Goal: Task Accomplishment & Management: Manage account settings

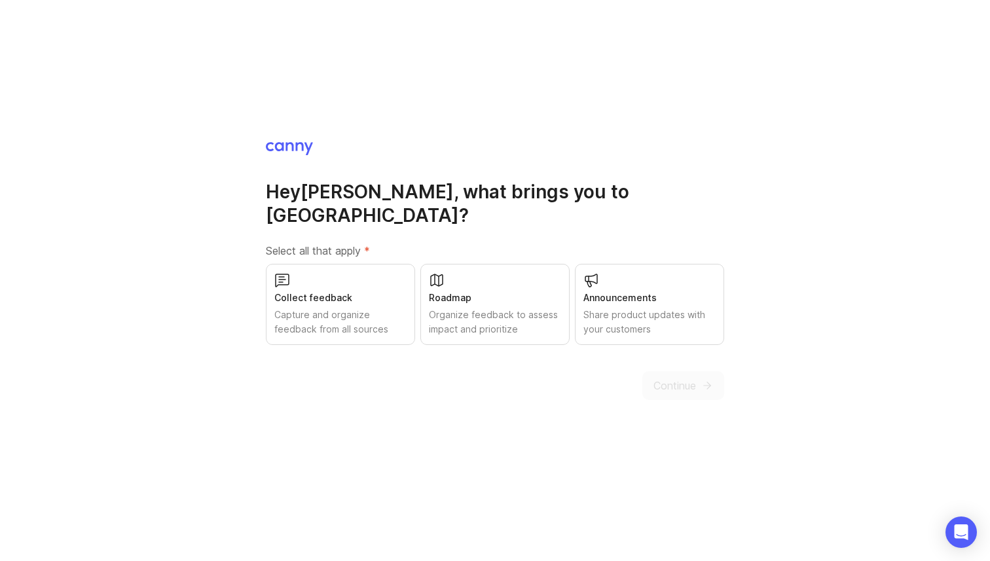
click at [359, 320] on div "Capture and organize feedback from all sources" at bounding box center [340, 322] width 132 height 29
click at [466, 308] on div "Organize feedback to assess impact and prioritize" at bounding box center [495, 322] width 132 height 29
click at [457, 321] on div "Organize feedback to assess impact and prioritize" at bounding box center [495, 322] width 132 height 29
click at [517, 333] on div "Hey Rodolphe , what brings you to Canny? Select all that apply * Collect feedba…" at bounding box center [495, 270] width 458 height 259
click at [517, 328] on div "Roadmap Organize feedback to assess impact and prioritize" at bounding box center [494, 304] width 149 height 81
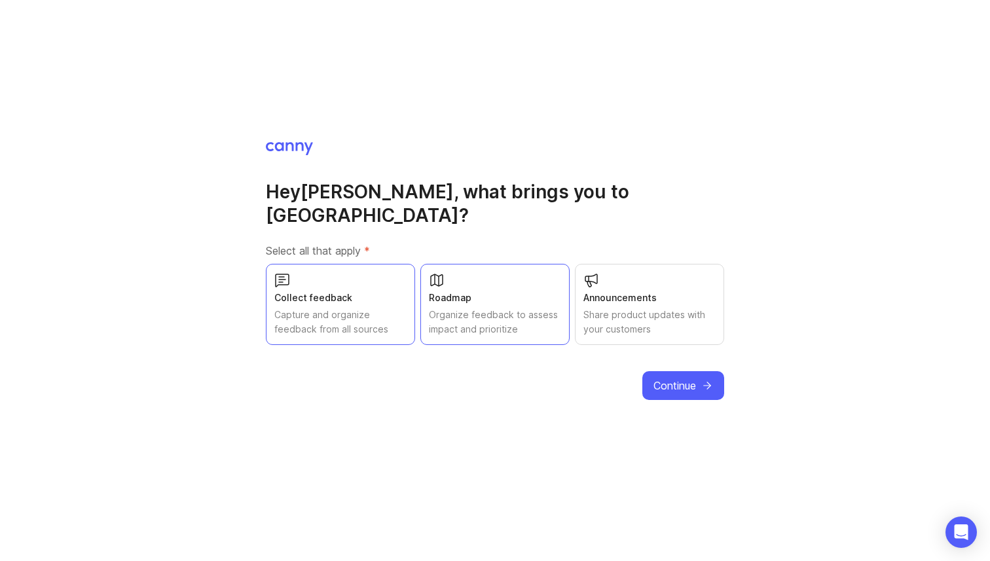
click at [534, 320] on div "Organize feedback to assess impact and prioritize" at bounding box center [495, 322] width 132 height 29
click at [525, 291] on div "Roadmap" at bounding box center [495, 298] width 132 height 14
click at [653, 378] on span "Continue" at bounding box center [674, 386] width 43 height 16
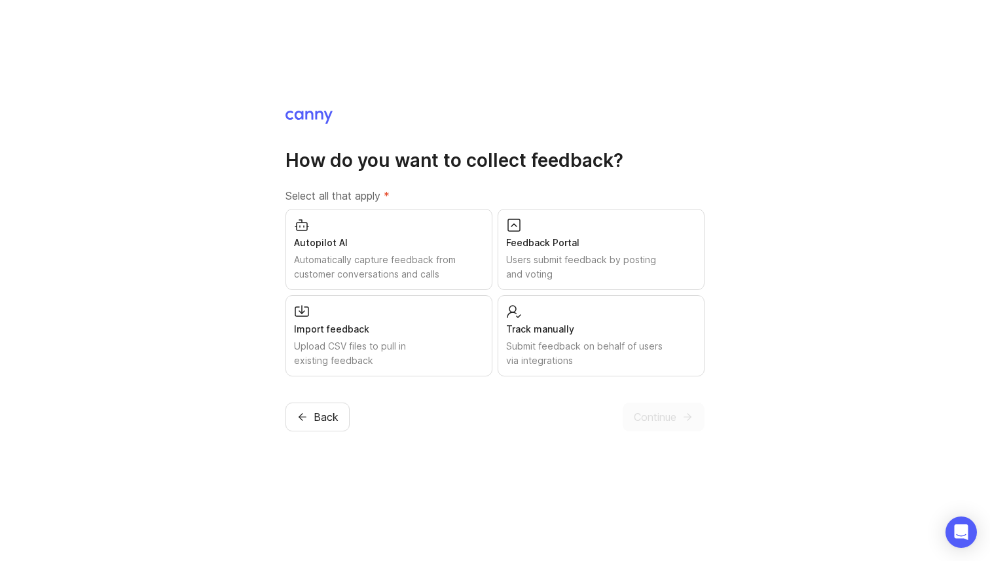
click at [549, 325] on div "Track manually" at bounding box center [601, 329] width 190 height 14
click at [672, 412] on span "Continue" at bounding box center [655, 417] width 43 height 16
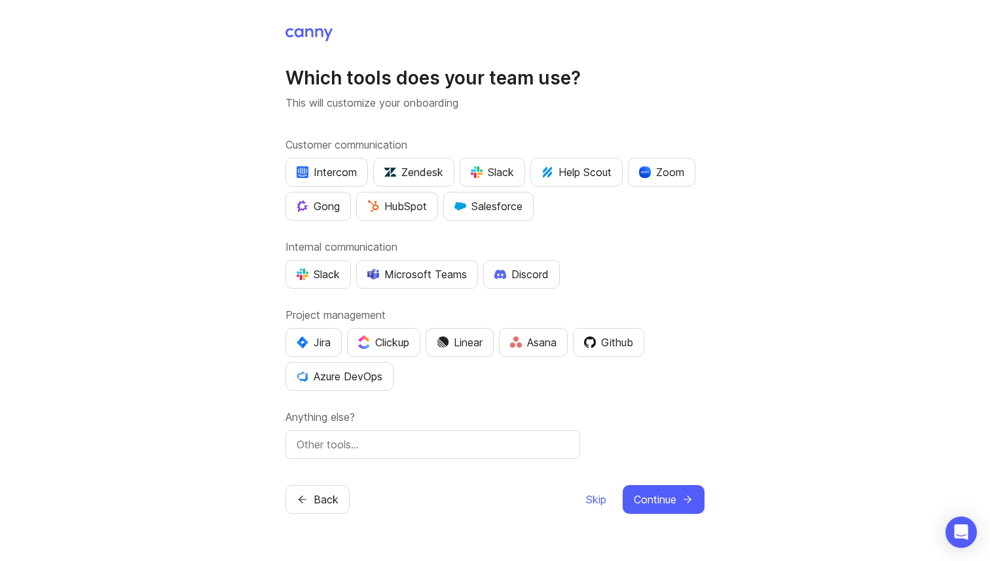
click at [498, 174] on div "Slack" at bounding box center [492, 172] width 43 height 16
click at [540, 237] on div "Customer communication Intercom Zendesk Slack Help Scout Zoom Gong HubSpot Sale…" at bounding box center [494, 298] width 419 height 322
click at [330, 280] on div "Slack" at bounding box center [318, 274] width 43 height 16
click at [501, 179] on div "Slack" at bounding box center [492, 172] width 43 height 16
click at [395, 460] on div "Which tools does your team use? This will customize your onboarding Customer co…" at bounding box center [494, 270] width 419 height 487
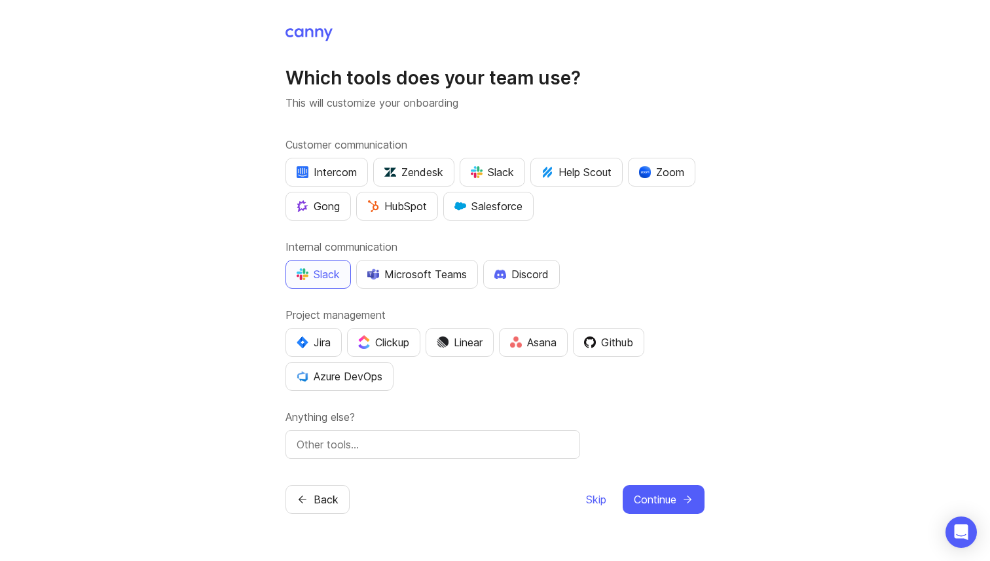
click at [393, 448] on input "text" at bounding box center [433, 445] width 272 height 16
type input "notion"
click at [439, 407] on div "Customer communication Intercom Zendesk Slack Help Scout Zoom Gong HubSpot Sale…" at bounding box center [494, 298] width 419 height 322
click at [641, 507] on button "Continue" at bounding box center [664, 499] width 82 height 29
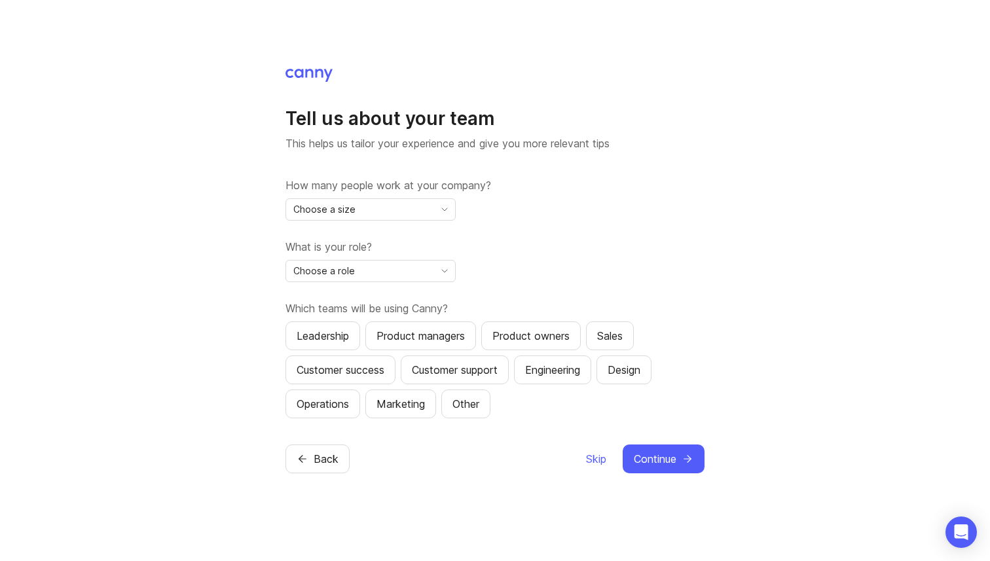
click at [395, 206] on div "Choose a size" at bounding box center [360, 209] width 148 height 21
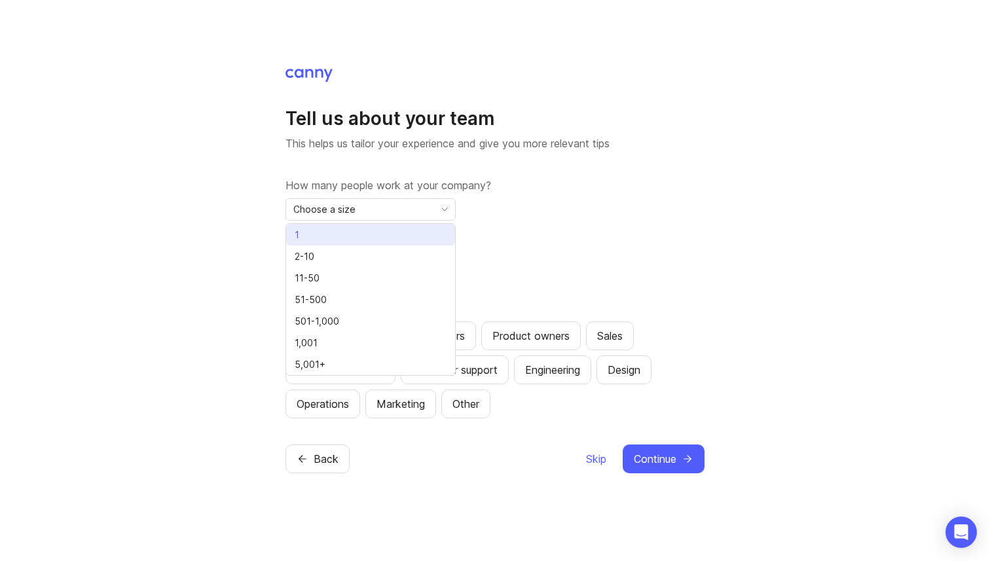
click at [385, 239] on li "1" at bounding box center [370, 235] width 169 height 22
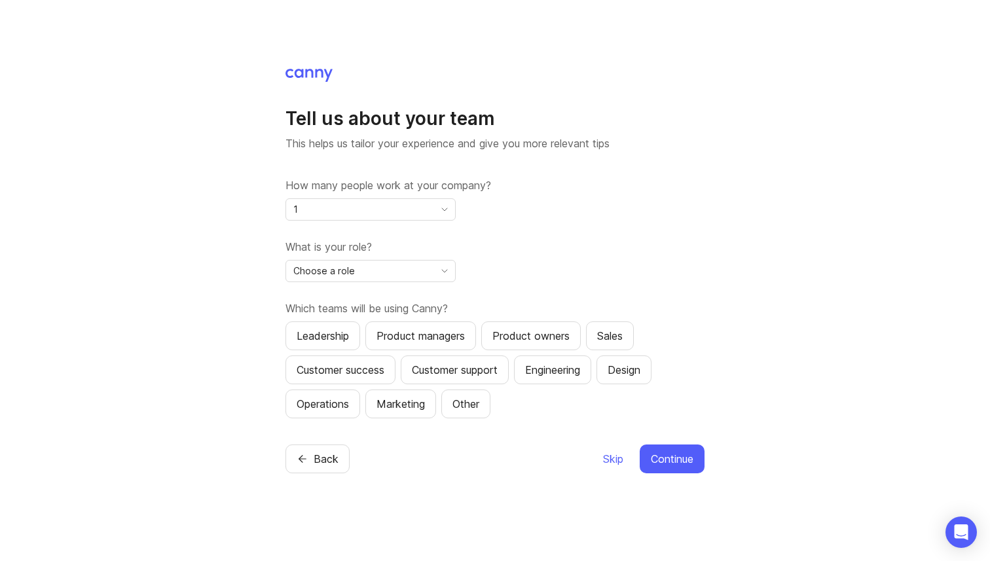
click at [381, 271] on div "Choose a role" at bounding box center [360, 271] width 148 height 21
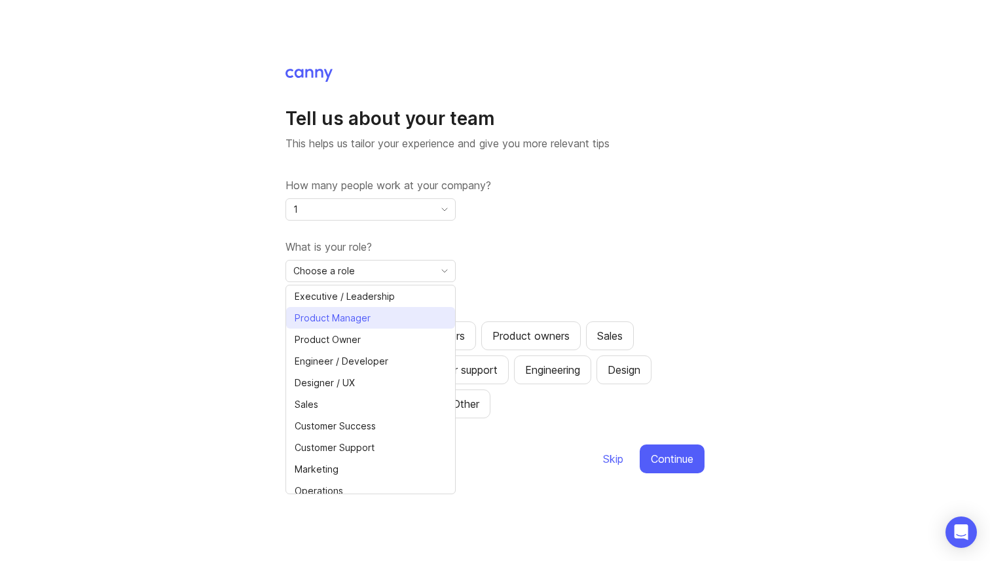
drag, startPoint x: 361, startPoint y: 299, endPoint x: 361, endPoint y: 315, distance: 16.4
click at [361, 315] on ul "Executive / Leadership Product Manager Product Owner Engineer / Developer Desig…" at bounding box center [370, 404] width 169 height 238
click at [354, 342] on span "Product Owner" at bounding box center [328, 340] width 66 height 14
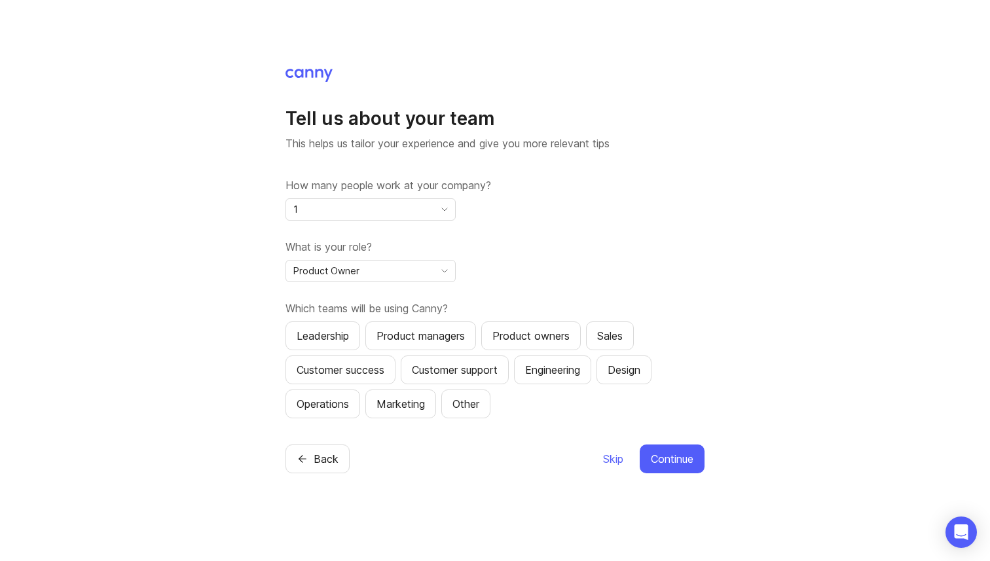
click at [541, 343] on button "Product owners" at bounding box center [531, 335] width 100 height 29
click at [655, 450] on button "Continue" at bounding box center [672, 459] width 65 height 29
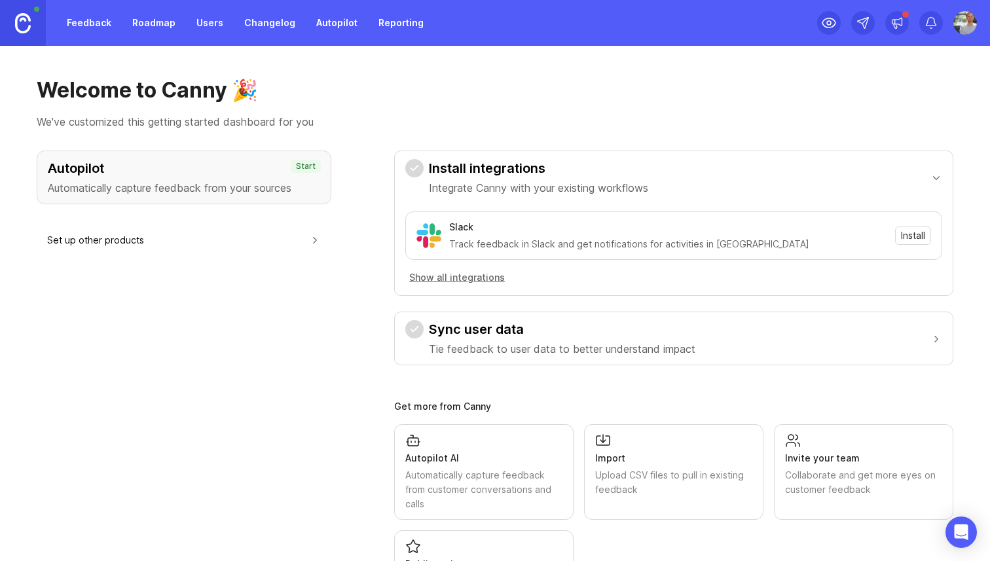
click at [464, 232] on div "Slack" at bounding box center [461, 227] width 24 height 14
click at [464, 231] on div "Slack" at bounding box center [461, 227] width 24 height 14
click at [475, 252] on div "Slack Track feedback in Slack and get notifications for activities in Canny Ins…" at bounding box center [673, 235] width 537 height 48
click at [475, 251] on div "Track feedback in Slack and get notifications for activities in Canny" at bounding box center [668, 244] width 438 height 14
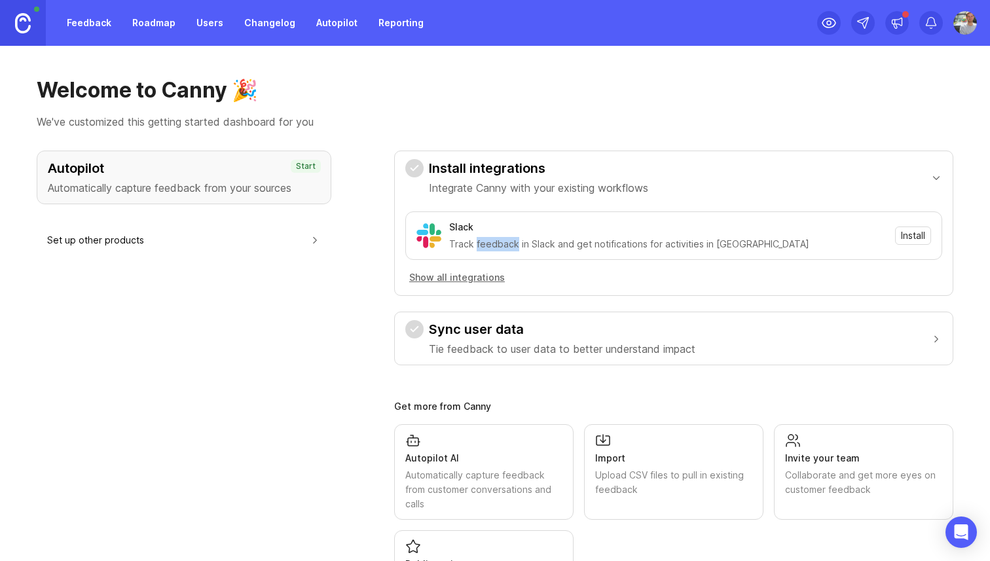
click at [475, 251] on div "Track feedback in Slack and get notifications for activities in Canny" at bounding box center [668, 244] width 438 height 14
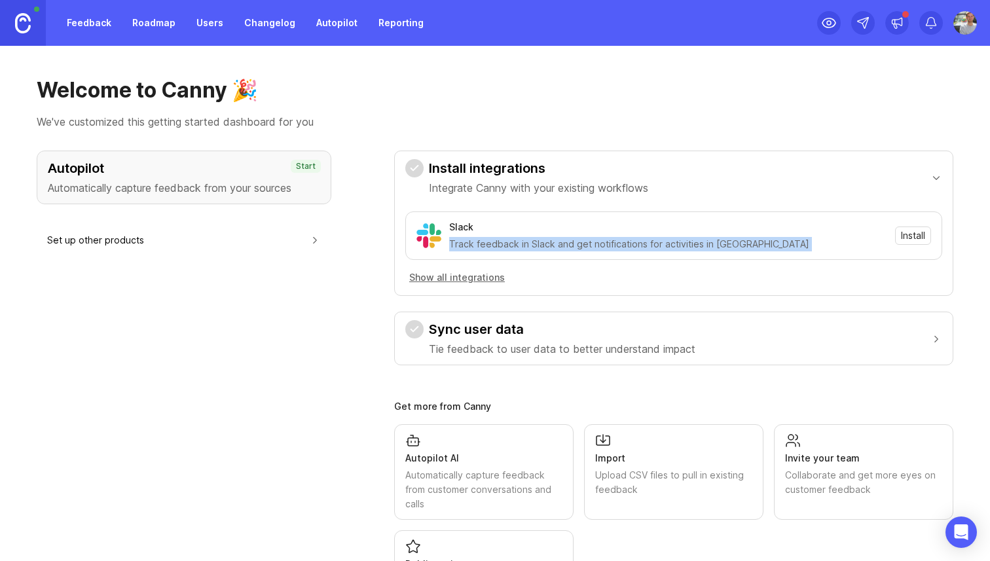
click at [475, 251] on div "Track feedback in Slack and get notifications for activities in Canny" at bounding box center [668, 244] width 438 height 14
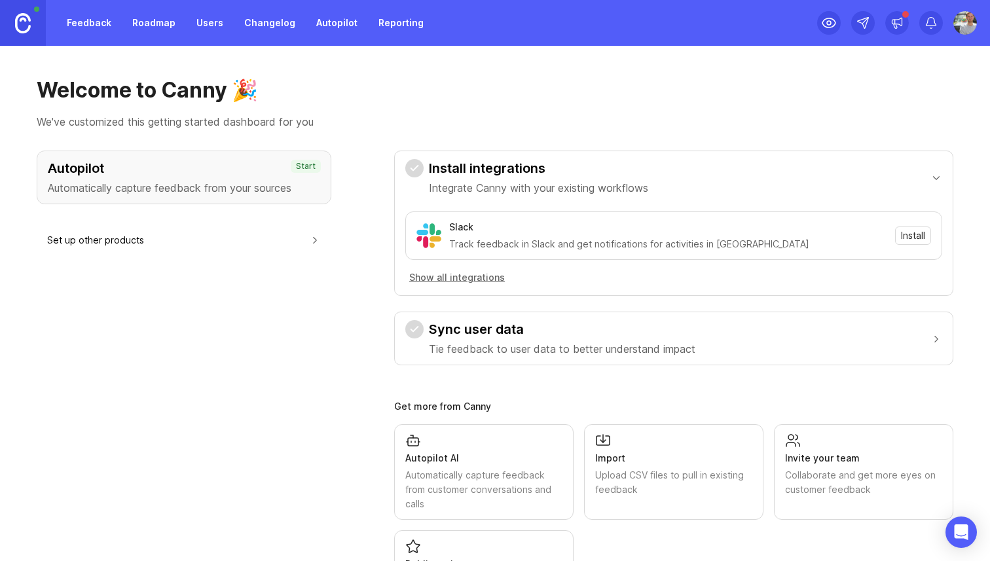
scroll to position [1, 0]
click at [915, 239] on span "Install" at bounding box center [913, 235] width 24 height 13
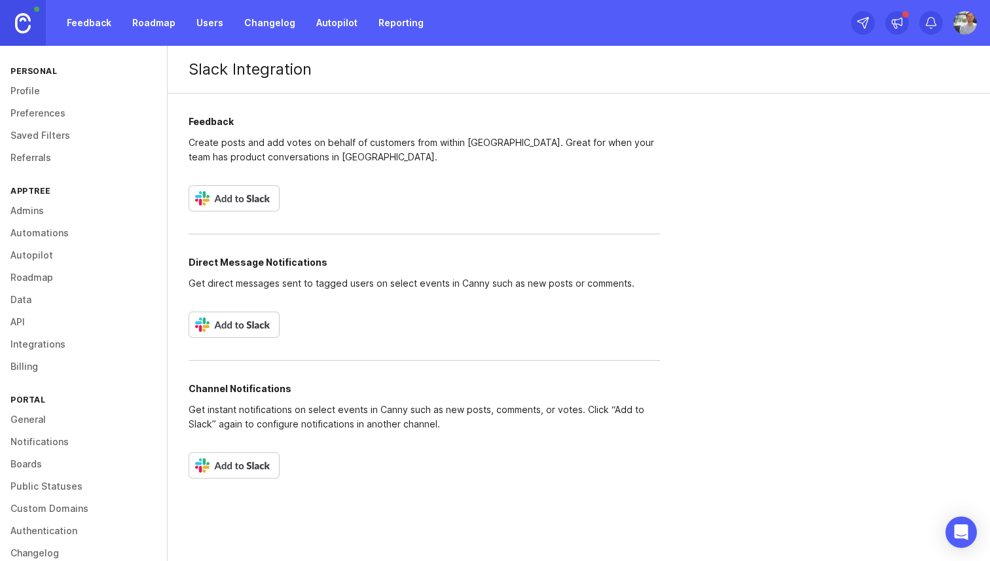
click at [234, 209] on img at bounding box center [234, 198] width 91 height 26
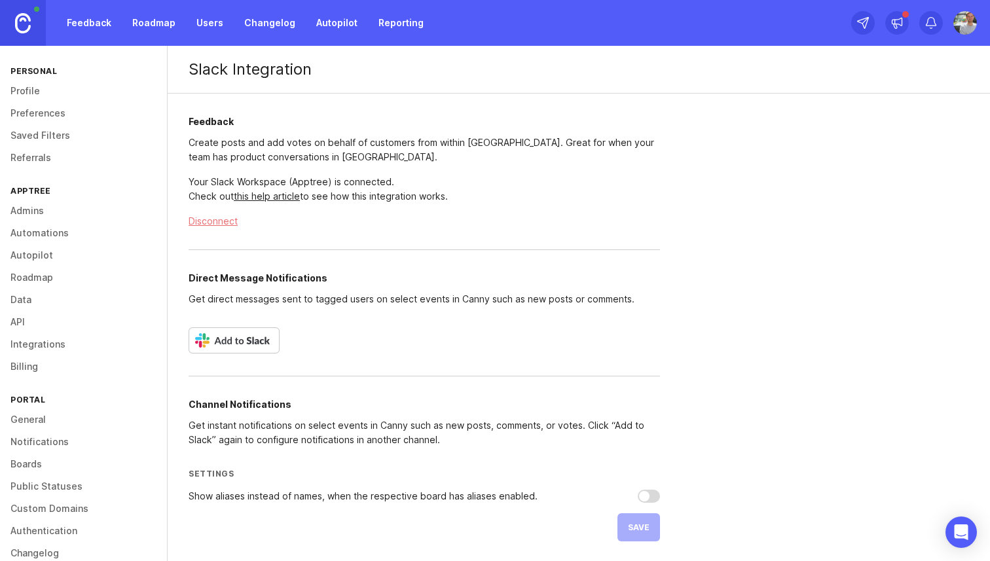
click at [26, 27] on img at bounding box center [23, 23] width 16 height 20
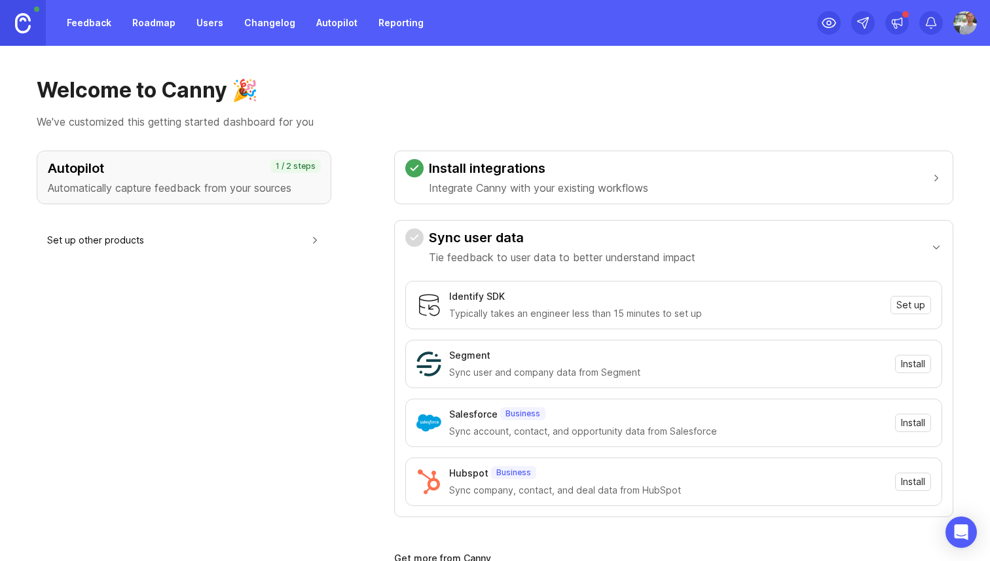
click at [147, 14] on link "Roadmap" at bounding box center [153, 23] width 59 height 24
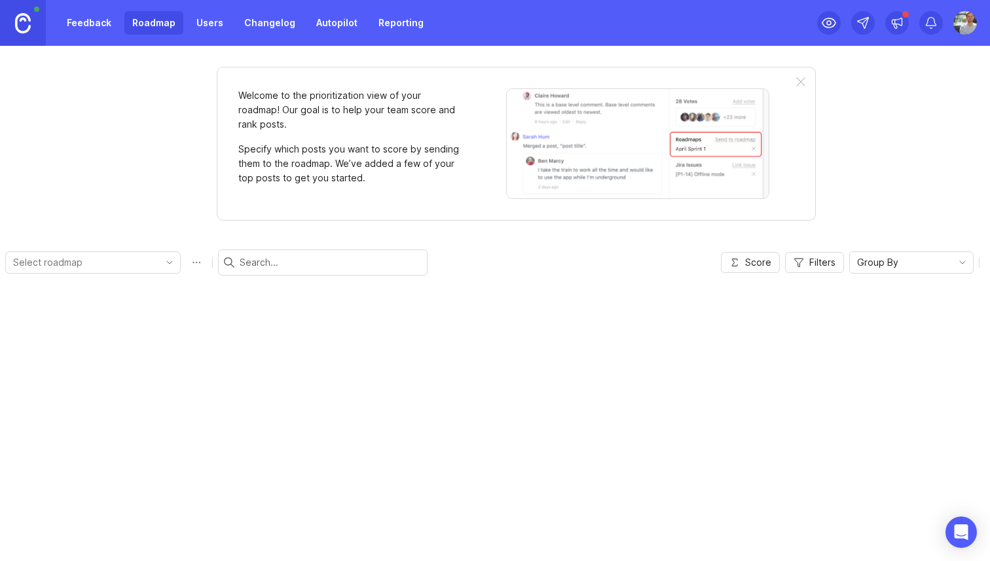
click at [86, 12] on link "Feedback" at bounding box center [89, 23] width 60 height 24
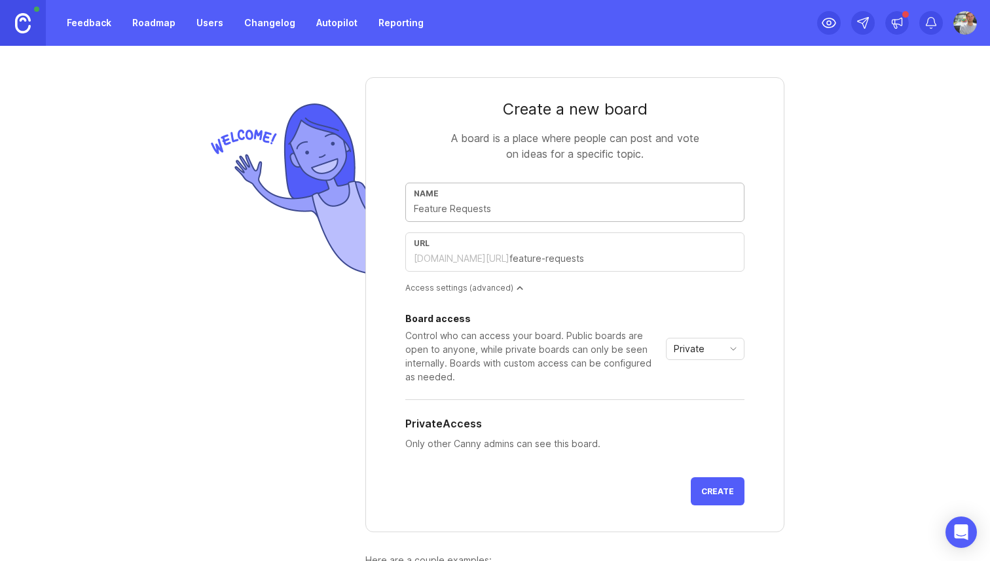
click at [495, 217] on div "Name" at bounding box center [574, 202] width 339 height 39
click at [494, 250] on div "url [DOMAIN_NAME][URL]" at bounding box center [574, 251] width 339 height 39
click at [489, 213] on input "text" at bounding box center [575, 209] width 322 height 14
click at [568, 217] on div "Name" at bounding box center [574, 202] width 339 height 39
type input "F"
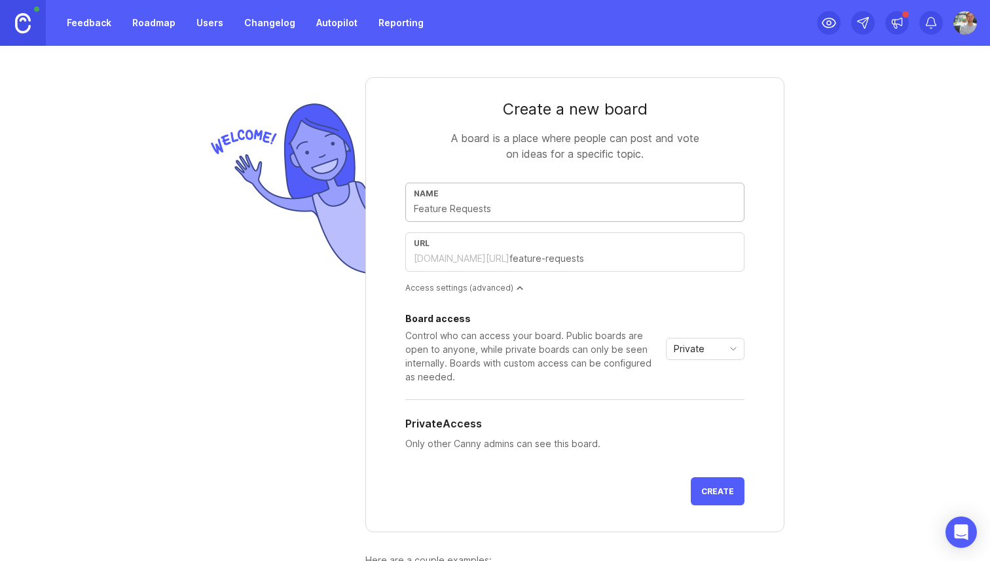
type input "f"
type input "Fe"
type input "fe"
type input "Fea"
type input "fea"
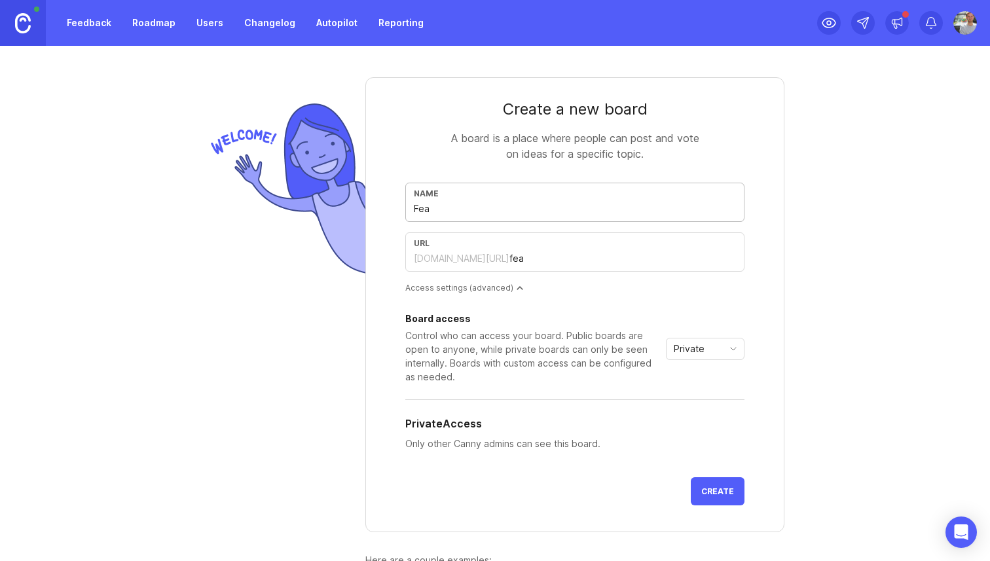
type input "Feat"
type input "feat"
type input "Featu"
type input "featu"
type input "Featur"
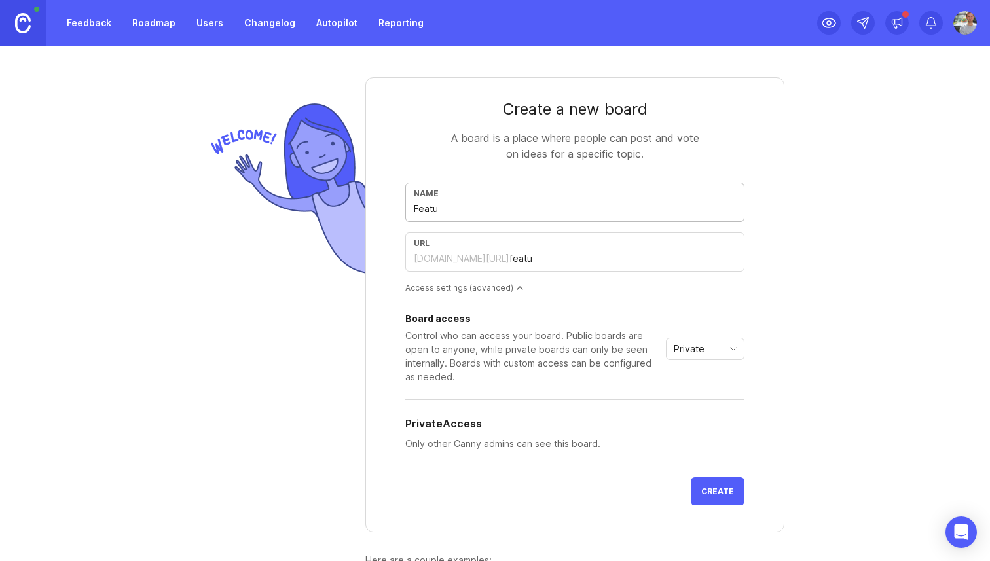
type input "featur"
type input "Feature"
type input "feature"
type input "Feature r"
type input "feature-r"
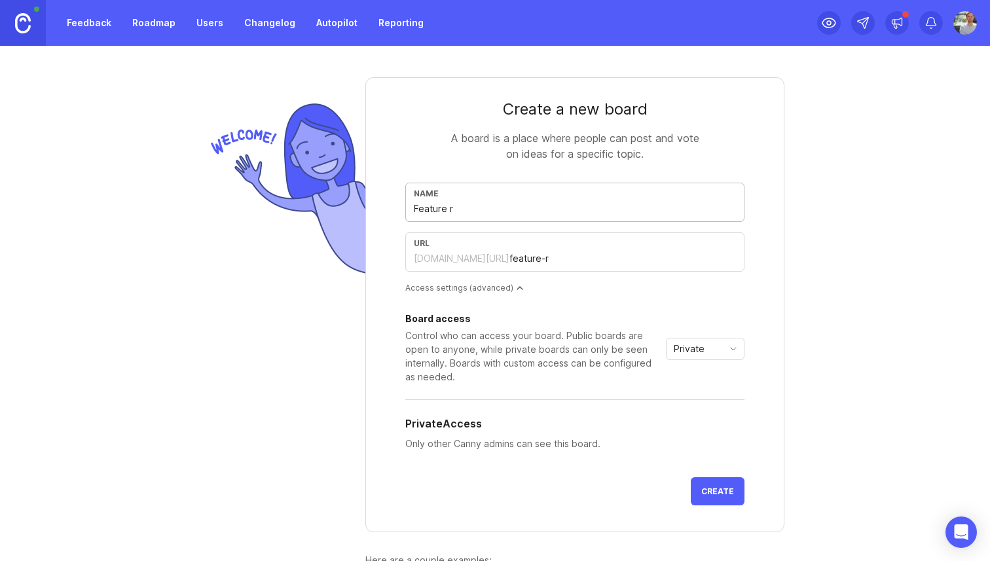
type input "Feature re"
type input "feature-re"
type input "Feature req"
type input "feature-req"
type input "Feature requ"
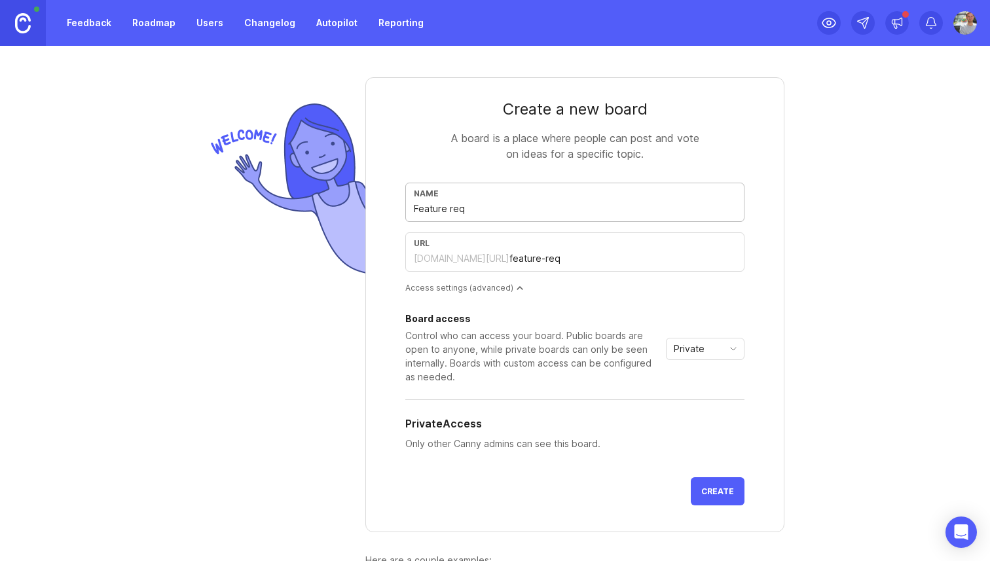
type input "feature-requ"
type input "Feature reque"
type input "feature-reque"
type input "Feature reques"
type input "feature-reques"
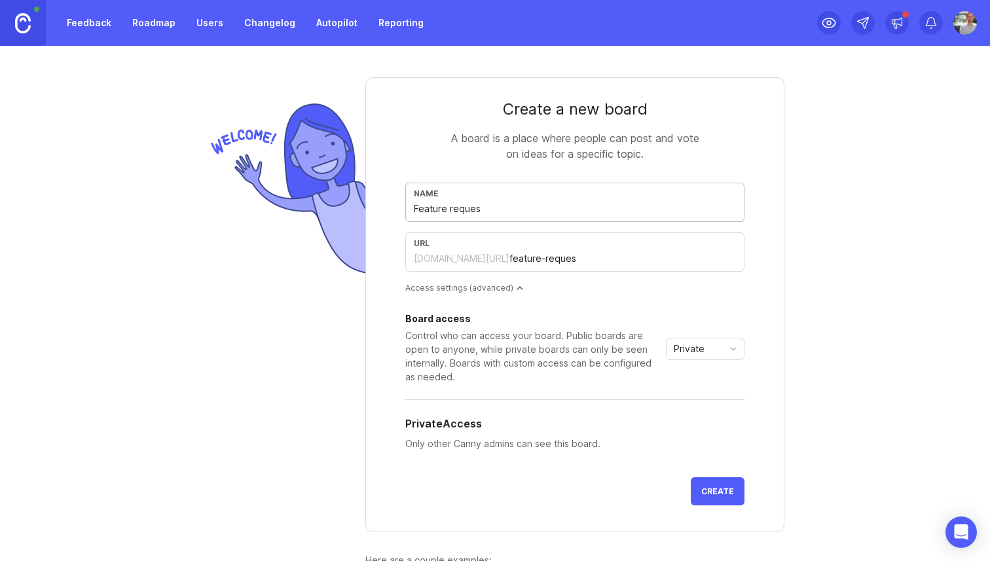
type input "Feature request"
type input "feature-request"
type input "Feature requesti"
type input "feature-requesti"
type input "Feature requestio"
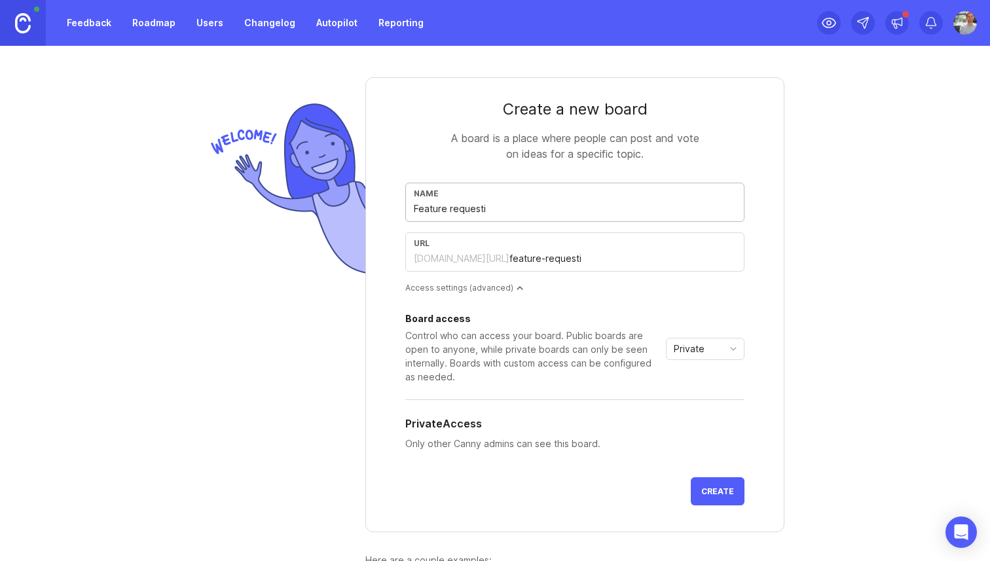
type input "feature-requestio"
type input "Feature requestios"
type input "feature-requestios"
type input "Feature requestio"
type input "feature-requestio"
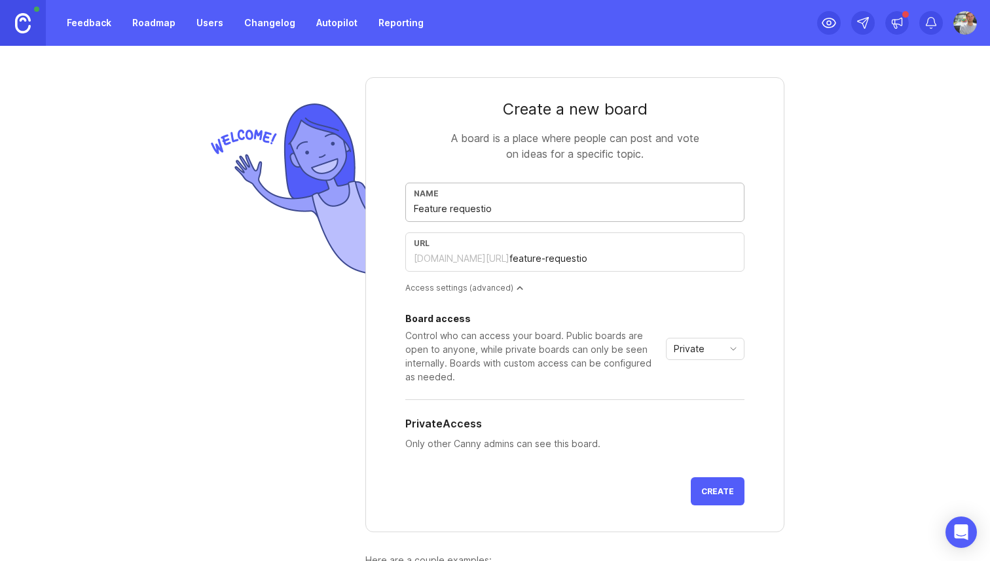
type input "Feature requesti"
type input "feature-requesti"
type input "Feature request"
type input "feature-request"
type input "Feature requests"
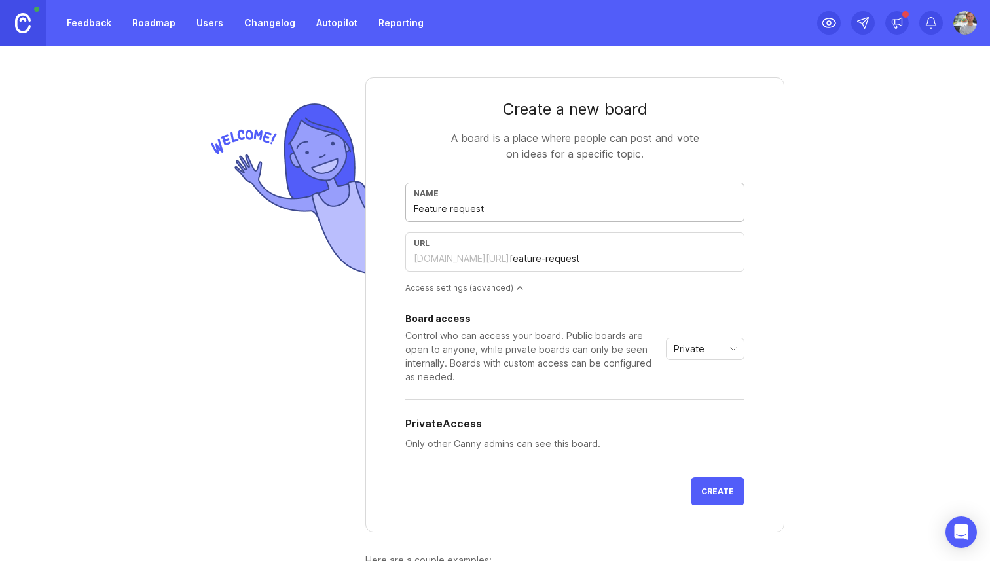
type input "feature-requests"
click at [502, 210] on input "Feature requests" at bounding box center [575, 209] width 322 height 14
click at [450, 210] on input "Feature requests" at bounding box center [575, 209] width 322 height 14
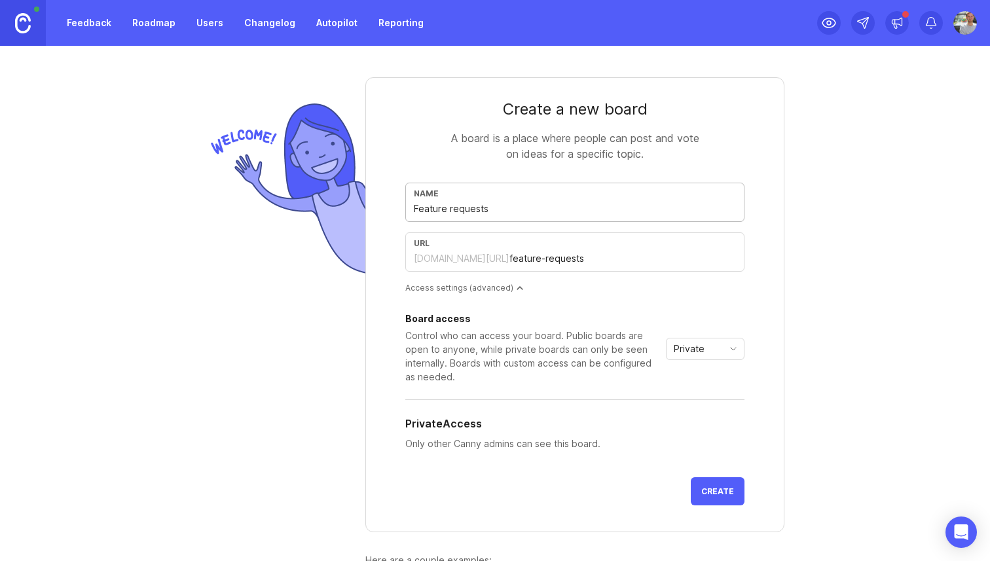
type input "Feature equests"
type input "feature-equests"
type input "Feature Requests"
type input "feature-requests"
type input "Feature Requests"
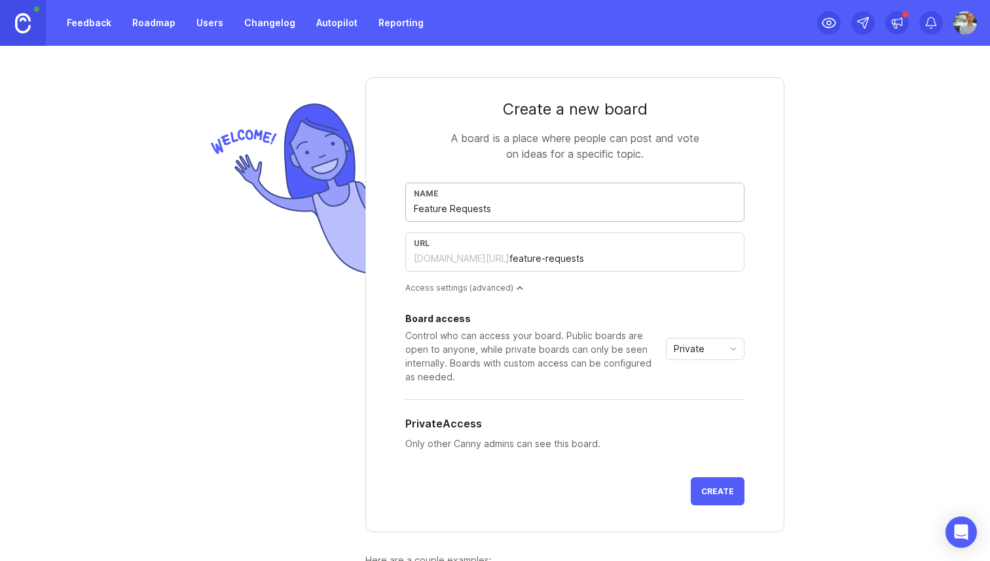
click at [460, 255] on div "[DOMAIN_NAME][URL]" at bounding box center [462, 258] width 96 height 13
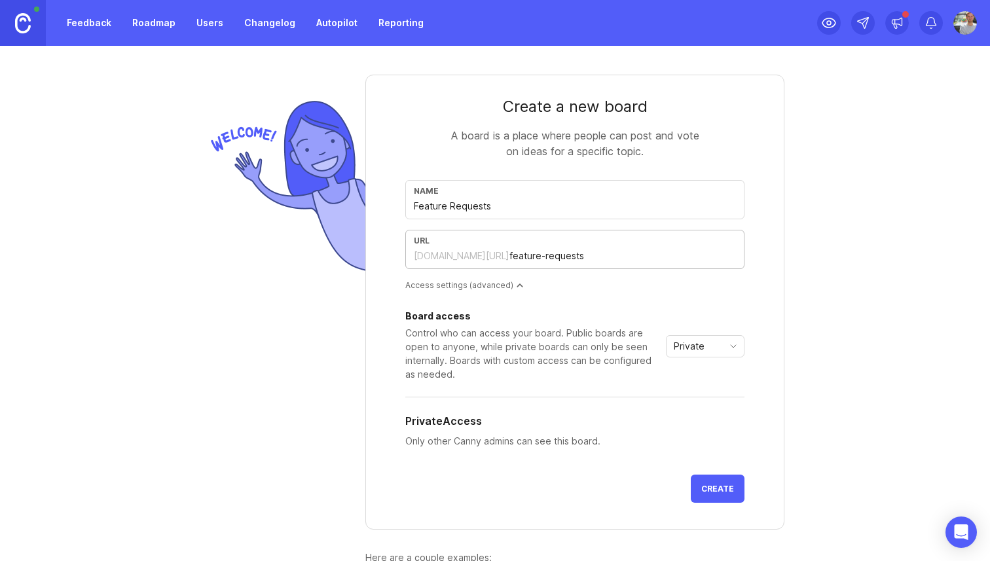
click at [707, 346] on div "Private" at bounding box center [695, 346] width 56 height 21
click at [606, 359] on div "Control who can access your board. Public boards are open to anyone, while priv…" at bounding box center [532, 353] width 255 height 55
drag, startPoint x: 728, startPoint y: 494, endPoint x: 650, endPoint y: 268, distance: 239.6
click at [650, 268] on form "Create a new board A board is a place where people can post and vote on ideas f…" at bounding box center [574, 302] width 419 height 455
click at [558, 204] on input "Feature Requests" at bounding box center [575, 206] width 322 height 14
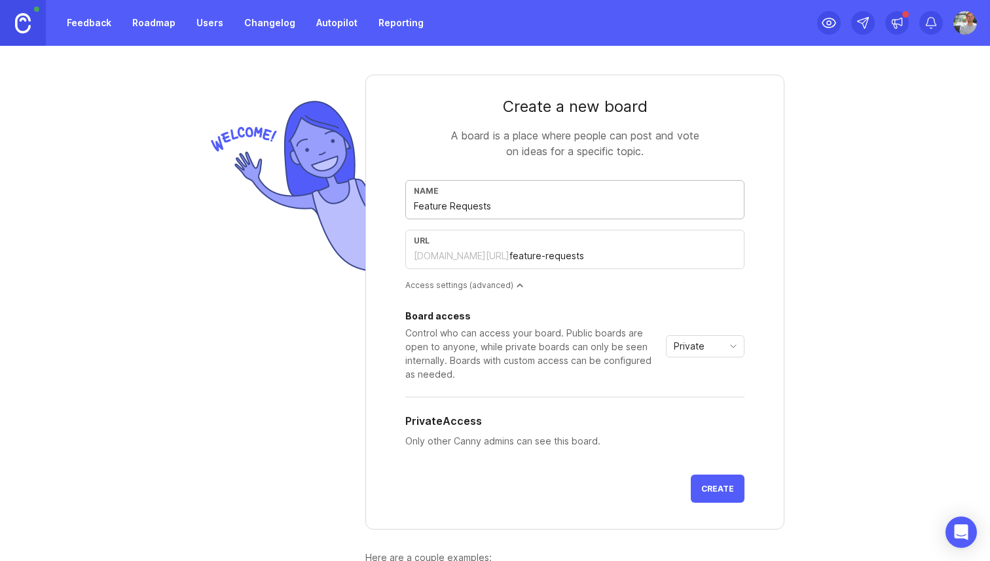
click at [717, 483] on button "Create" at bounding box center [718, 489] width 54 height 28
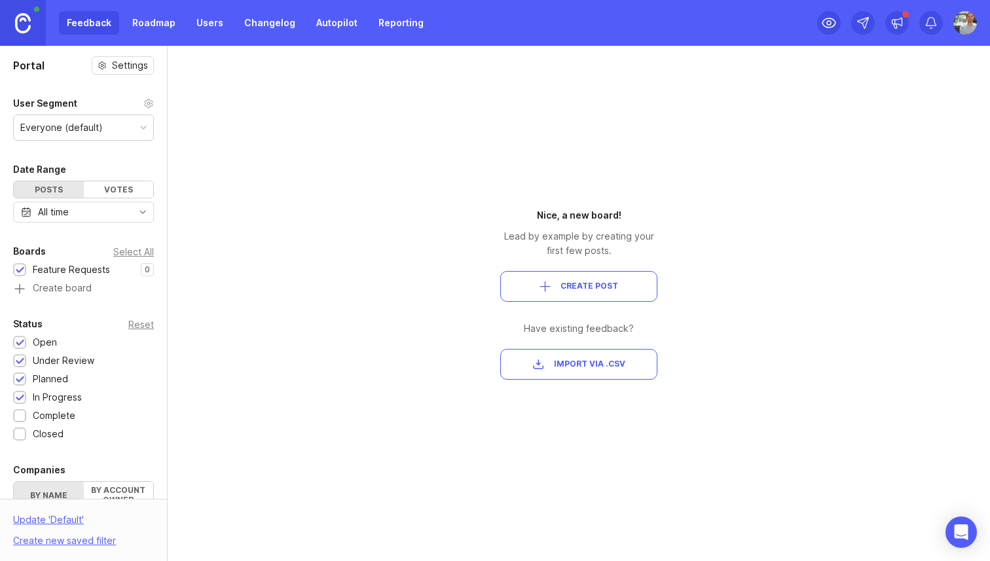
click at [356, 240] on div "Portal Settings User Segment Everyone (default) Date Range Posts Votes All time…" at bounding box center [495, 303] width 990 height 515
click at [69, 68] on div "Portal Settings" at bounding box center [83, 65] width 141 height 18
click at [18, 61] on h1 "Portal" at bounding box center [28, 66] width 31 height 16
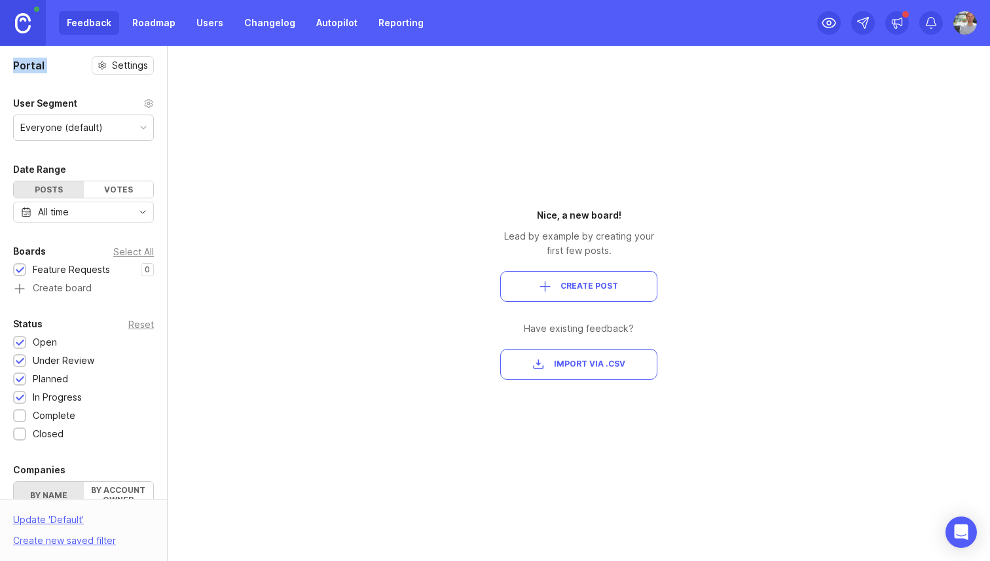
click at [68, 124] on div "Everyone (default)" at bounding box center [61, 127] width 82 height 14
click at [62, 94] on div "Portal Settings User Segment Everyone (default) Date Range Posts Votes All time…" at bounding box center [83, 430] width 167 height 768
click at [27, 21] on img at bounding box center [23, 23] width 16 height 20
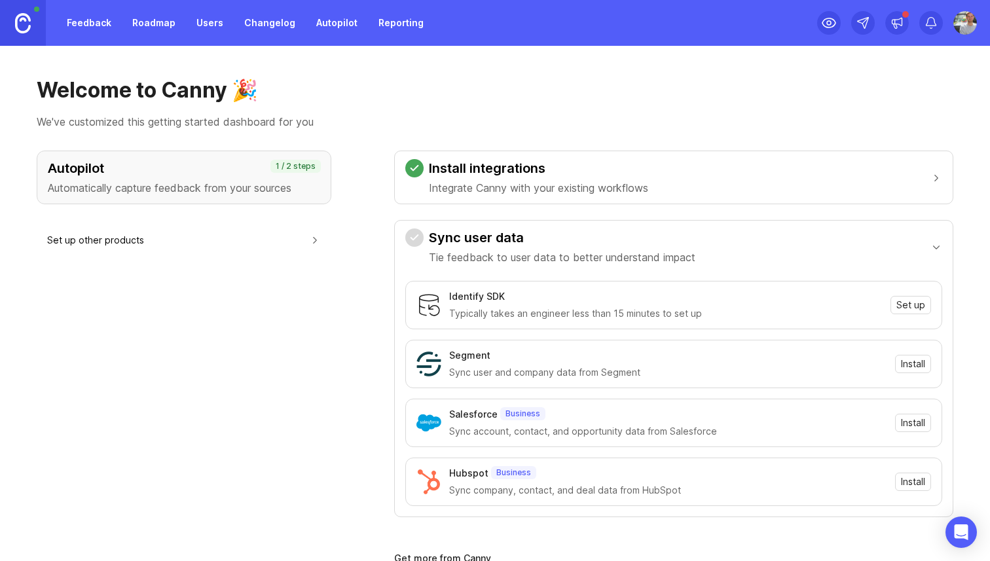
click at [104, 239] on button "Set up other products" at bounding box center [184, 239] width 274 height 29
click at [96, 28] on link "Feedback" at bounding box center [89, 23] width 60 height 24
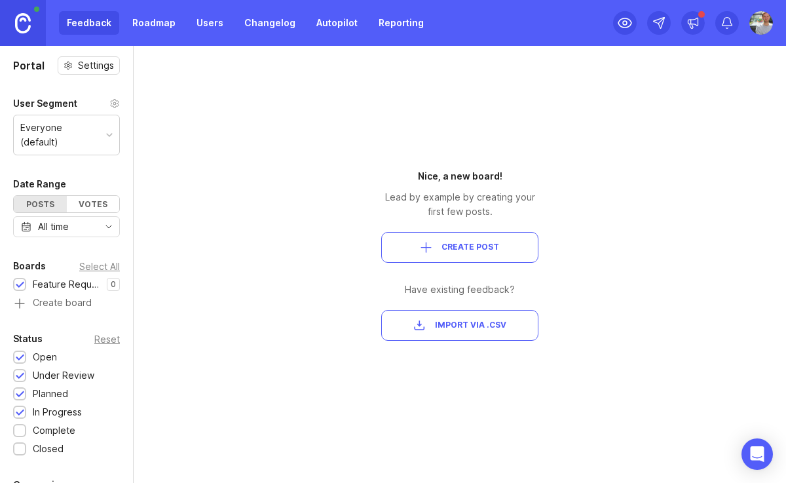
click at [433, 325] on span "Import via .csv" at bounding box center [459, 325] width 135 height 11
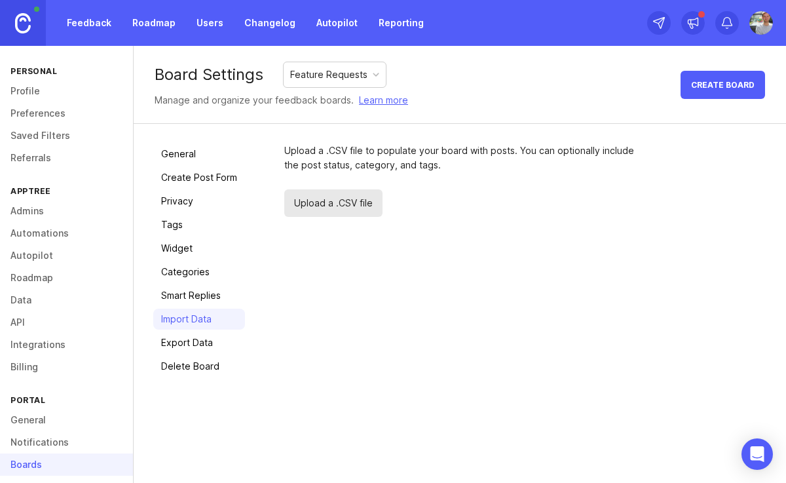
click at [321, 206] on span "Upload a .CSV file" at bounding box center [333, 202] width 98 height 27
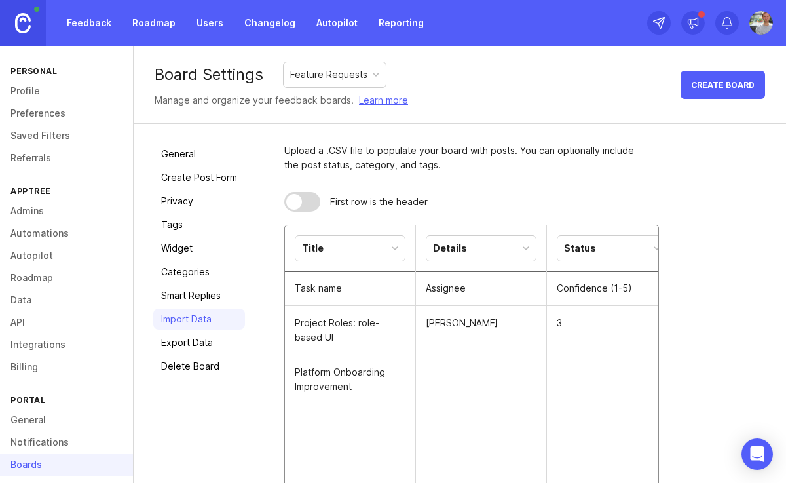
click at [357, 284] on td "Task name" at bounding box center [350, 288] width 131 height 35
click at [461, 255] on div "Details" at bounding box center [450, 248] width 34 height 14
click at [584, 253] on div "Status" at bounding box center [580, 248] width 32 height 14
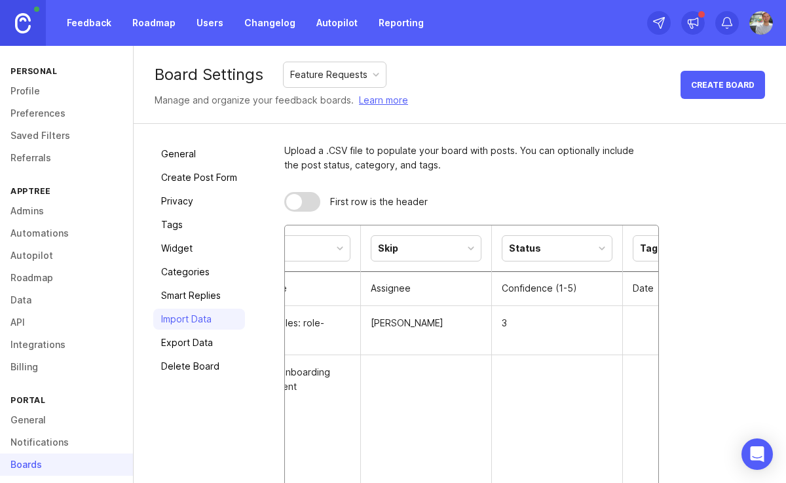
scroll to position [0, 73]
click at [568, 242] on div "Status" at bounding box center [538, 248] width 109 height 25
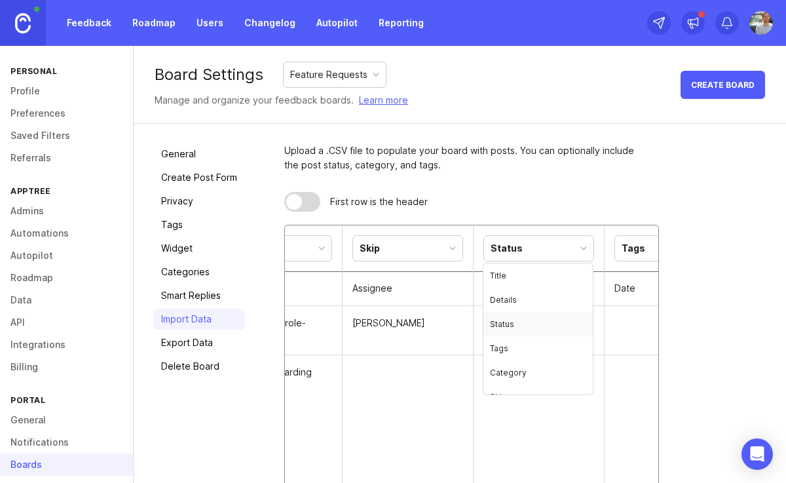
scroll to position [14, 0]
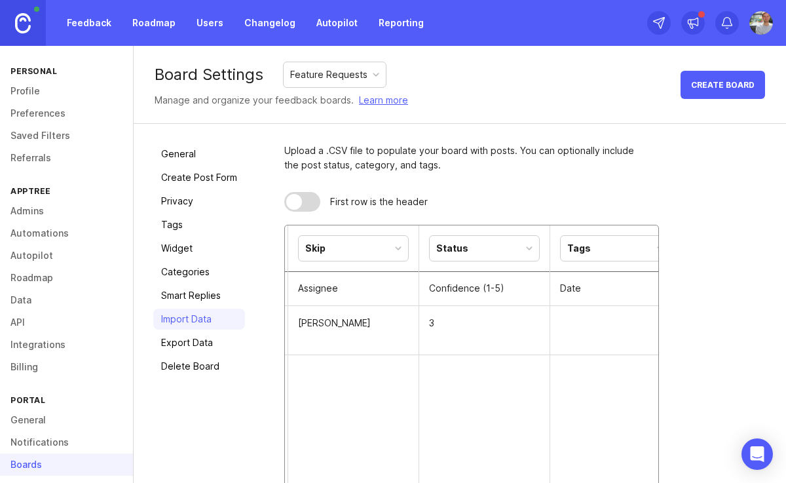
scroll to position [0, 132]
click at [594, 253] on div "Tags" at bounding box center [610, 248] width 109 height 25
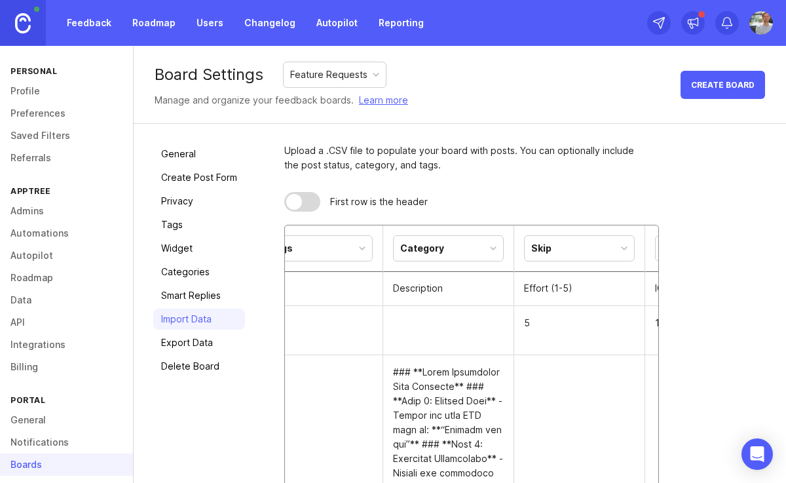
scroll to position [0, 452]
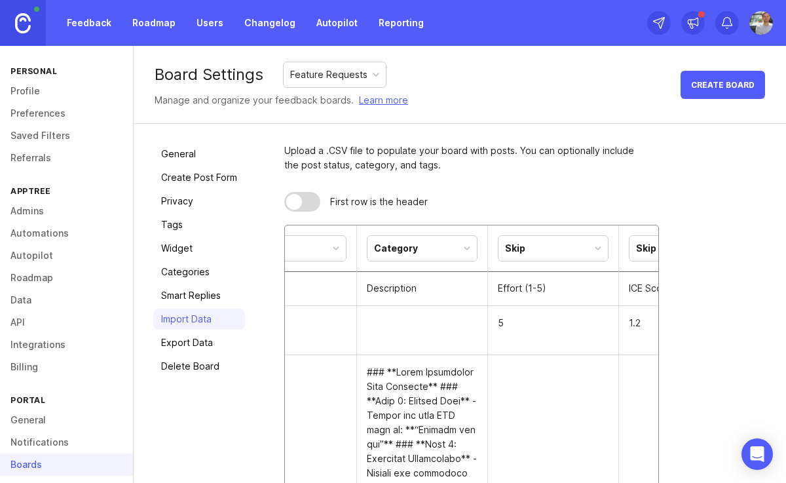
click at [328, 246] on div "Tags" at bounding box center [290, 248] width 109 height 25
click at [443, 255] on div "Category" at bounding box center [421, 248] width 109 height 25
click at [543, 257] on div "Skip" at bounding box center [552, 248] width 109 height 25
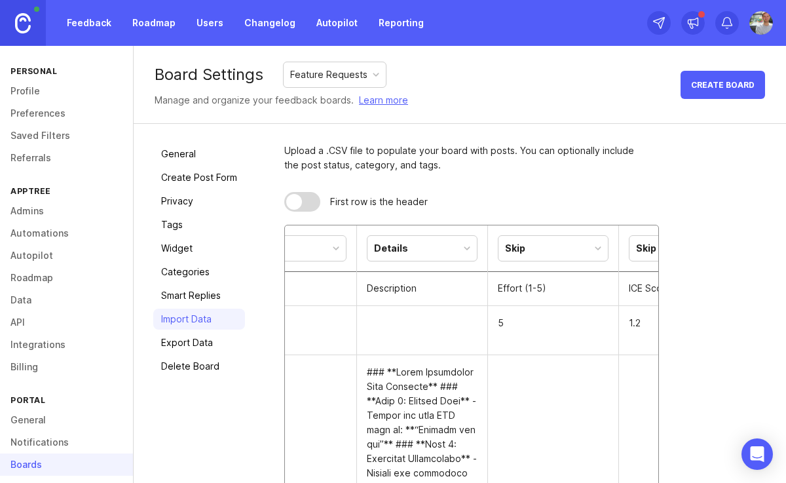
click at [555, 248] on div "Skip" at bounding box center [552, 248] width 109 height 25
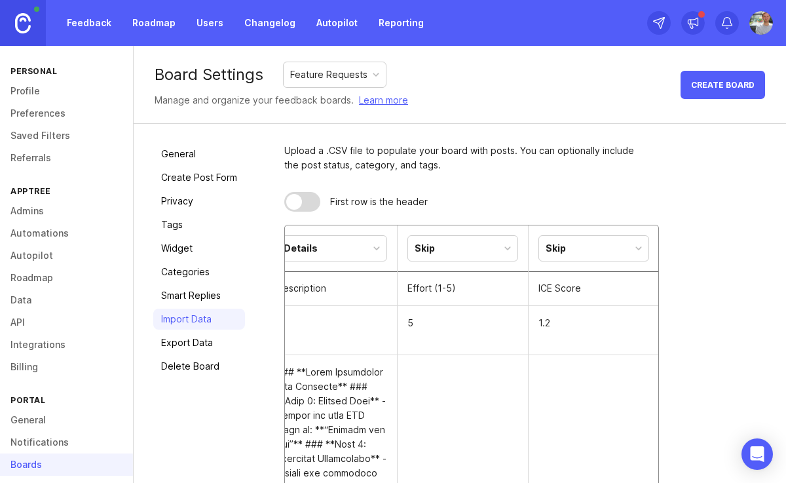
scroll to position [0, 547]
click at [570, 242] on div "Skip" at bounding box center [588, 248] width 109 height 25
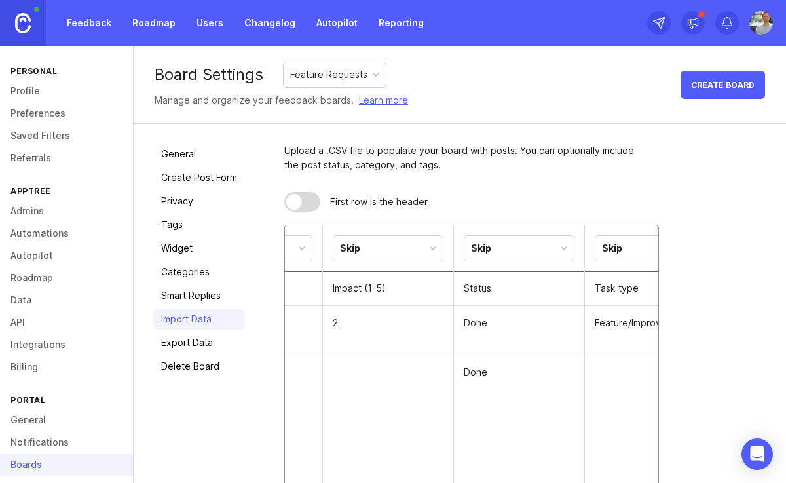
scroll to position [0, 881]
click at [515, 241] on div "Skip" at bounding box center [516, 248] width 109 height 25
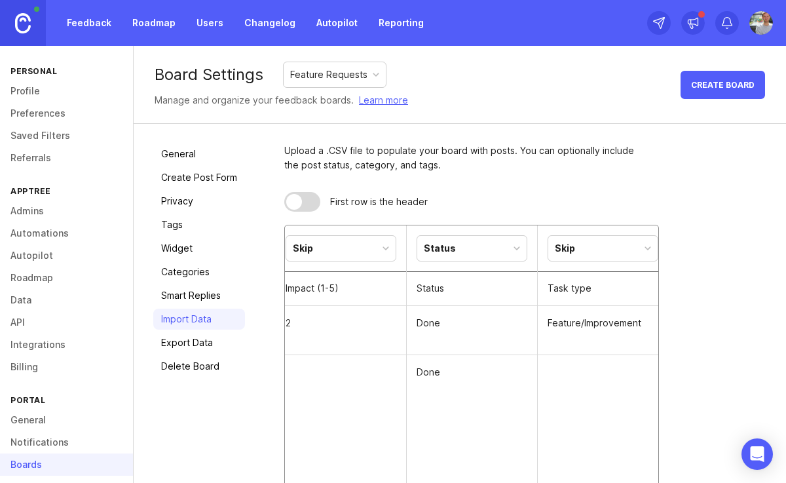
scroll to position [0, 936]
click at [596, 245] on div "Skip" at bounding box center [592, 248] width 109 height 25
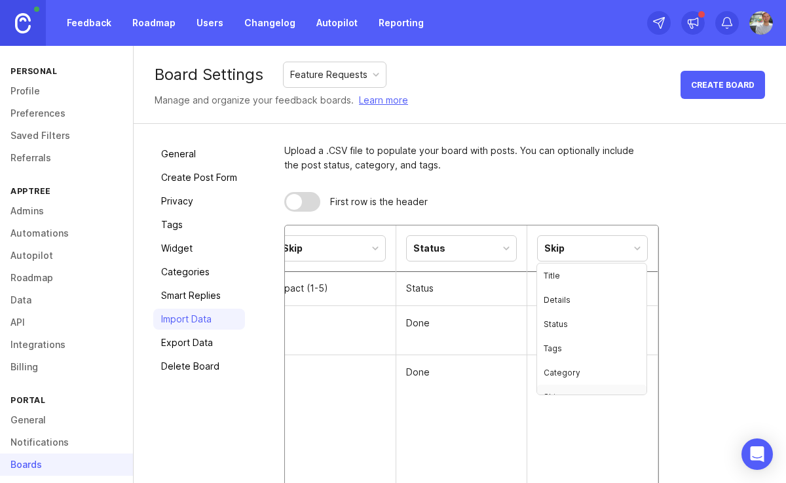
click at [619, 244] on div "Skip" at bounding box center [592, 248] width 109 height 25
click at [593, 244] on div "Skip" at bounding box center [592, 248] width 109 height 25
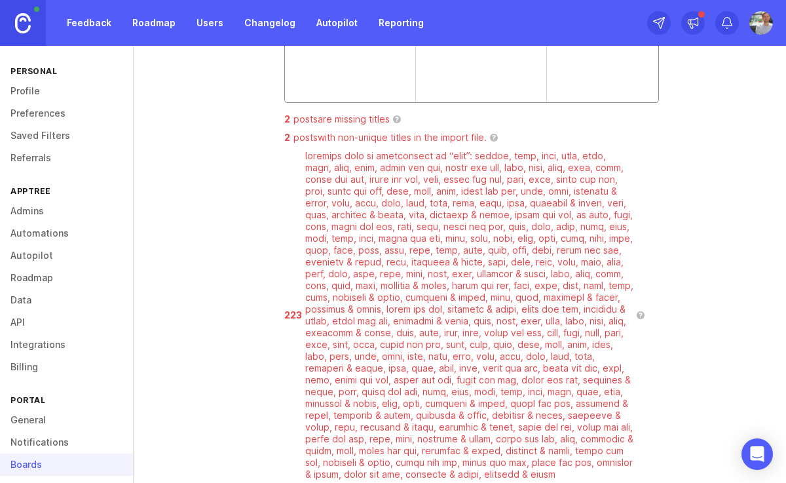
scroll to position [460, 0]
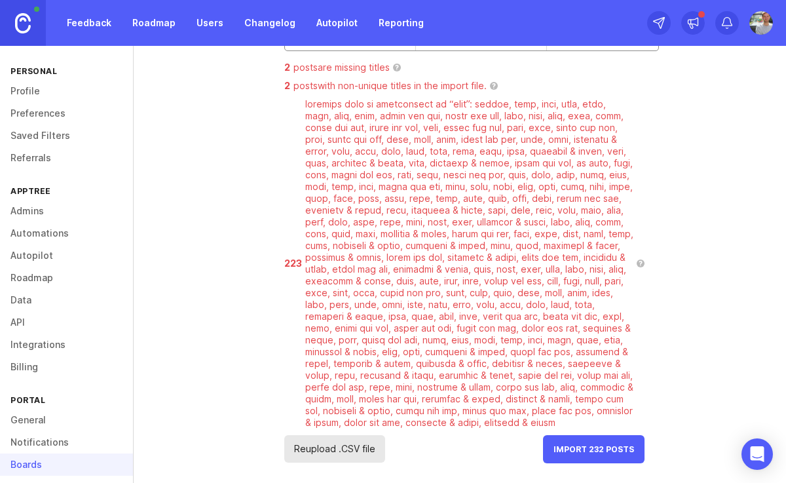
click at [598, 460] on button "Import 232 Posts" at bounding box center [593, 449] width 101 height 28
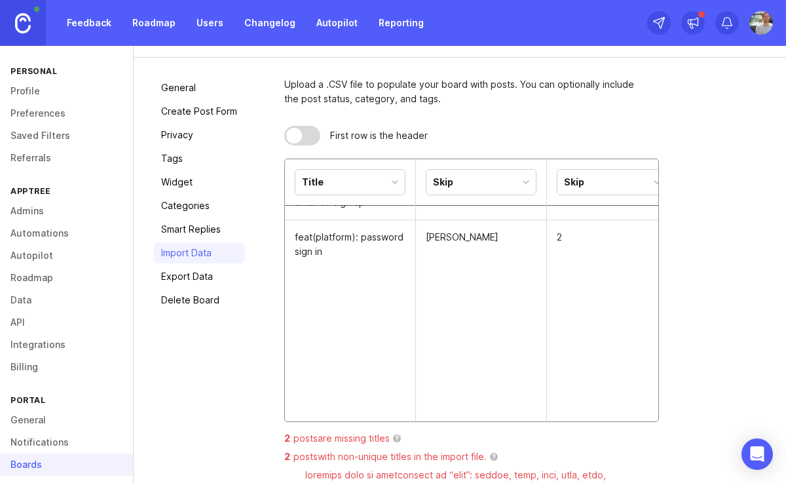
scroll to position [0, 0]
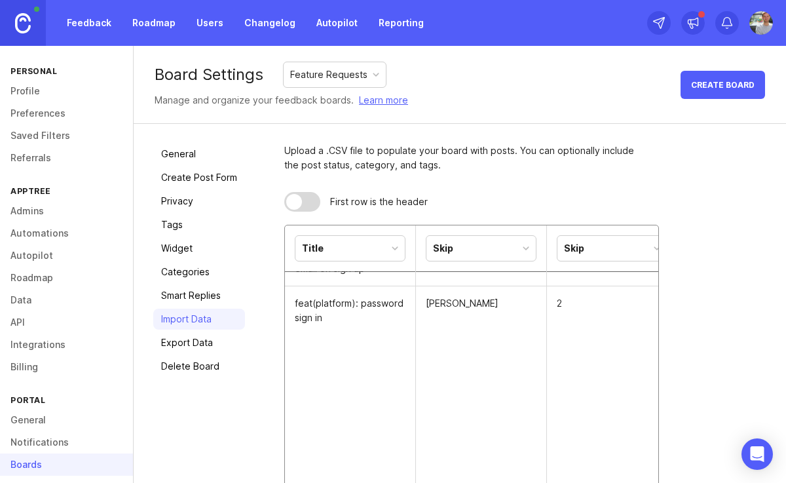
click at [303, 200] on div at bounding box center [302, 202] width 36 height 20
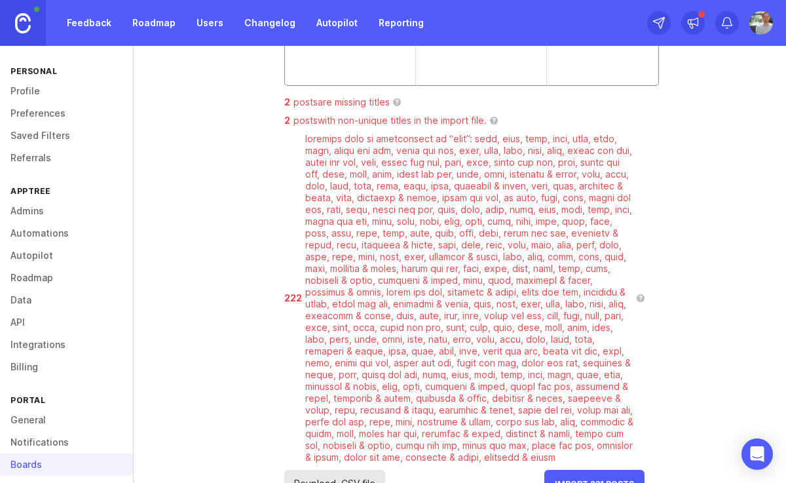
scroll to position [460, 0]
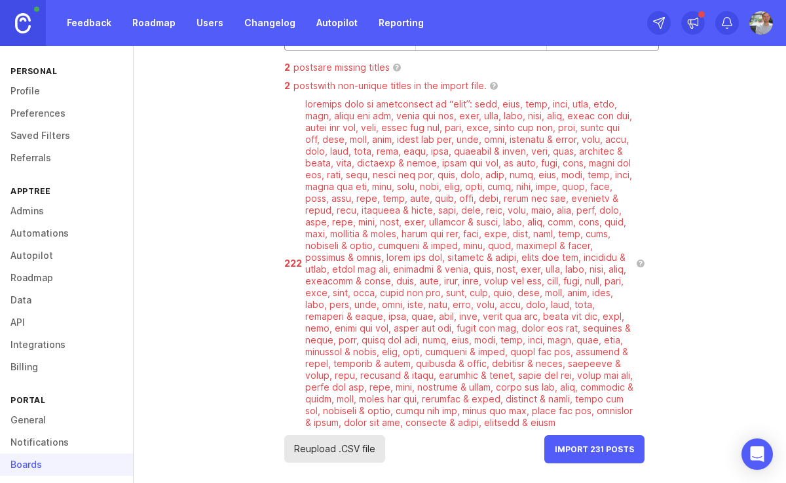
click at [350, 451] on span "Reupload .CSV file" at bounding box center [334, 448] width 101 height 27
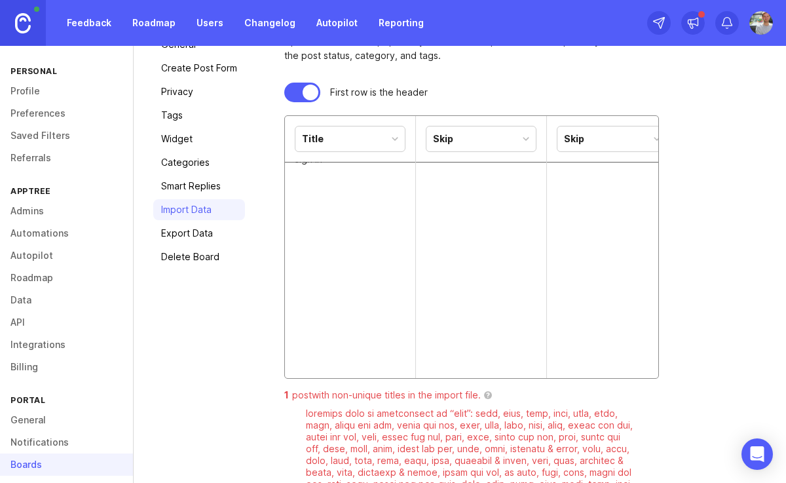
scroll to position [87, 0]
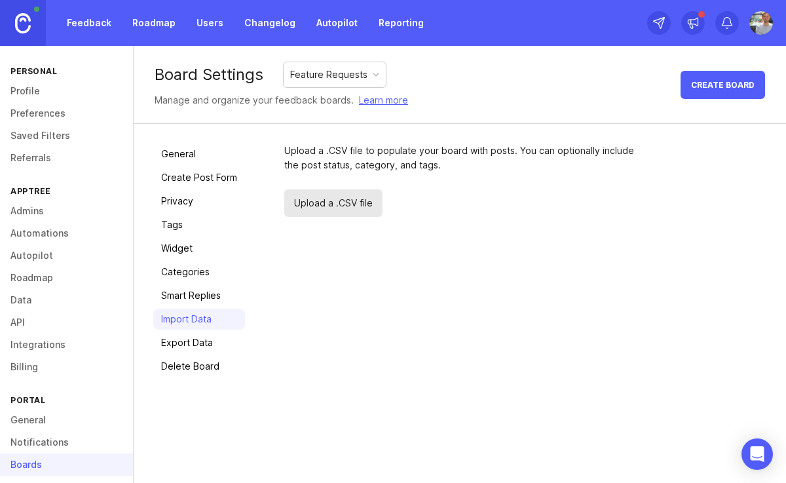
click at [331, 206] on span "Upload a .CSV file" at bounding box center [333, 202] width 98 height 27
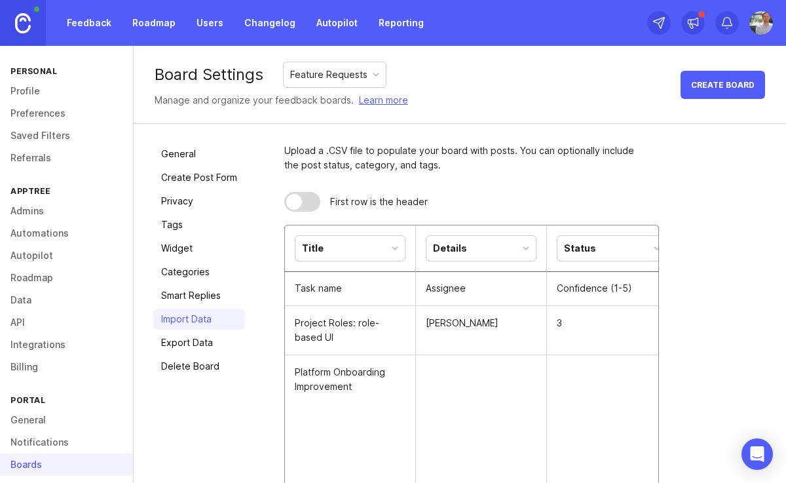
click at [464, 251] on div "Details" at bounding box center [480, 248] width 109 height 25
click at [594, 261] on div "Status" at bounding box center [612, 248] width 111 height 26
click at [594, 258] on div "Status" at bounding box center [611, 248] width 109 height 25
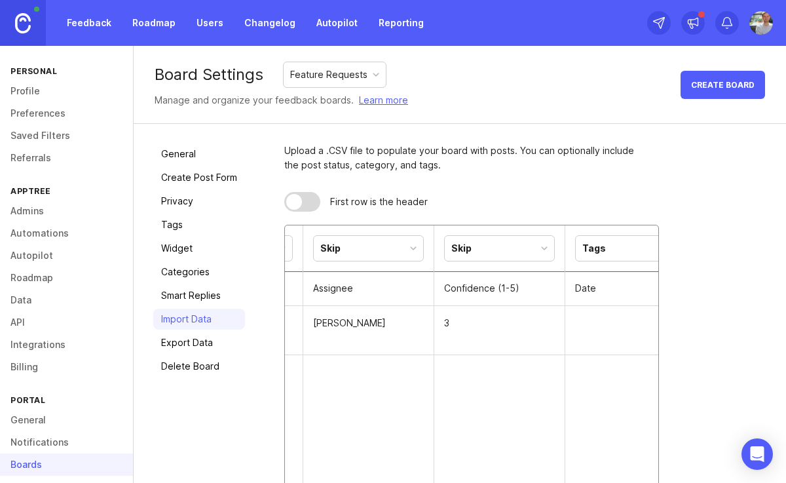
scroll to position [0, 304]
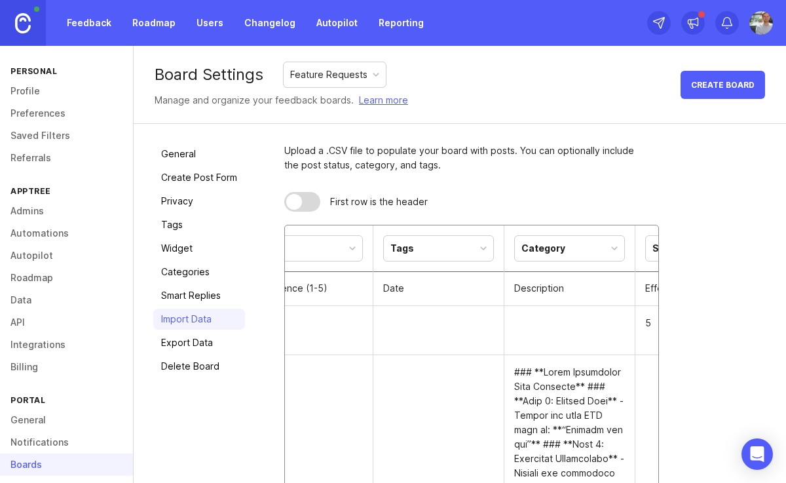
click at [411, 243] on div "Tags" at bounding box center [438, 248] width 109 height 25
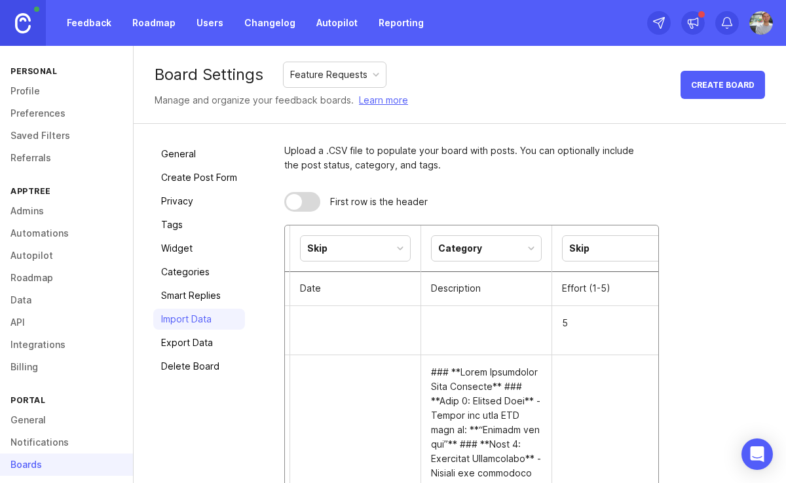
scroll to position [0, 393]
click at [475, 249] on div "Category" at bounding box center [480, 248] width 109 height 25
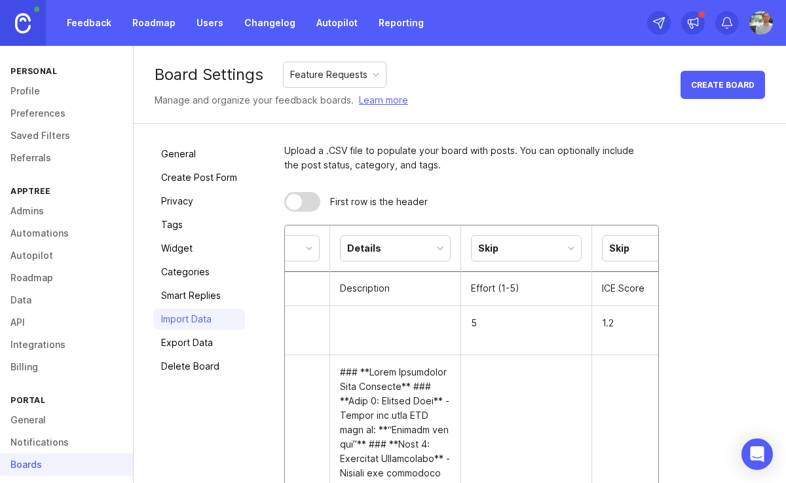
scroll to position [0, 481]
click at [511, 249] on div "Skip" at bounding box center [523, 248] width 109 height 25
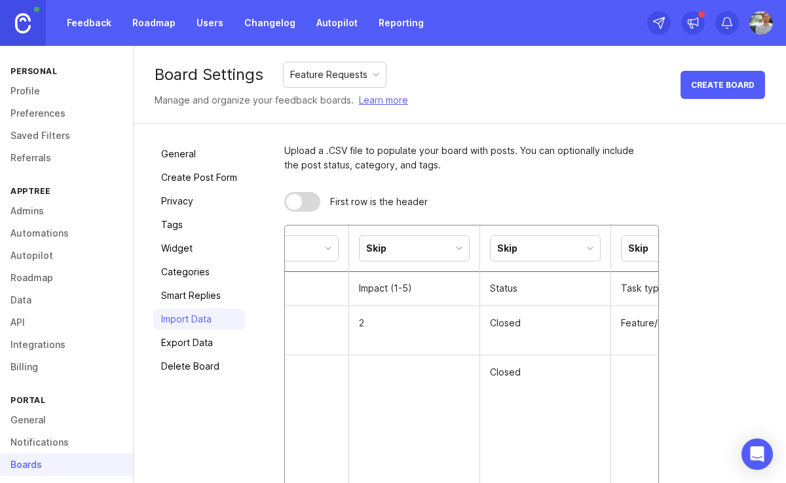
scroll to position [0, 899]
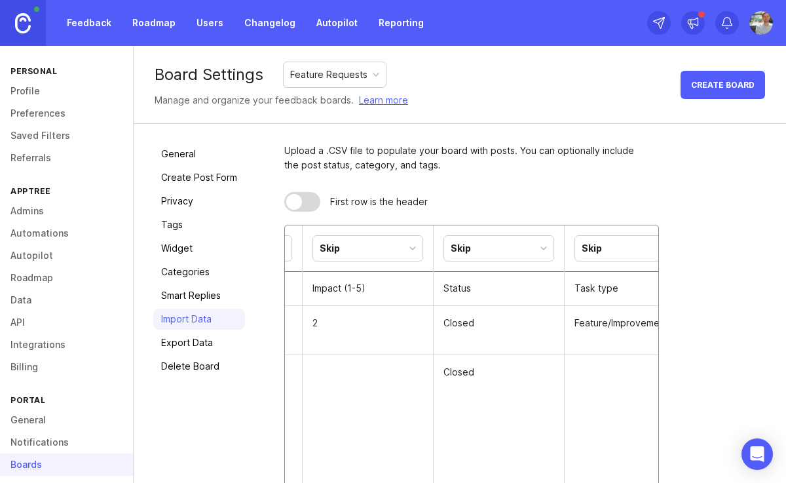
click at [479, 251] on div "Skip" at bounding box center [498, 248] width 109 height 25
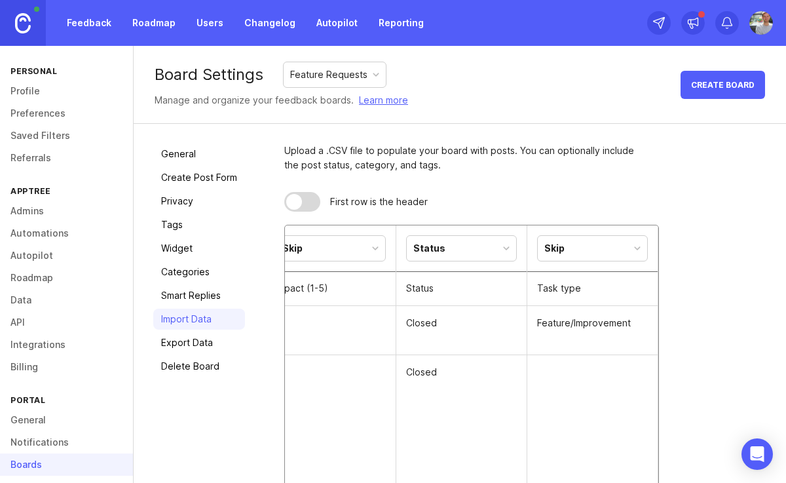
click at [586, 253] on div "Skip" at bounding box center [592, 248] width 109 height 25
click at [583, 249] on div "Skip" at bounding box center [592, 248] width 109 height 25
click at [318, 202] on div at bounding box center [302, 202] width 36 height 20
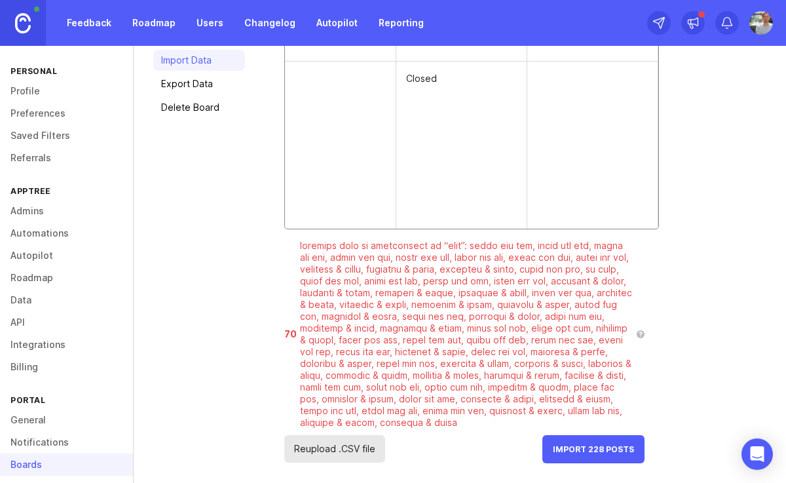
click at [622, 448] on span "Import 228 Posts" at bounding box center [593, 449] width 81 height 10
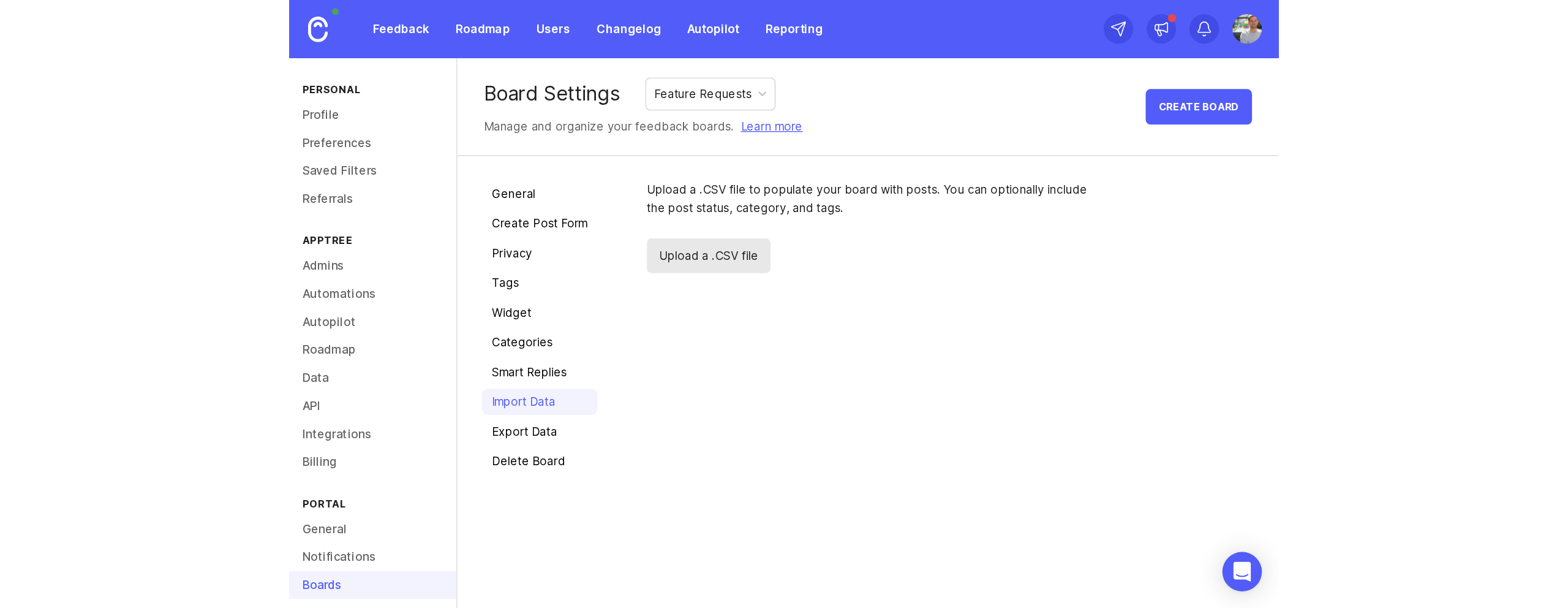
scroll to position [0, 0]
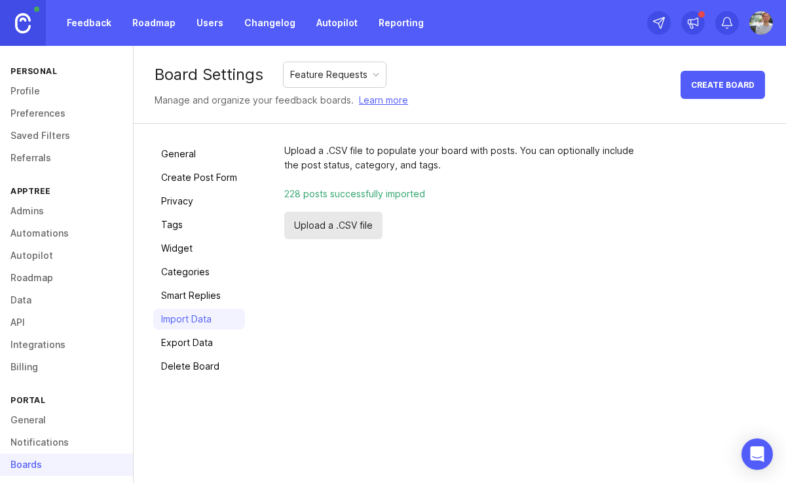
click at [81, 21] on link "Feedback" at bounding box center [89, 23] width 60 height 24
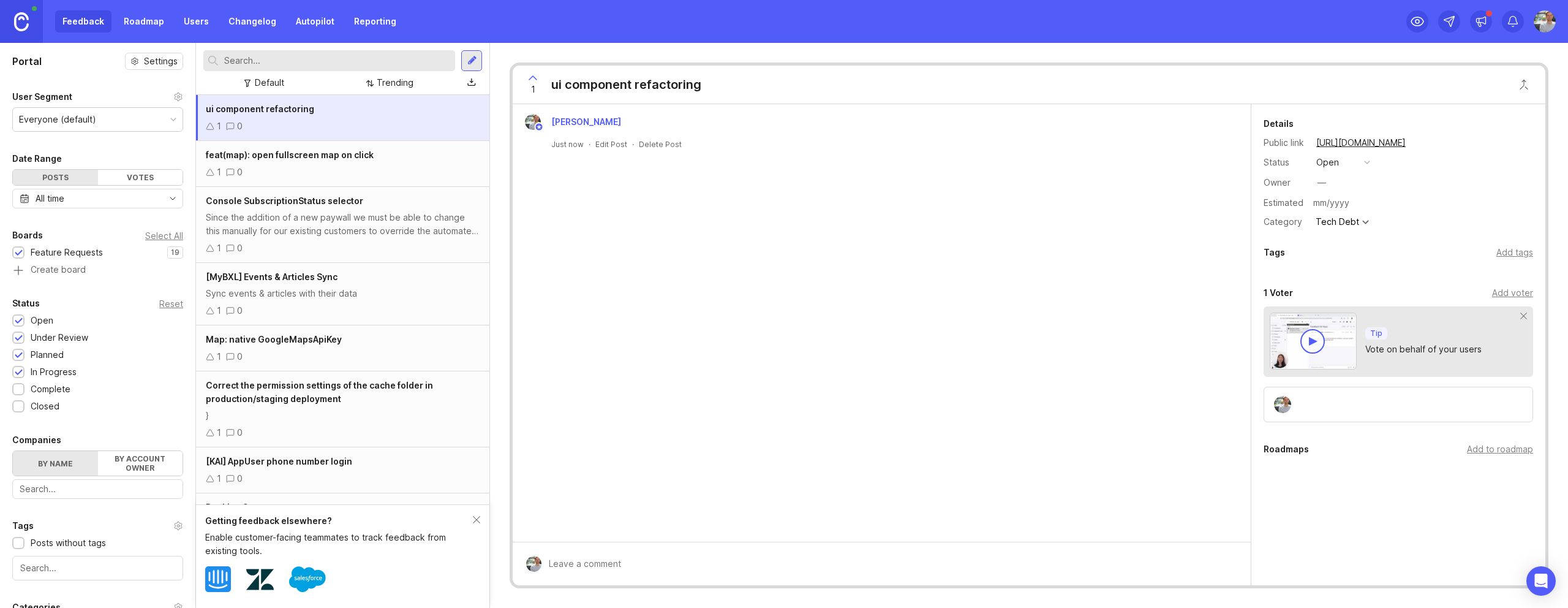
click at [925, 205] on div "Estimated" at bounding box center [1284, 202] width 40 height 8
click at [925, 181] on div "Owner" at bounding box center [1285, 182] width 43 height 13
click at [925, 181] on div "—" at bounding box center [1321, 182] width 8 height 13
click at [925, 181] on div "Owner —" at bounding box center [1399, 182] width 269 height 19
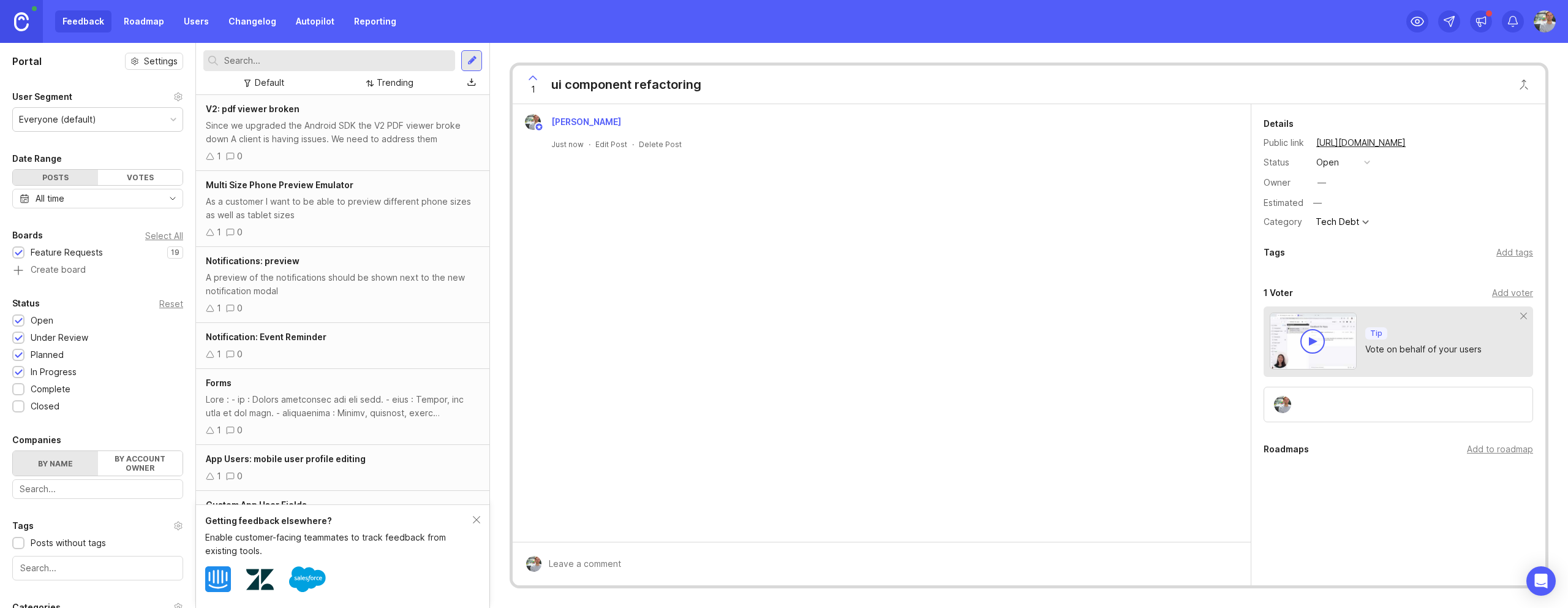
click at [475, 58] on div at bounding box center [472, 61] width 9 height 11
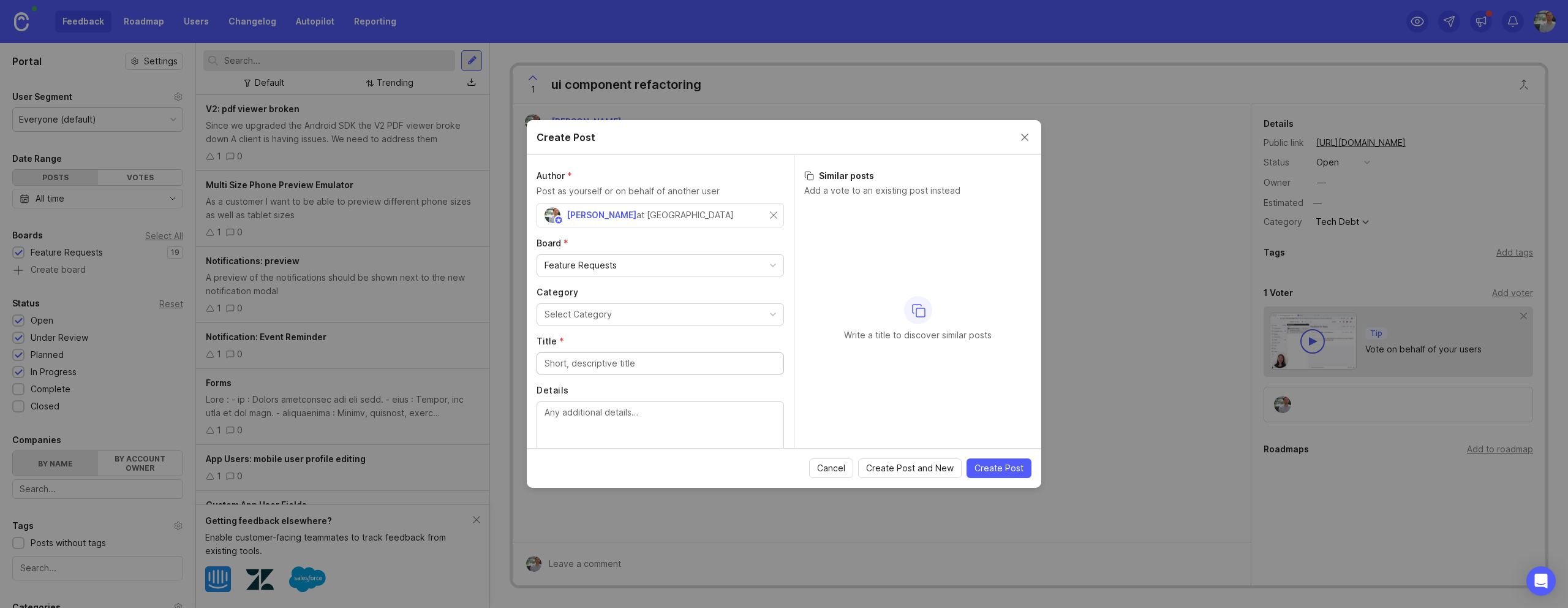
click at [646, 264] on div "Feature Requests" at bounding box center [660, 265] width 246 height 21
click at [640, 248] on label "Board *" at bounding box center [661, 242] width 248 height 12
click at [563, 242] on span "*" at bounding box center [565, 242] width 5 height 10
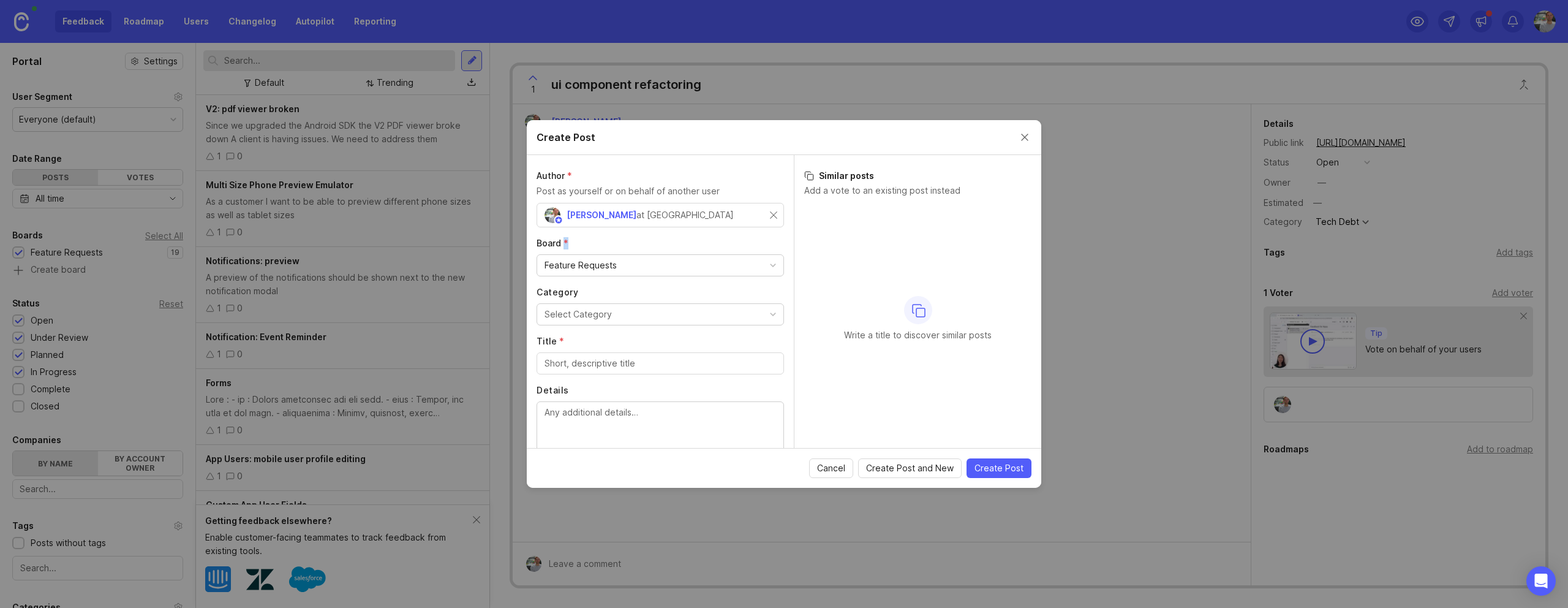
click at [575, 317] on div "Select Category" at bounding box center [578, 314] width 67 height 13
click at [602, 284] on div "Author * Post as yourself or on behalf of another user [PERSON_NAME] at Apptree…" at bounding box center [660, 301] width 267 height 293
click at [599, 276] on div "Feature Requests" at bounding box center [661, 266] width 248 height 22
click at [599, 267] on div "Feature Requests" at bounding box center [580, 265] width 72 height 13
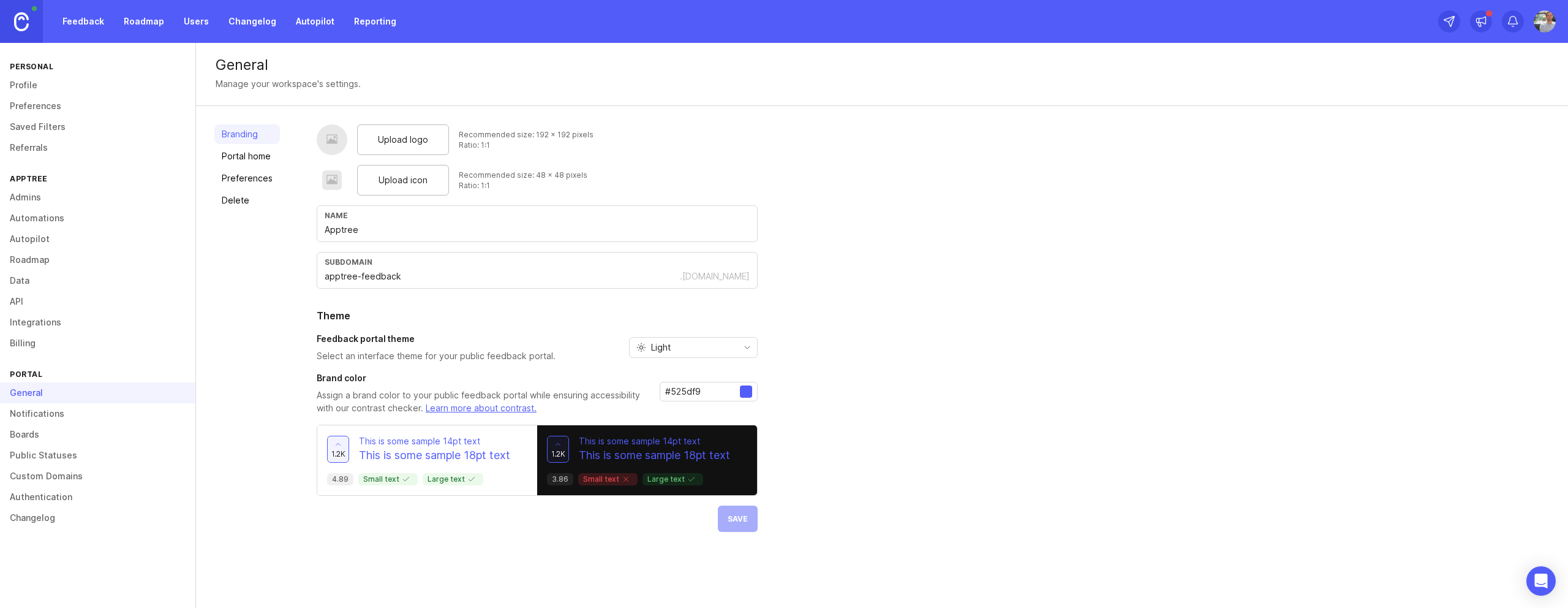
click at [427, 139] on div "Upload logo" at bounding box center [403, 139] width 92 height 31
click at [380, 242] on div "Upload logo Recommended size: 192 x 192 pixels Ratio: 1:1 Upload icon Recommend…" at bounding box center [537, 342] width 441 height 437
click at [393, 285] on div "subdomain apptree-feedback .[DOMAIN_NAME]" at bounding box center [537, 269] width 441 height 36
click at [748, 393] on div at bounding box center [746, 391] width 12 height 12
click at [740, 392] on div at bounding box center [746, 391] width 12 height 12
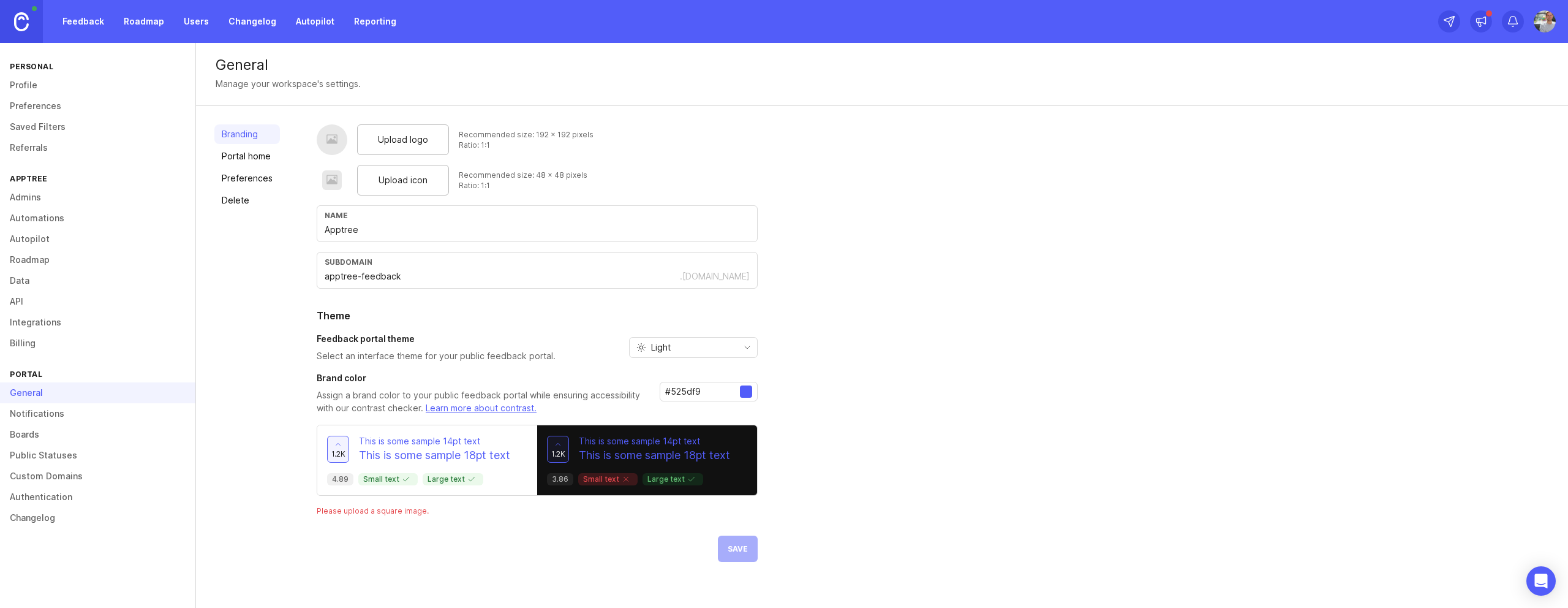
click at [705, 373] on div "Brand color Assign a brand color to your public feedback portal while ensuring …" at bounding box center [537, 393] width 441 height 43
drag, startPoint x: 705, startPoint y: 390, endPoint x: 666, endPoint y: 391, distance: 39.0
click at [666, 391] on input "#525df9" at bounding box center [703, 391] width 75 height 13
click at [682, 391] on input "#10b991" at bounding box center [703, 391] width 75 height 13
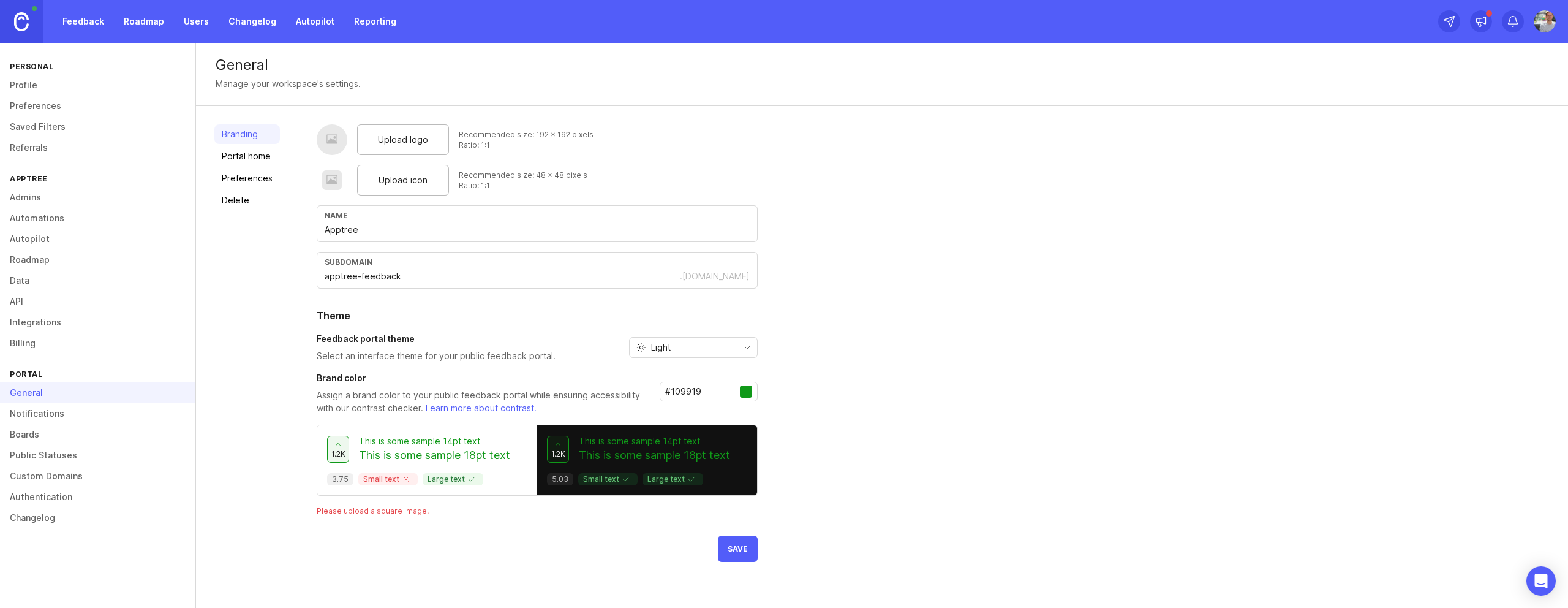
type input "#109919"
click at [735, 524] on button "Save" at bounding box center [737, 548] width 40 height 26
click at [237, 155] on link "Portal home" at bounding box center [247, 155] width 65 height 20
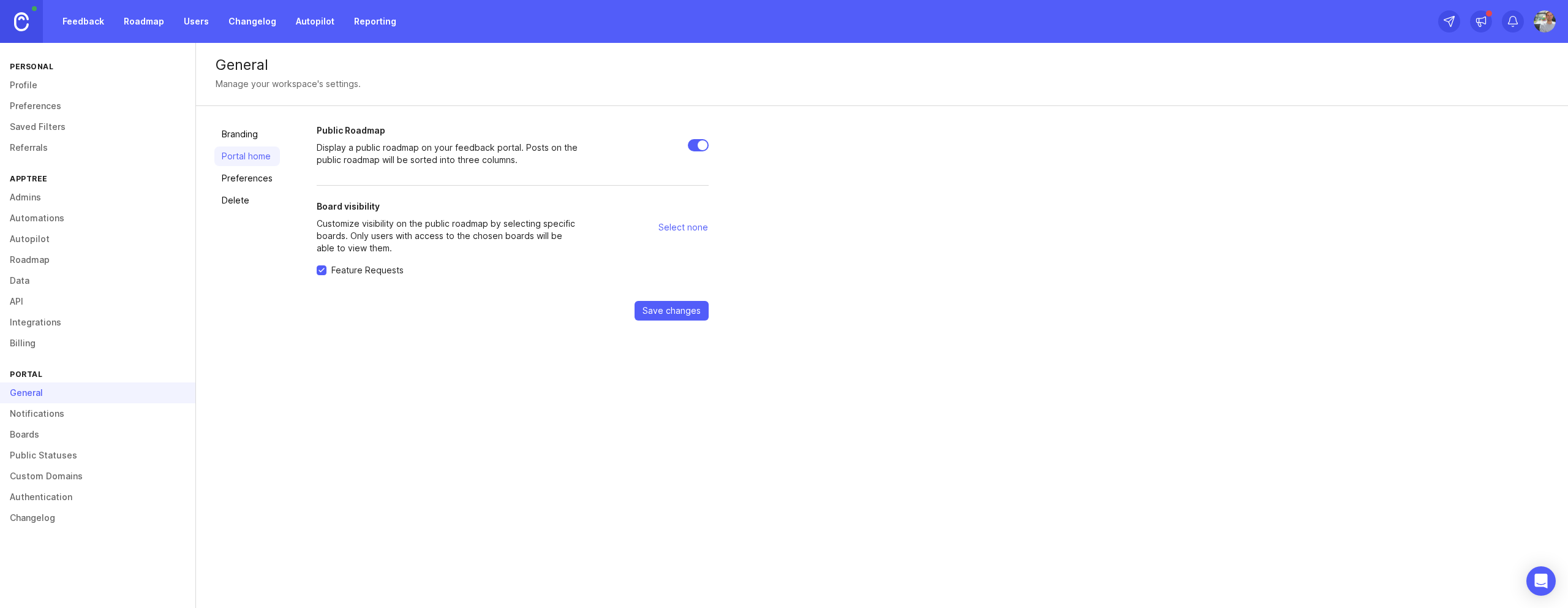
click at [88, 30] on link "Feedback" at bounding box center [83, 22] width 56 height 22
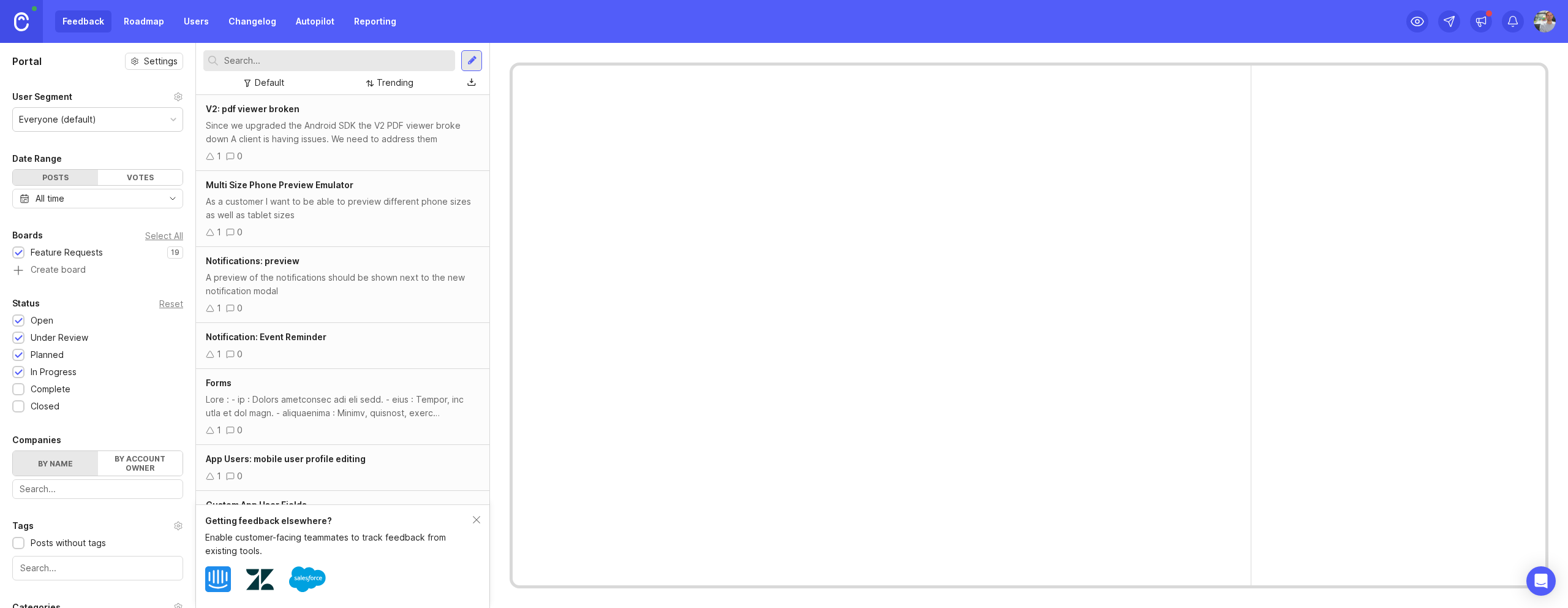
click at [148, 7] on div "Feedback Roadmap Users Changelog Autopilot Reporting" at bounding box center [201, 22] width 403 height 43
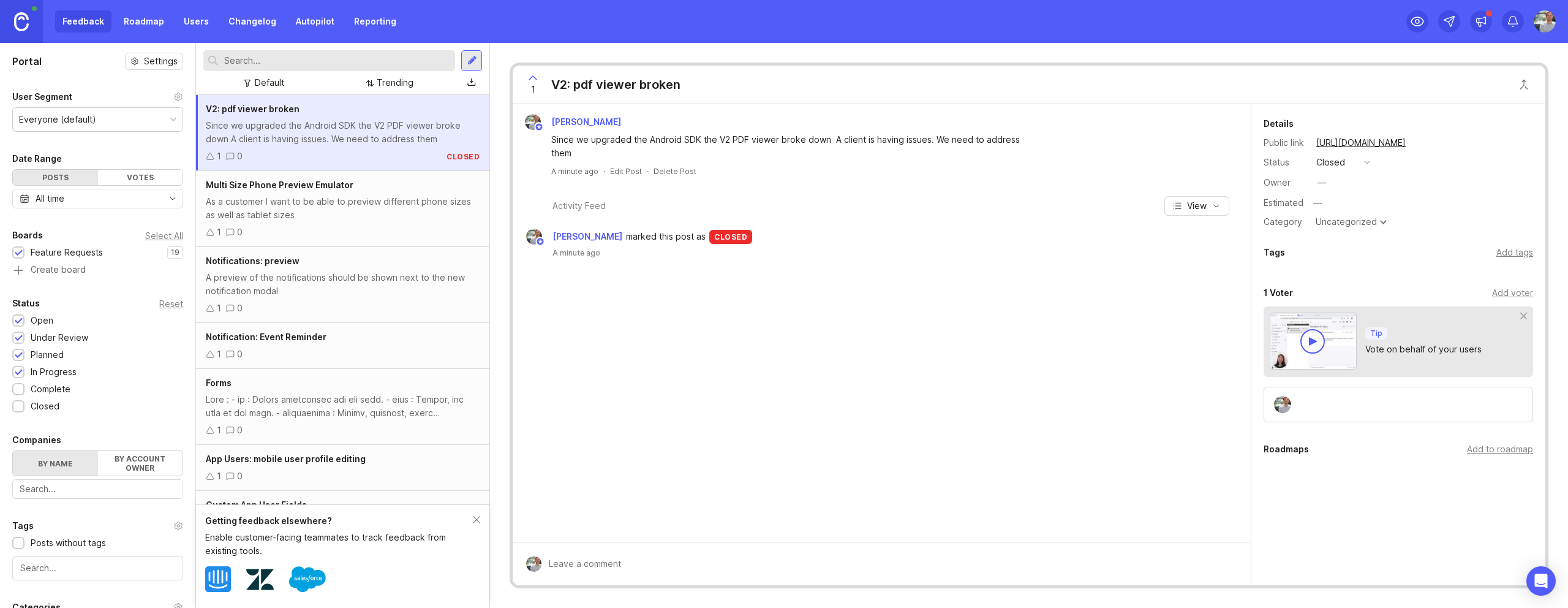
click at [148, 16] on link "Roadmap" at bounding box center [143, 22] width 55 height 22
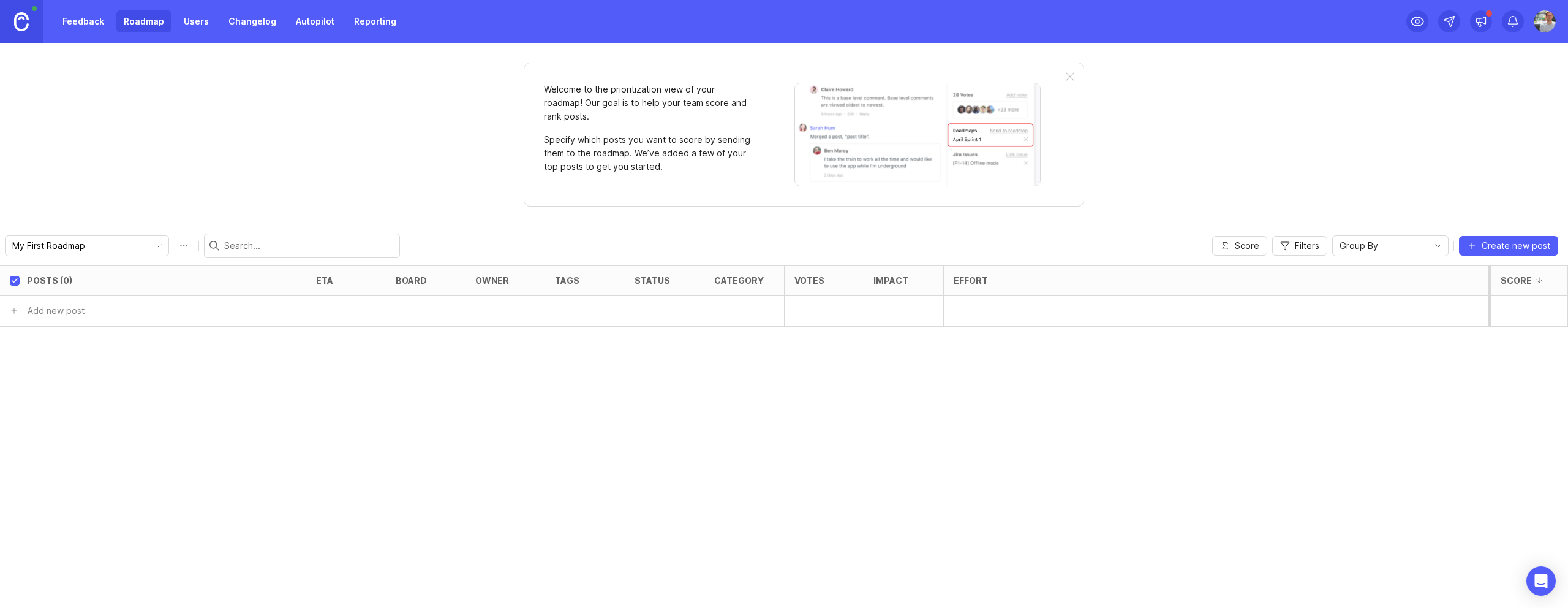
click at [80, 23] on link "Feedback" at bounding box center [83, 22] width 56 height 22
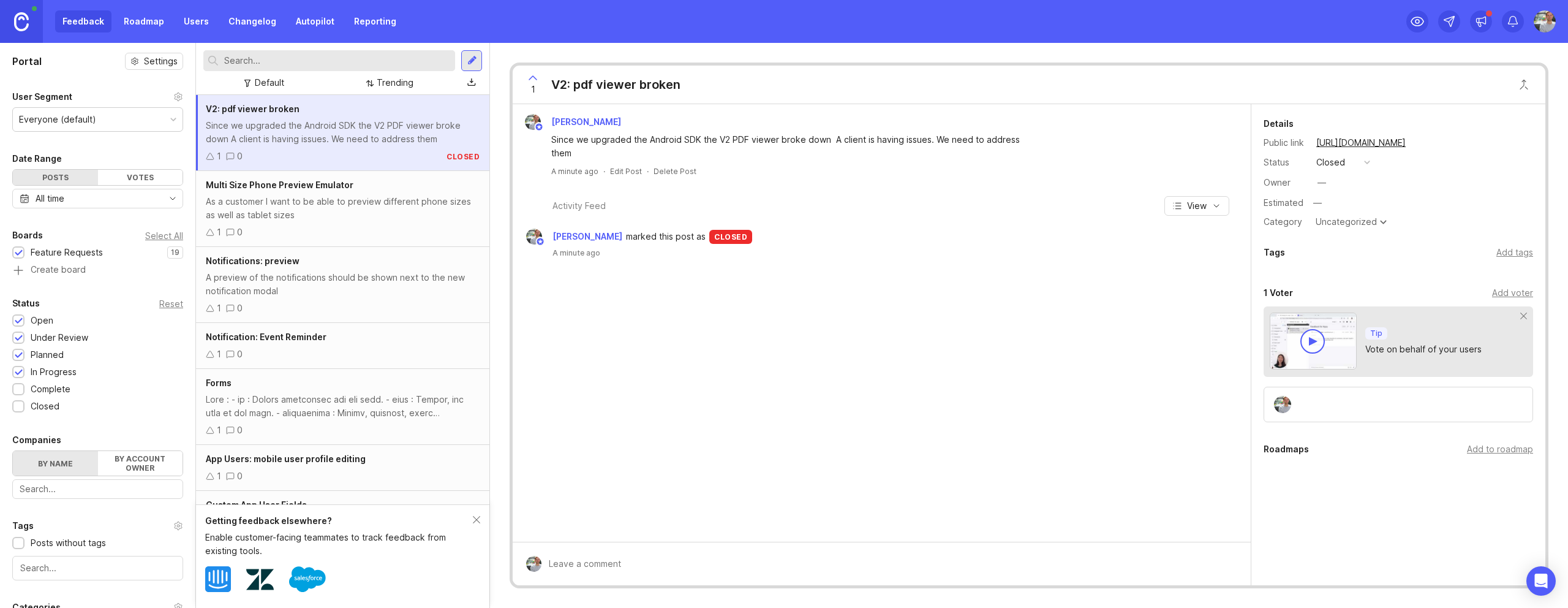
click at [350, 212] on div "As a customer I want to be able to preview different phone sizes as well as tab…" at bounding box center [342, 208] width 274 height 27
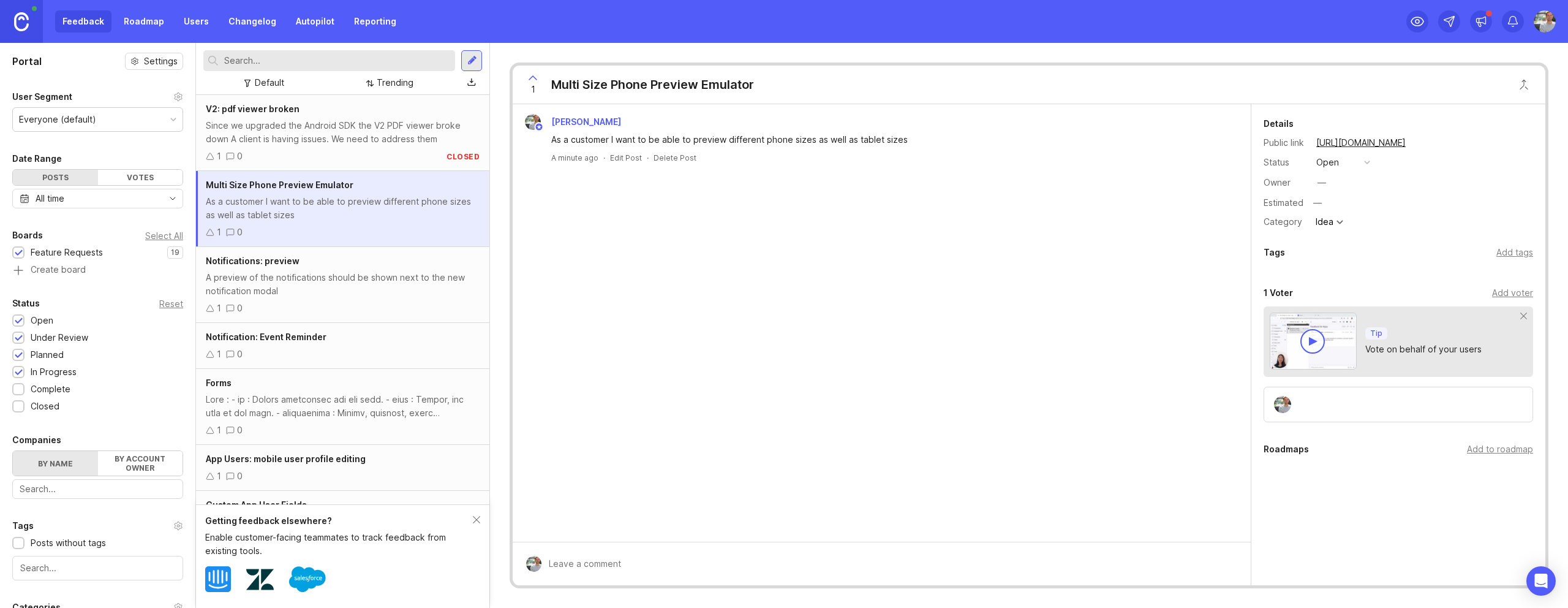
click at [356, 146] on div "V2: pdf viewer broken Since we upgraded the Android SDK the V2 PDF viewer broke…" at bounding box center [343, 132] width 294 height 76
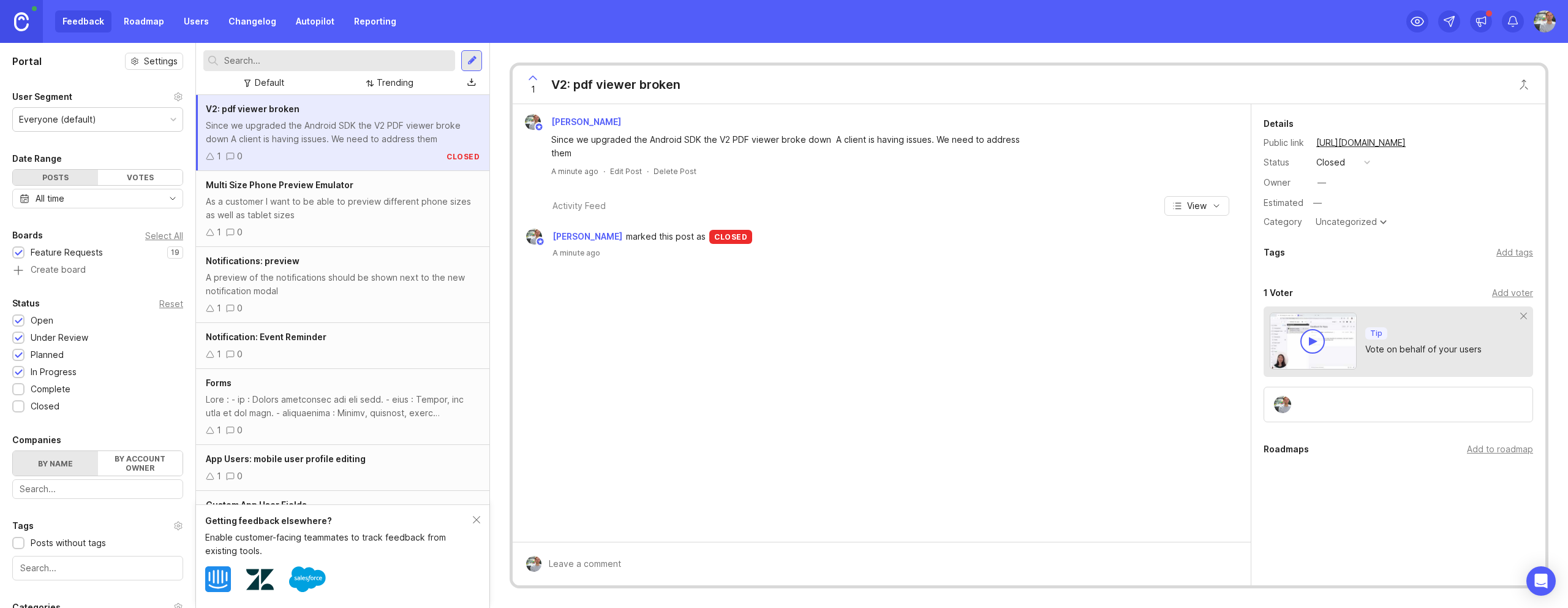
click at [925, 224] on div "Uncategorized" at bounding box center [1345, 221] width 61 height 8
click at [353, 196] on div "As a customer I want to be able to preview different phone sizes as well as tab…" at bounding box center [342, 208] width 274 height 27
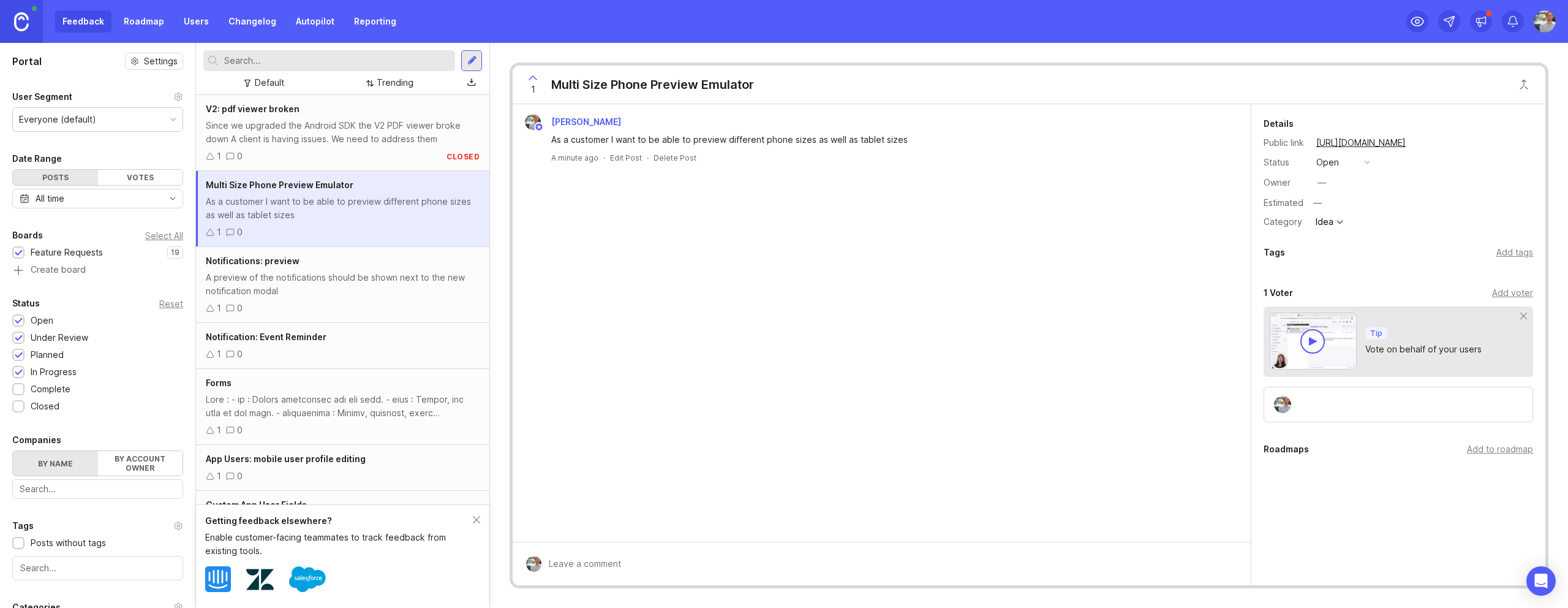
click at [925, 224] on div at bounding box center [1340, 222] width 7 height 7
click at [925, 173] on div "Owner —" at bounding box center [1399, 182] width 269 height 19
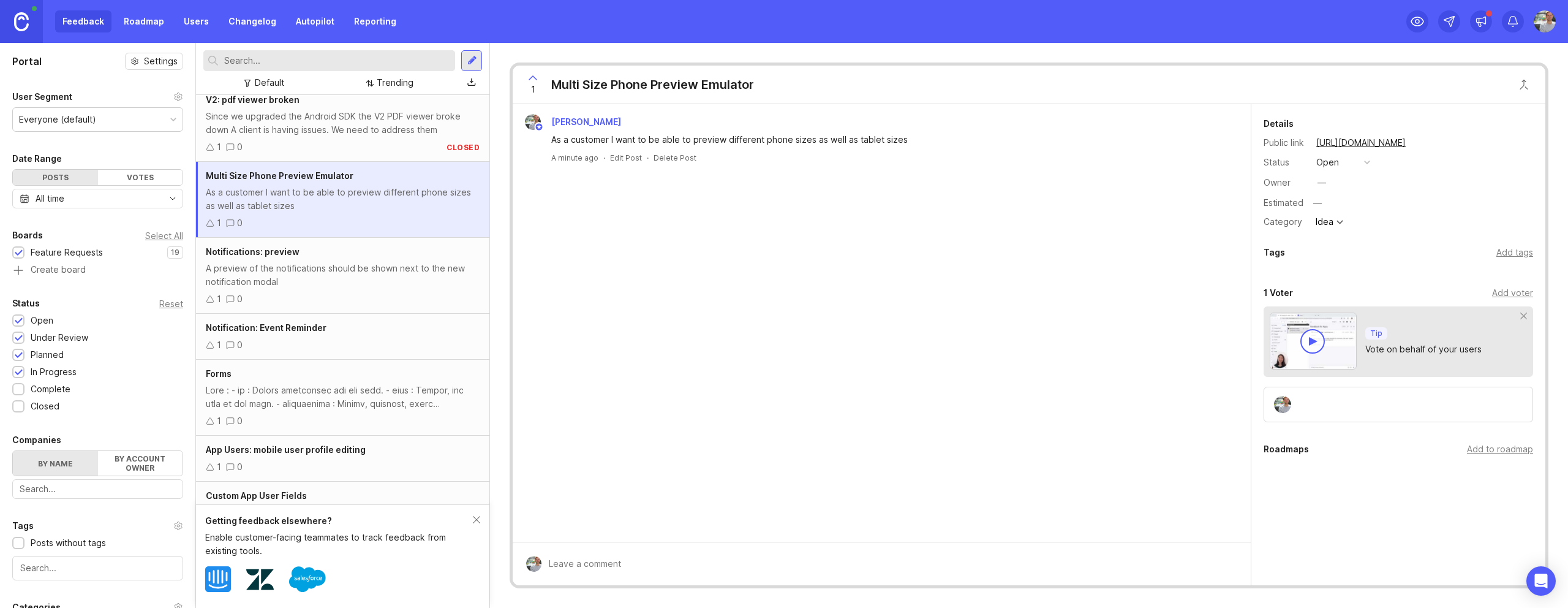
scroll to position [0, 0]
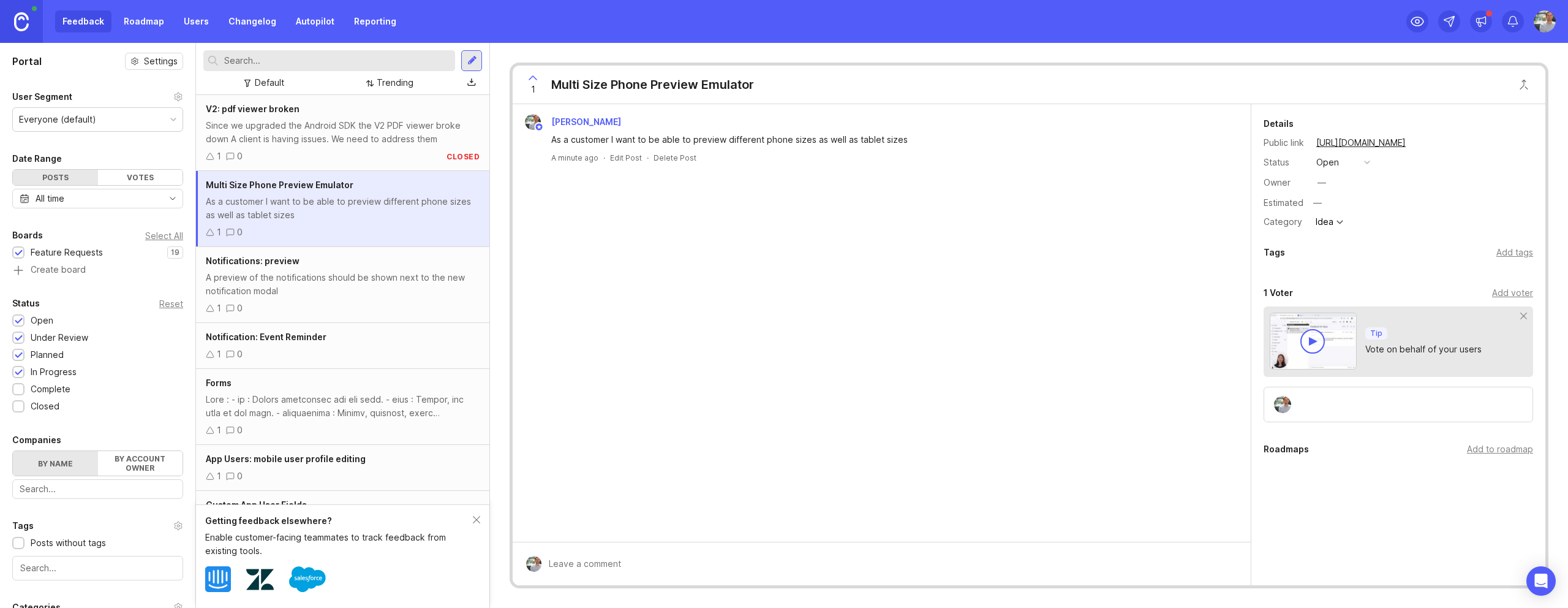
click at [501, 262] on div "1 Multi Size Phone Preview Emulator [PERSON_NAME] As a customer I want to be ab…" at bounding box center [1029, 326] width 1078 height 565
click at [140, 22] on link "Roadmap" at bounding box center [143, 22] width 55 height 22
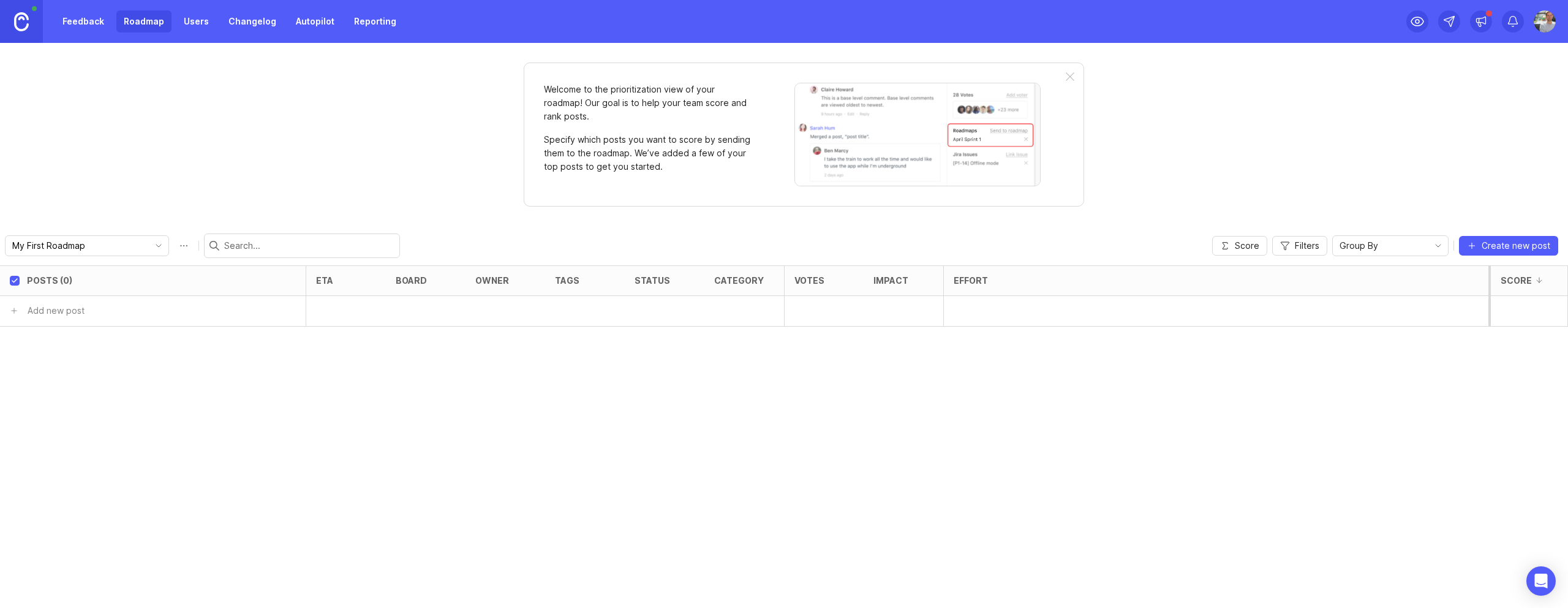
click at [205, 22] on link "Users" at bounding box center [196, 22] width 40 height 22
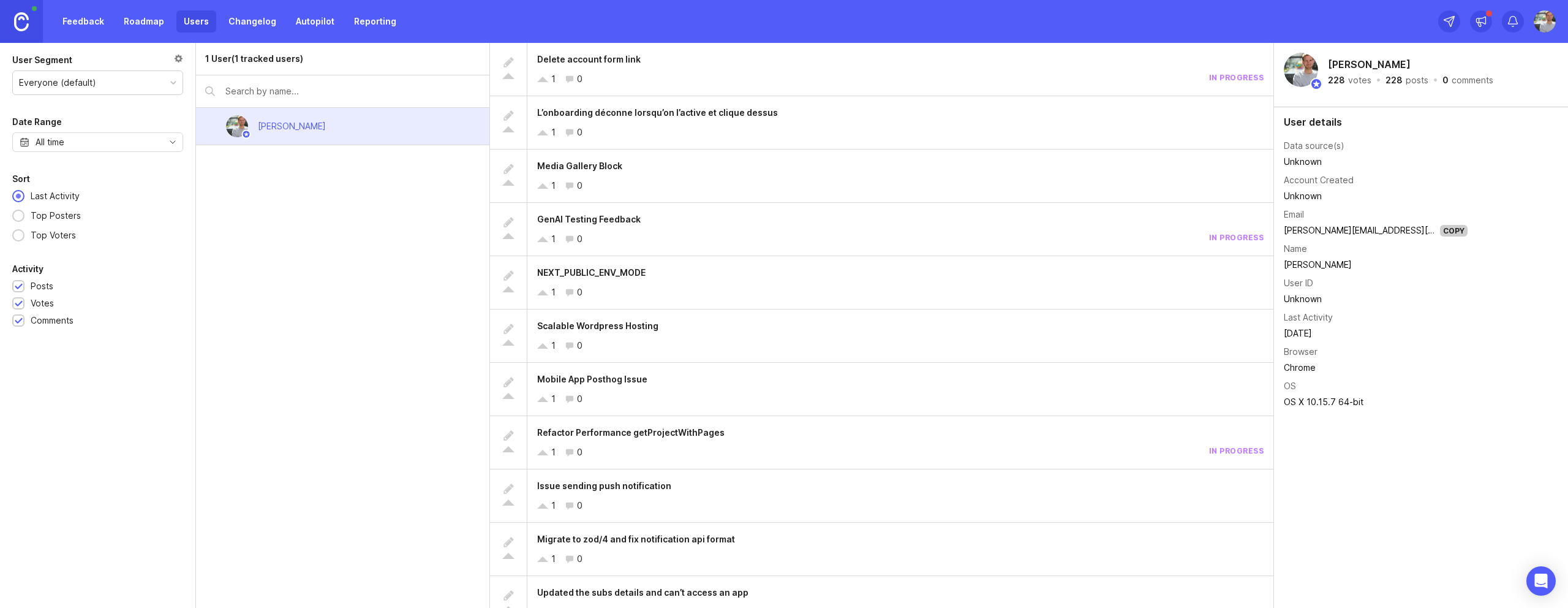
click at [150, 22] on link "Roadmap" at bounding box center [143, 22] width 55 height 22
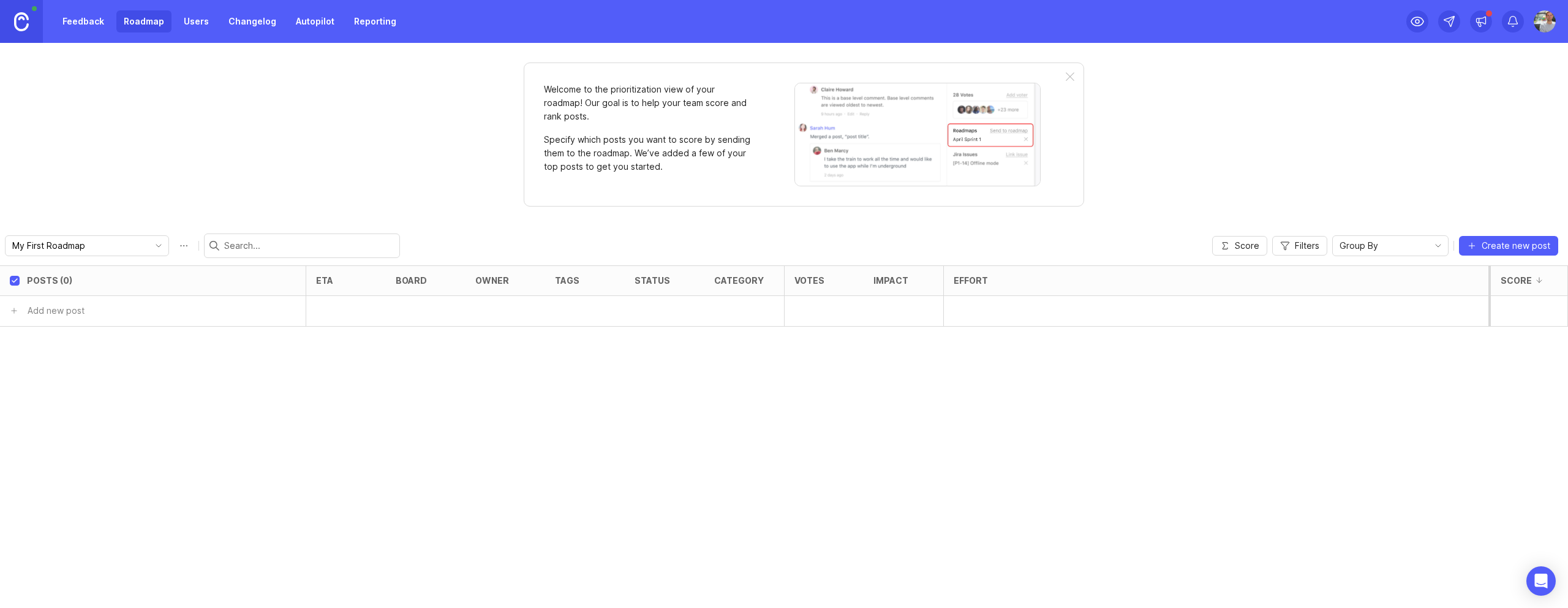
click at [84, 27] on link "Feedback" at bounding box center [83, 22] width 56 height 22
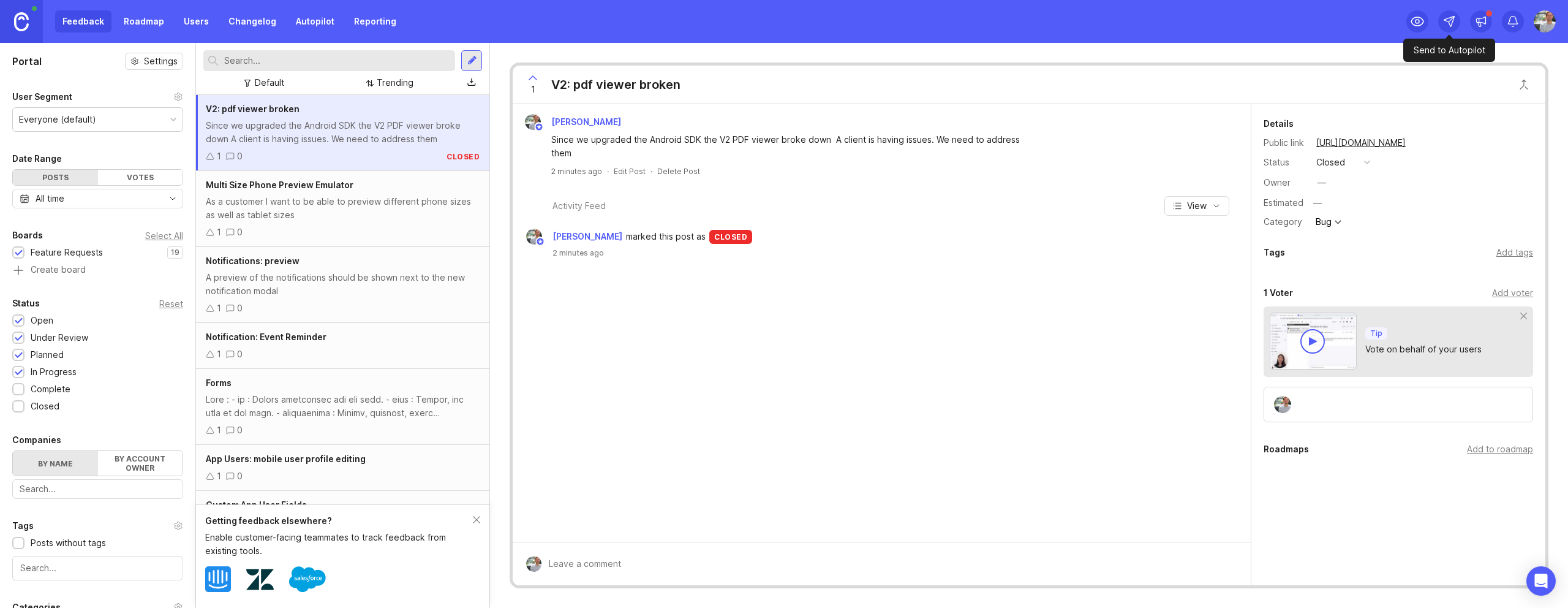
click at [925, 17] on icon at bounding box center [1449, 21] width 12 height 12
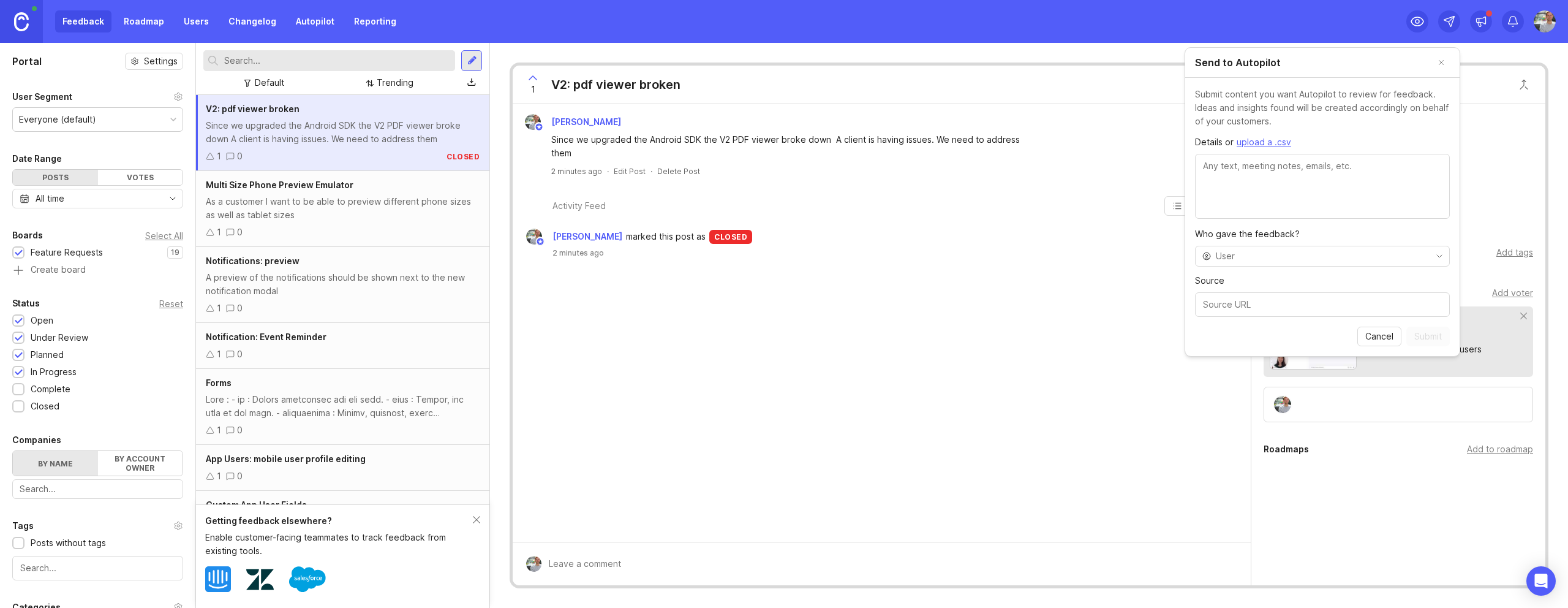
click at [925, 202] on textarea "Details or upload a .csv" at bounding box center [1322, 185] width 254 height 65
click at [925, 175] on textarea "Details or upload a .csv" at bounding box center [1322, 185] width 254 height 65
paste textarea "Hey team :wave: Can we update the onboarding flow 1st step with the following c…"
type textarea "Hey team :wave: Can we update the onboarding flow 1st step with the following c…"
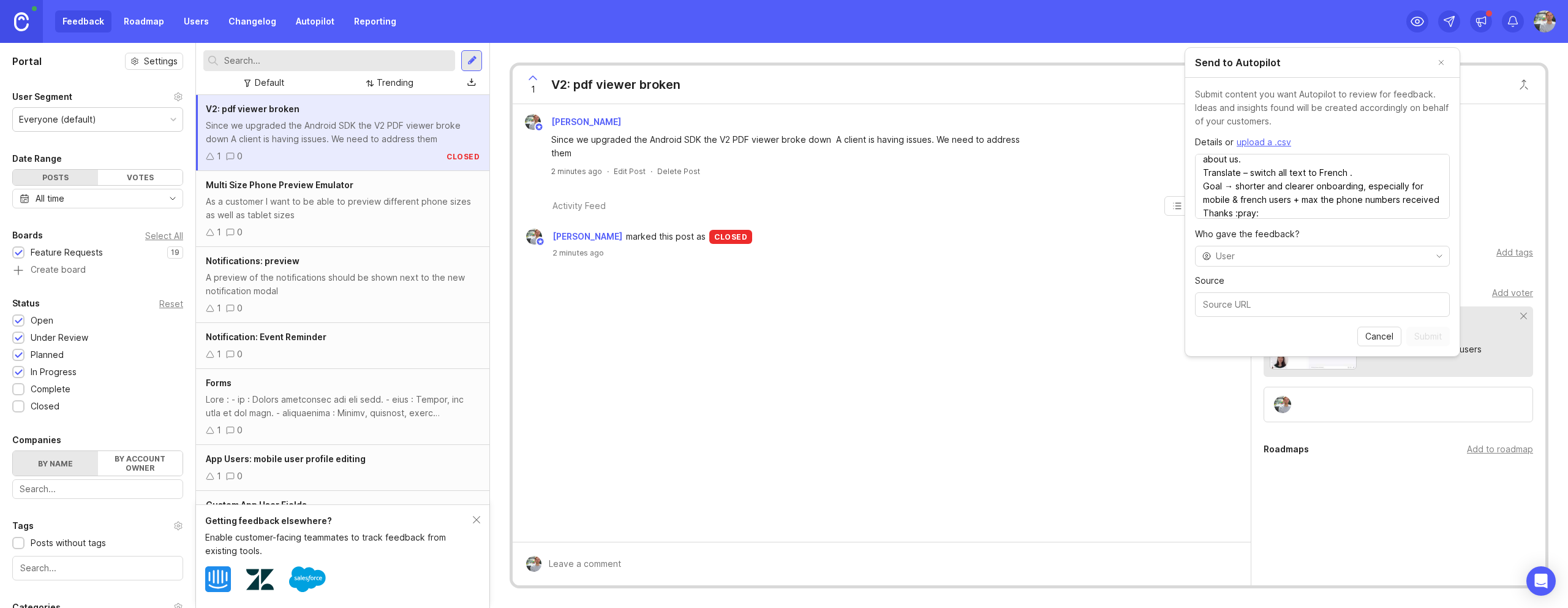
click at [925, 257] on input "toggle menu" at bounding box center [1322, 255] width 212 height 13
click at [925, 275] on li "[PERSON_NAME]" at bounding box center [1322, 280] width 254 height 21
type input "[PERSON_NAME]"
click at [925, 311] on div at bounding box center [1322, 304] width 254 height 24
click at [925, 306] on input "Source" at bounding box center [1322, 304] width 239 height 13
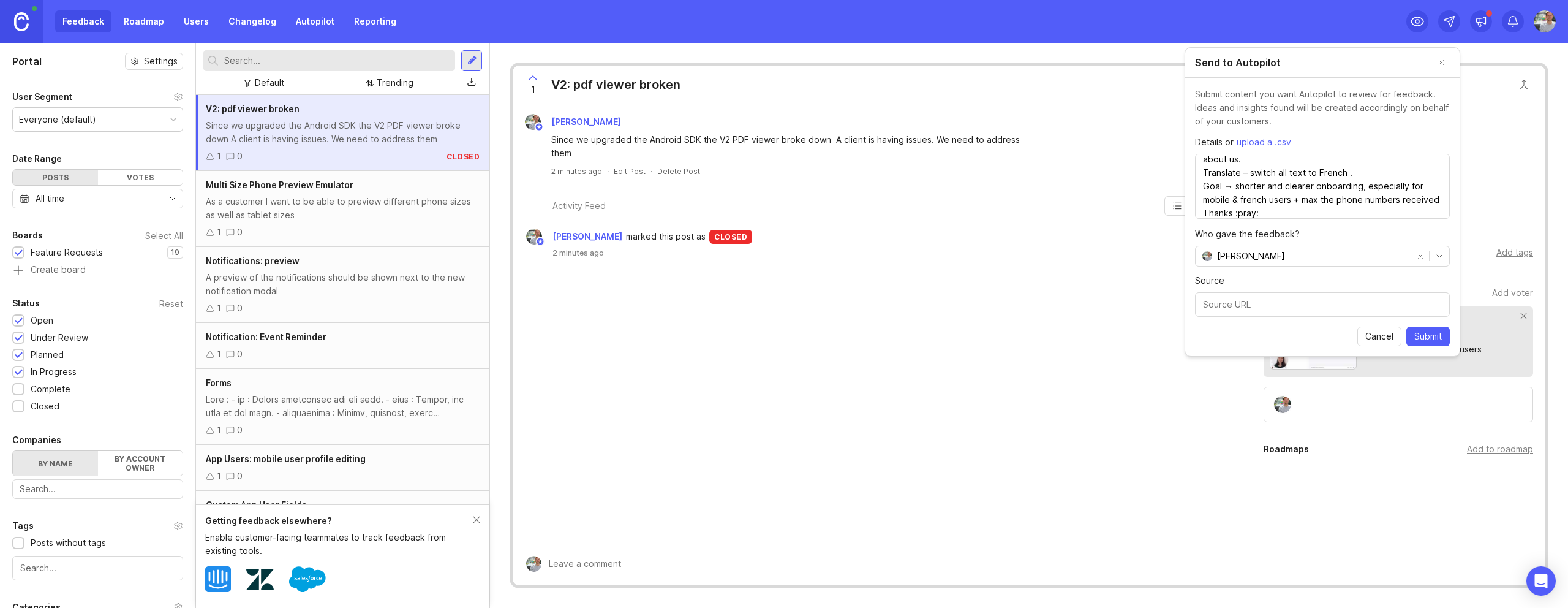
click at [925, 339] on span "Submit" at bounding box center [1428, 336] width 27 height 12
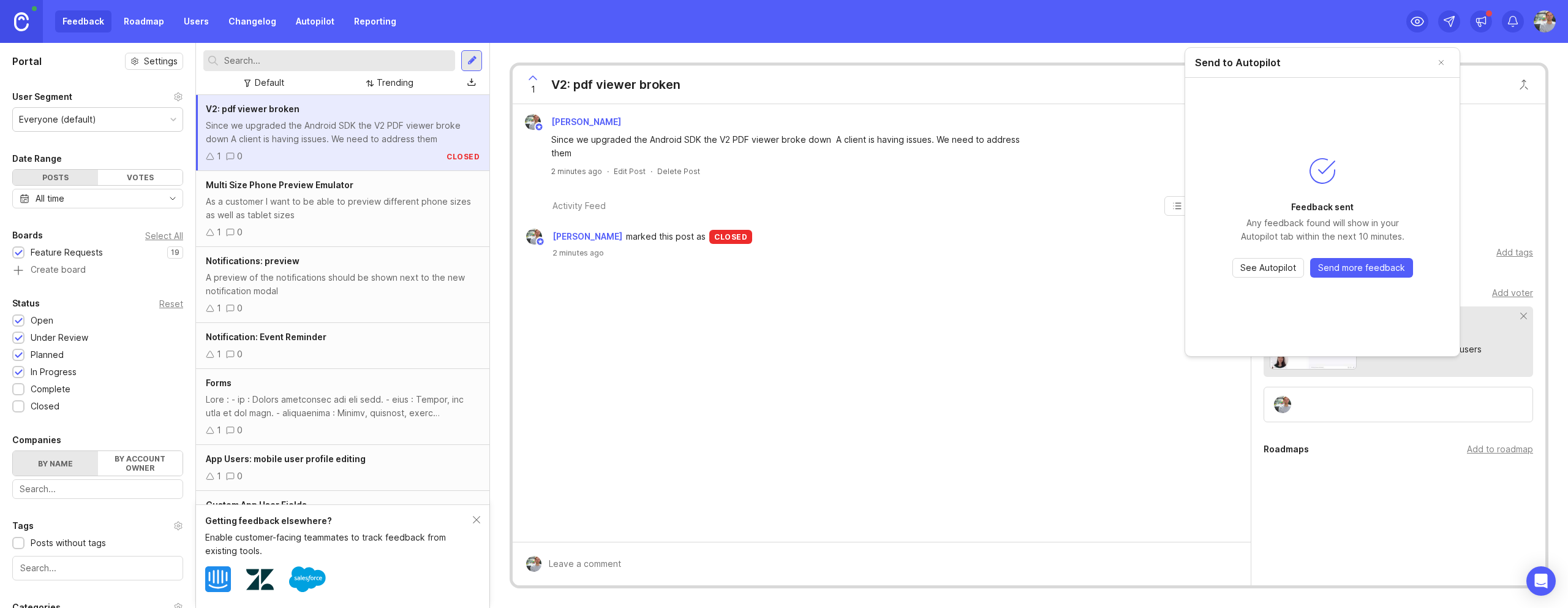
click at [925, 266] on span "See Autopilot" at bounding box center [1269, 268] width 56 height 12
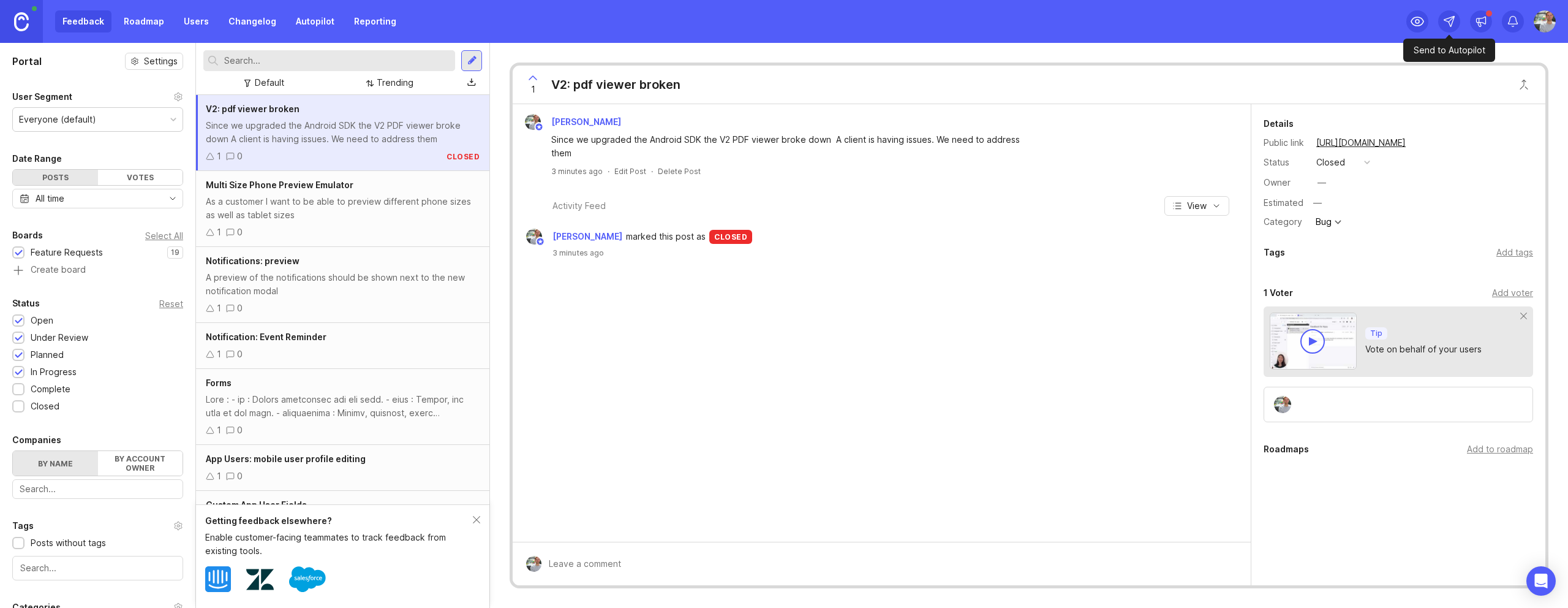
click at [925, 25] on icon at bounding box center [1449, 21] width 12 height 12
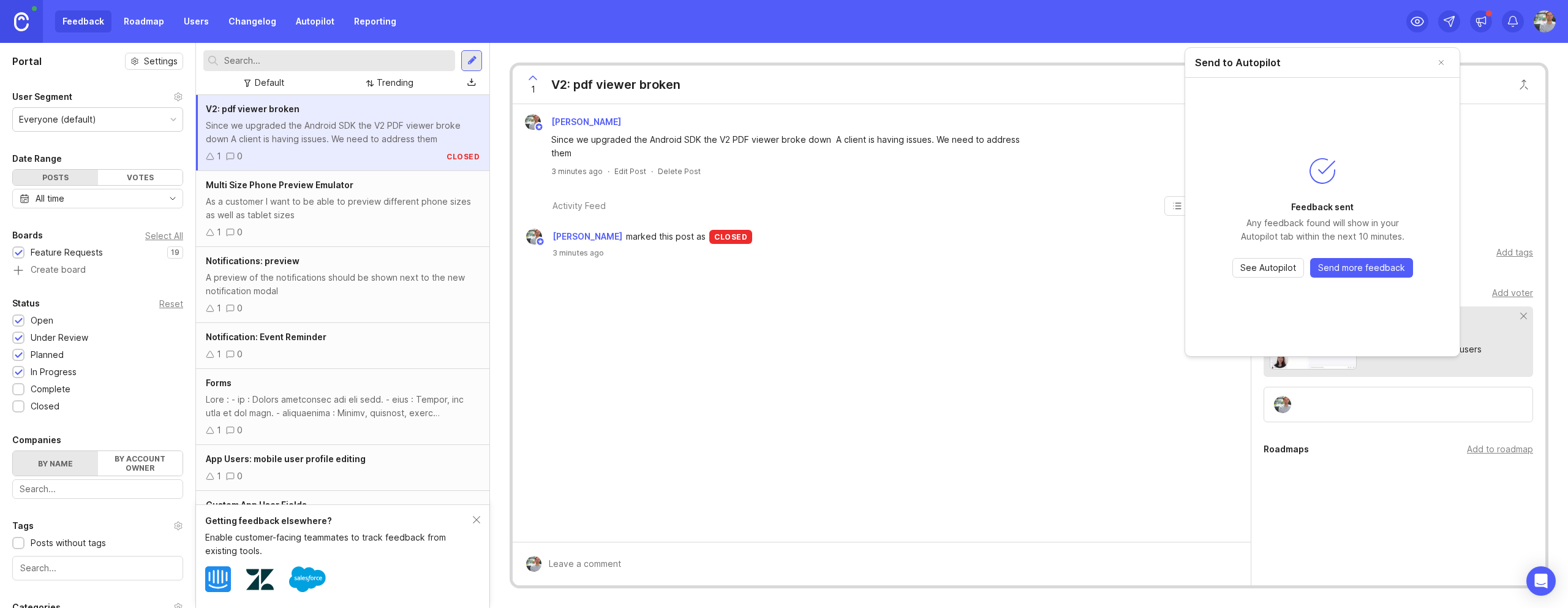
click at [925, 271] on span "Send more feedback" at bounding box center [1361, 268] width 87 height 12
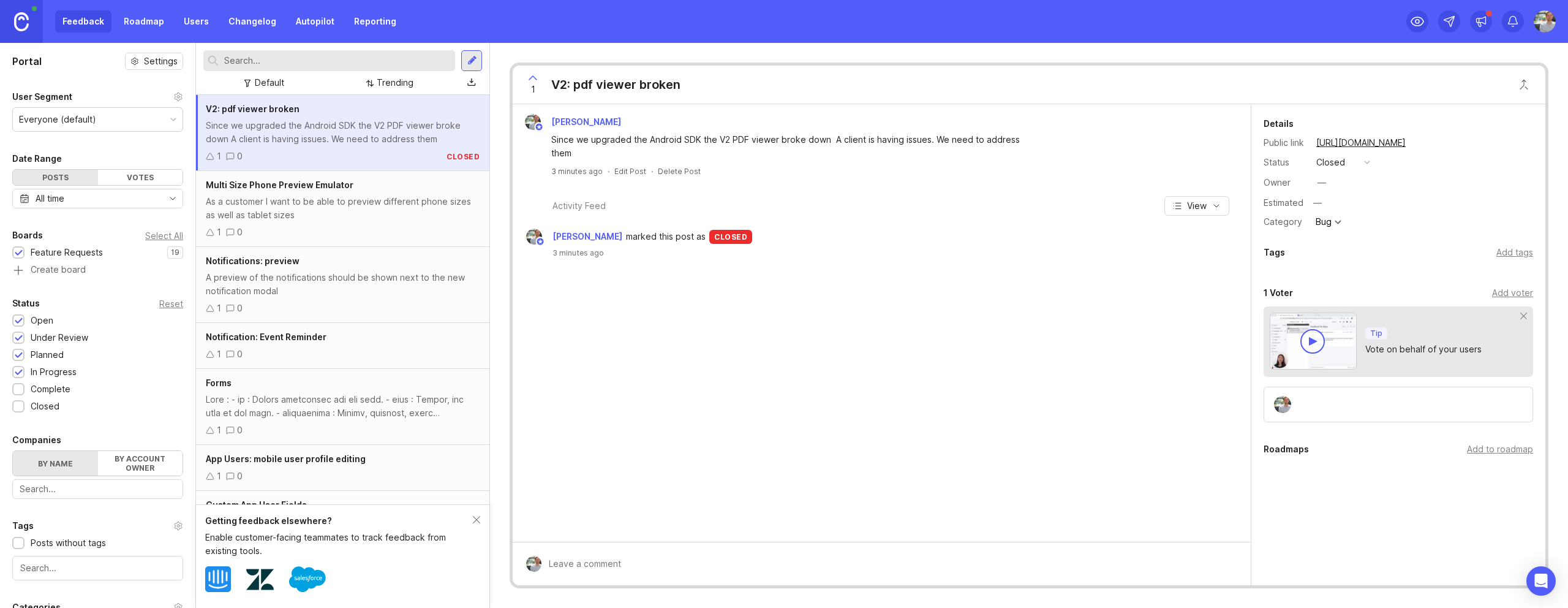
click at [148, 19] on link "Roadmap" at bounding box center [143, 22] width 55 height 22
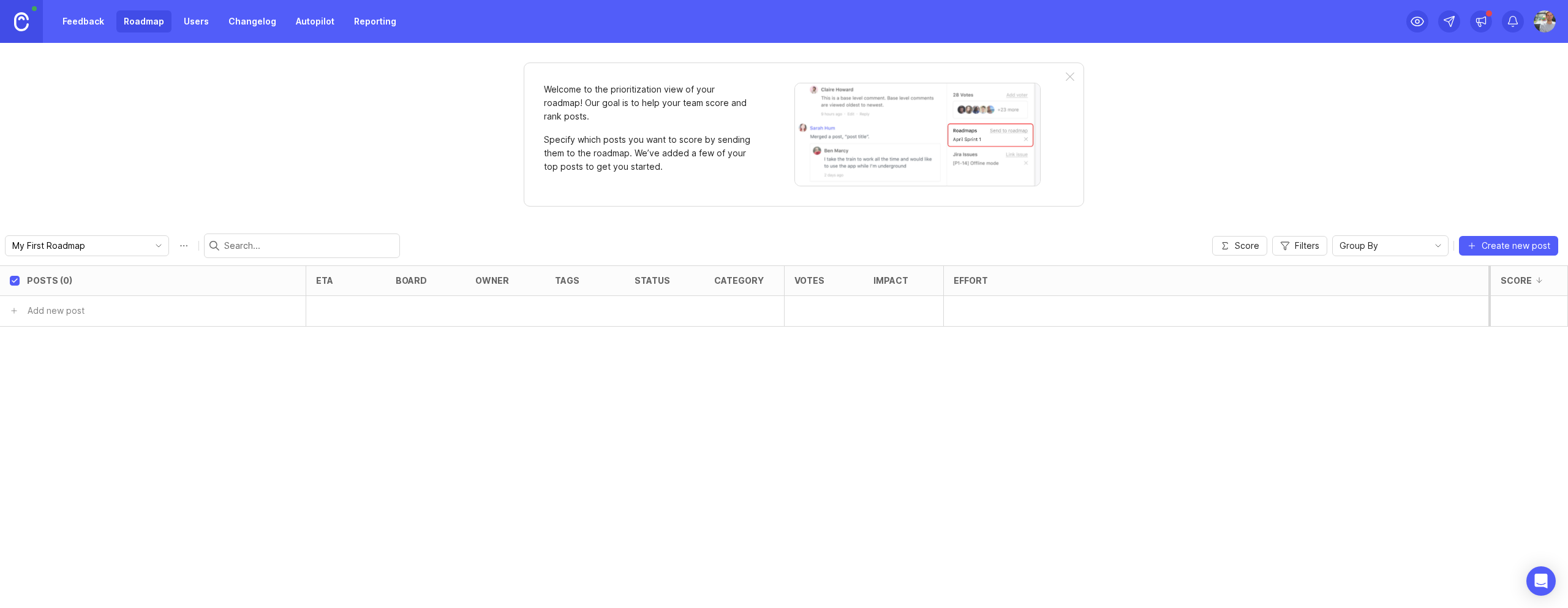
click at [95, 18] on link "Feedback" at bounding box center [83, 22] width 56 height 22
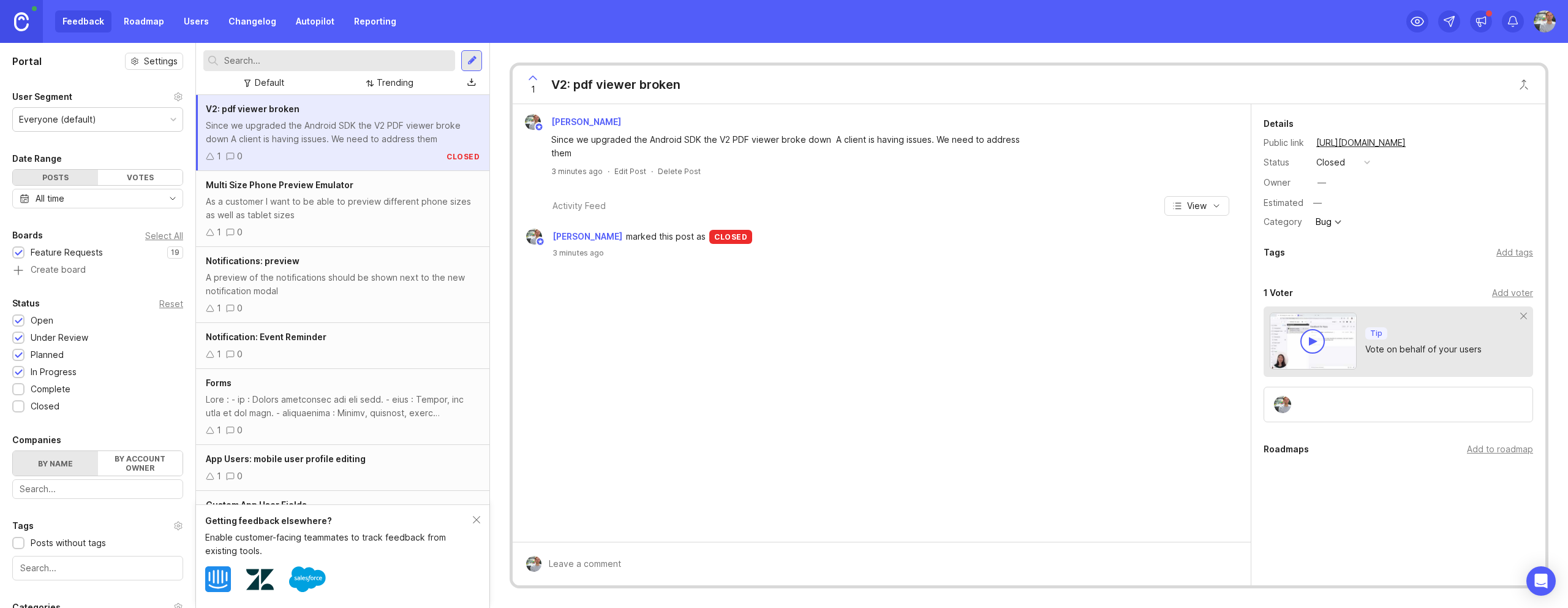
click at [96, 122] on div "Everyone (default)" at bounding box center [97, 119] width 169 height 23
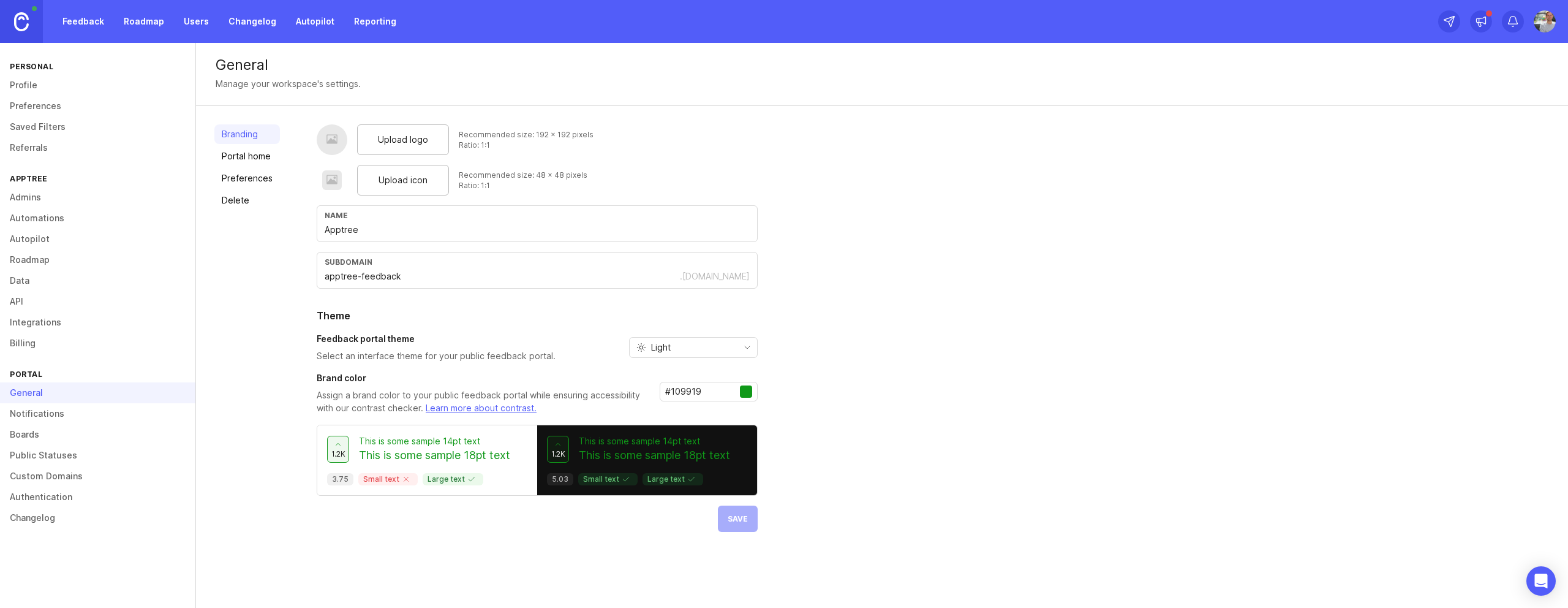
click at [35, 85] on link "Profile" at bounding box center [97, 85] width 196 height 21
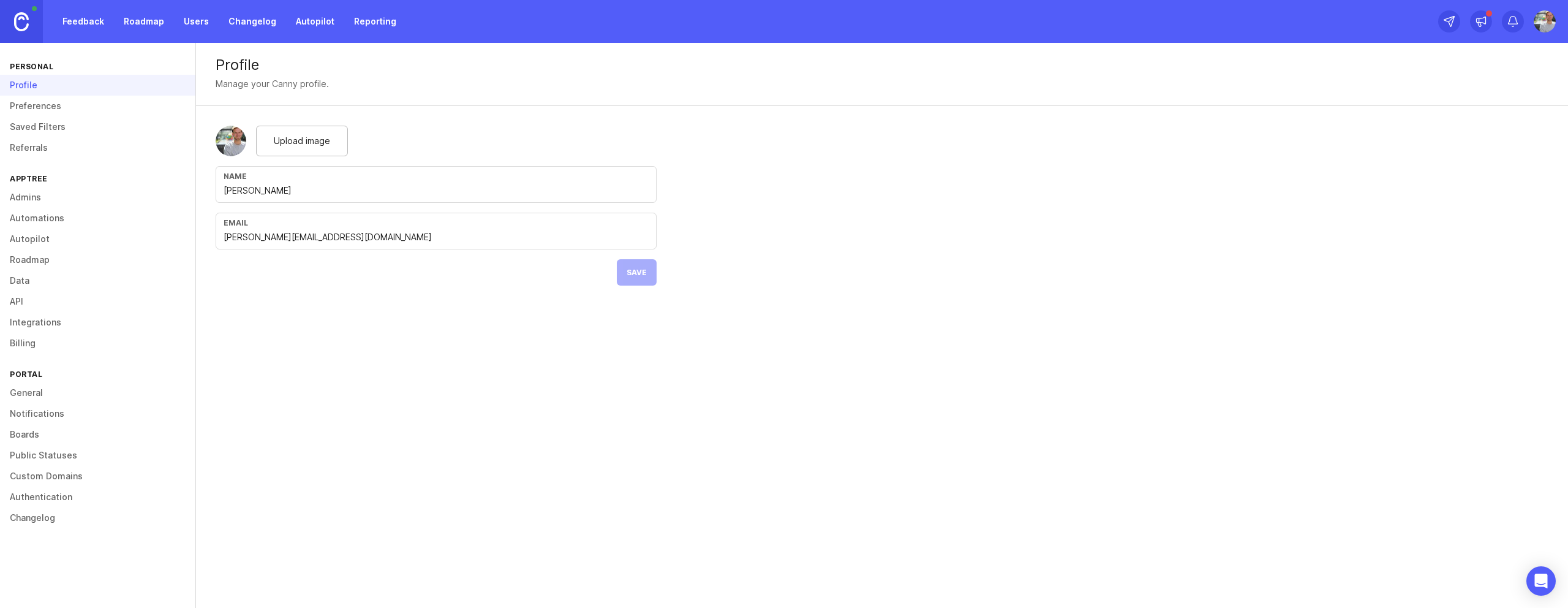
click at [86, 29] on link "Feedback" at bounding box center [83, 22] width 56 height 22
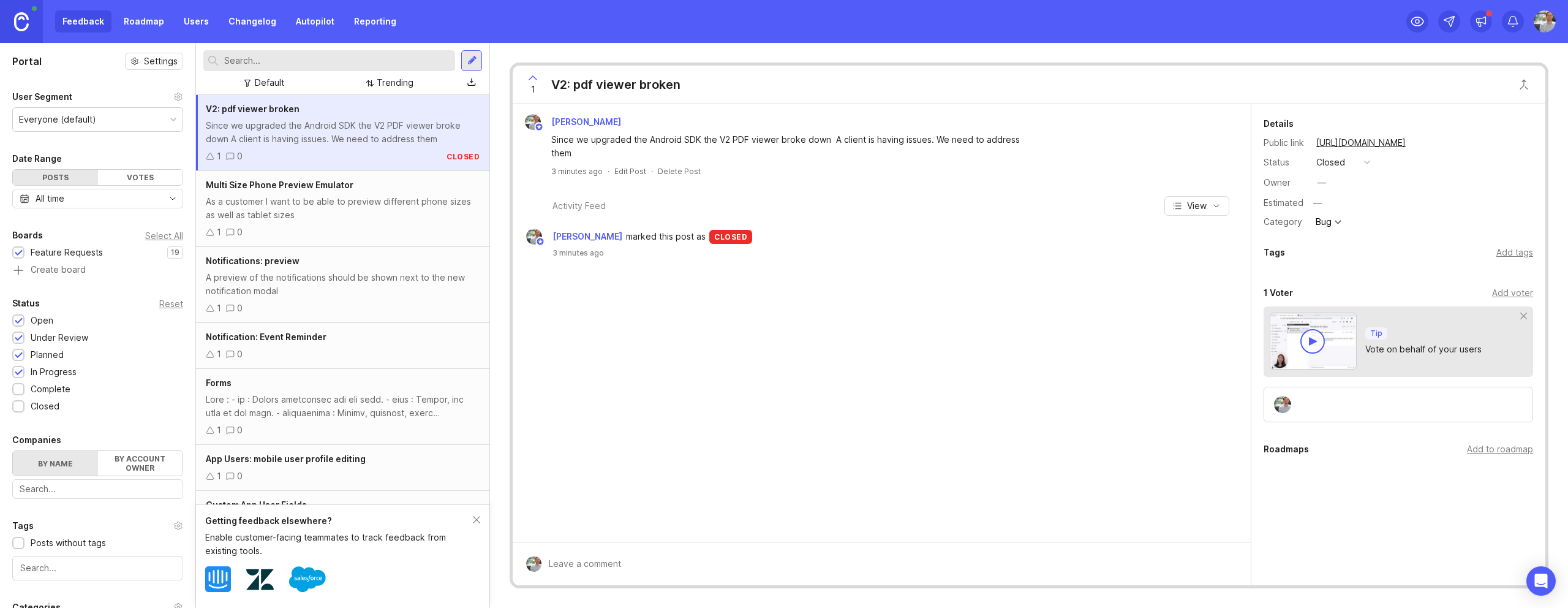
click at [141, 18] on link "Roadmap" at bounding box center [143, 22] width 55 height 22
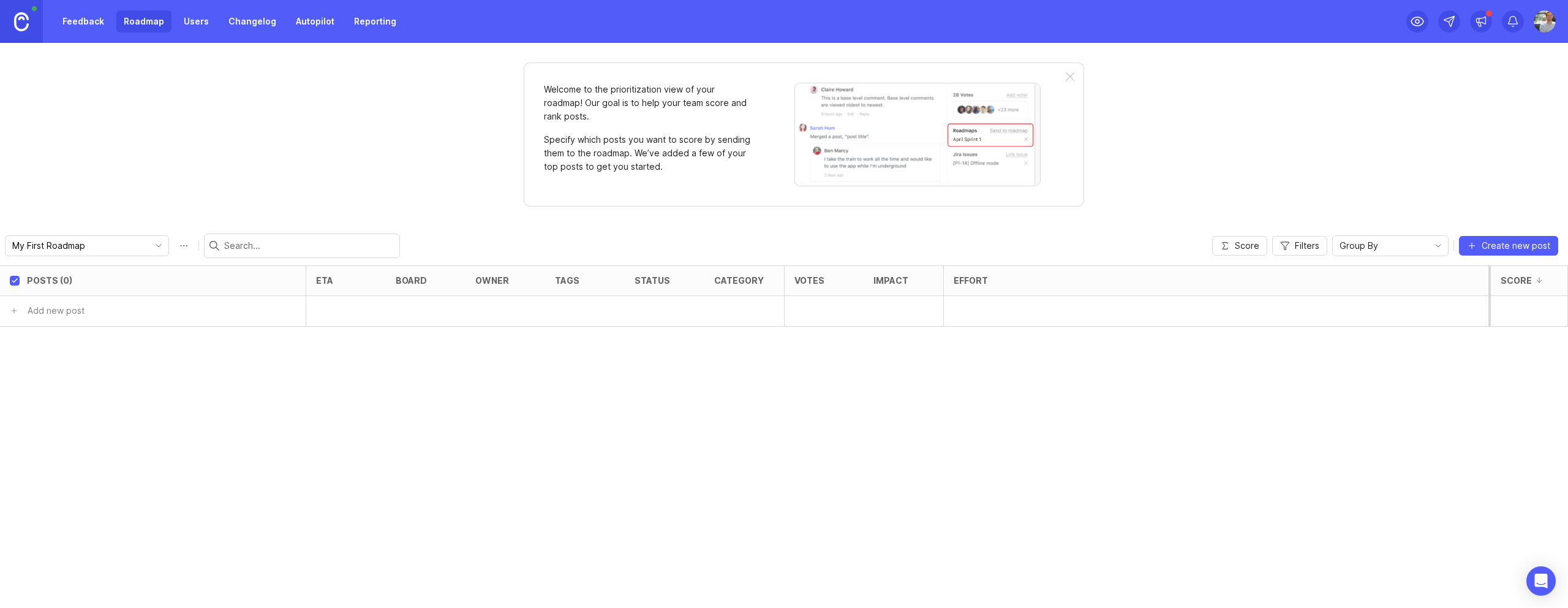
click at [94, 36] on div "Feedback Roadmap Users Changelog Autopilot Reporting" at bounding box center [201, 22] width 403 height 43
click at [101, 15] on link "Feedback" at bounding box center [83, 22] width 56 height 22
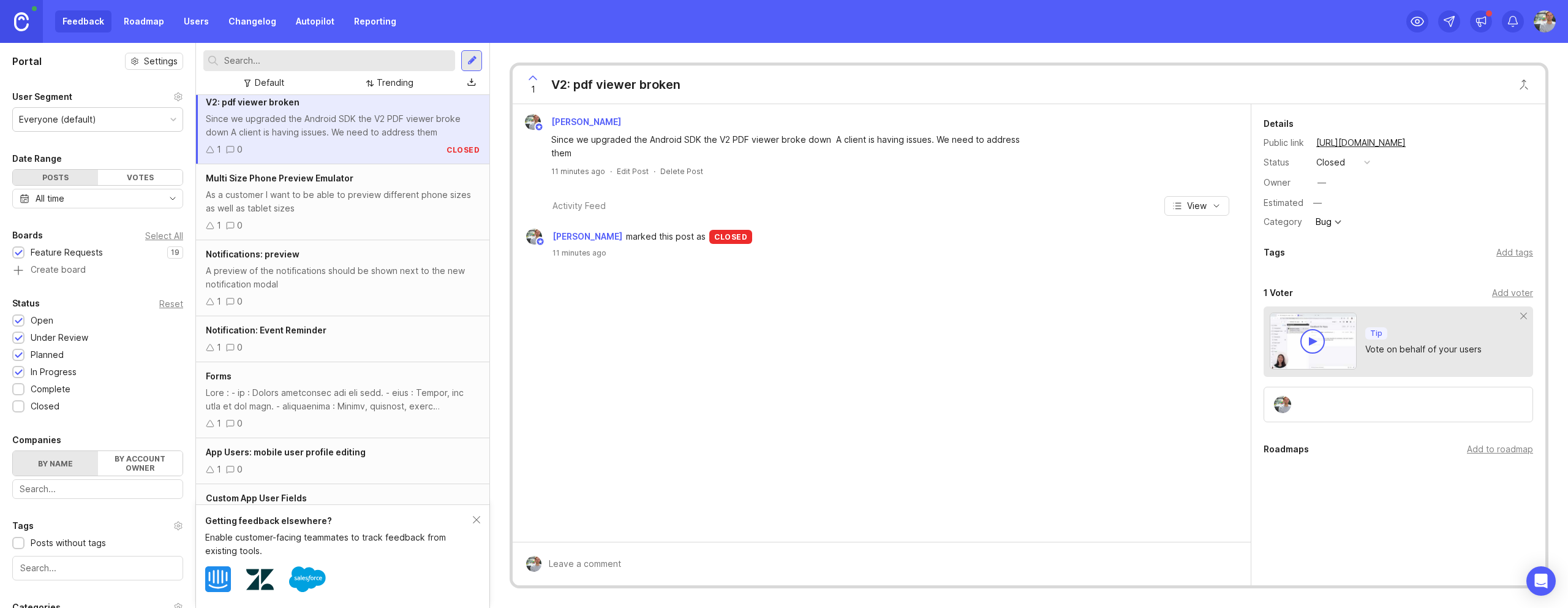
scroll to position [7, 0]
click at [358, 210] on div "As a customer I want to be able to preview different phone sizes as well as tab…" at bounding box center [342, 200] width 274 height 27
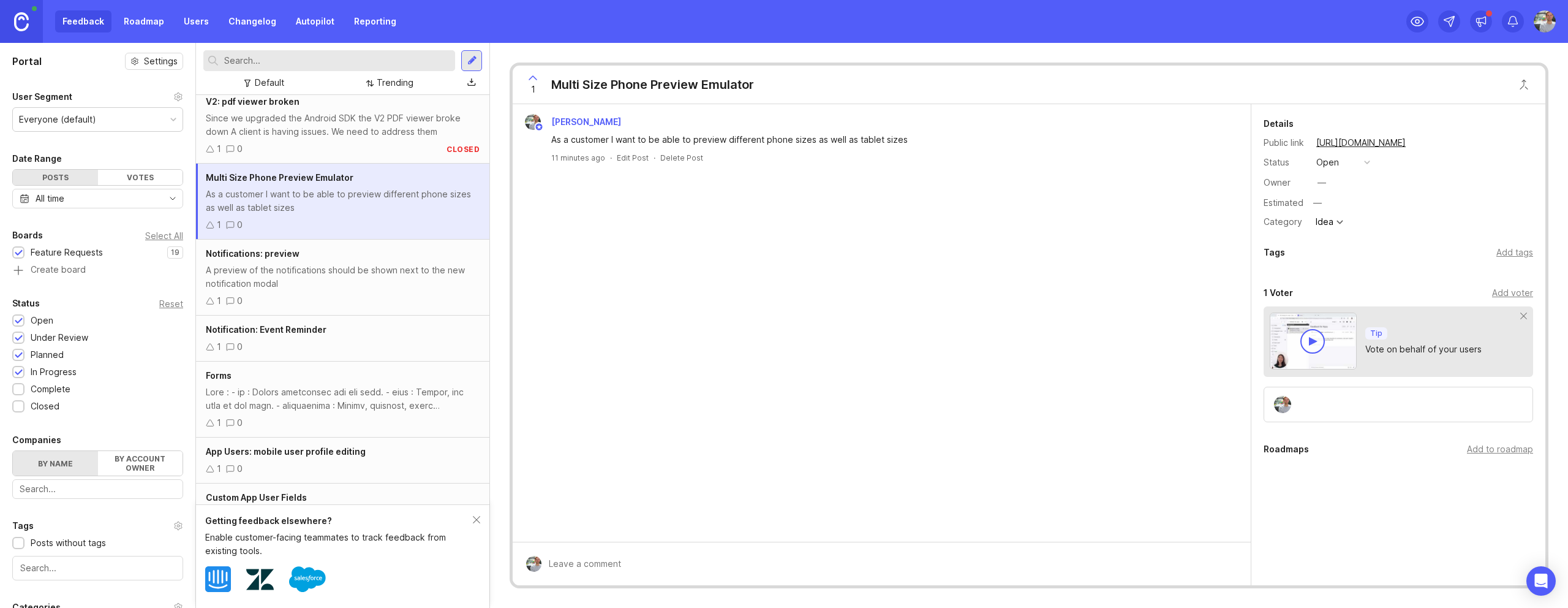
click at [925, 402] on div at bounding box center [1399, 404] width 269 height 36
click at [16, 404] on div at bounding box center [19, 407] width 8 height 9
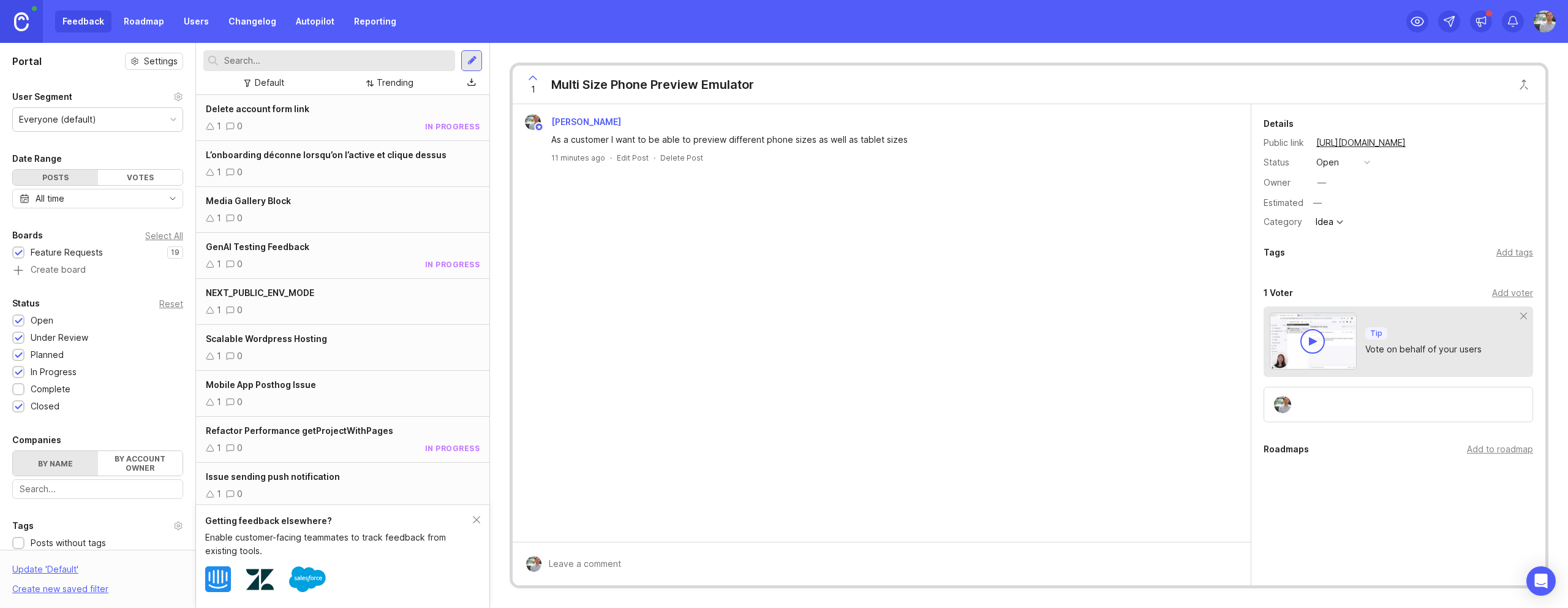
click at [16, 404] on div at bounding box center [19, 407] width 8 height 9
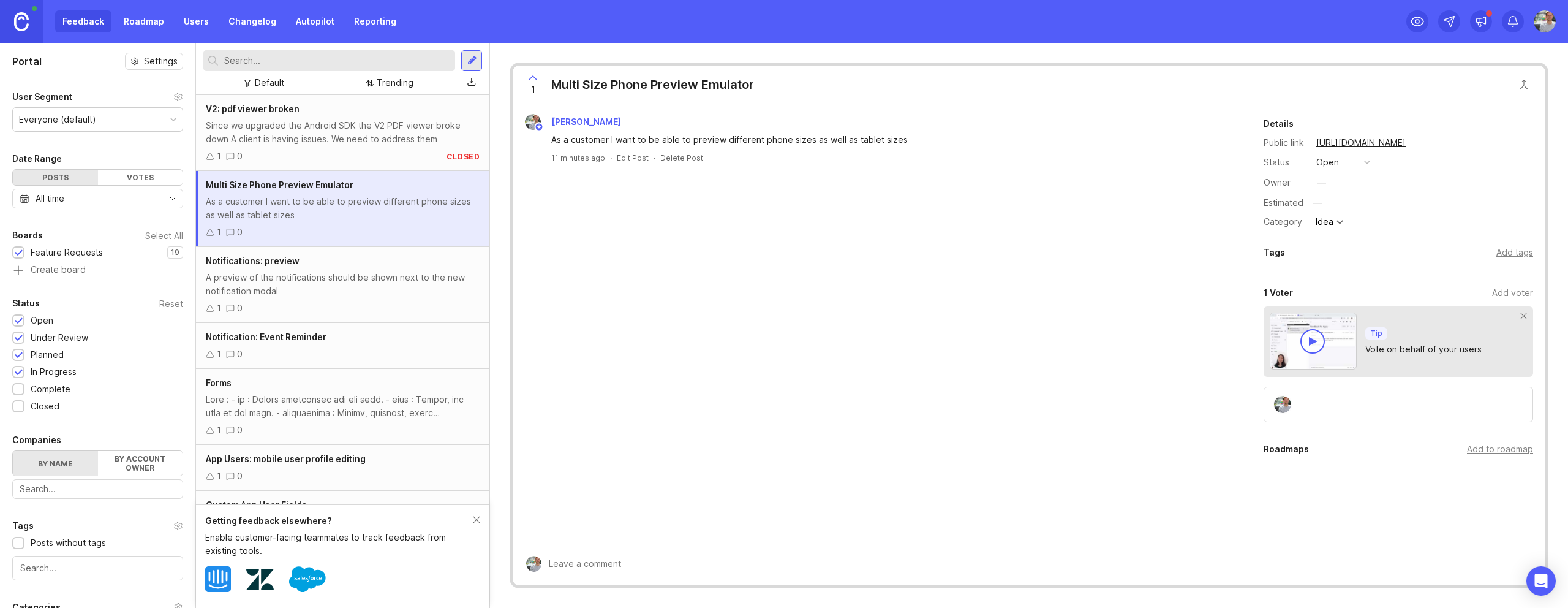
click at [17, 403] on div at bounding box center [19, 407] width 8 height 9
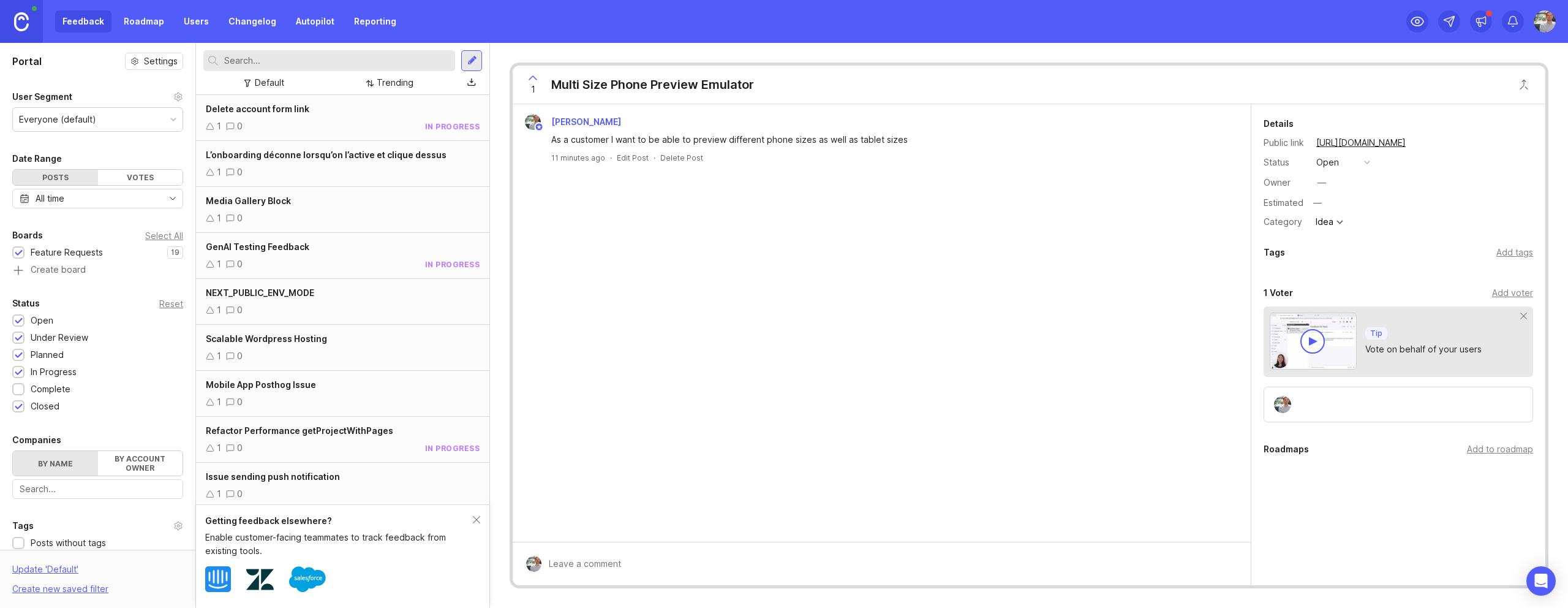
click at [17, 403] on div at bounding box center [19, 407] width 8 height 9
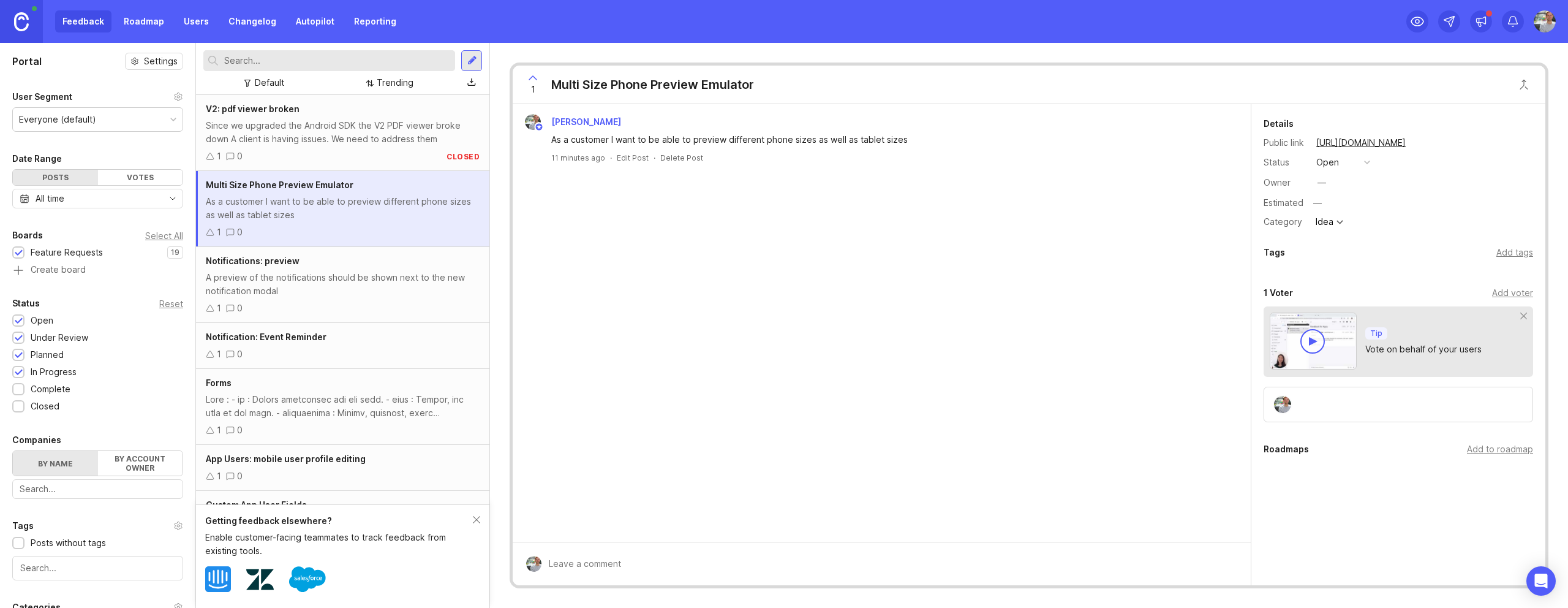
click at [17, 403] on div at bounding box center [19, 407] width 8 height 9
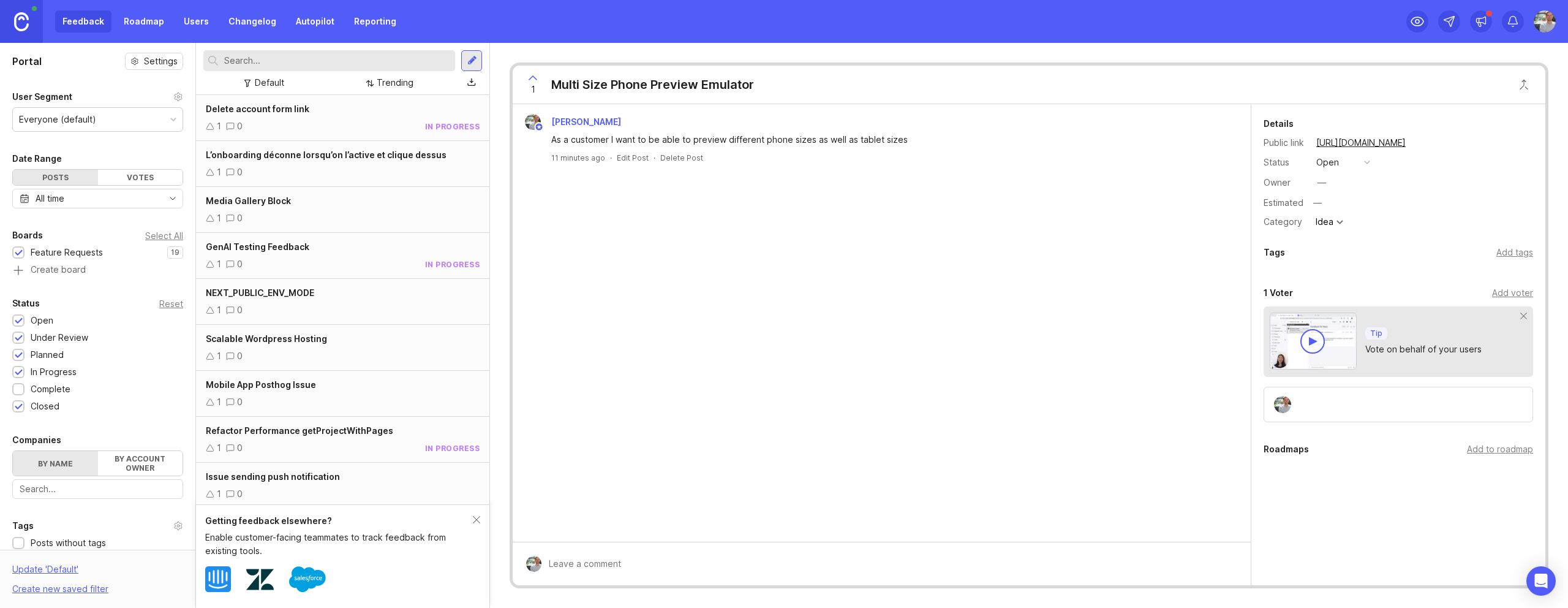
click at [342, 108] on div "Delete account form link" at bounding box center [342, 109] width 274 height 13
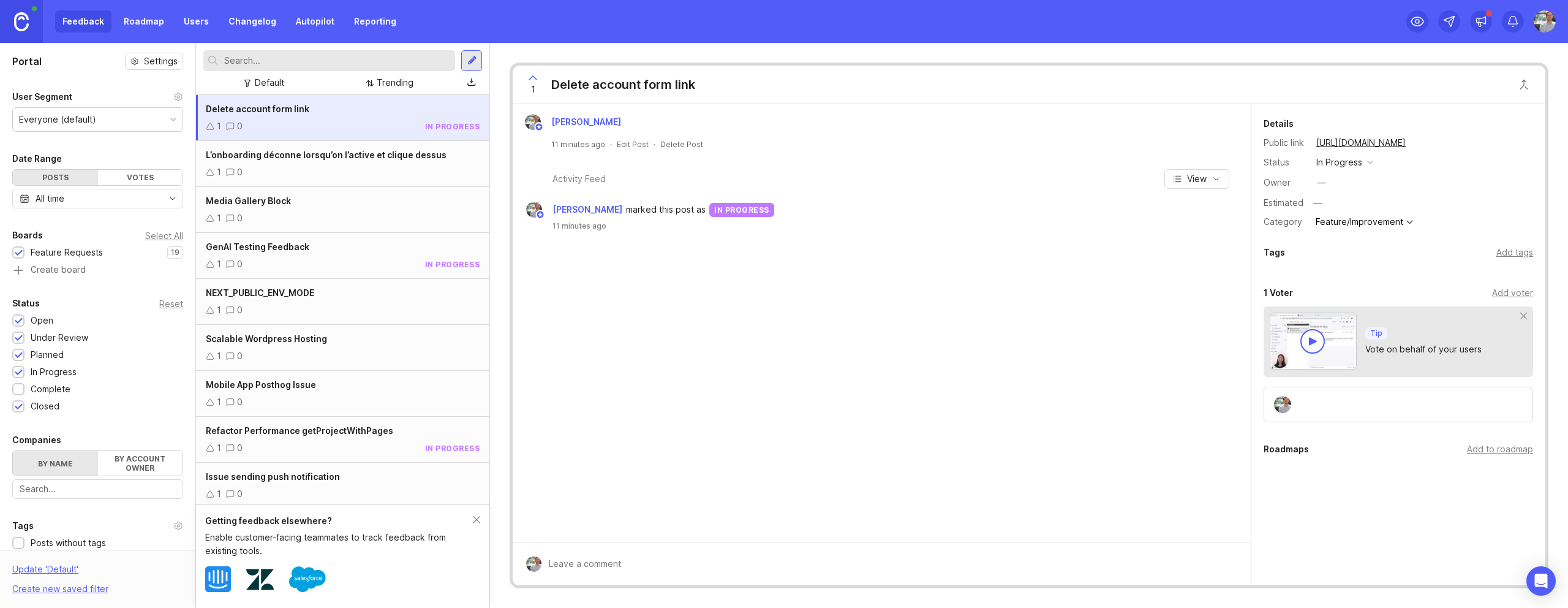
click at [775, 210] on div "in progress" at bounding box center [741, 210] width 65 height 14
click at [47, 407] on div "Closed" at bounding box center [45, 406] width 29 height 13
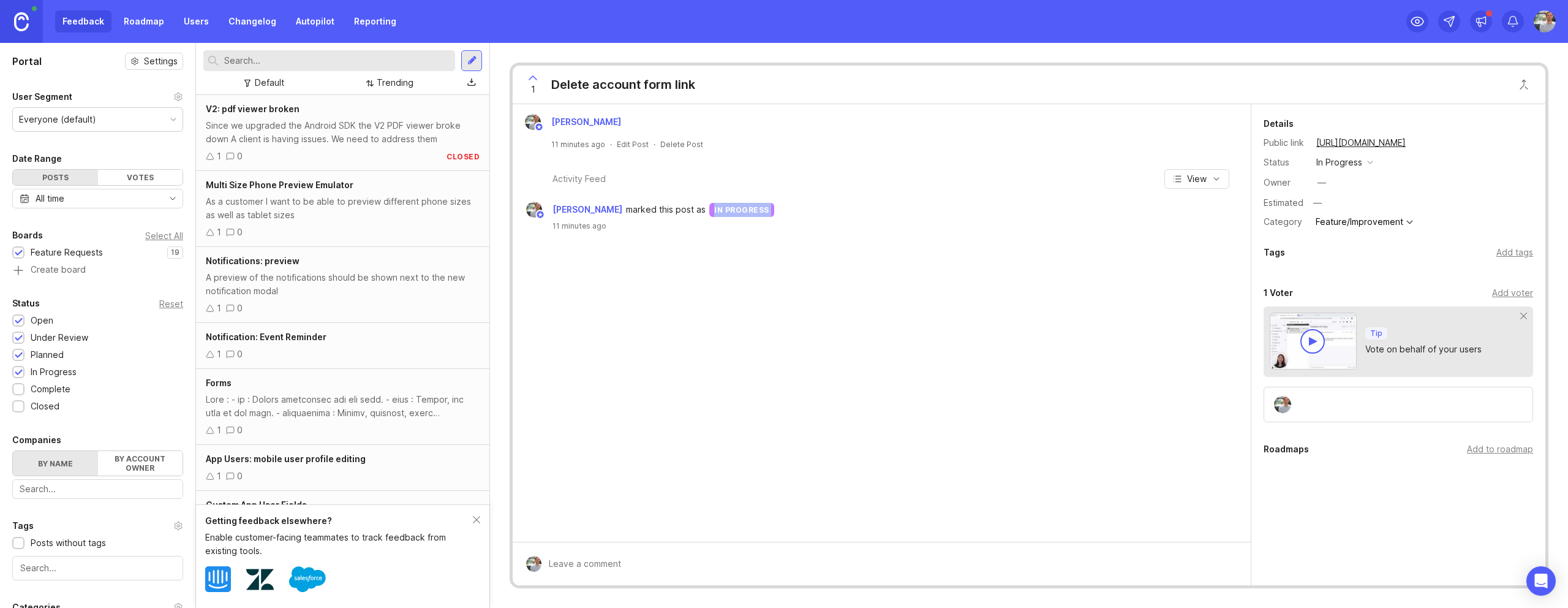
click at [47, 391] on div "Complete" at bounding box center [51, 389] width 40 height 13
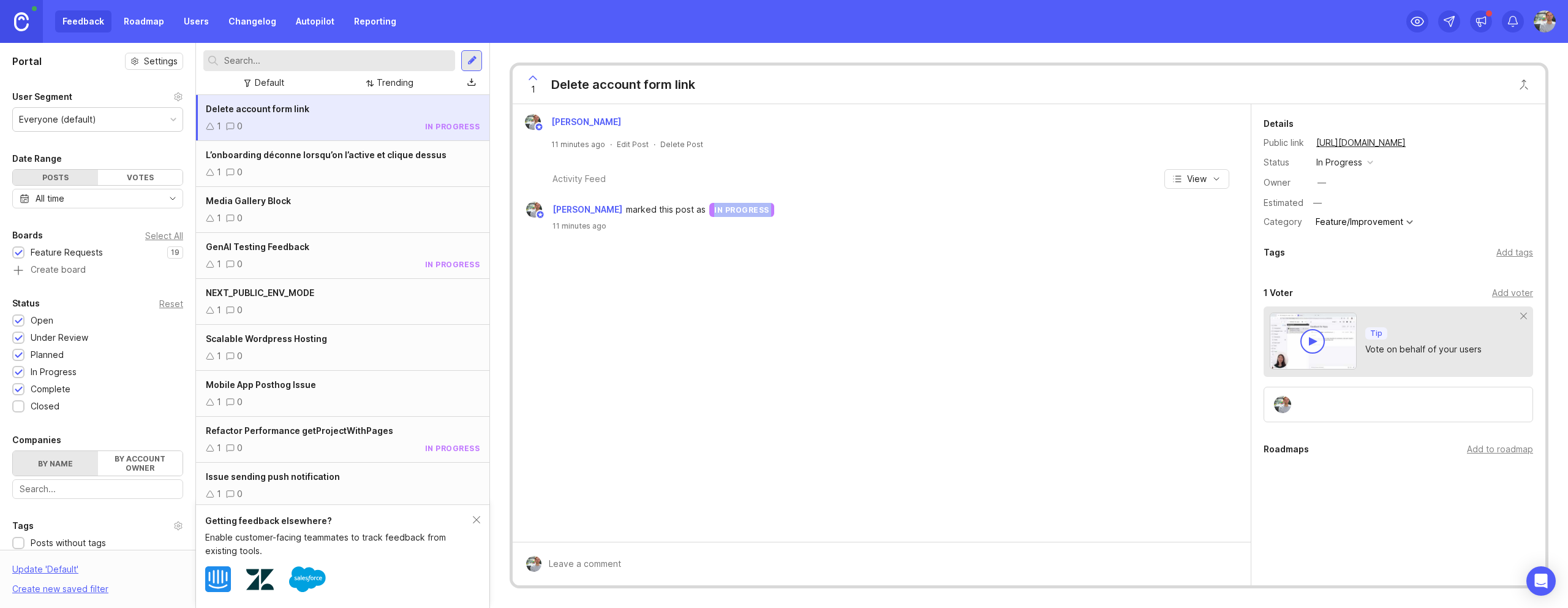
click at [47, 390] on div "Complete" at bounding box center [51, 389] width 40 height 13
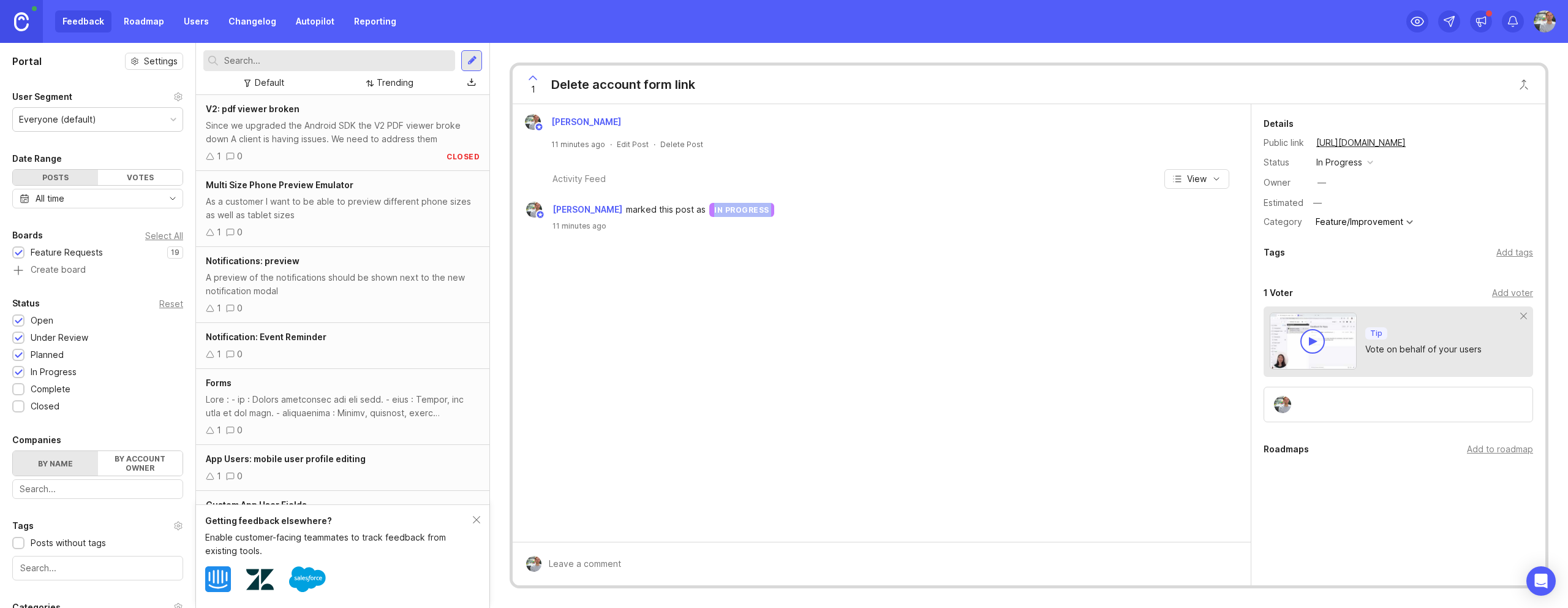
click at [43, 402] on div "Closed" at bounding box center [45, 406] width 29 height 13
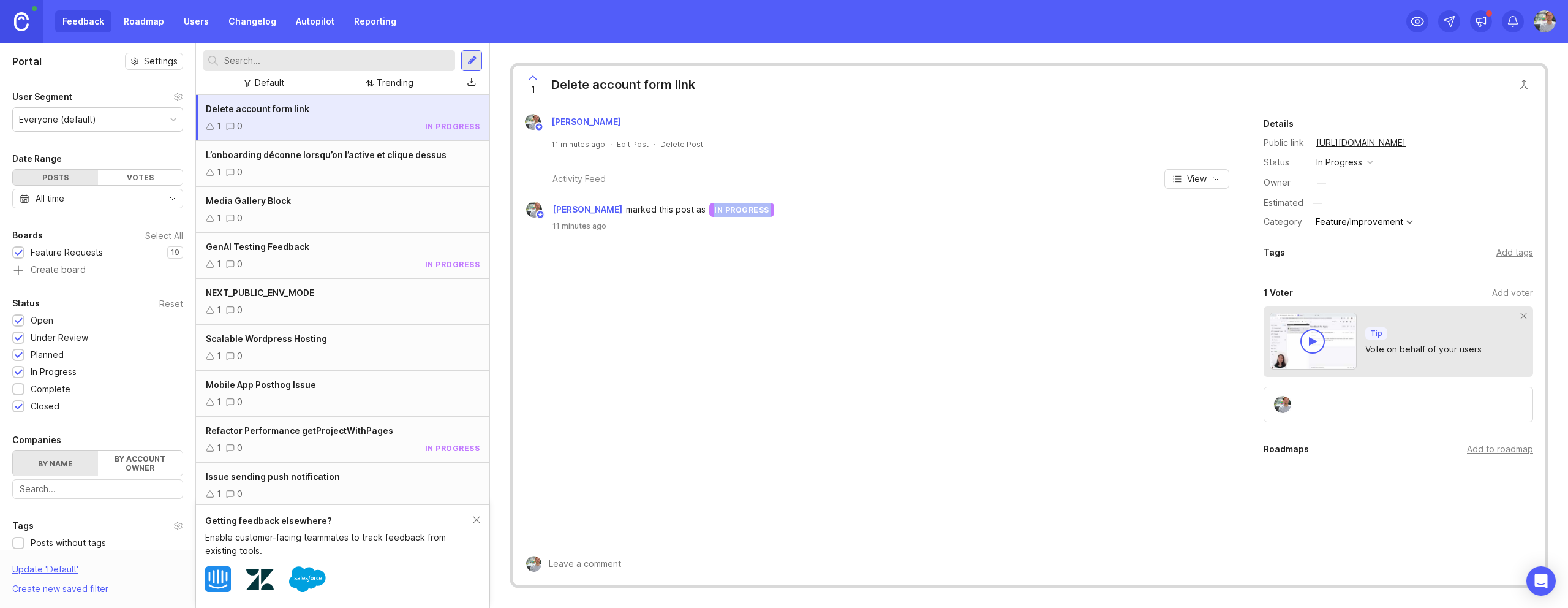
click at [43, 389] on div "Complete" at bounding box center [51, 389] width 40 height 13
click at [43, 413] on div "Portal Settings User Segment Everyone (default) Date Range Posts Votes All time…" at bounding box center [97, 402] width 196 height 718
click at [42, 400] on div "Closed" at bounding box center [45, 406] width 29 height 13
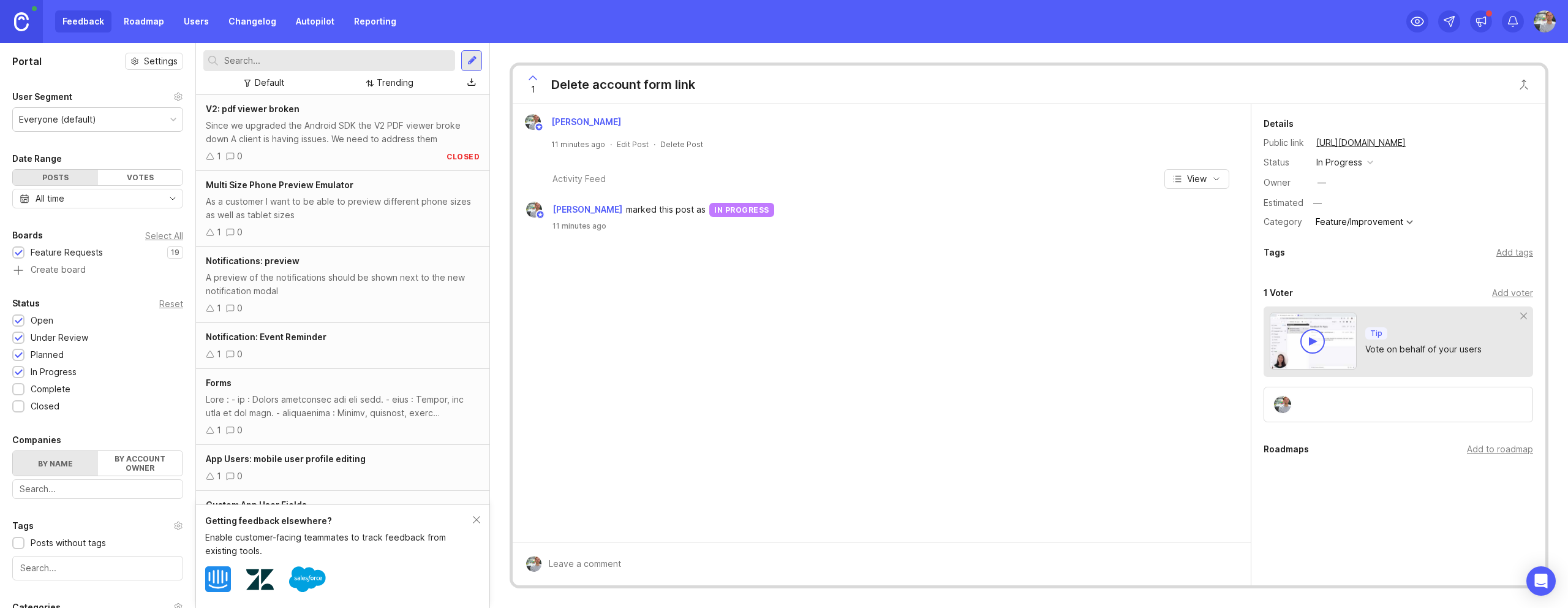
click at [45, 388] on div "Complete" at bounding box center [51, 389] width 40 height 13
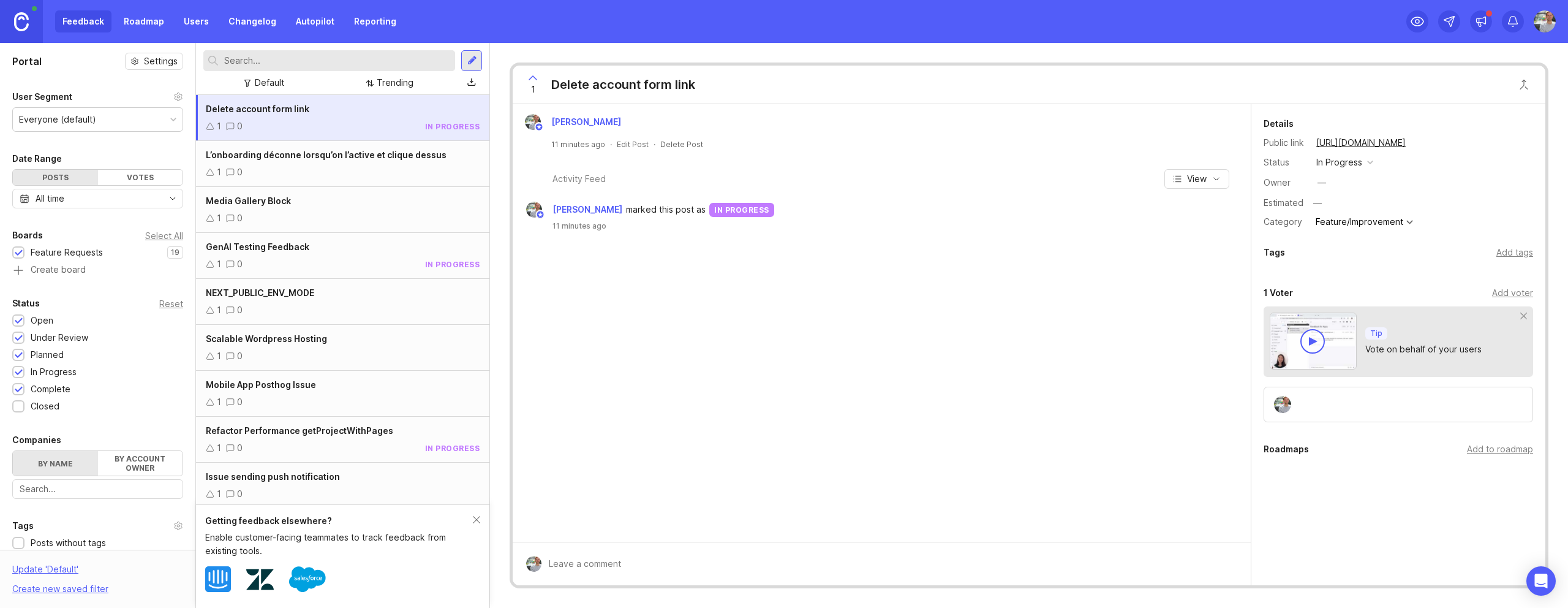
click at [45, 388] on div "Complete" at bounding box center [51, 389] width 40 height 13
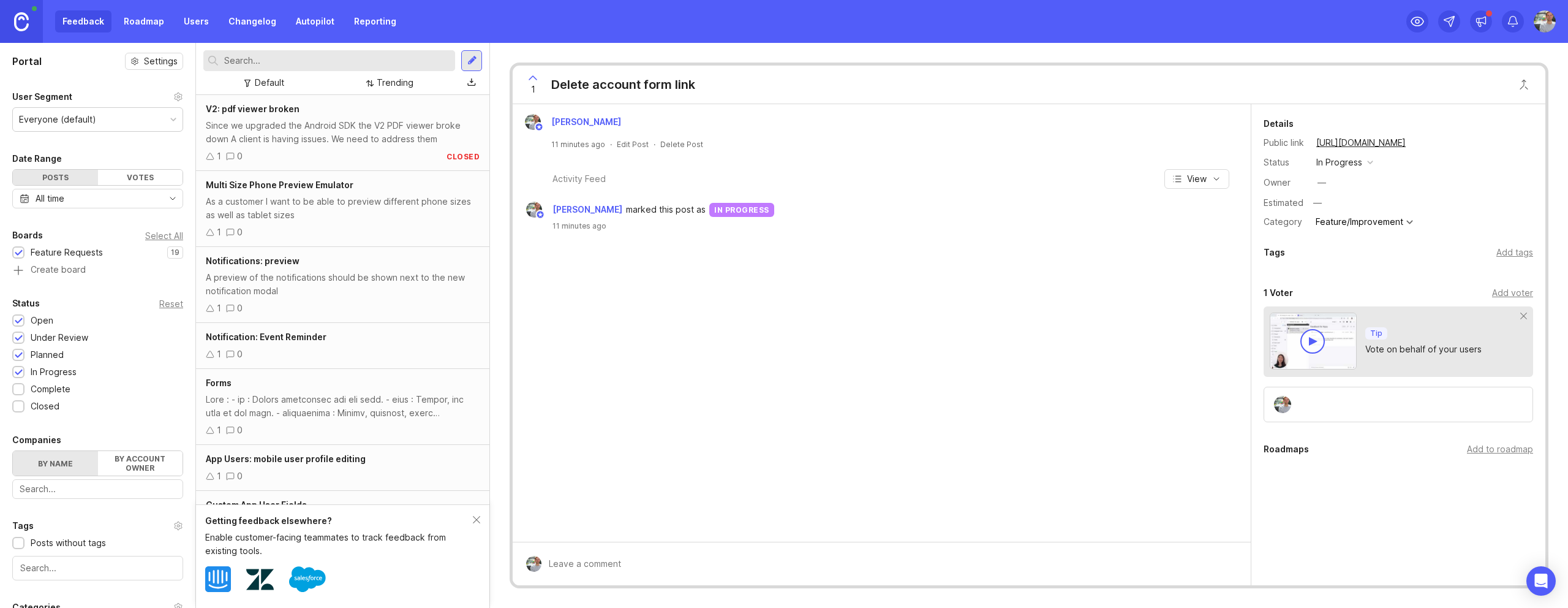
click at [45, 388] on div "Complete" at bounding box center [51, 389] width 40 height 13
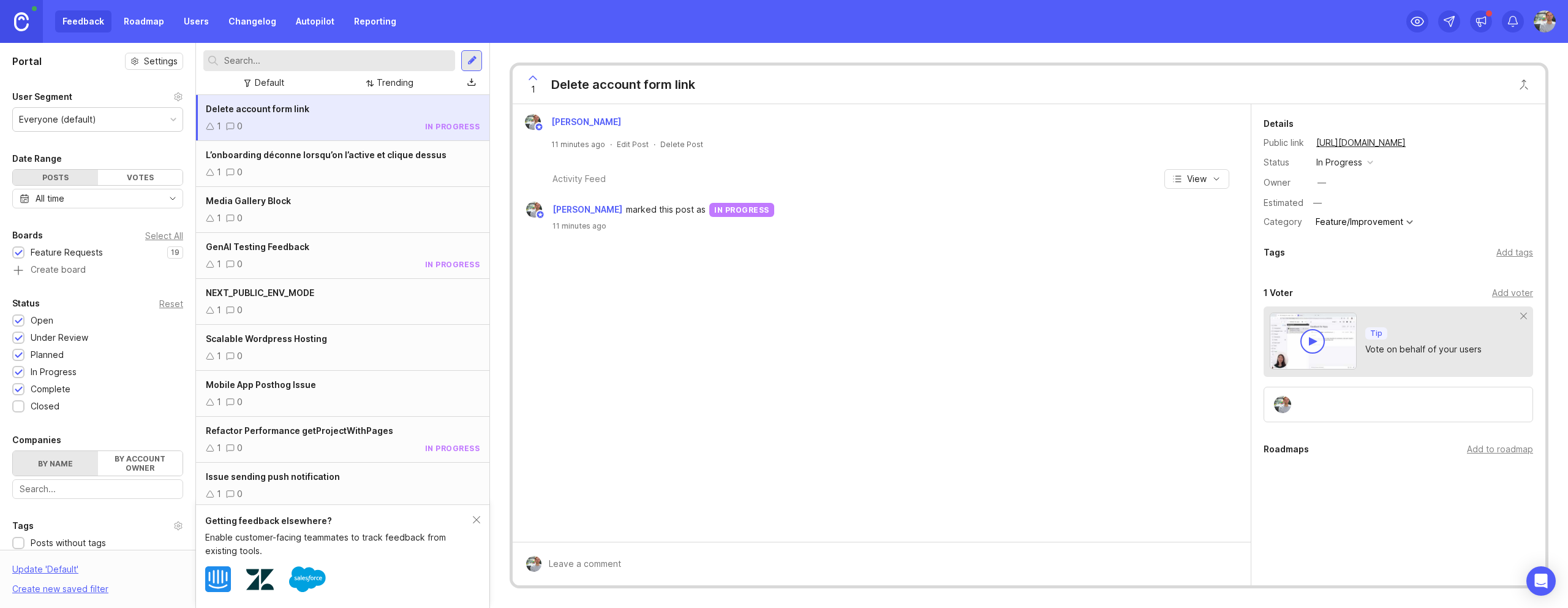
click at [45, 388] on div "Complete" at bounding box center [51, 389] width 40 height 13
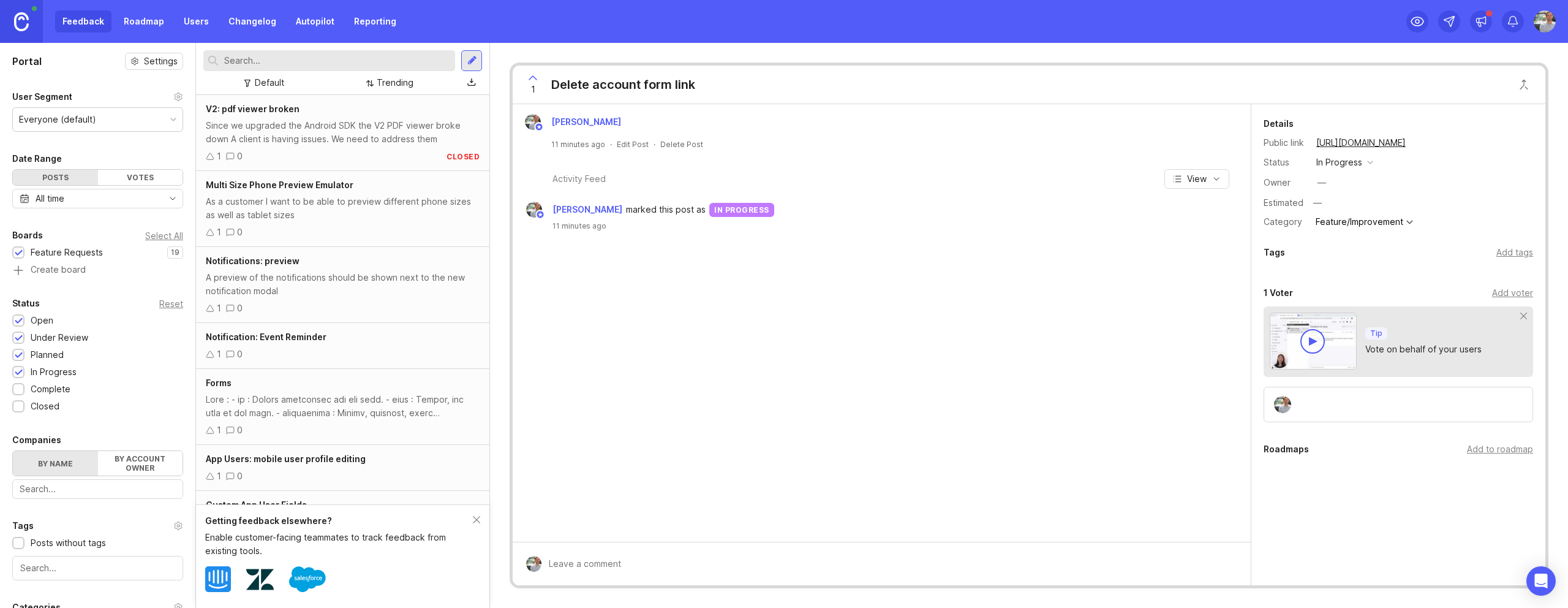
click at [45, 388] on div "Complete" at bounding box center [51, 389] width 40 height 13
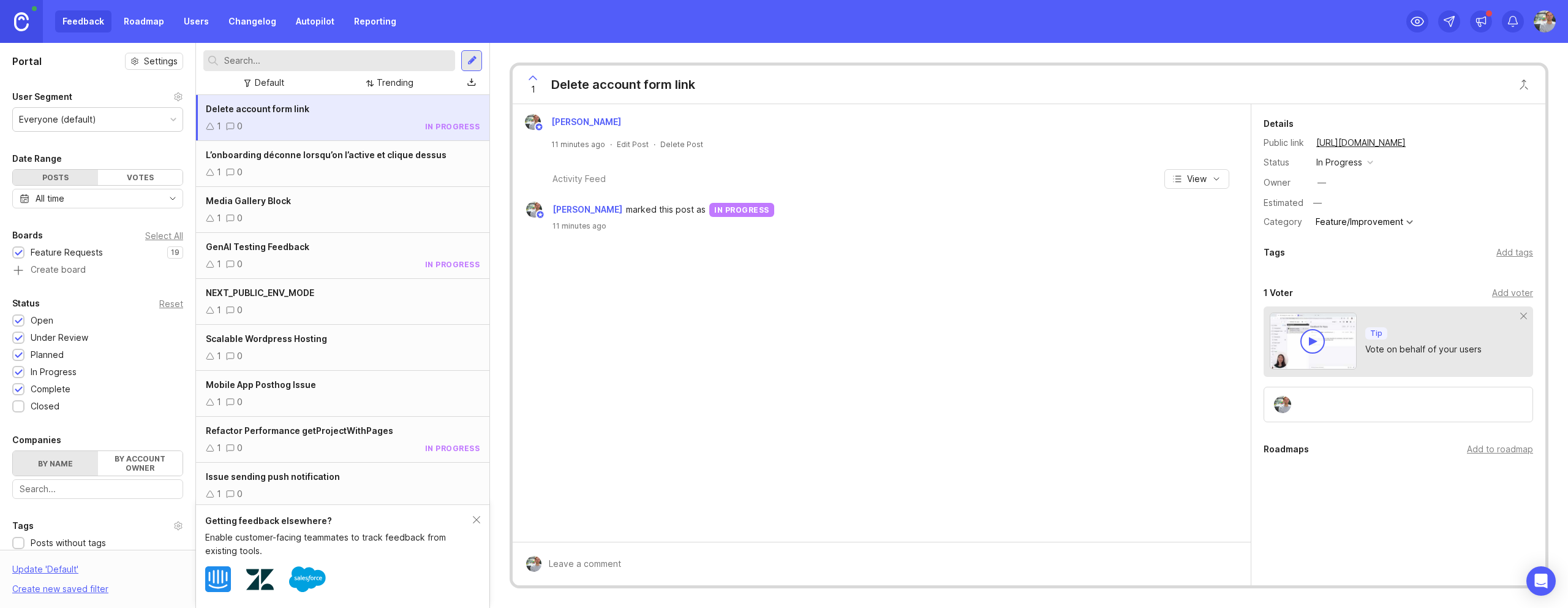
click at [45, 400] on div "Closed" at bounding box center [45, 406] width 29 height 13
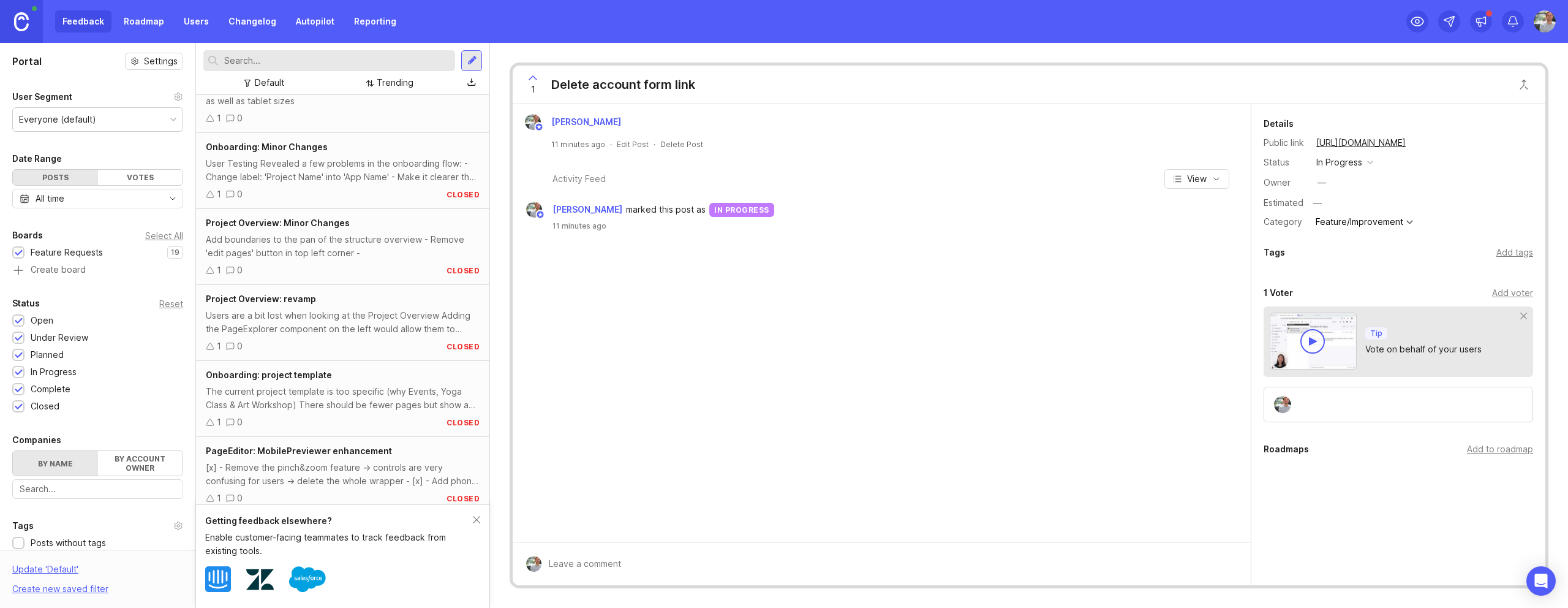
click at [116, 196] on div "All time" at bounding box center [97, 198] width 171 height 20
click at [123, 146] on div "Portal Settings User Segment Everyone (default) Date Range Posts Votes All time…" at bounding box center [97, 402] width 196 height 718
click at [150, 456] on label "By account owner" at bounding box center [140, 463] width 85 height 24
click at [13, 451] on input "By account owner" at bounding box center [13, 451] width 0 height 0
click at [58, 458] on label "By name" at bounding box center [55, 463] width 85 height 24
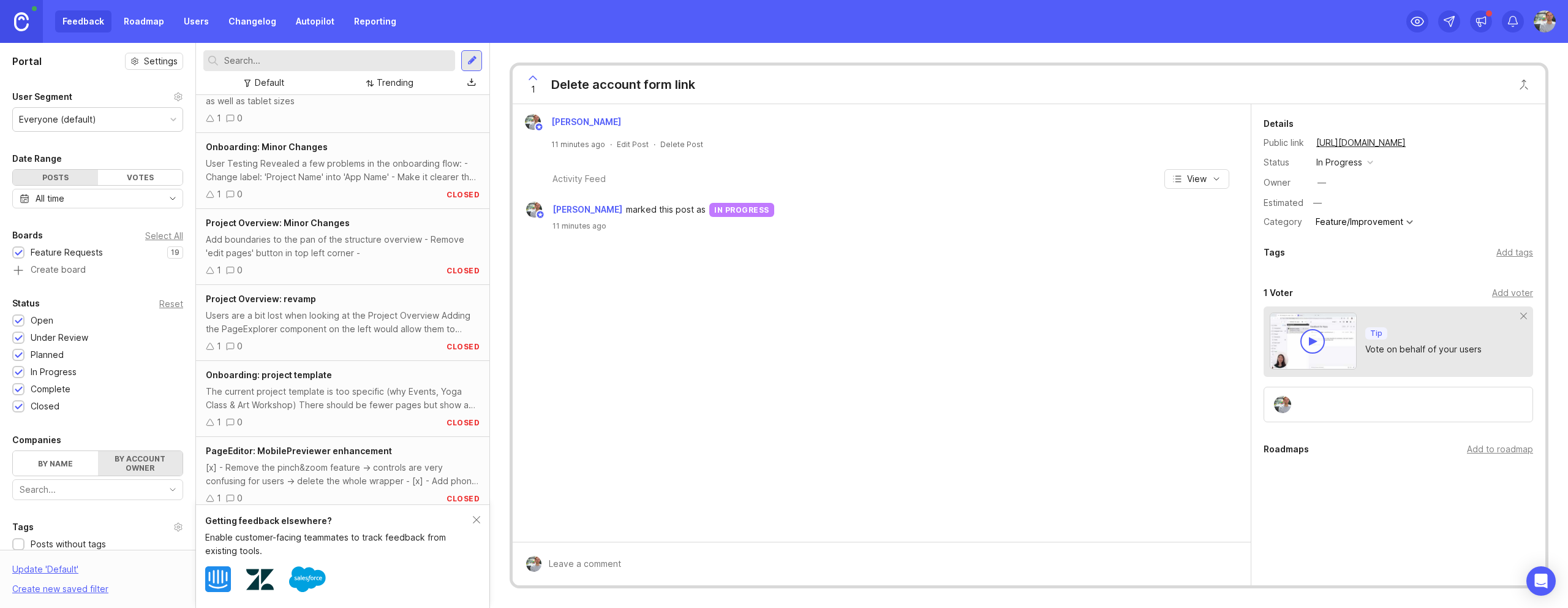
click at [13, 451] on input "By name" at bounding box center [13, 451] width 0 height 0
click at [472, 516] on div "Getting feedback elsewhere?" at bounding box center [339, 520] width 268 height 13
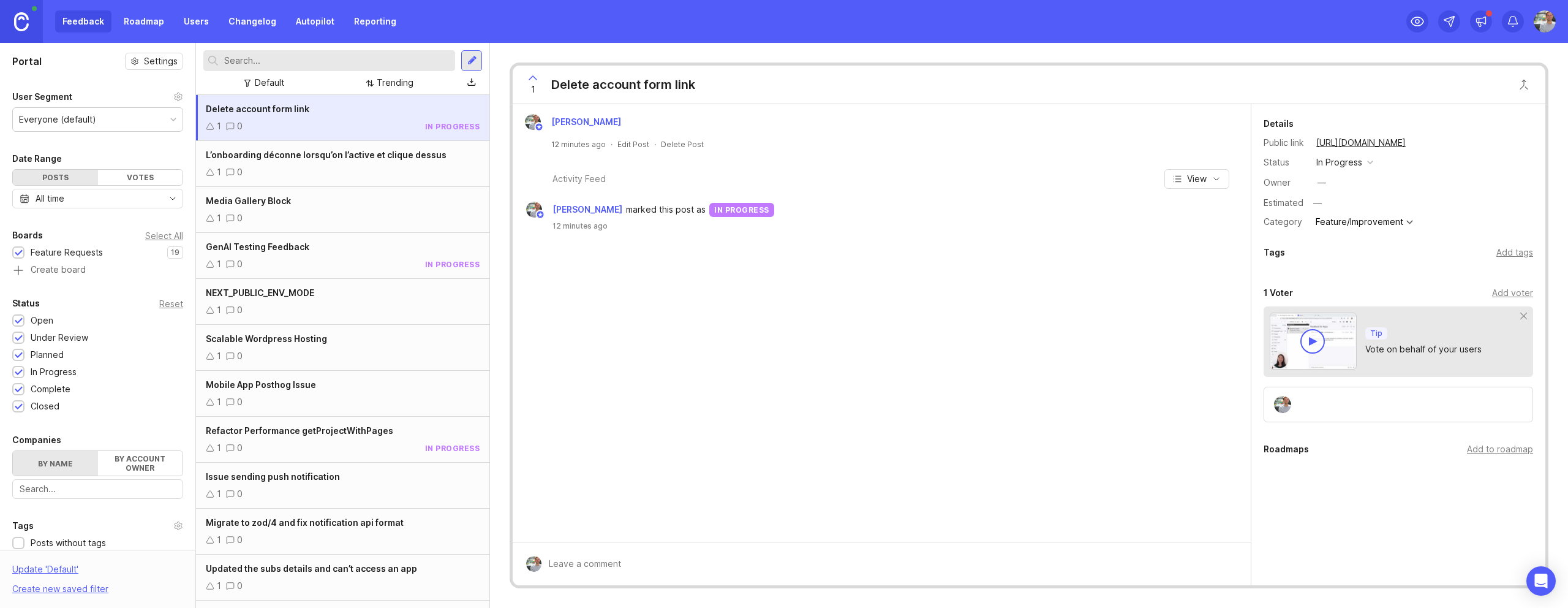
click at [472, 54] on div at bounding box center [472, 61] width 21 height 21
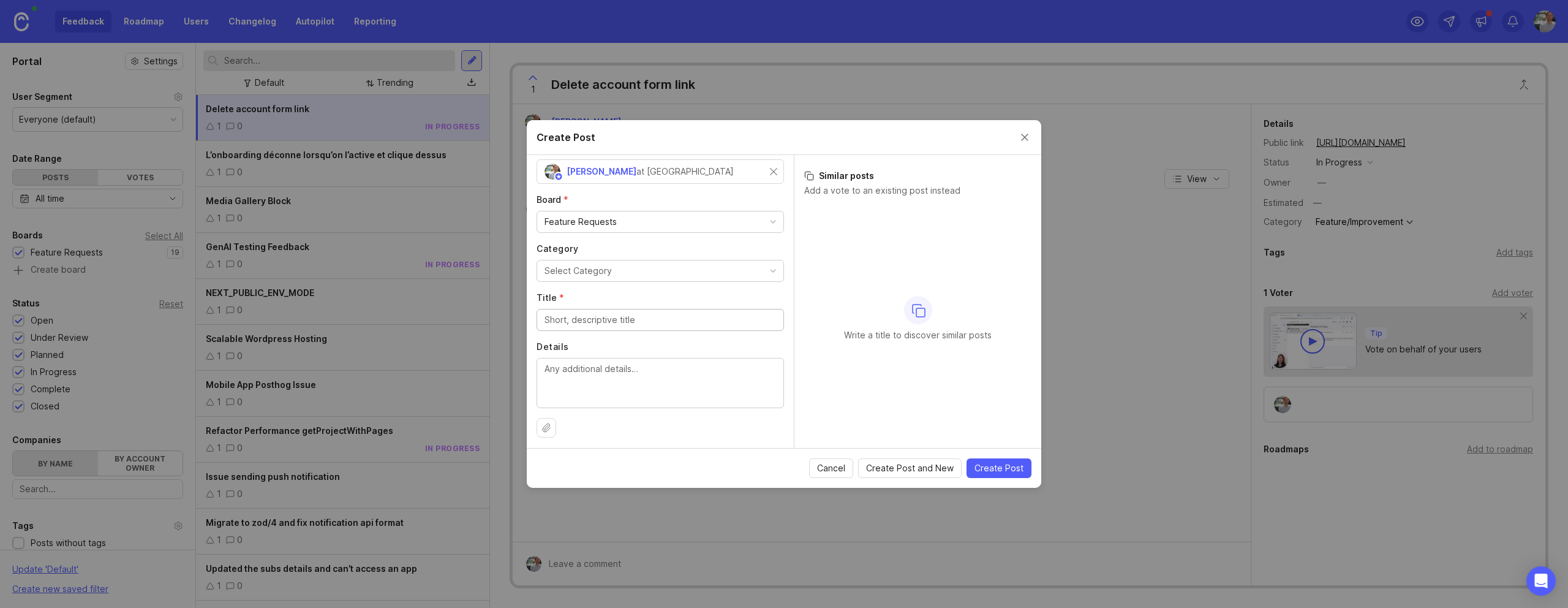
scroll to position [48, 0]
click at [627, 361] on textarea "Details" at bounding box center [660, 377] width 231 height 40
click at [630, 309] on input "Title *" at bounding box center [660, 315] width 231 height 13
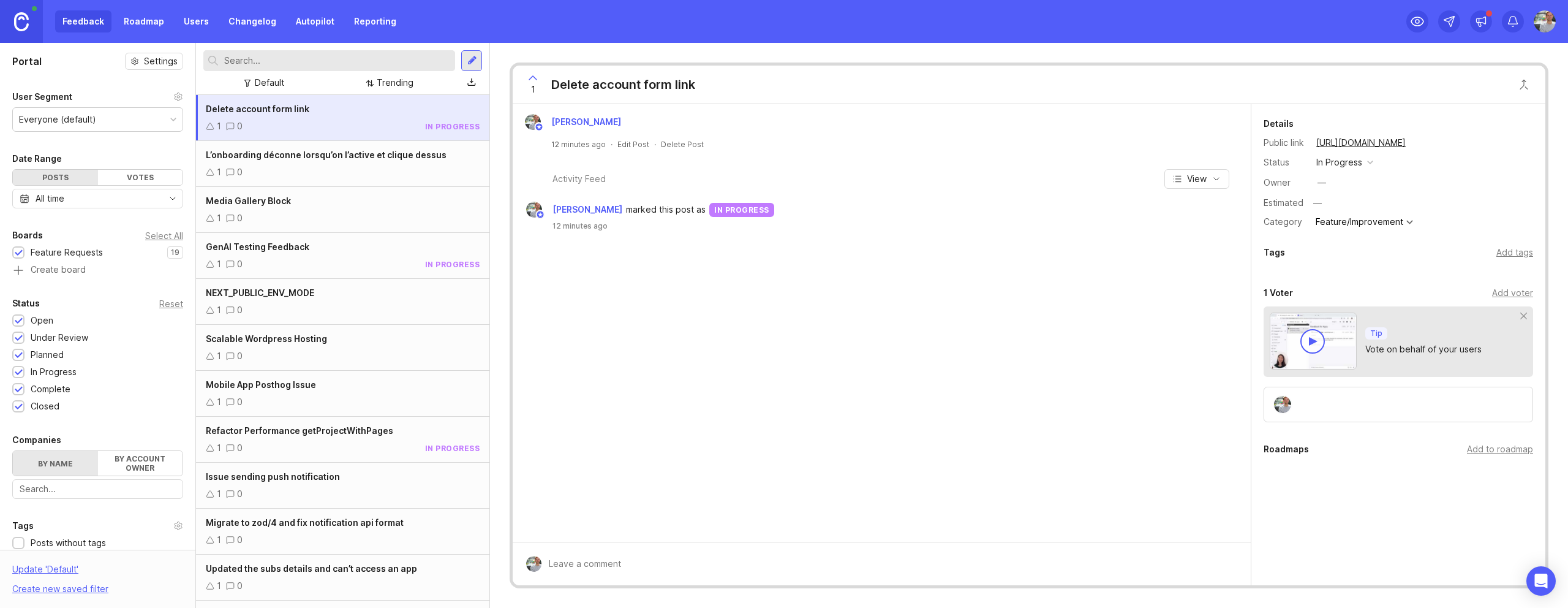
click at [312, 19] on link "Autopilot" at bounding box center [314, 22] width 53 height 22
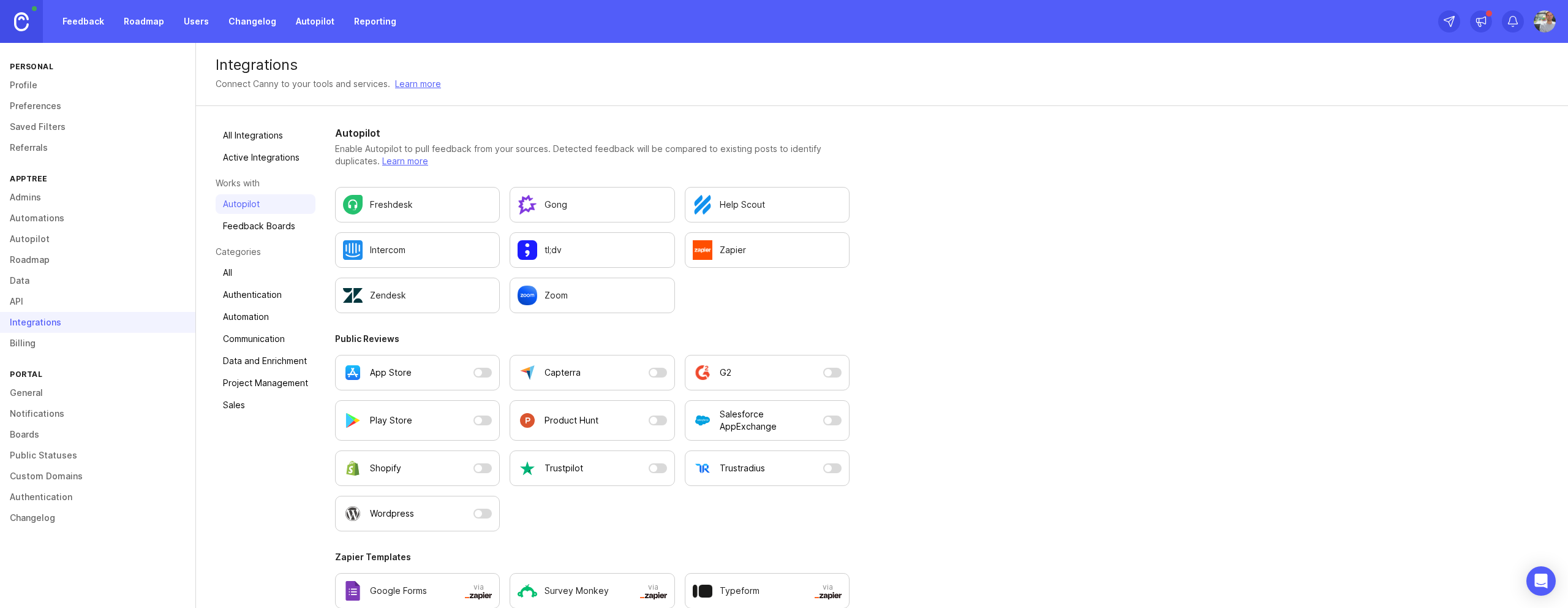
scroll to position [21, 0]
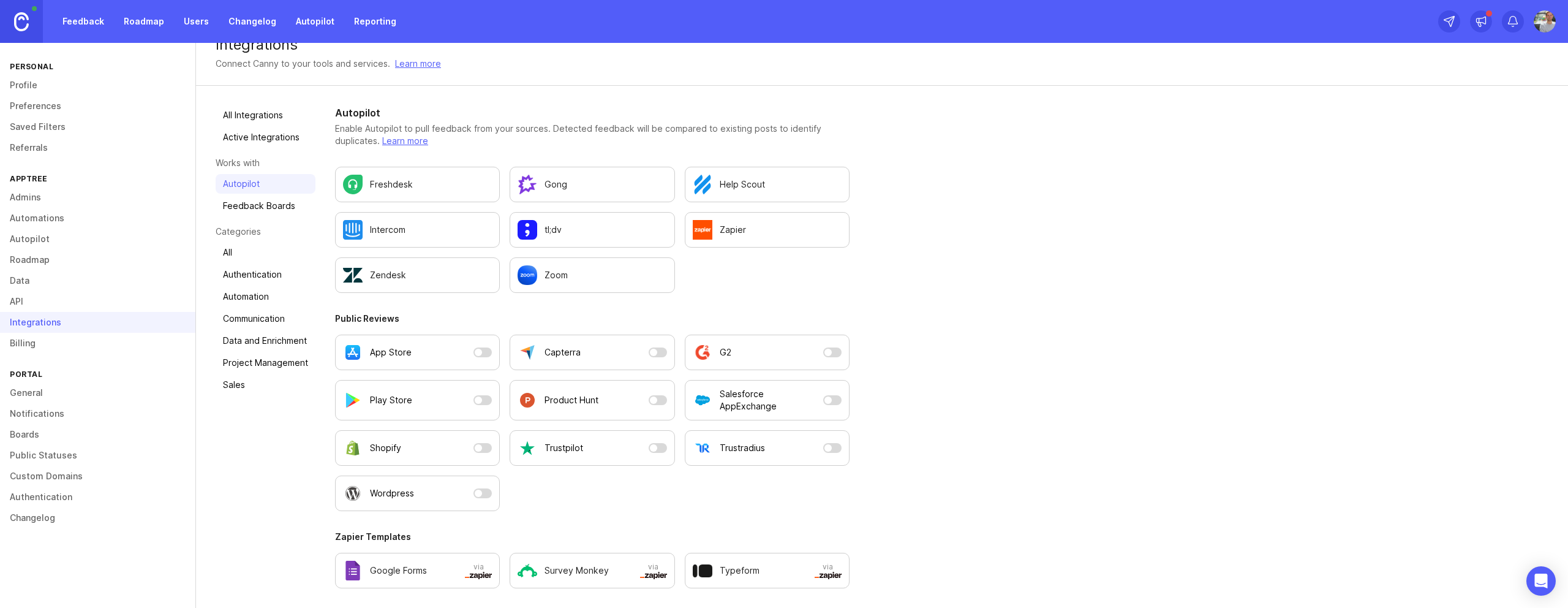
click at [484, 320] on h3 "Public Reviews" at bounding box center [592, 318] width 515 height 12
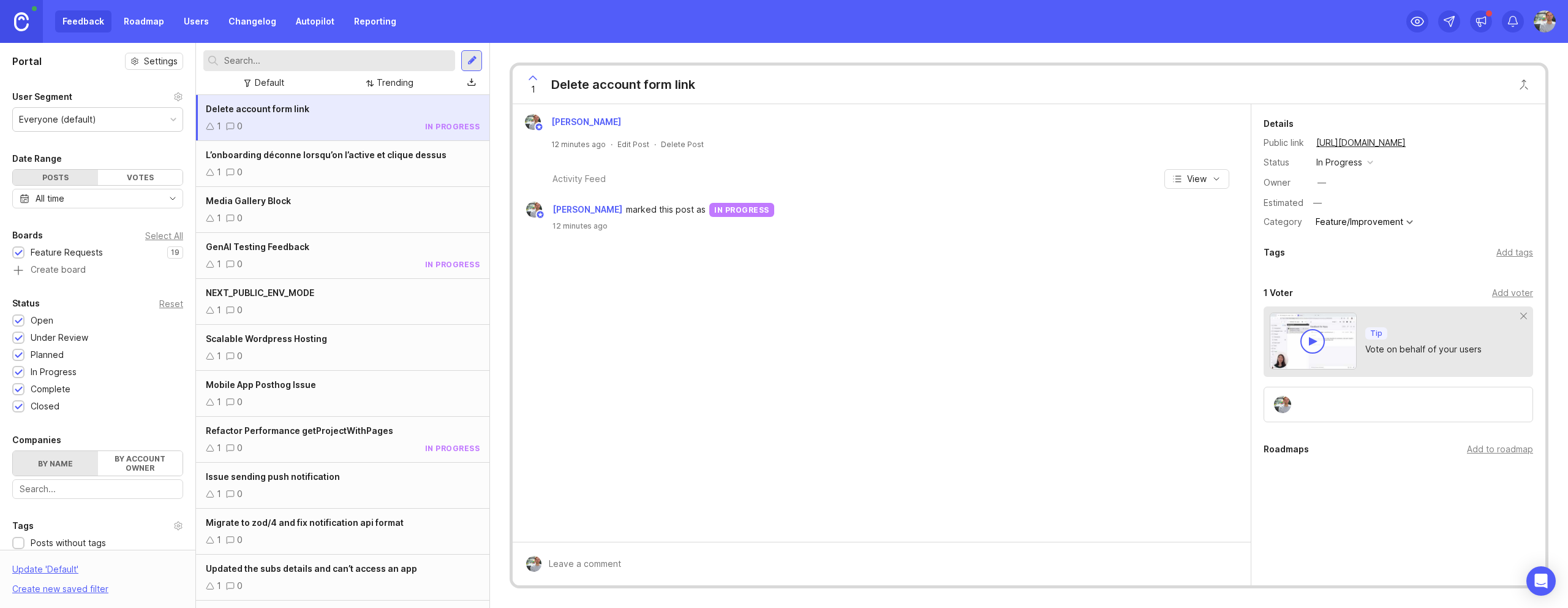
click at [309, 166] on div "1 0" at bounding box center [342, 172] width 274 height 13
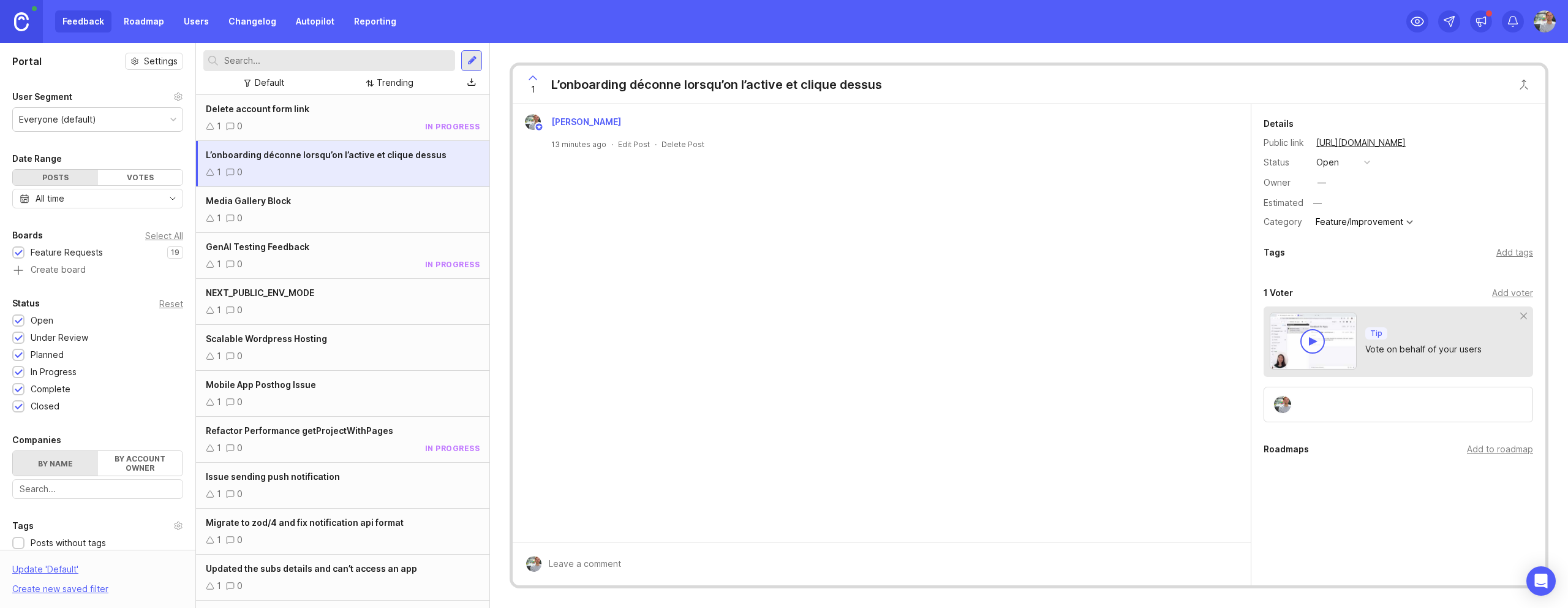
click at [925, 144] on link "[URL][DOMAIN_NAME]" at bounding box center [1360, 142] width 96 height 16
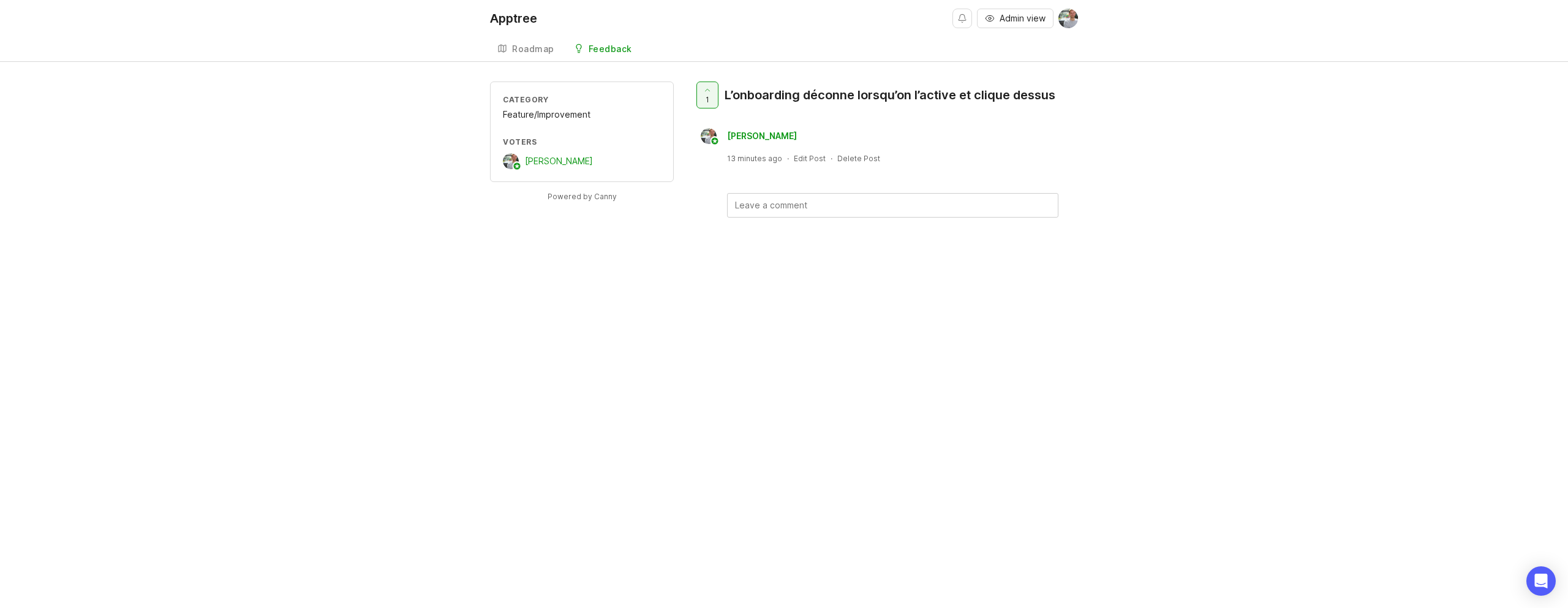
click at [519, 45] on div "Roadmap" at bounding box center [532, 49] width 42 height 8
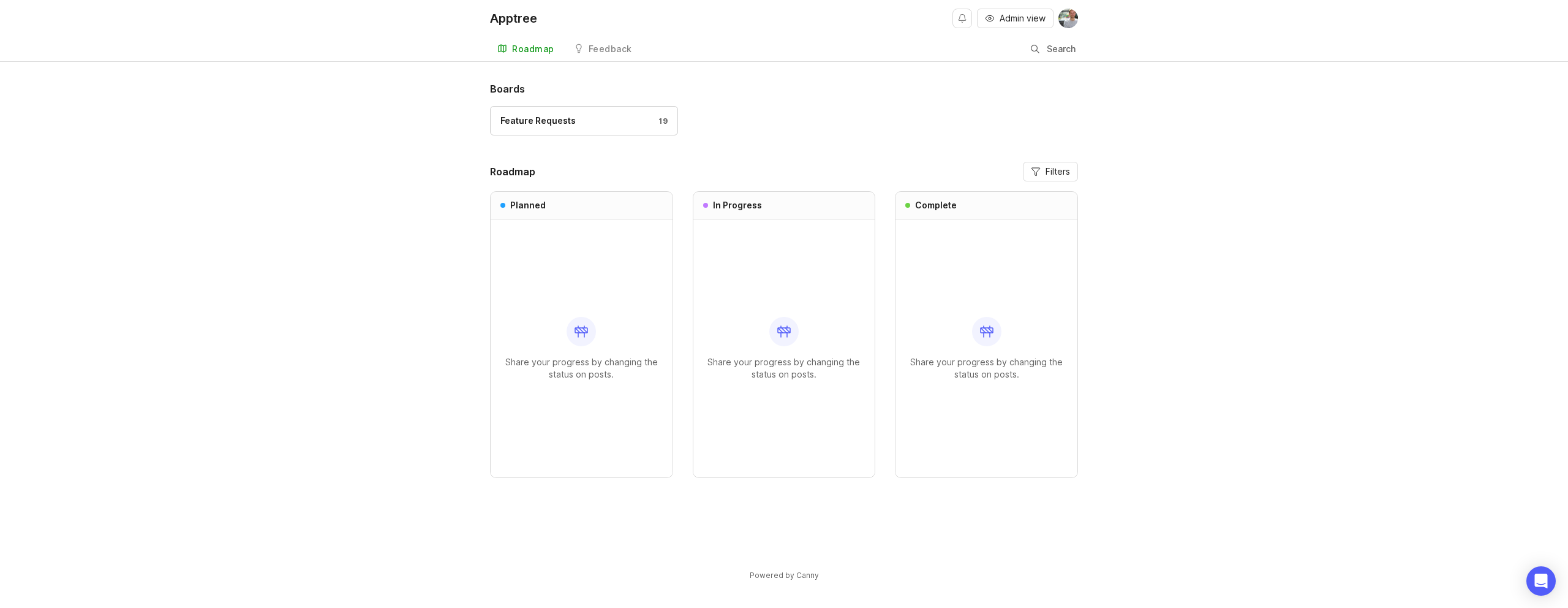
click at [590, 119] on div "Feature Requests 19" at bounding box center [584, 121] width 167 height 13
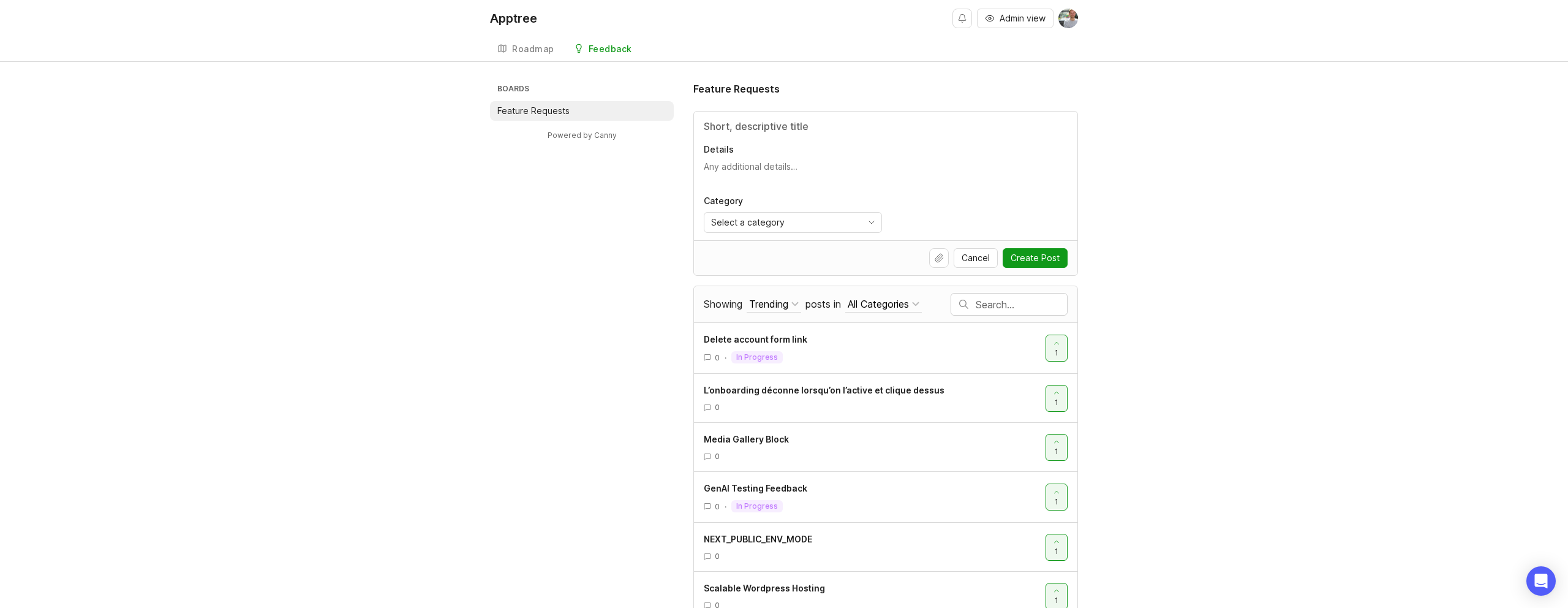
scroll to position [52, 0]
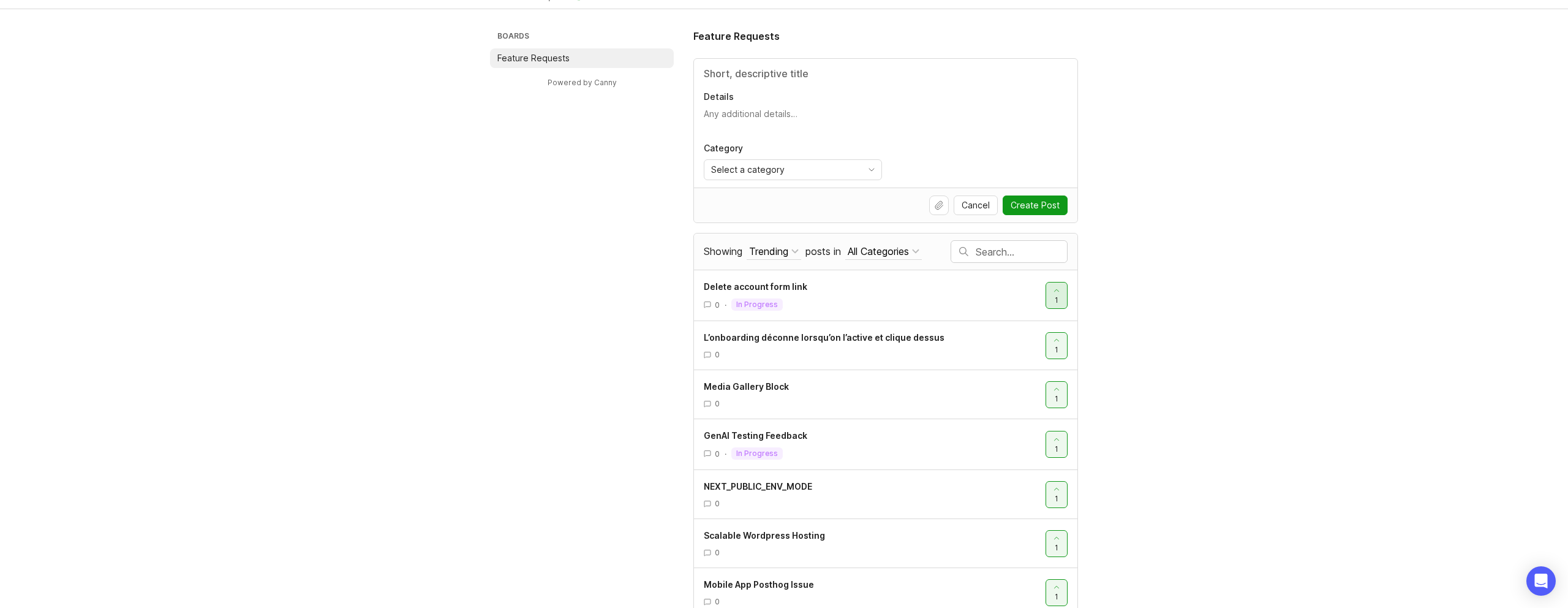
click at [925, 298] on span "1" at bounding box center [1056, 299] width 4 height 10
click at [925, 302] on div at bounding box center [1056, 295] width 21 height 25
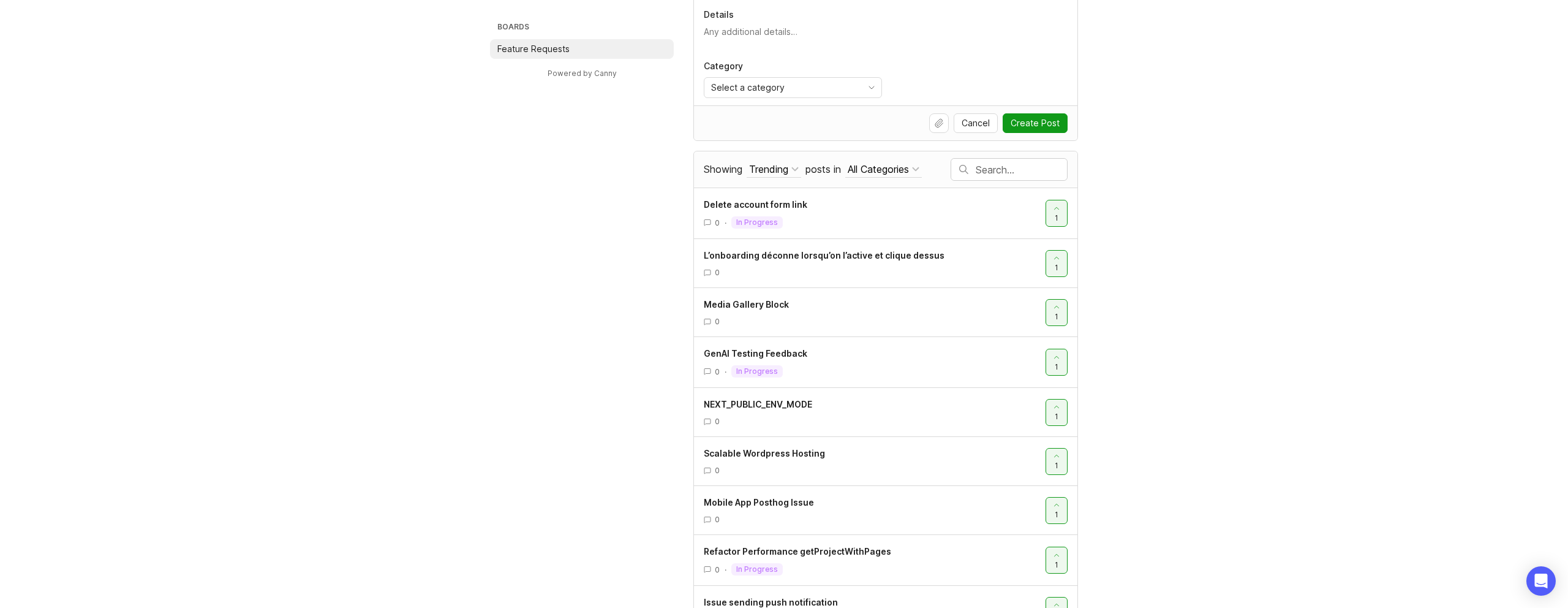
scroll to position [137, 0]
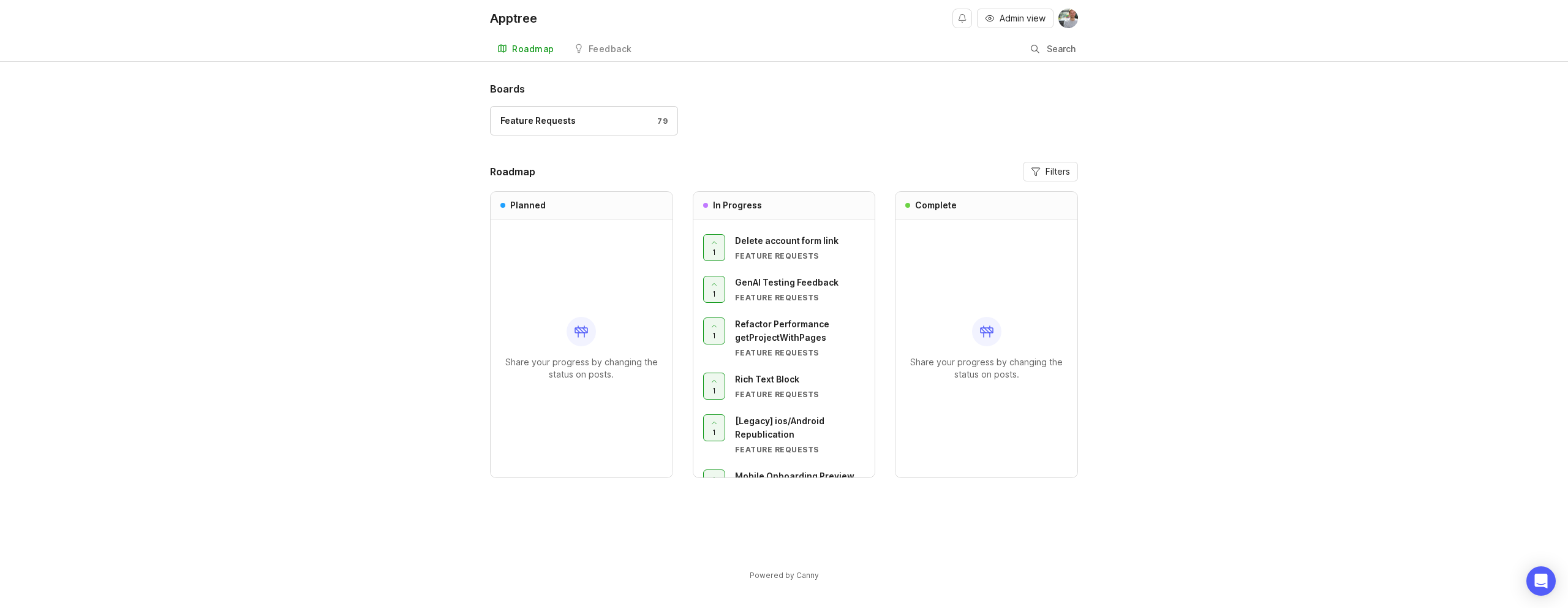
click at [606, 51] on div "Feedback" at bounding box center [610, 49] width 43 height 8
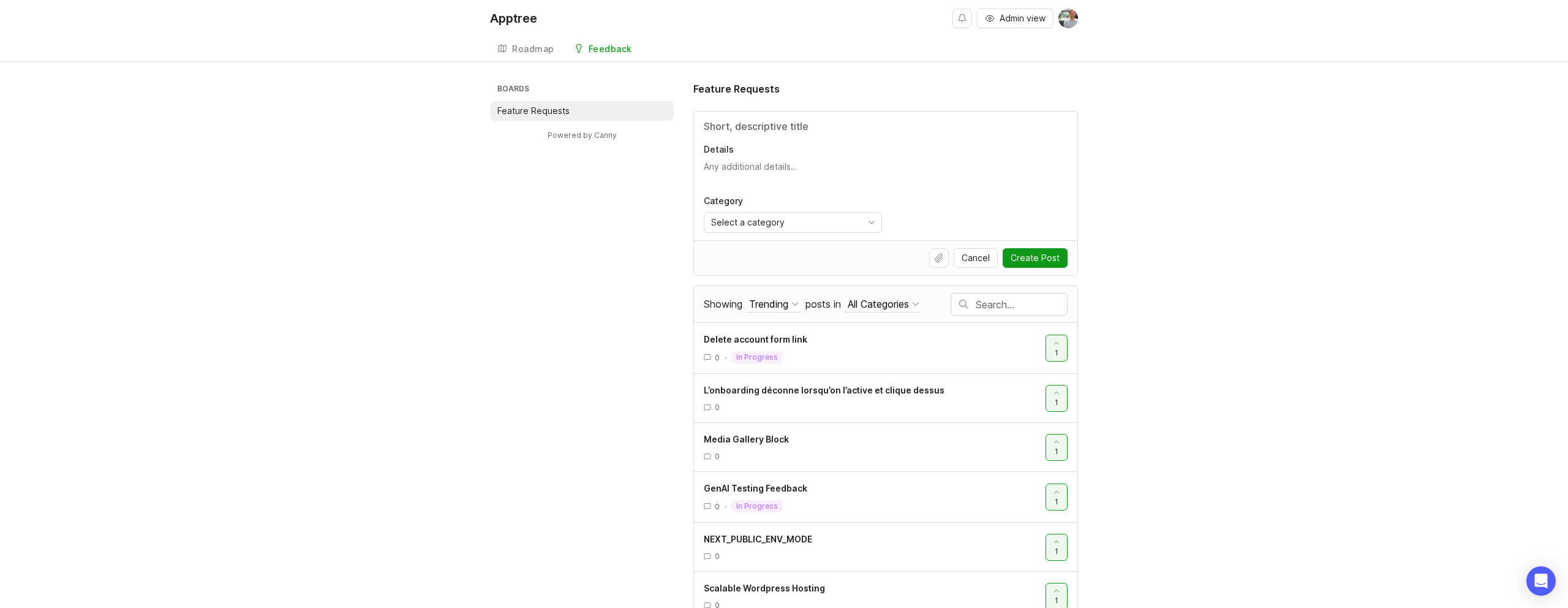
click at [781, 224] on span "Select a category" at bounding box center [748, 222] width 74 height 13
click at [634, 318] on div "Boards Feature Requests Powered by Canny Feature Requests Details Category Sele…" at bounding box center [784, 469] width 588 height 774
click at [722, 166] on textarea "Details" at bounding box center [885, 173] width 364 height 24
type textarea "Synchro"
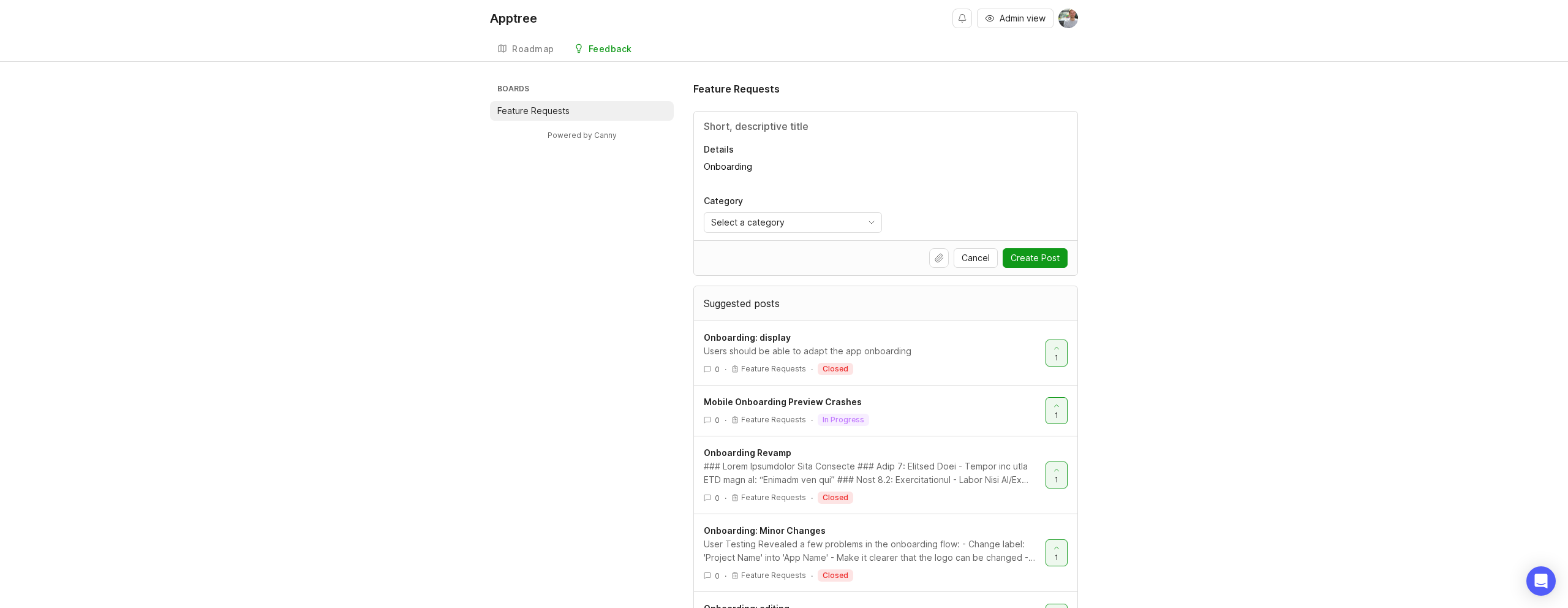
type textarea "Onboarding"
click at [787, 120] on input "Title" at bounding box center [885, 126] width 364 height 15
click at [766, 164] on textarea "Onboarding" at bounding box center [885, 173] width 364 height 24
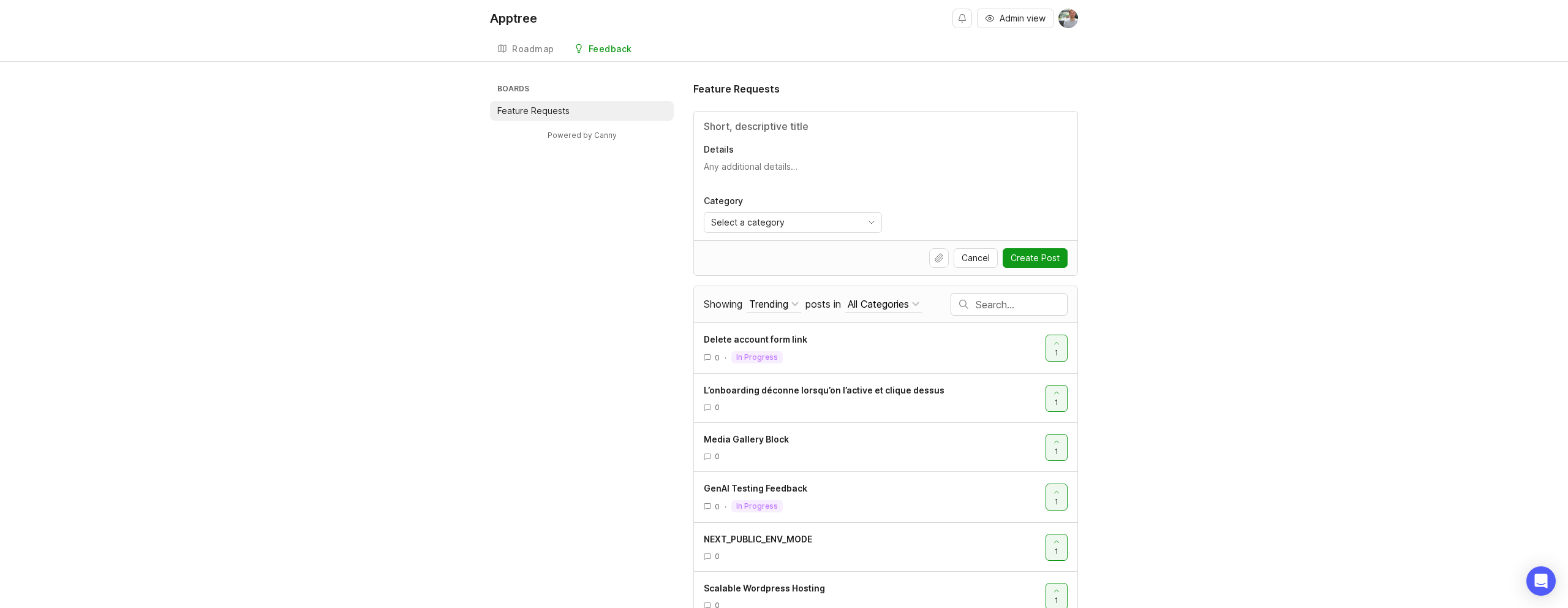
click at [774, 130] on input "Title" at bounding box center [885, 126] width 364 height 15
type input "P"
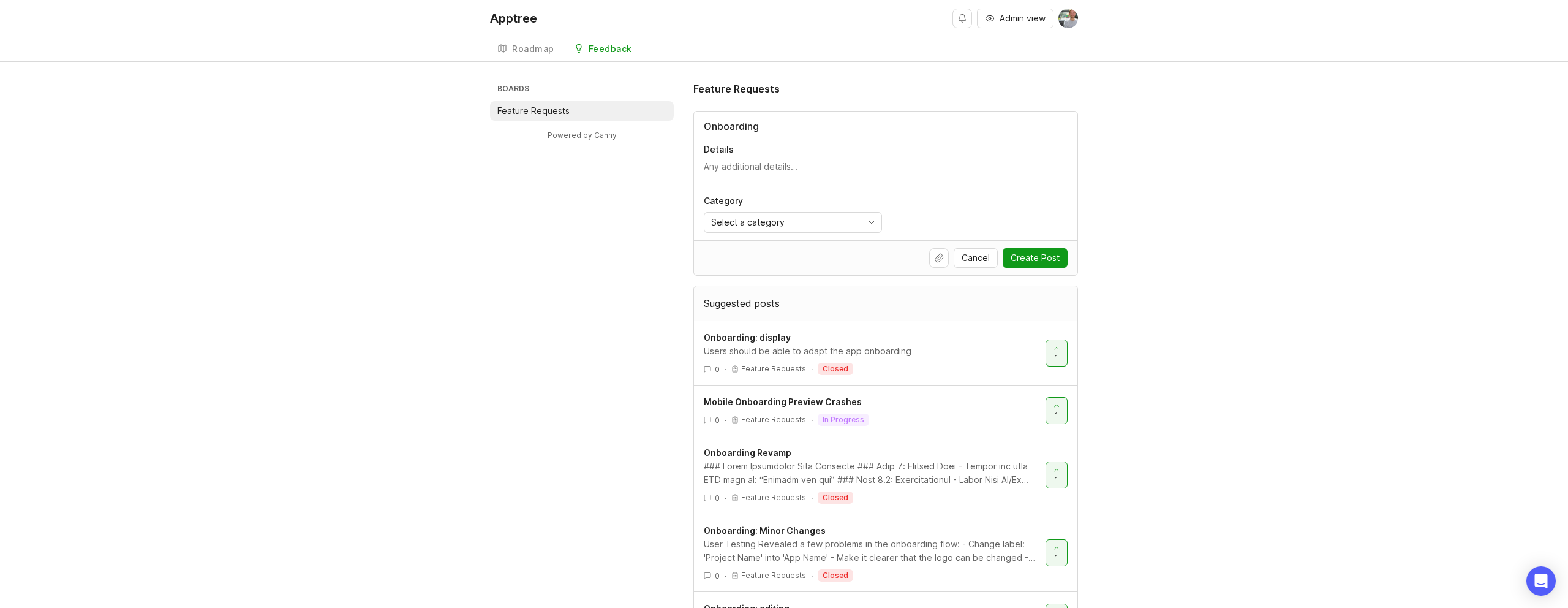
type input "Onboarding"
click at [868, 354] on div "Users should be able to adapt the app onboarding" at bounding box center [869, 351] width 332 height 13
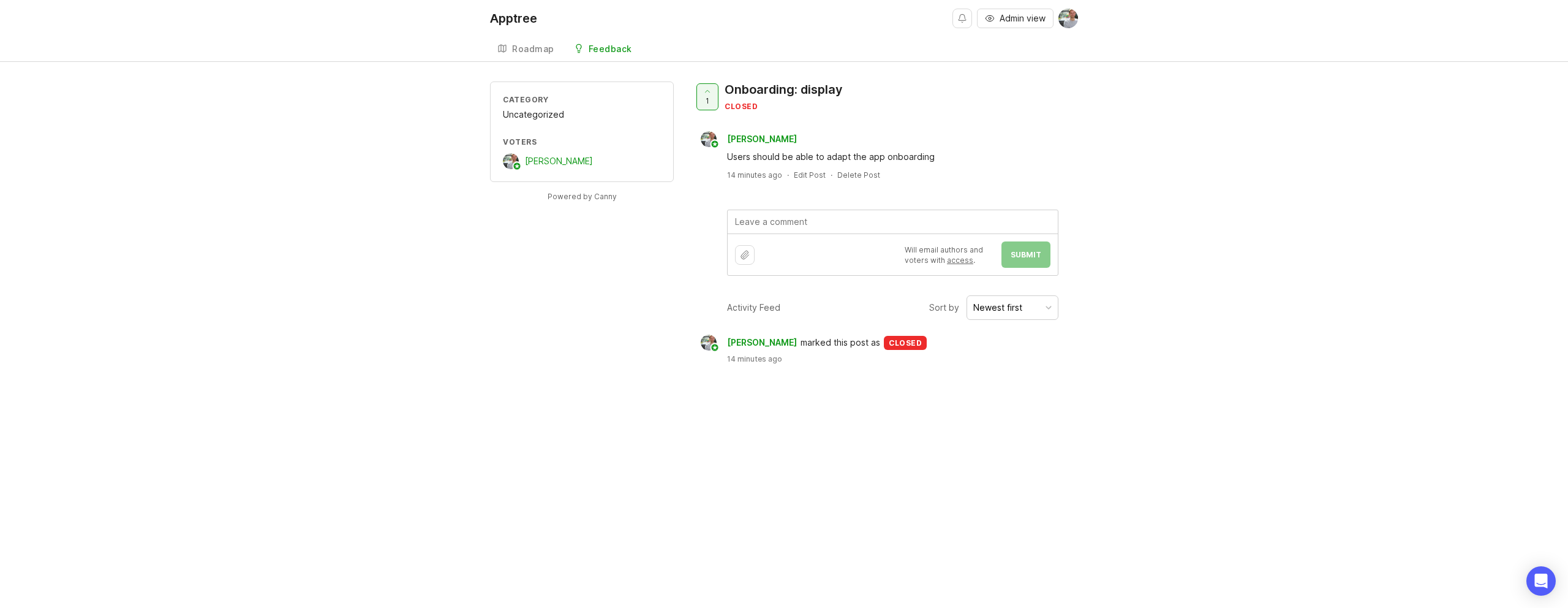
click at [833, 214] on textarea at bounding box center [893, 222] width 330 height 23
click at [820, 269] on div "Will email authors and voters with access . Submit" at bounding box center [893, 253] width 330 height 42
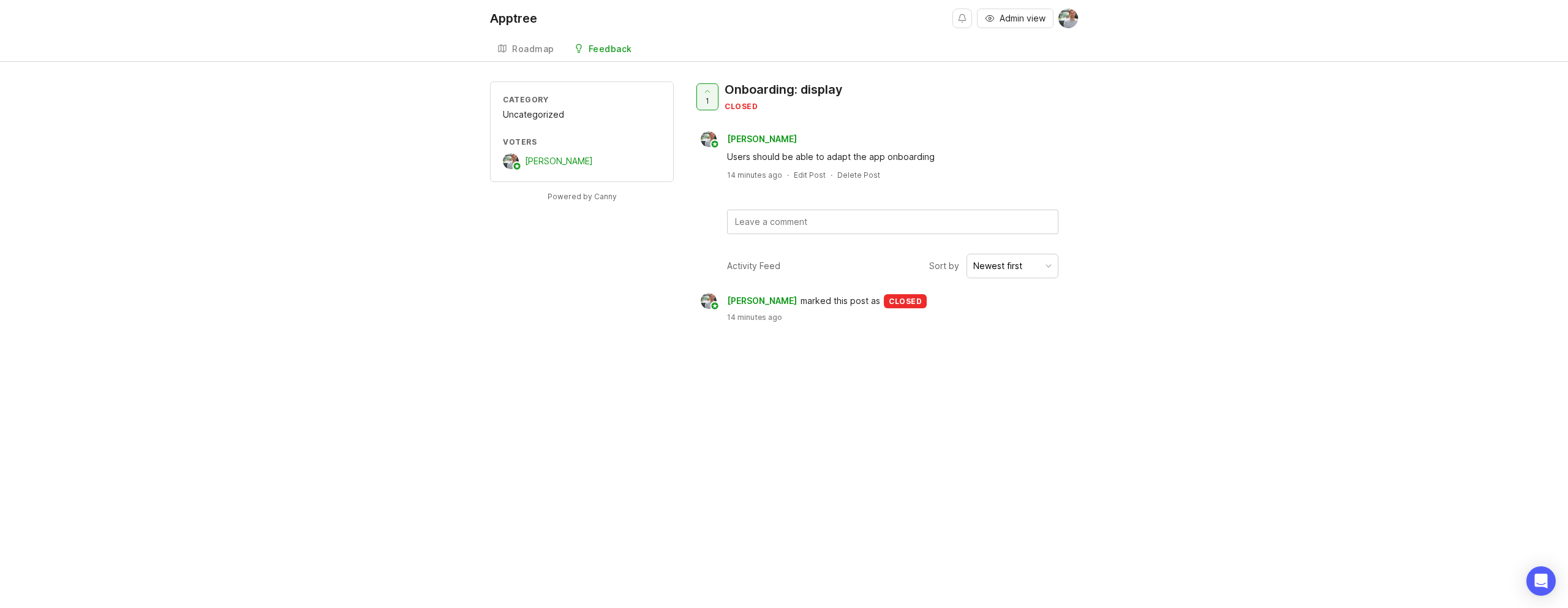
click at [787, 155] on div "Users should be able to adapt the app onboarding" at bounding box center [893, 156] width 331 height 13
click at [854, 304] on span "marked this post as" at bounding box center [840, 300] width 80 height 13
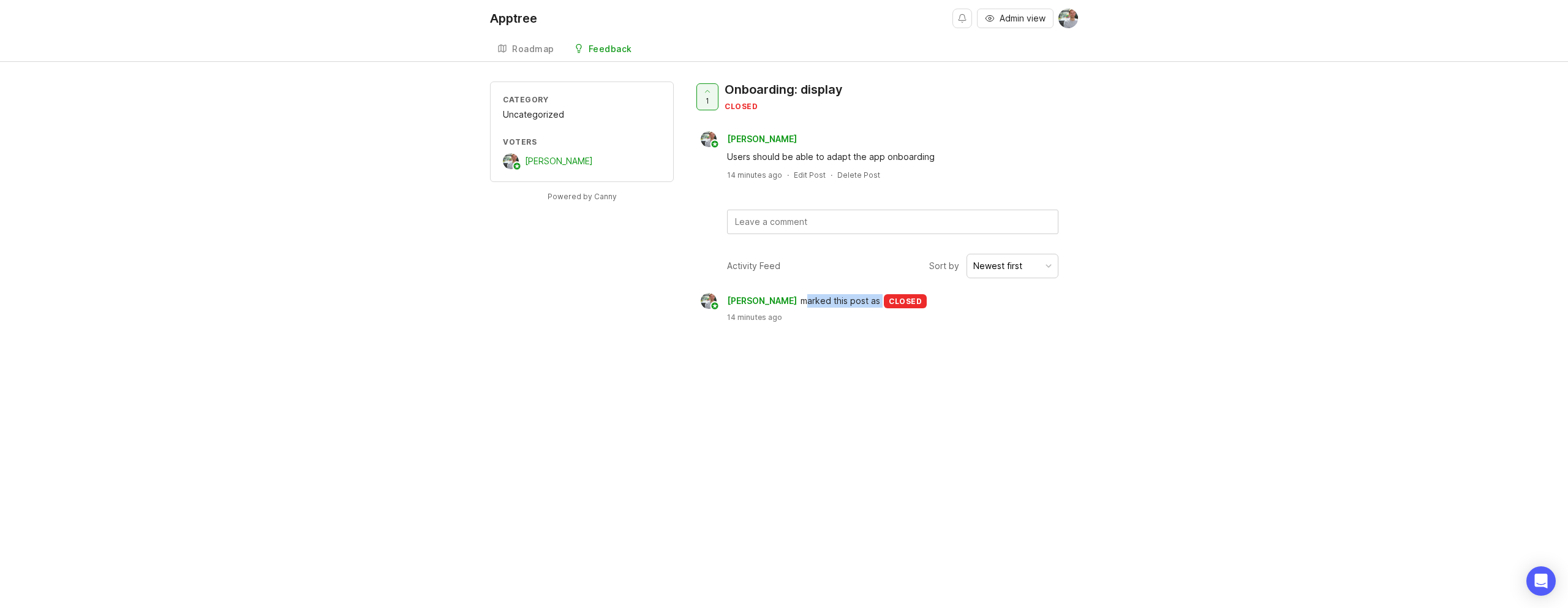
click at [854, 304] on span "marked this post as" at bounding box center [840, 300] width 80 height 13
click at [869, 156] on div "Users should be able to adapt the app onboarding" at bounding box center [893, 156] width 331 height 13
drag, startPoint x: 860, startPoint y: 137, endPoint x: 735, endPoint y: 80, distance: 137.4
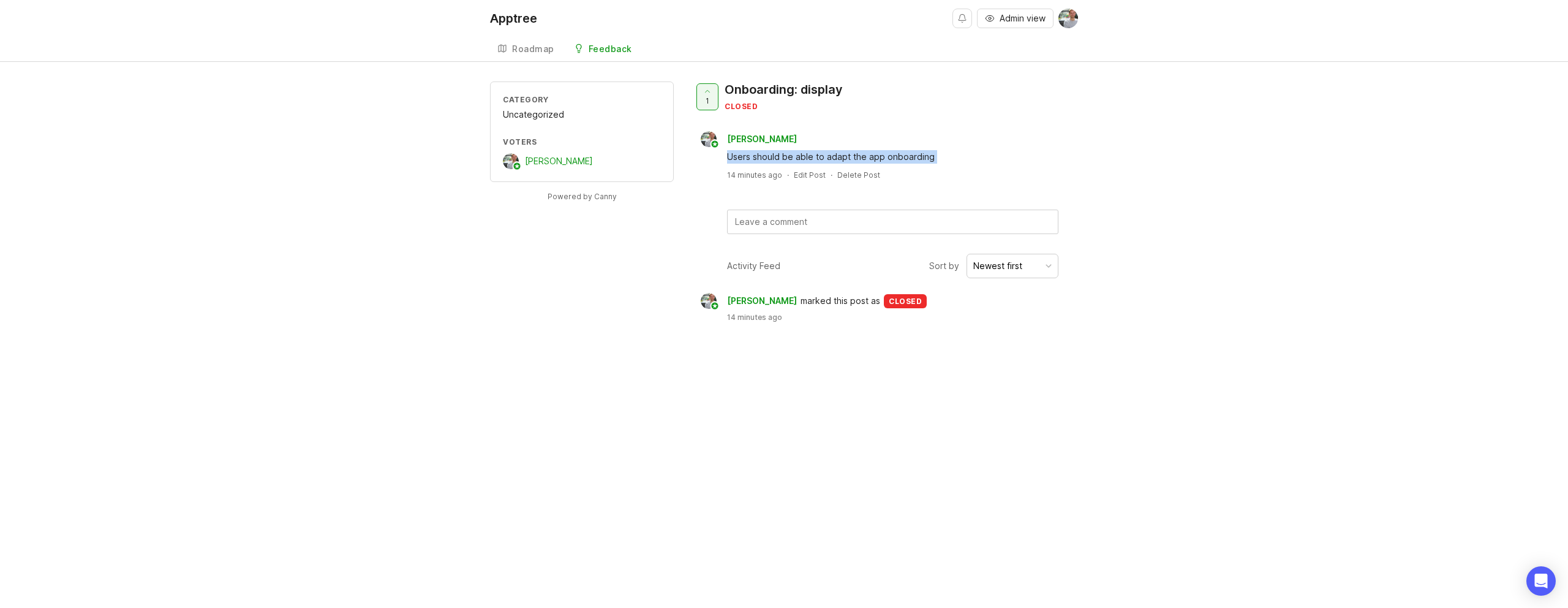
click at [735, 81] on div "1 Onboarding: display closed Rodolphe De Schaetzen Users should be able to adap…" at bounding box center [885, 157] width 385 height 152
click at [735, 80] on div "Onboarding: display" at bounding box center [784, 89] width 118 height 17
click at [782, 105] on div "closed" at bounding box center [784, 106] width 118 height 10
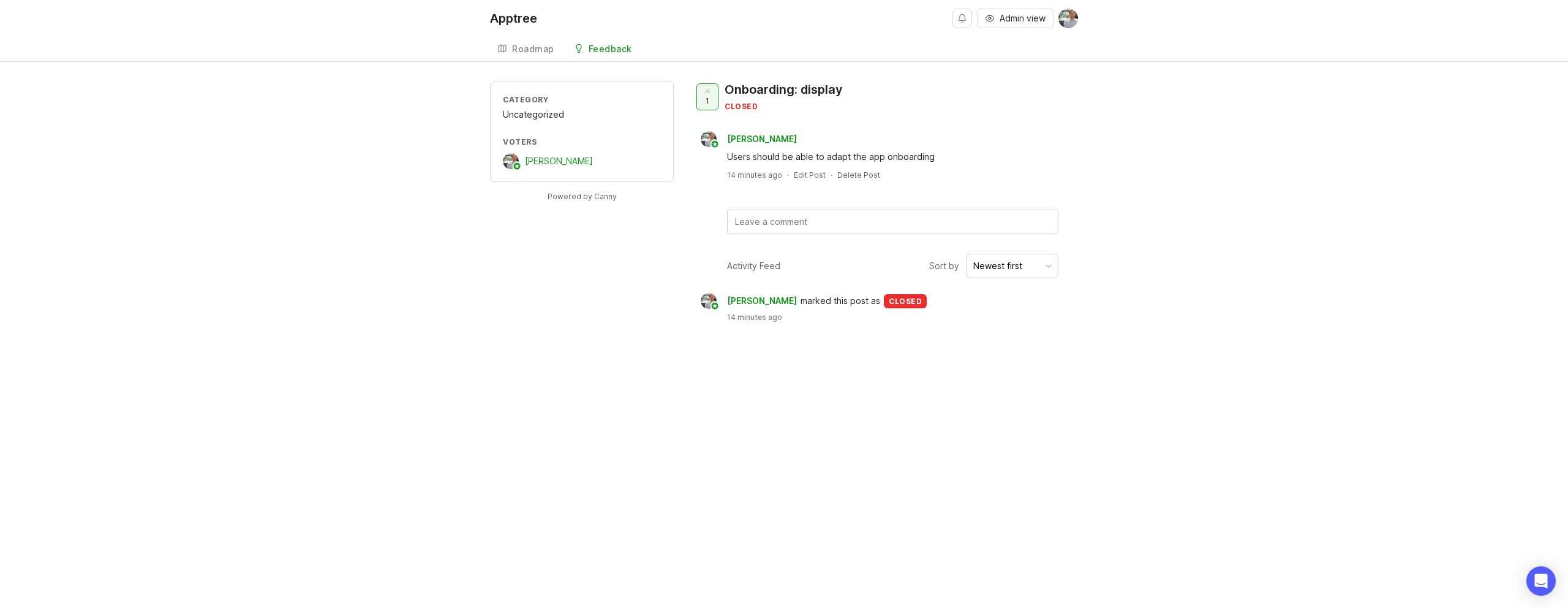
click at [1033, 21] on span "Admin view" at bounding box center [1023, 18] width 46 height 12
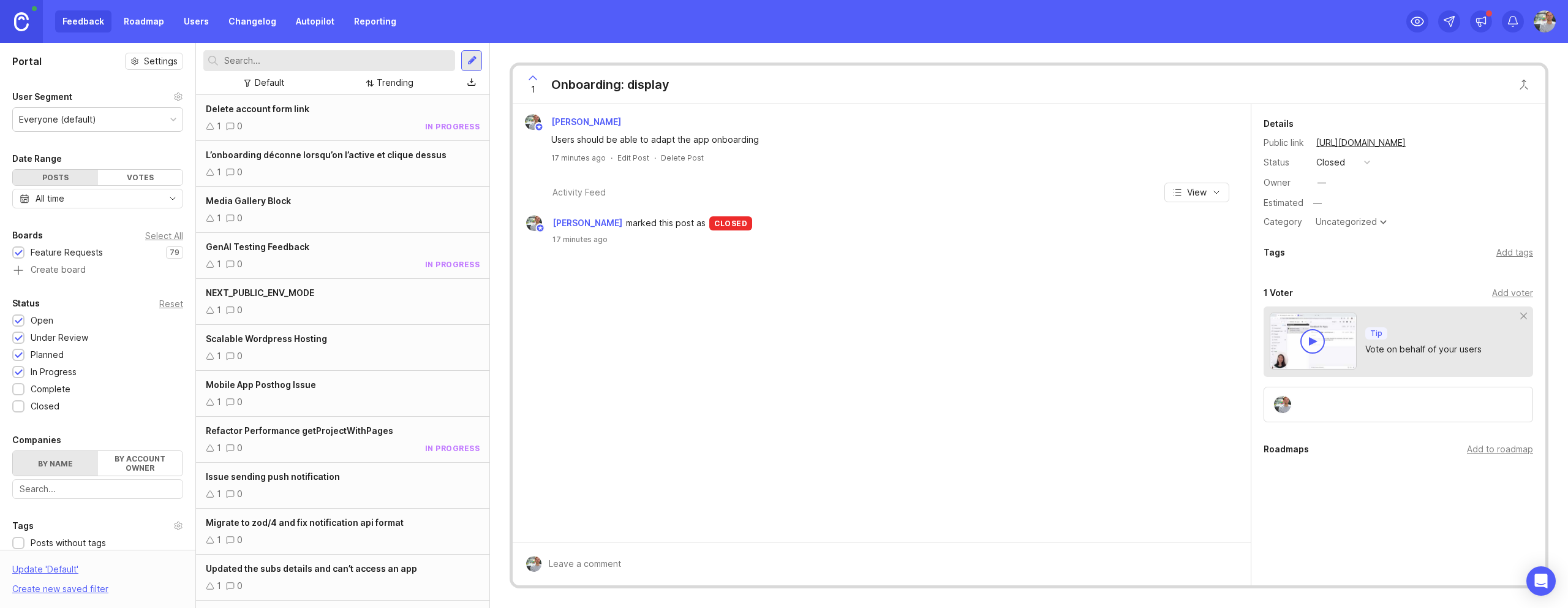
click at [139, 15] on link "Roadmap" at bounding box center [143, 22] width 55 height 22
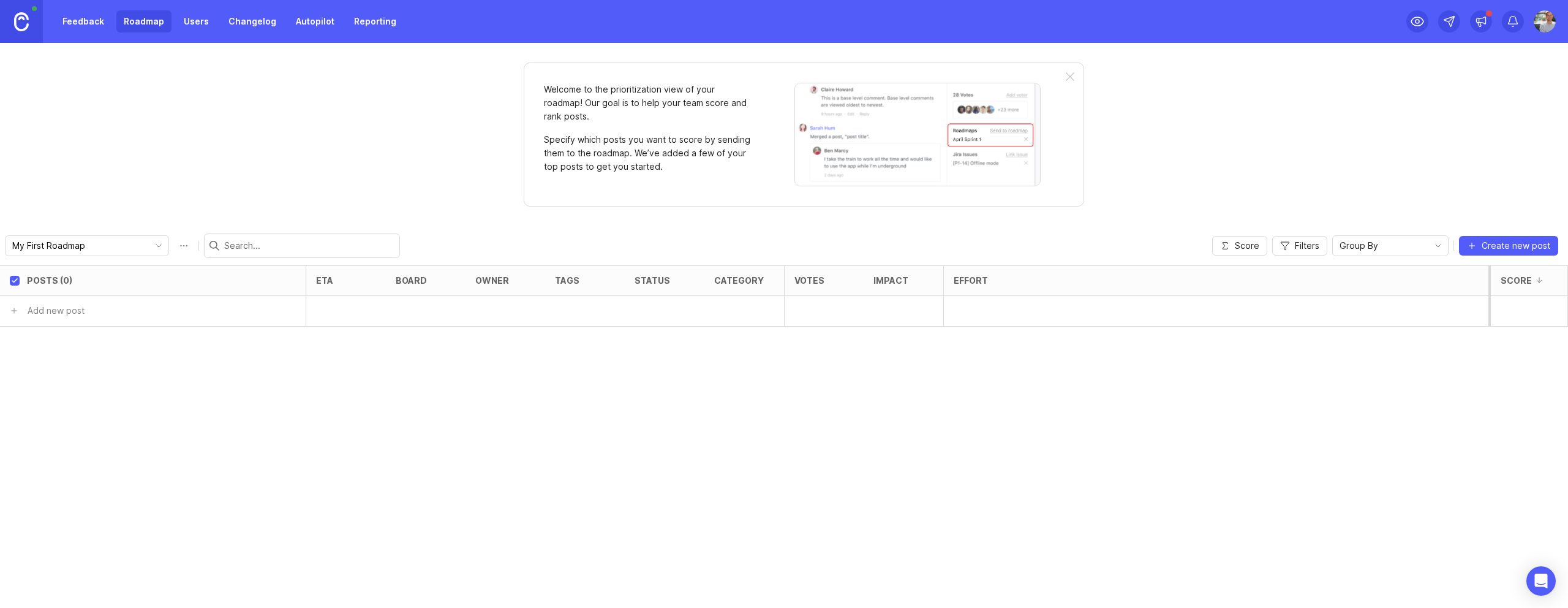
click at [34, 12] on link at bounding box center [22, 22] width 43 height 43
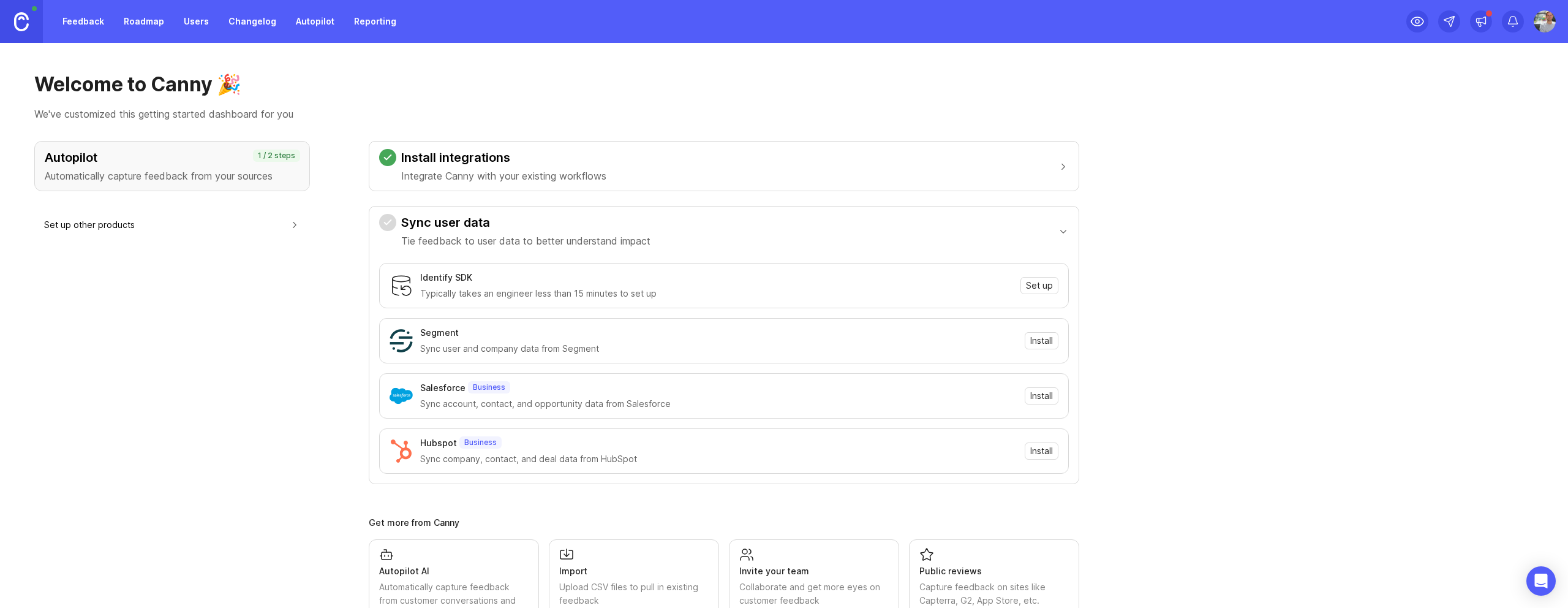
click at [783, 108] on p "We've customized this getting started dashboard for you" at bounding box center [784, 114] width 1500 height 15
click at [77, 13] on link "Feedback" at bounding box center [83, 22] width 56 height 22
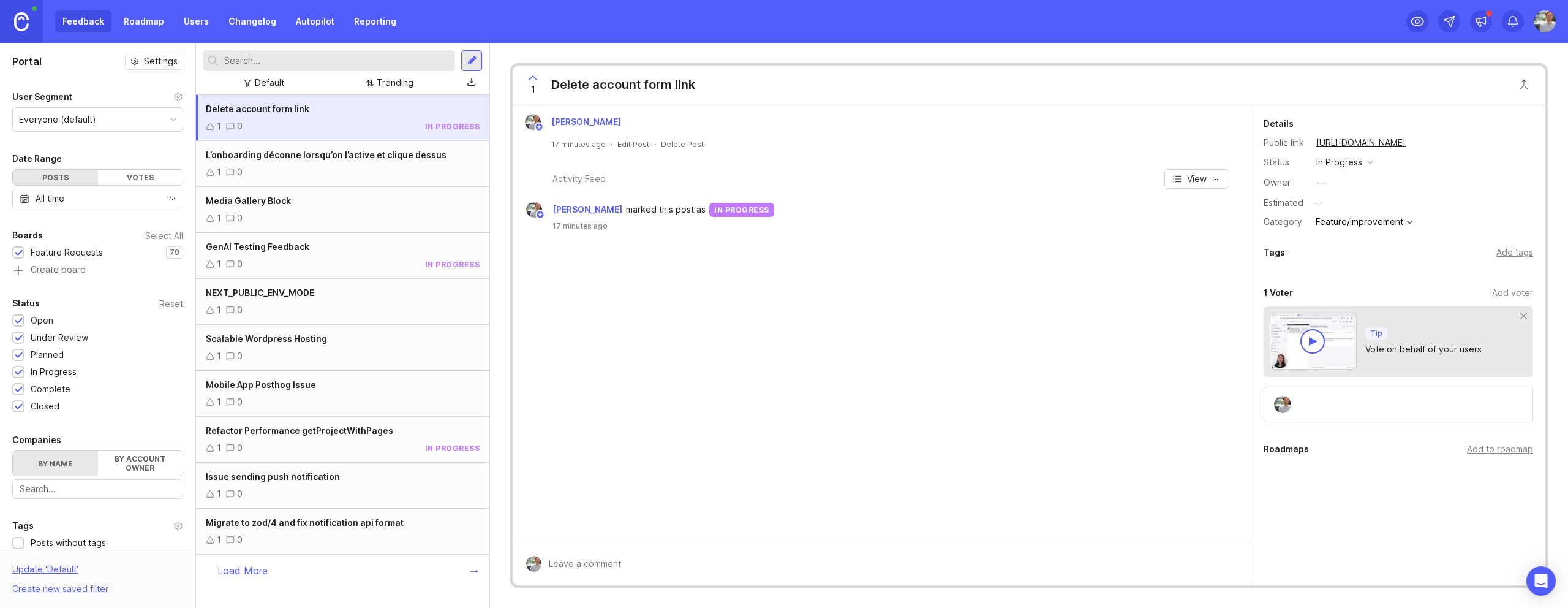
click at [1388, 402] on div at bounding box center [1399, 404] width 269 height 36
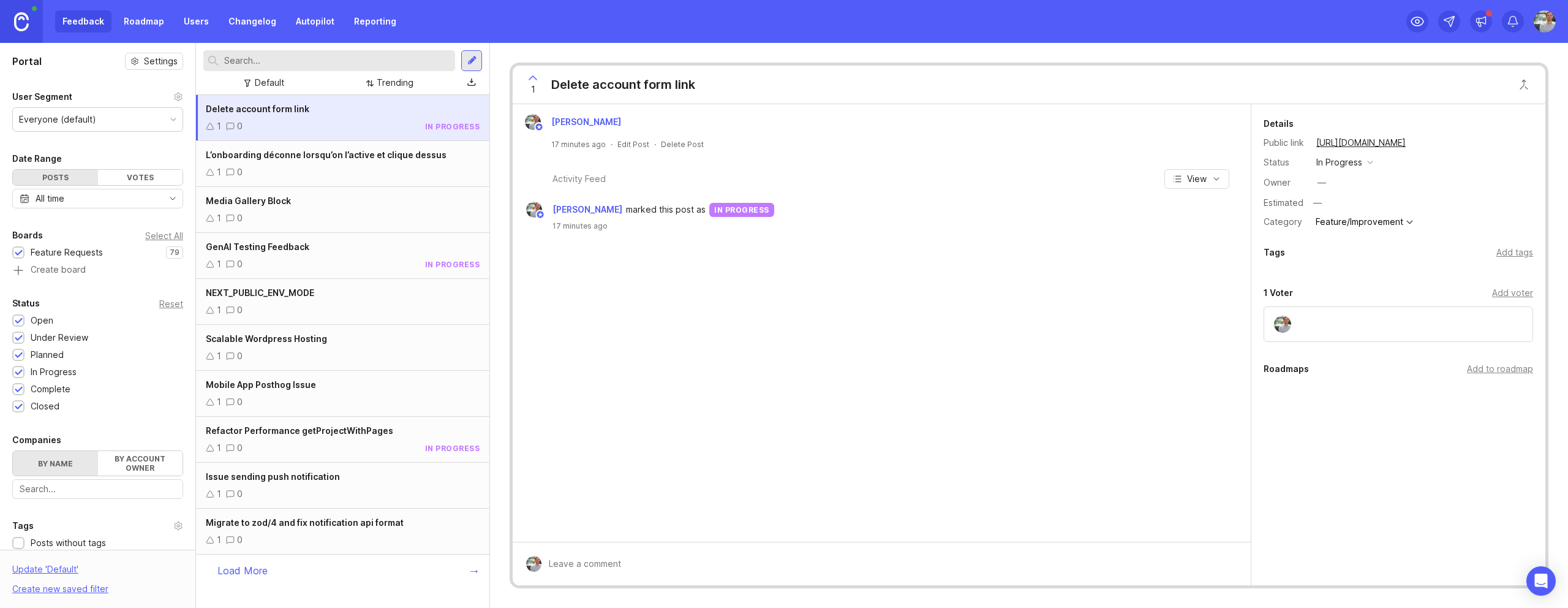
click at [1505, 258] on div "Add tags" at bounding box center [1515, 253] width 36 height 13
click at [1466, 243] on div "Details Public link https://apptree-feedback.canny.io/feature-requests/p/delete…" at bounding box center [1399, 313] width 294 height 419
click at [1448, 278] on input "text" at bounding box center [1398, 278] width 254 height 13
click at [1435, 242] on div "Details Public link https://apptree-feedback.canny.io/feature-requests/p/delete…" at bounding box center [1399, 313] width 294 height 419
click at [1523, 254] on div "Add tags" at bounding box center [1515, 253] width 36 height 13
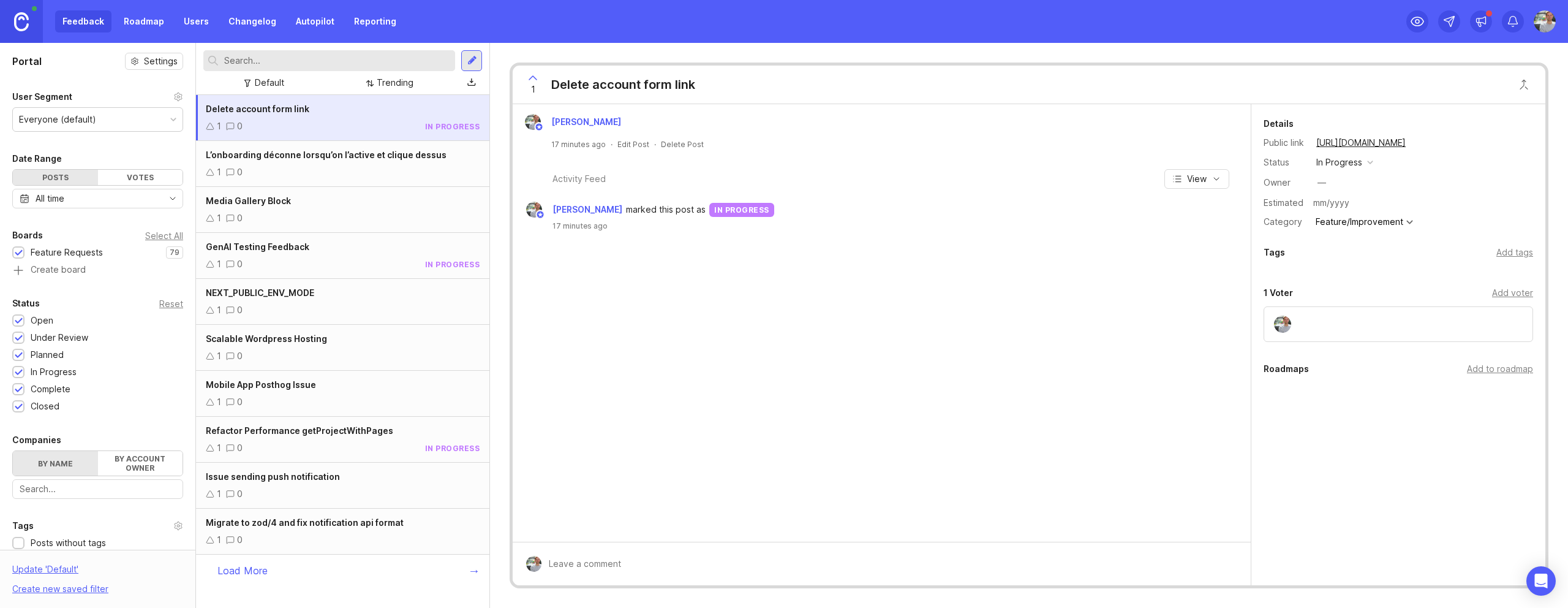
click at [1387, 166] on div "Status in progress" at bounding box center [1399, 162] width 269 height 16
click at [309, 205] on div "Media Gallery Block" at bounding box center [342, 201] width 274 height 13
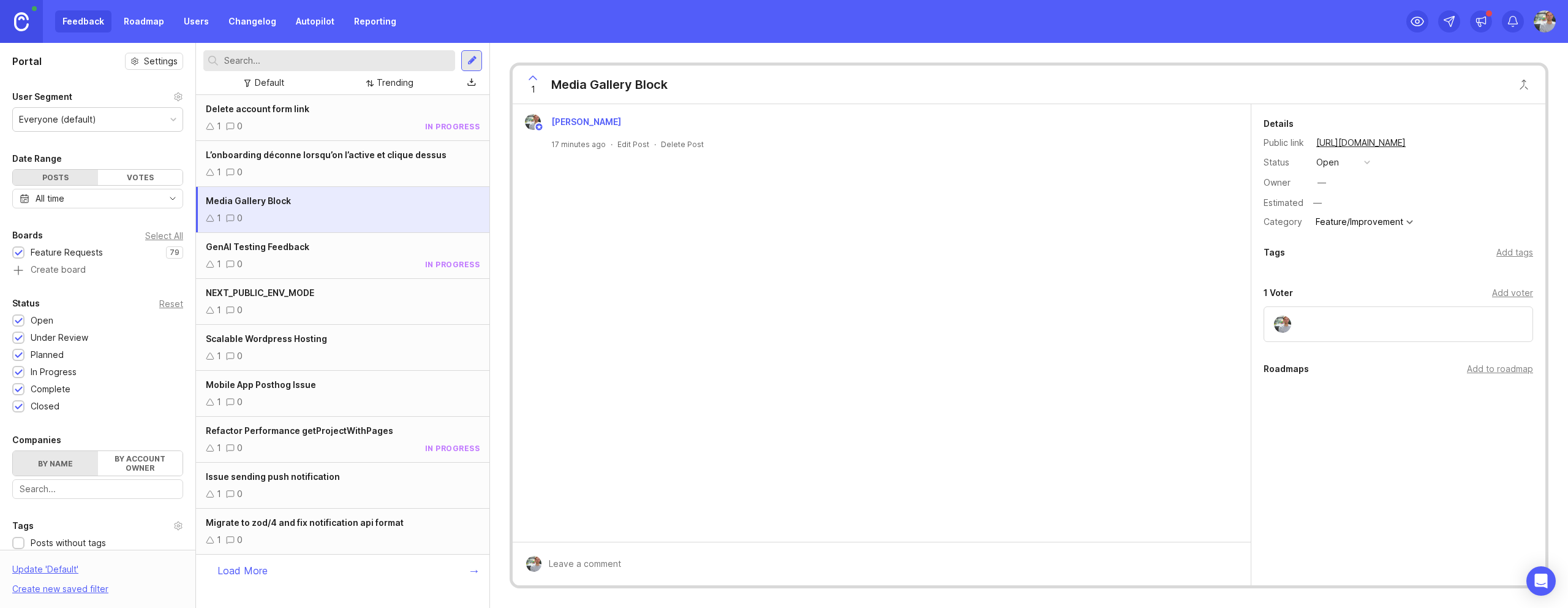
click at [18, 340] on div at bounding box center [19, 339] width 8 height 9
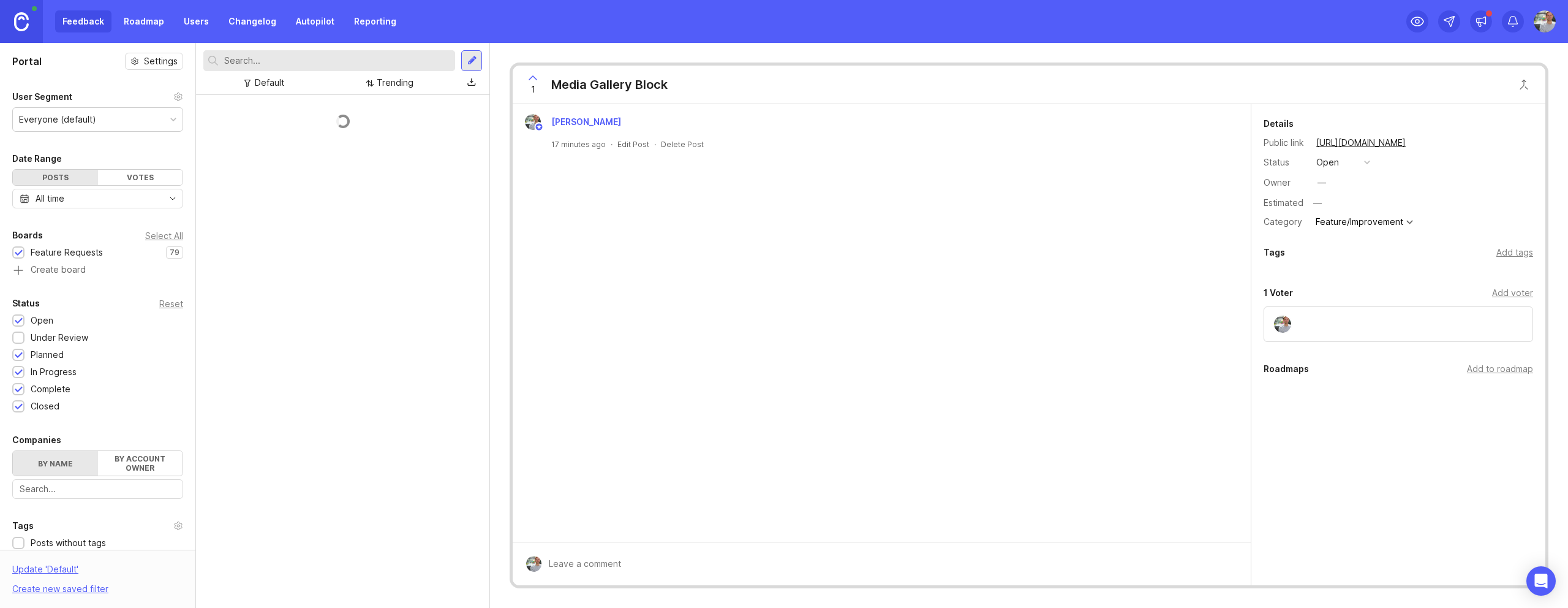
click at [18, 351] on div at bounding box center [19, 355] width 8 height 9
click at [18, 372] on div at bounding box center [19, 372] width 8 height 9
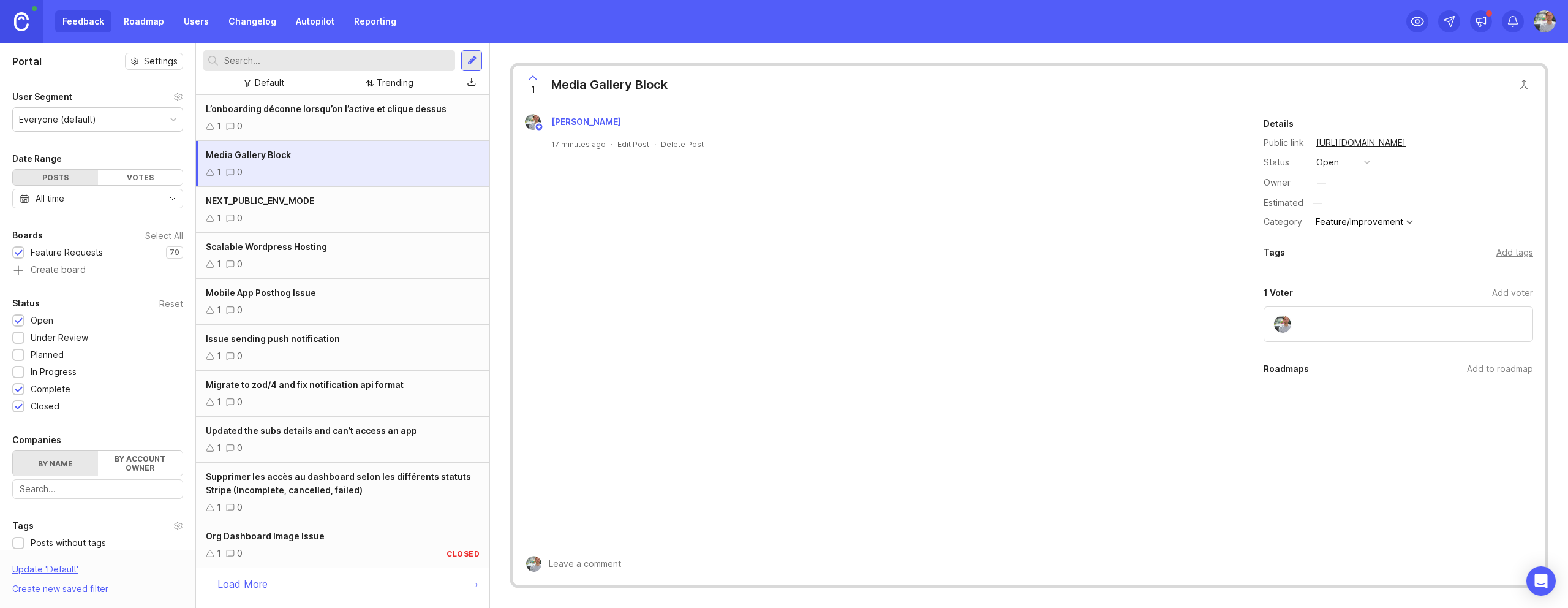
click at [19, 396] on div "Status Reset Open 1 Under Review 1 Planned 1 In Progress 1 Complete 1 Closed 1" at bounding box center [97, 354] width 196 height 117
click at [17, 393] on div at bounding box center [19, 390] width 8 height 9
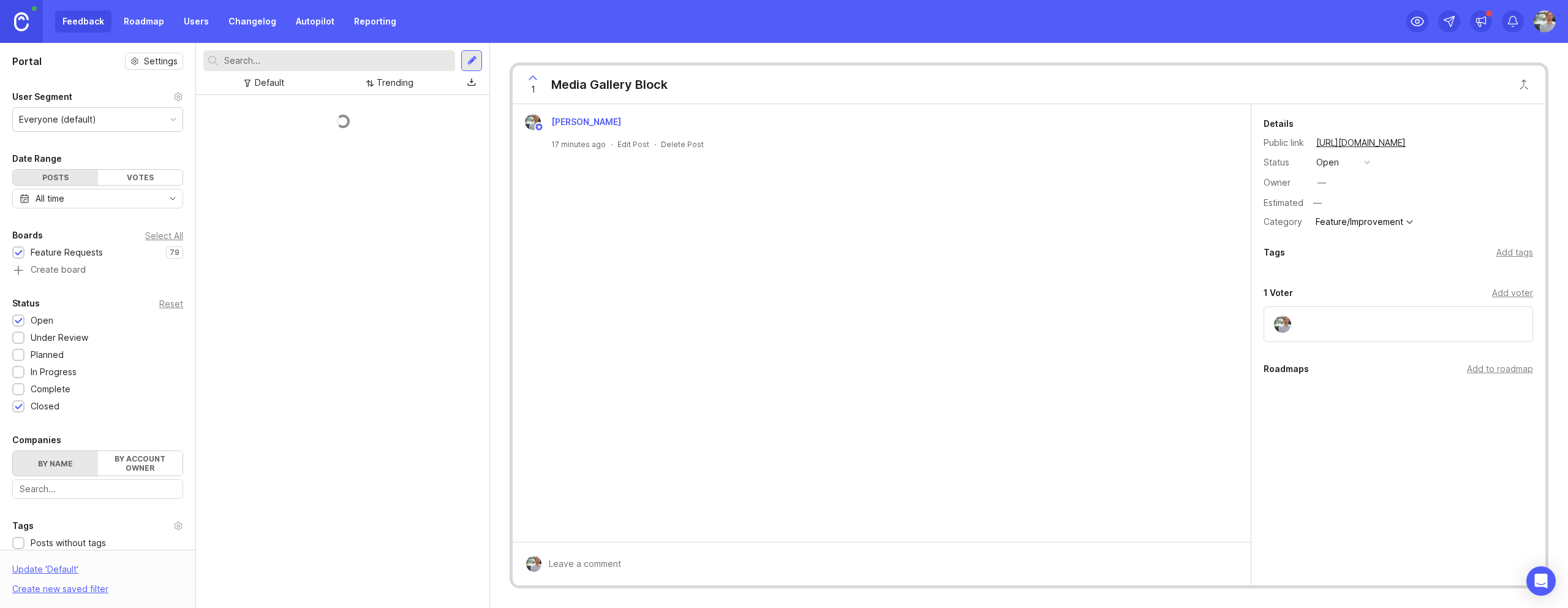
click at [17, 407] on div at bounding box center [19, 407] width 8 height 9
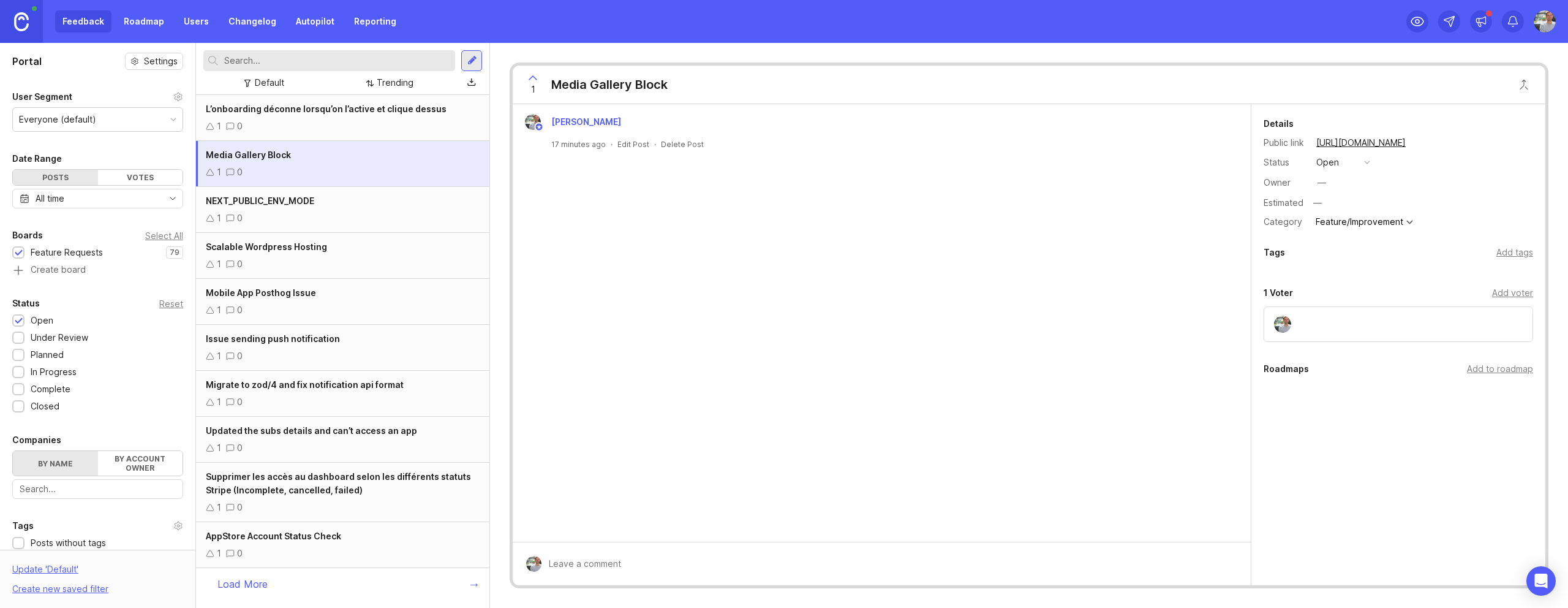
click at [351, 213] on div "1 0" at bounding box center [342, 218] width 274 height 13
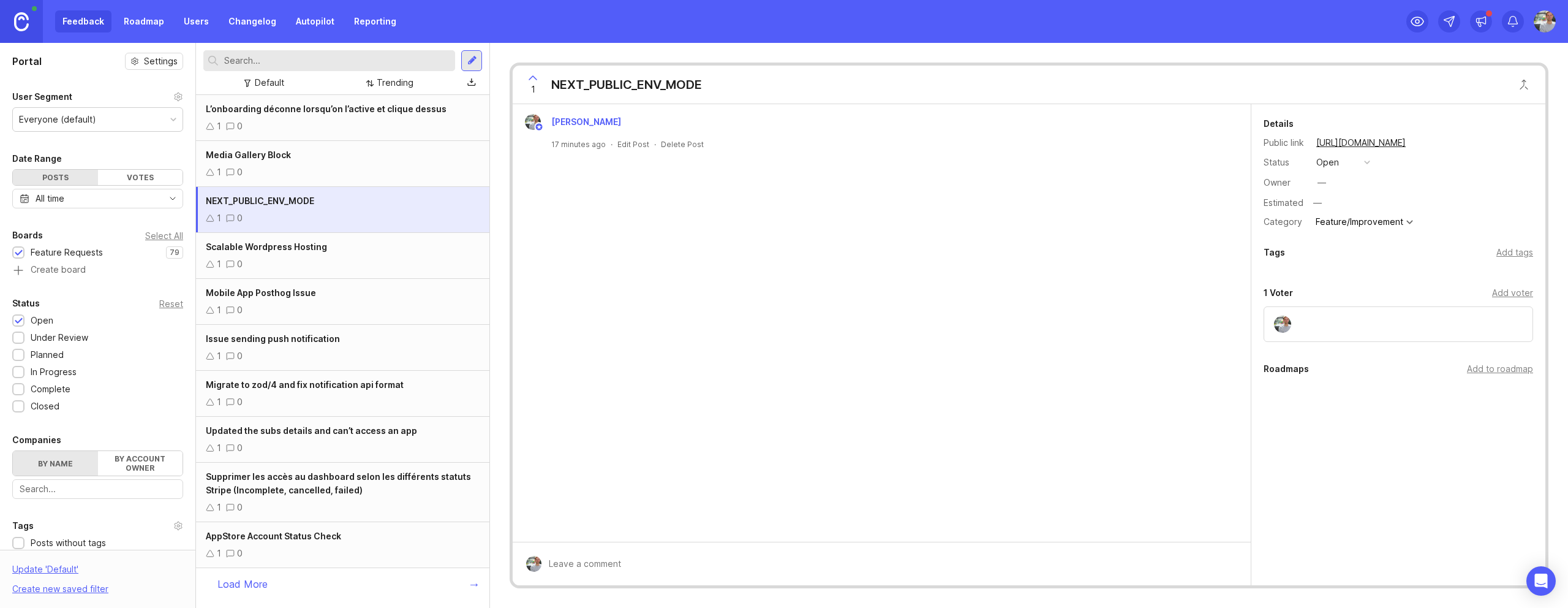
click at [345, 153] on div "Media Gallery Block" at bounding box center [342, 154] width 274 height 13
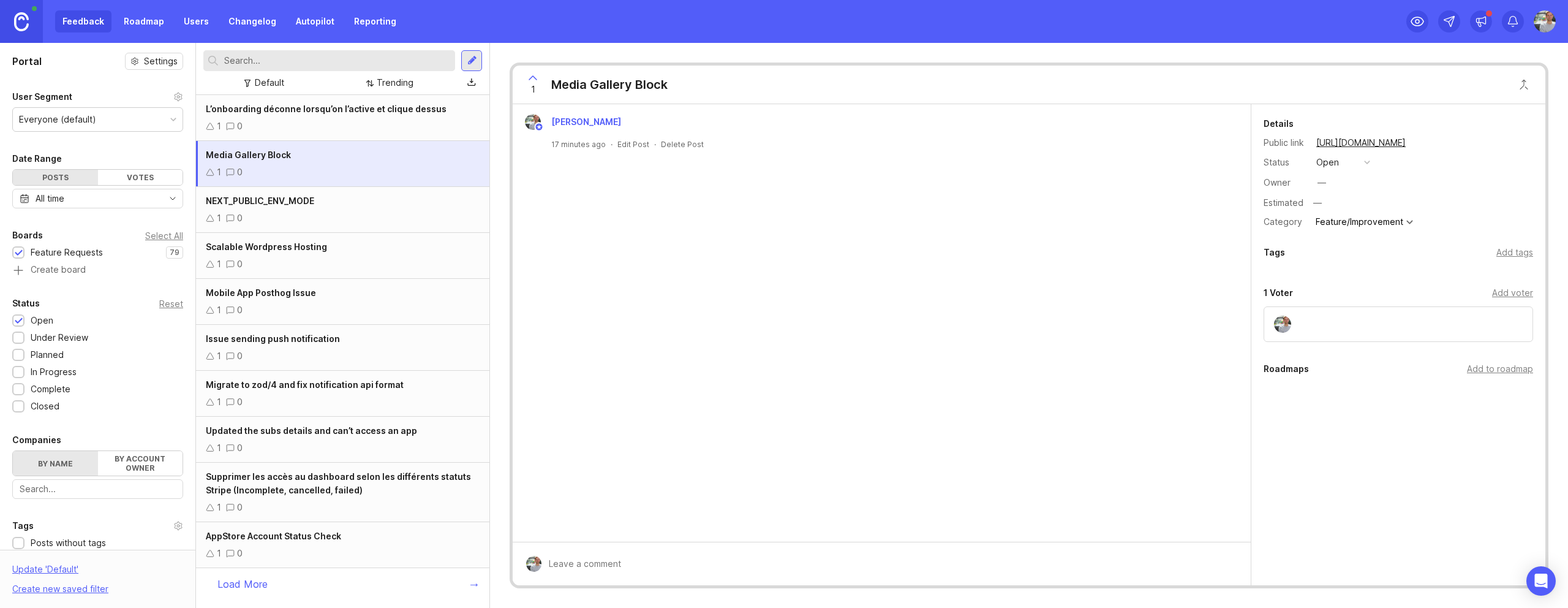
click at [338, 123] on div "1 0" at bounding box center [342, 126] width 274 height 13
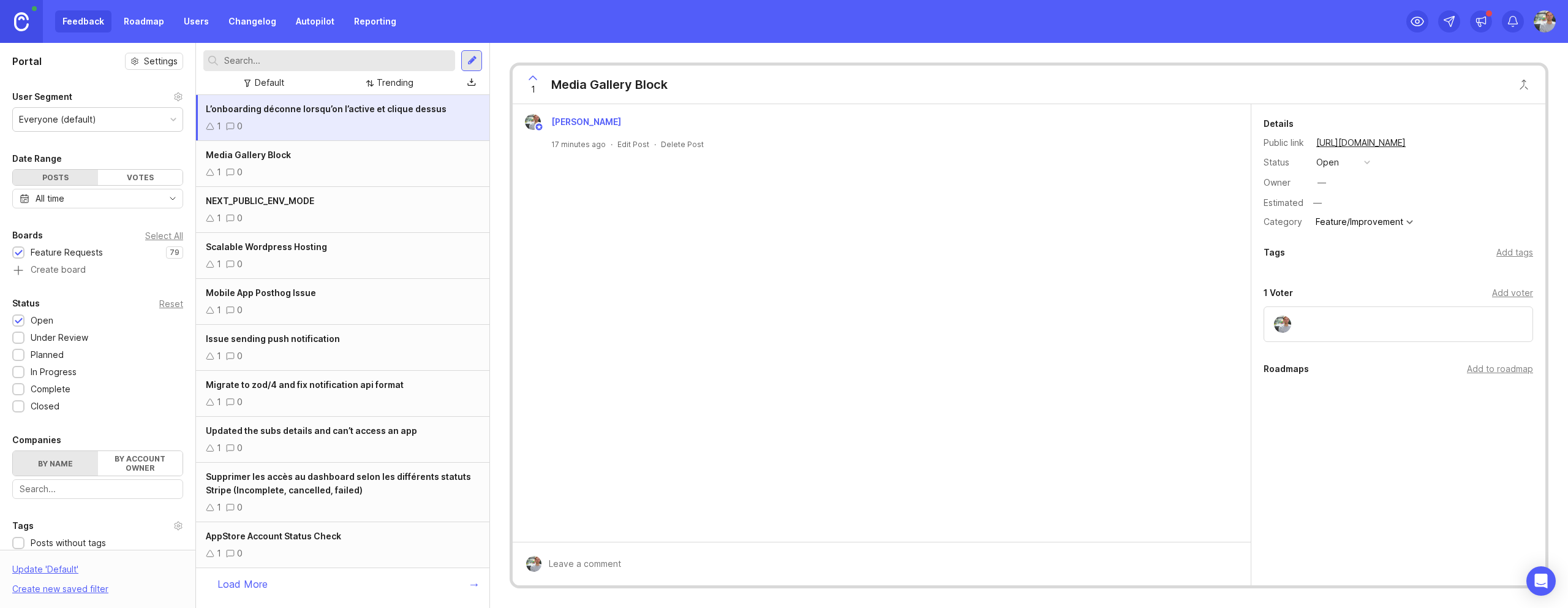
click at [338, 150] on div "Media Gallery Block" at bounding box center [342, 154] width 274 height 13
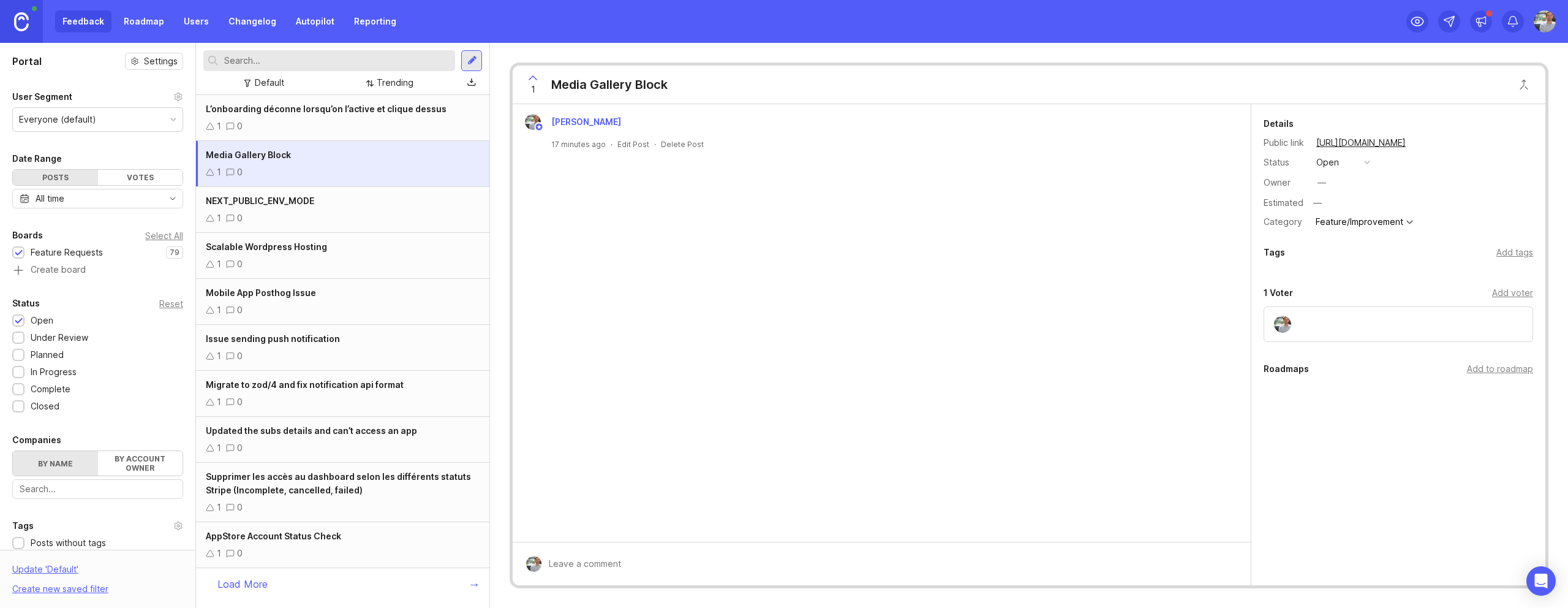
click at [338, 193] on div "NEXT_PUBLIC_ENV_MODE 1 0" at bounding box center [343, 210] width 294 height 46
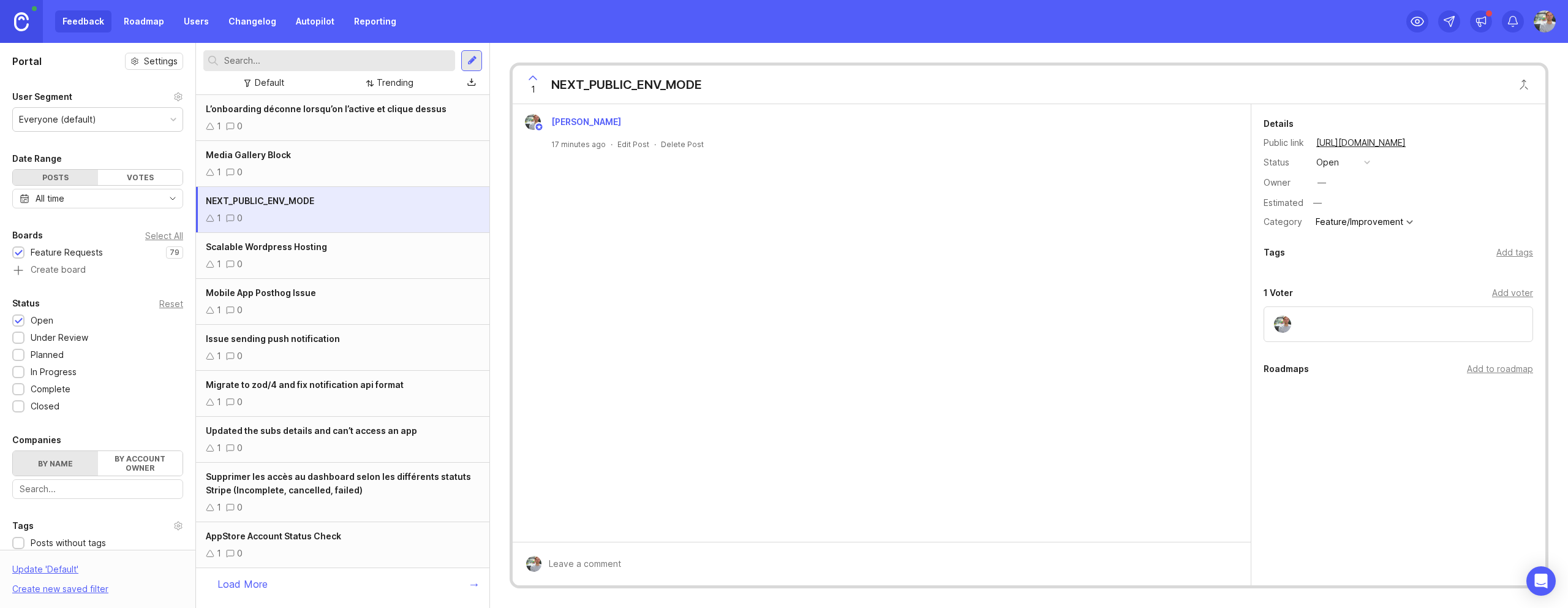
click at [338, 219] on div "1 0" at bounding box center [342, 218] width 274 height 13
click at [337, 253] on div "Scalable Wordpress Hosting" at bounding box center [342, 247] width 274 height 13
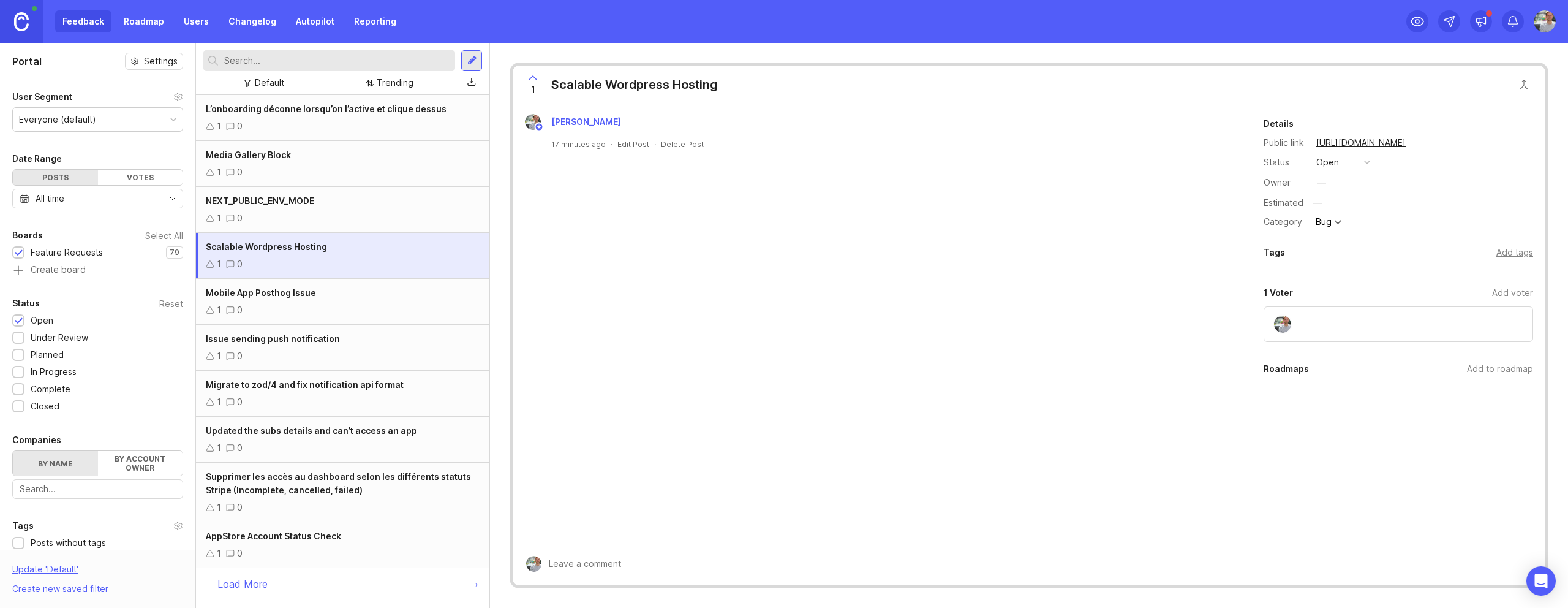
click at [41, 354] on div "Planned" at bounding box center [47, 355] width 33 height 13
click at [37, 320] on div "Open" at bounding box center [42, 320] width 22 height 13
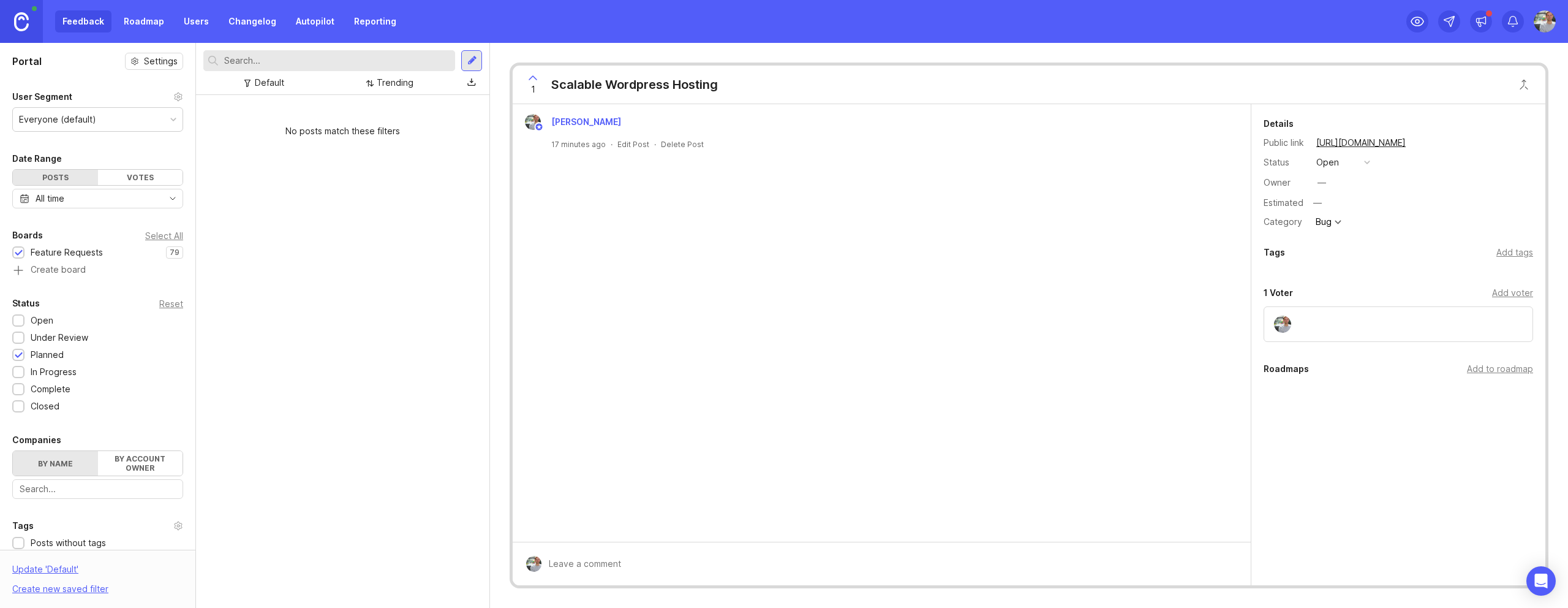
click at [36, 352] on div "Planned" at bounding box center [47, 355] width 33 height 13
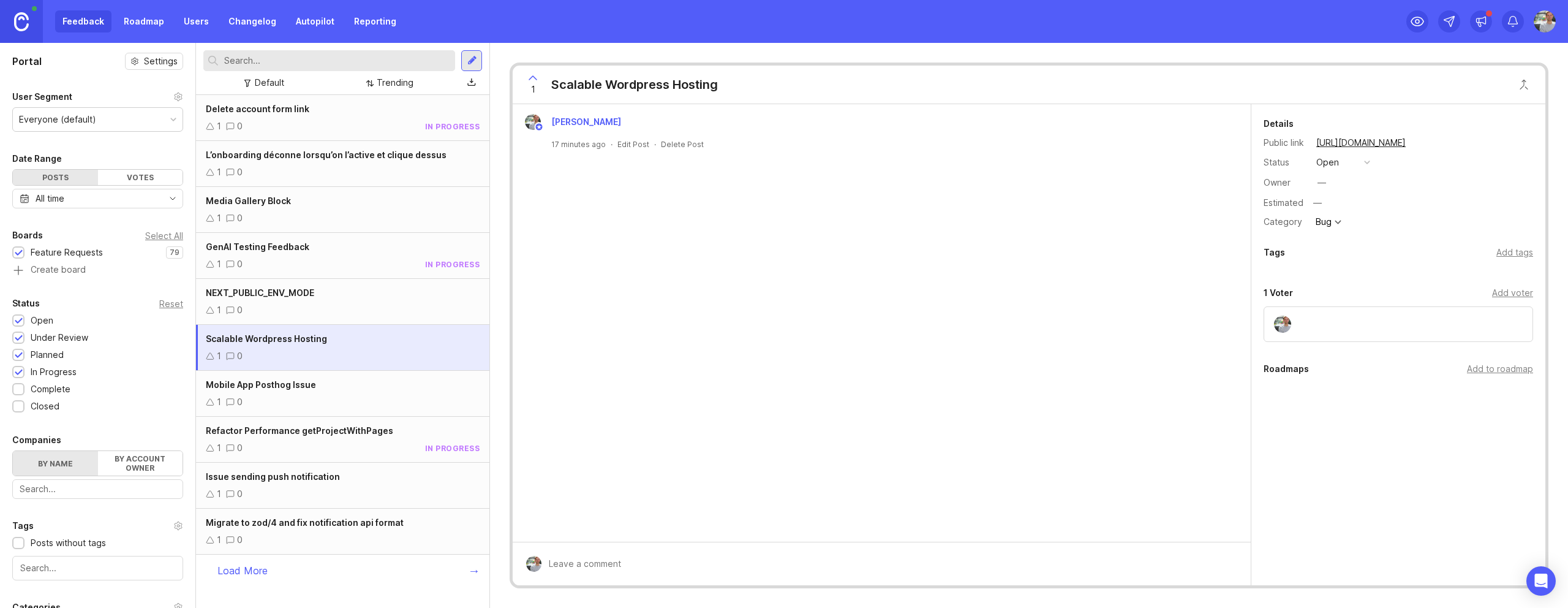
click at [42, 336] on div "Under Review" at bounding box center [60, 338] width 58 height 13
click at [43, 368] on div "In Progress" at bounding box center [53, 371] width 46 height 13
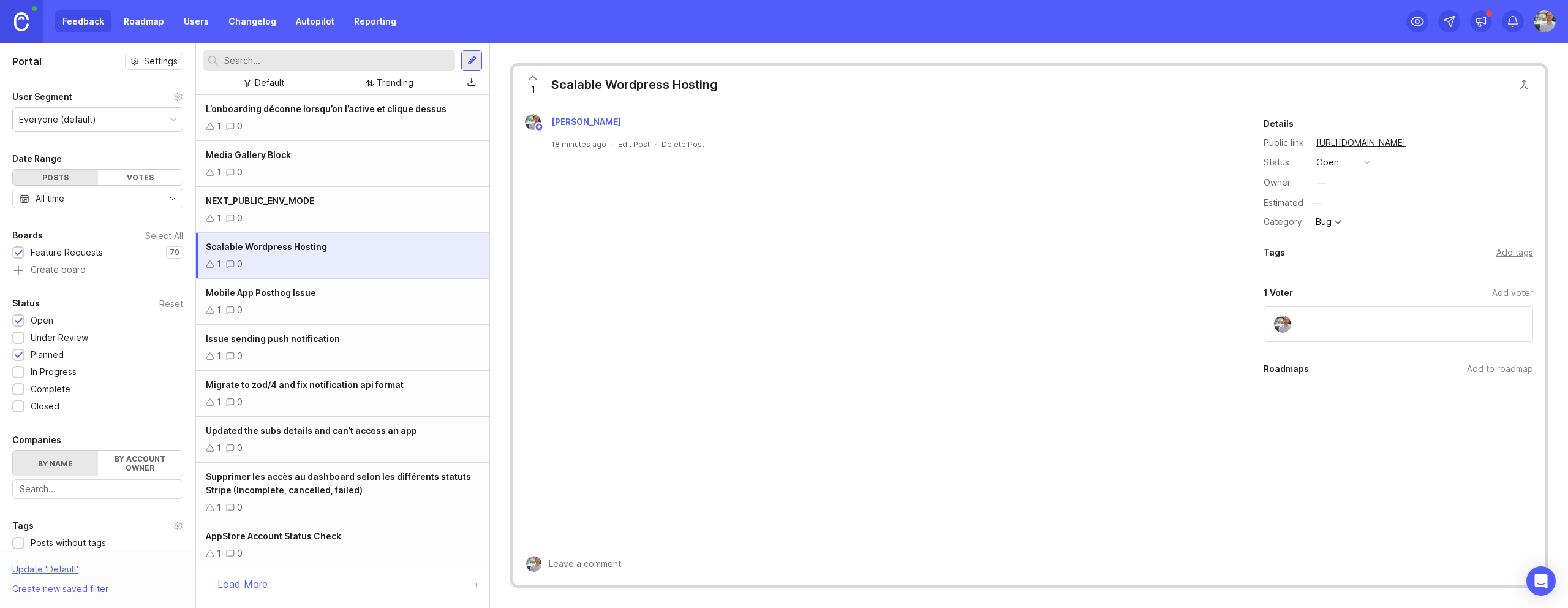
click at [43, 357] on div "Planned" at bounding box center [47, 355] width 33 height 13
click at [44, 338] on div "Under Review" at bounding box center [60, 338] width 58 height 13
click at [62, 332] on div "Under Review" at bounding box center [60, 338] width 58 height 13
click at [364, 200] on div "NEXT_PUBLIC_ENV_MODE" at bounding box center [342, 201] width 274 height 13
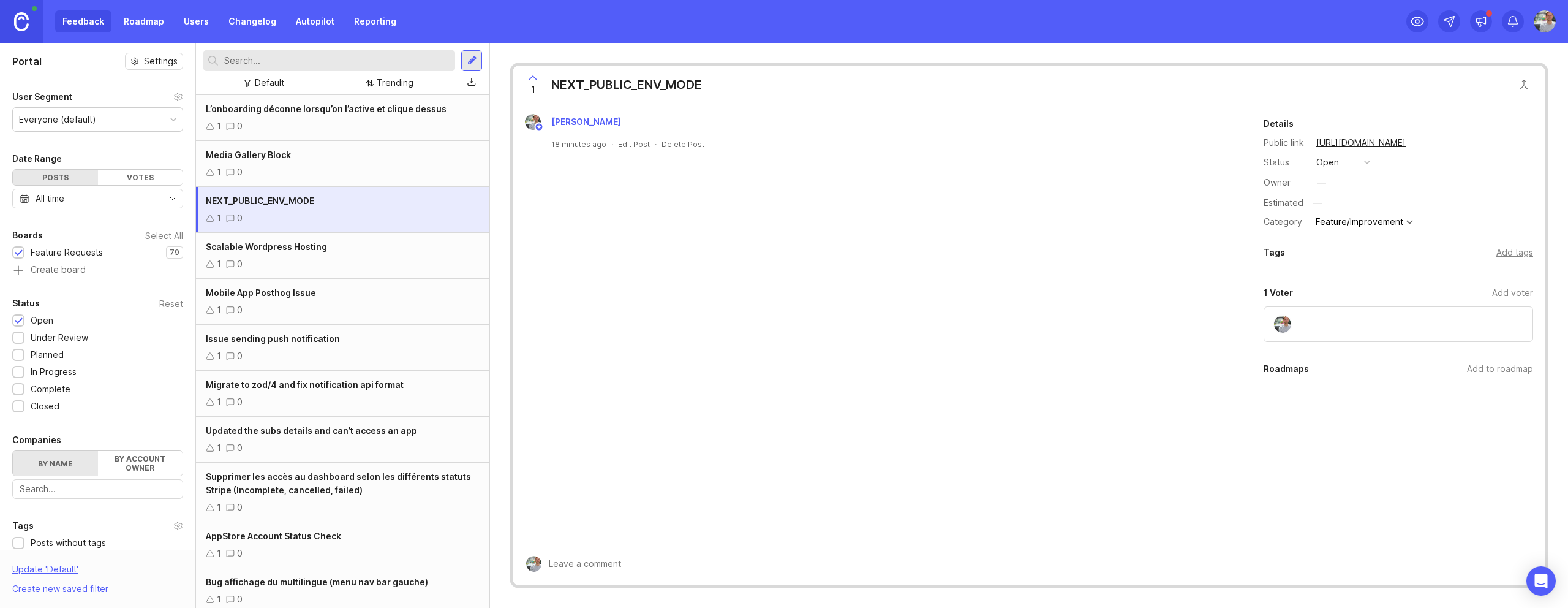
click at [1339, 161] on button "open" at bounding box center [1343, 162] width 61 height 16
click at [1343, 292] on div "closed" at bounding box center [1335, 297] width 33 height 10
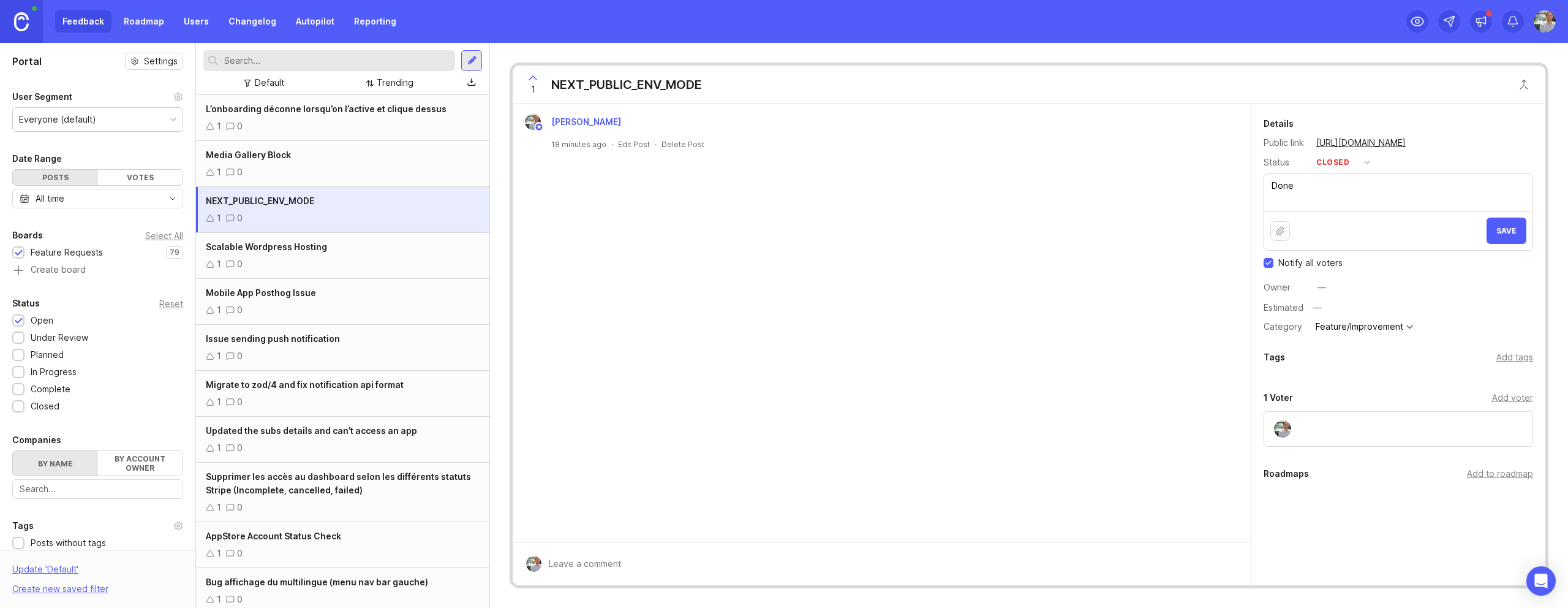
type textarea "Done"
click at [1340, 164] on div "closed" at bounding box center [1332, 162] width 33 height 13
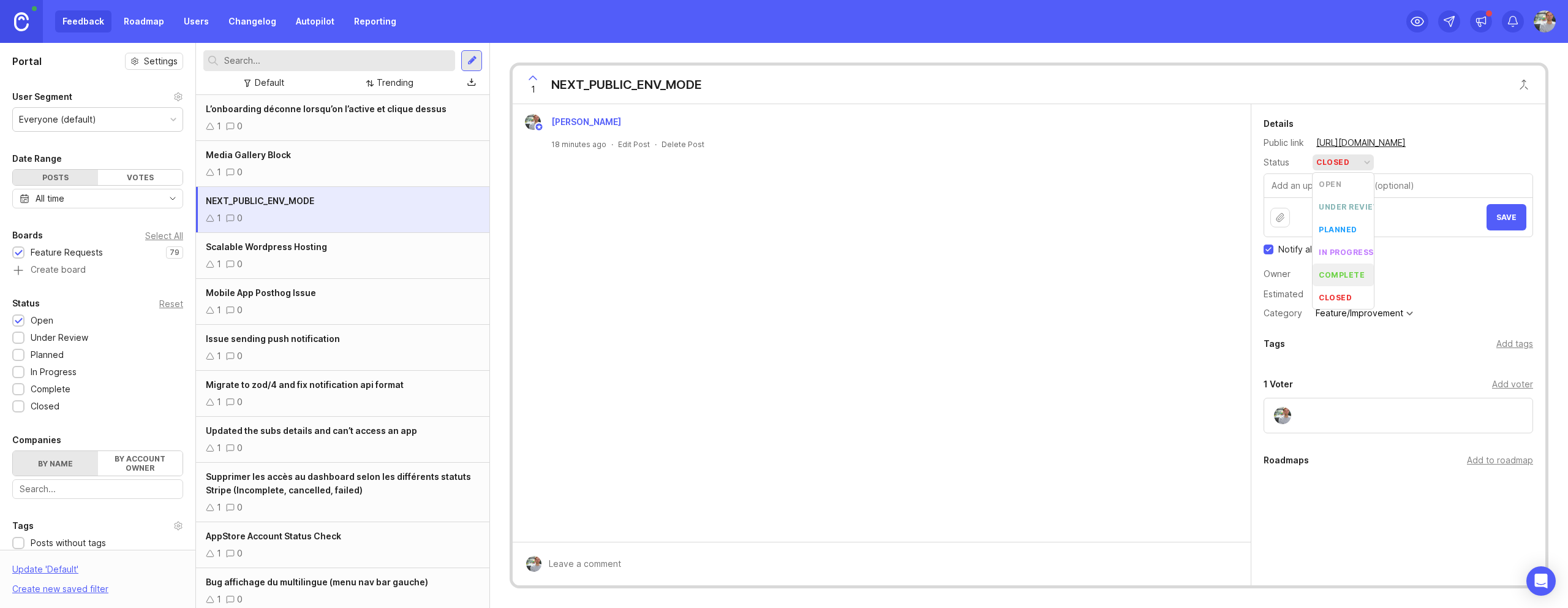
click at [1351, 269] on div "complete" at bounding box center [1342, 274] width 46 height 10
click at [1417, 182] on textarea at bounding box center [1398, 185] width 269 height 23
type textarea "Done"
click at [1503, 221] on span "Save" at bounding box center [1507, 217] width 21 height 9
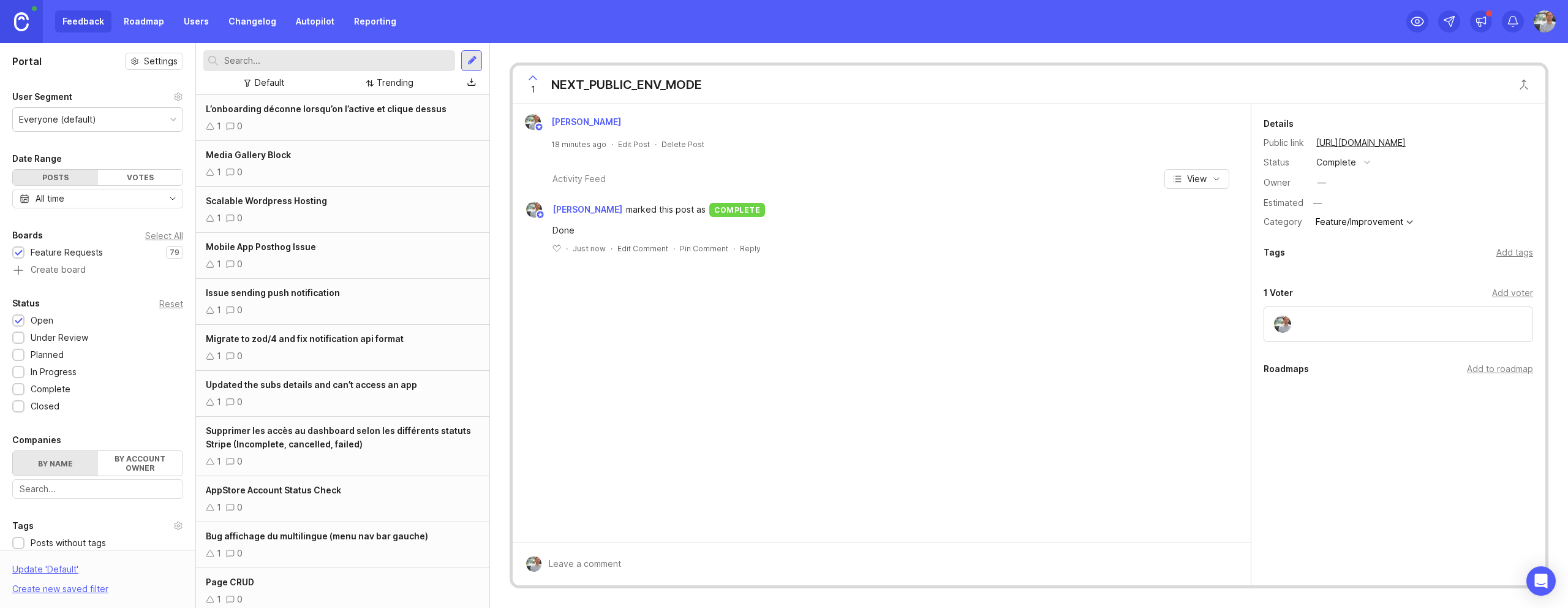
click at [313, 122] on div "1 0" at bounding box center [342, 126] width 274 height 13
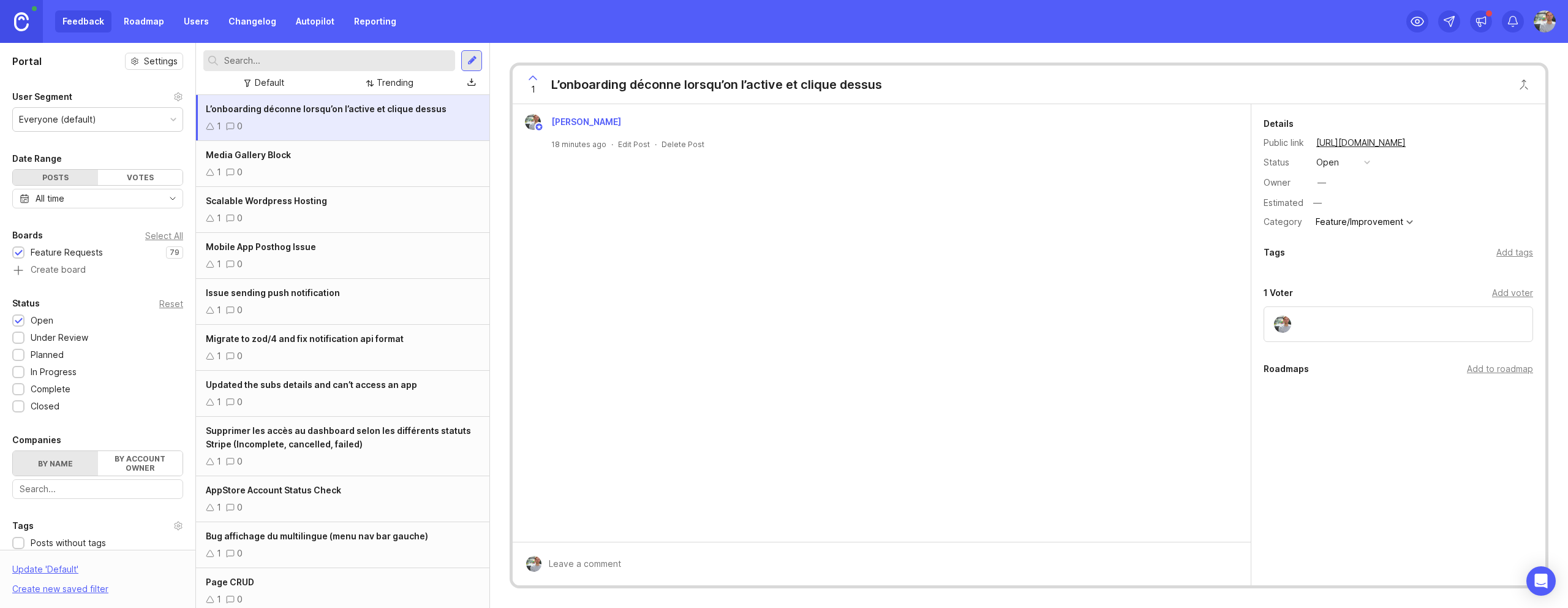
click at [1358, 166] on button "open" at bounding box center [1343, 162] width 61 height 16
click at [1345, 247] on div "in progress" at bounding box center [1346, 252] width 55 height 10
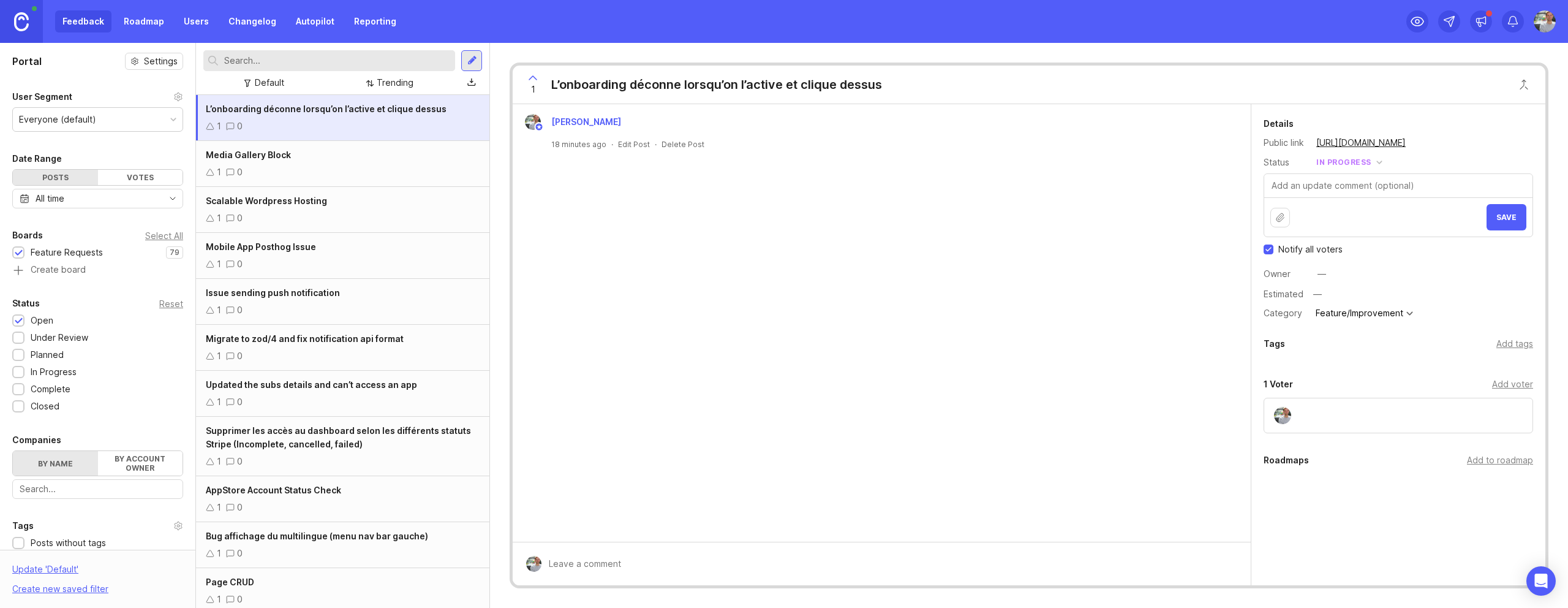
click at [1520, 221] on button "Save" at bounding box center [1506, 217] width 40 height 26
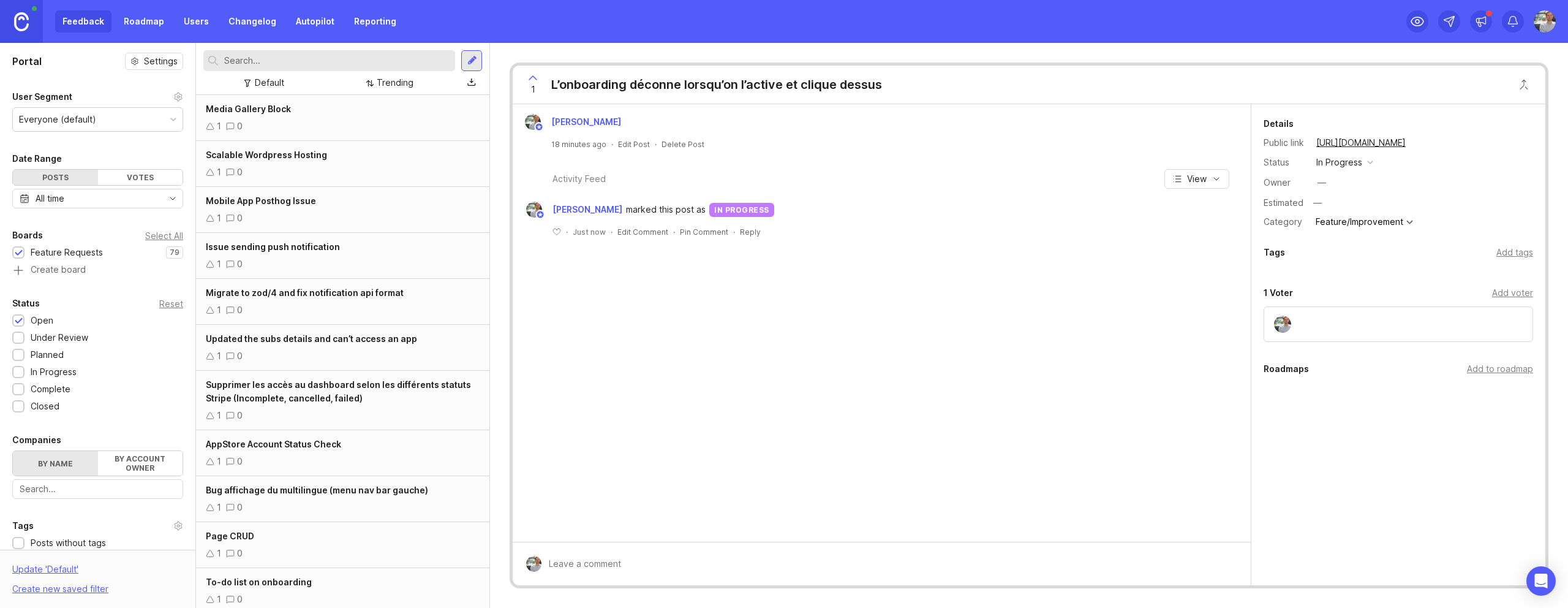
click at [691, 206] on span "marked this post as" at bounding box center [665, 210] width 80 height 13
click at [309, 116] on div "Media Gallery Block 1 0" at bounding box center [343, 117] width 294 height 46
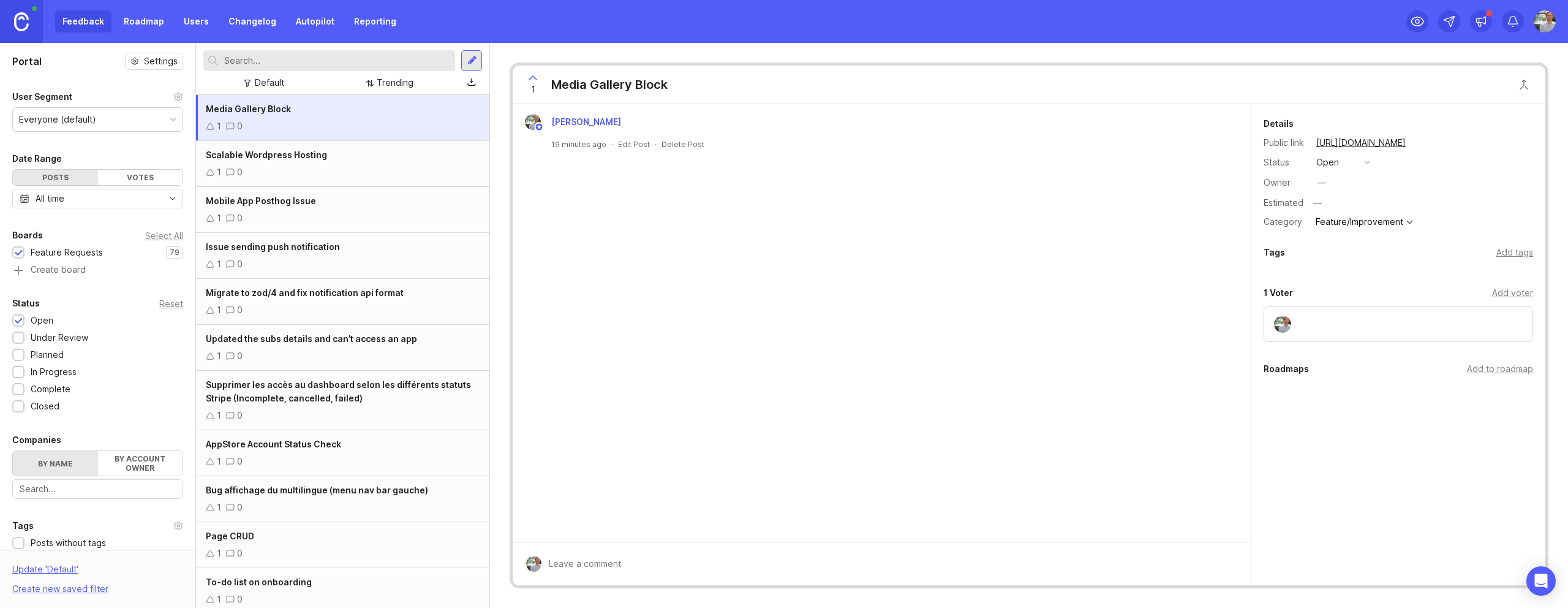
click at [1509, 296] on div "Add voter" at bounding box center [1513, 293] width 41 height 13
click at [1464, 289] on div "1 Voter Add voter" at bounding box center [1399, 293] width 269 height 15
click at [1508, 290] on div "Add voter" at bounding box center [1513, 293] width 41 height 13
click at [1510, 290] on div "Add voter" at bounding box center [1513, 293] width 41 height 13
type input "rod"
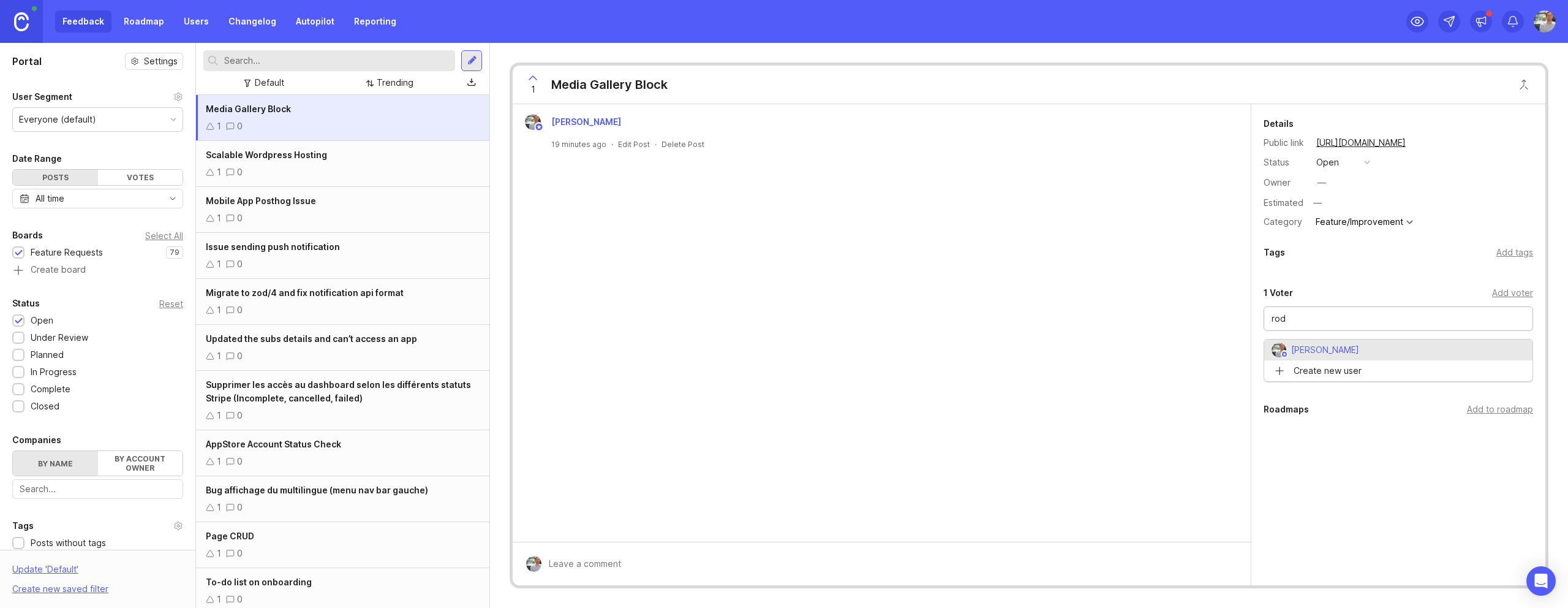
type input "[PERSON_NAME]"
click at [1477, 328] on input "[PERSON_NAME]" at bounding box center [1398, 332] width 254 height 13
click at [1311, 557] on div "Details Public link https://apptree-feedback.canny.io/feature-requests/p/media-…" at bounding box center [1399, 344] width 294 height 481
click at [1504, 254] on div "Add tags" at bounding box center [1515, 253] width 36 height 13
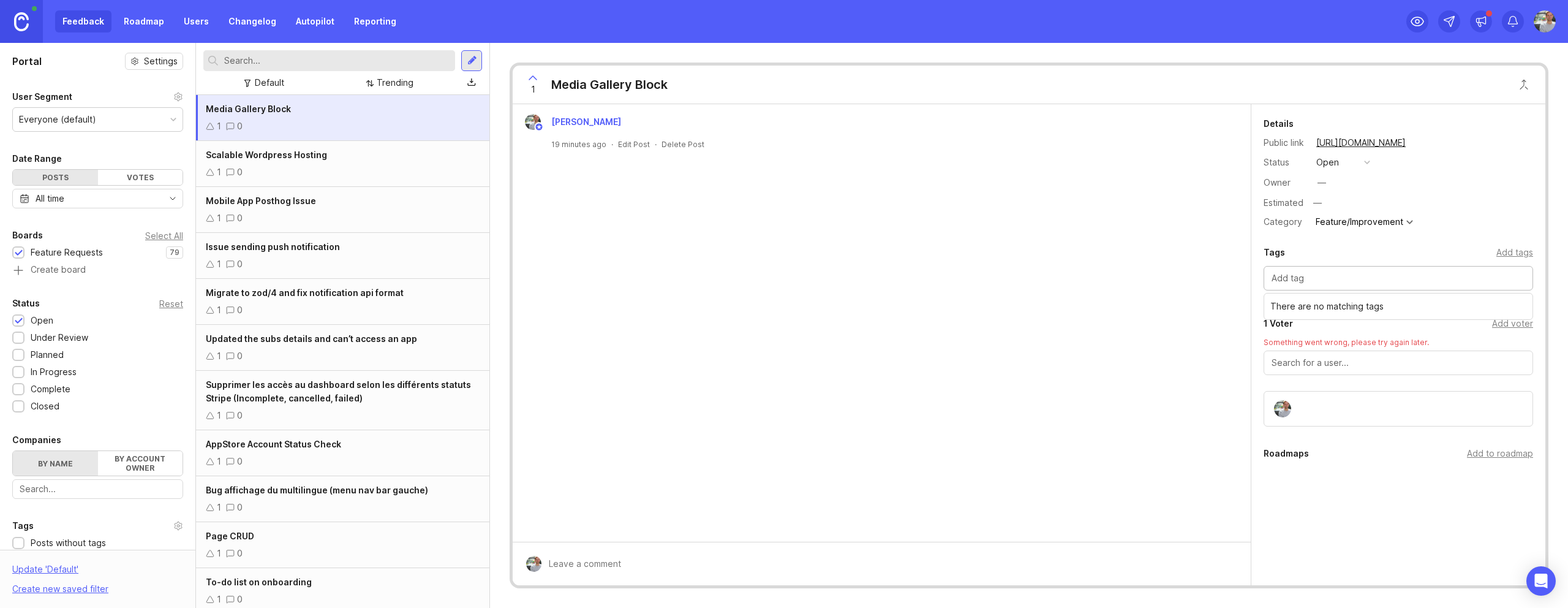
type input "r"
type input "URGEN"
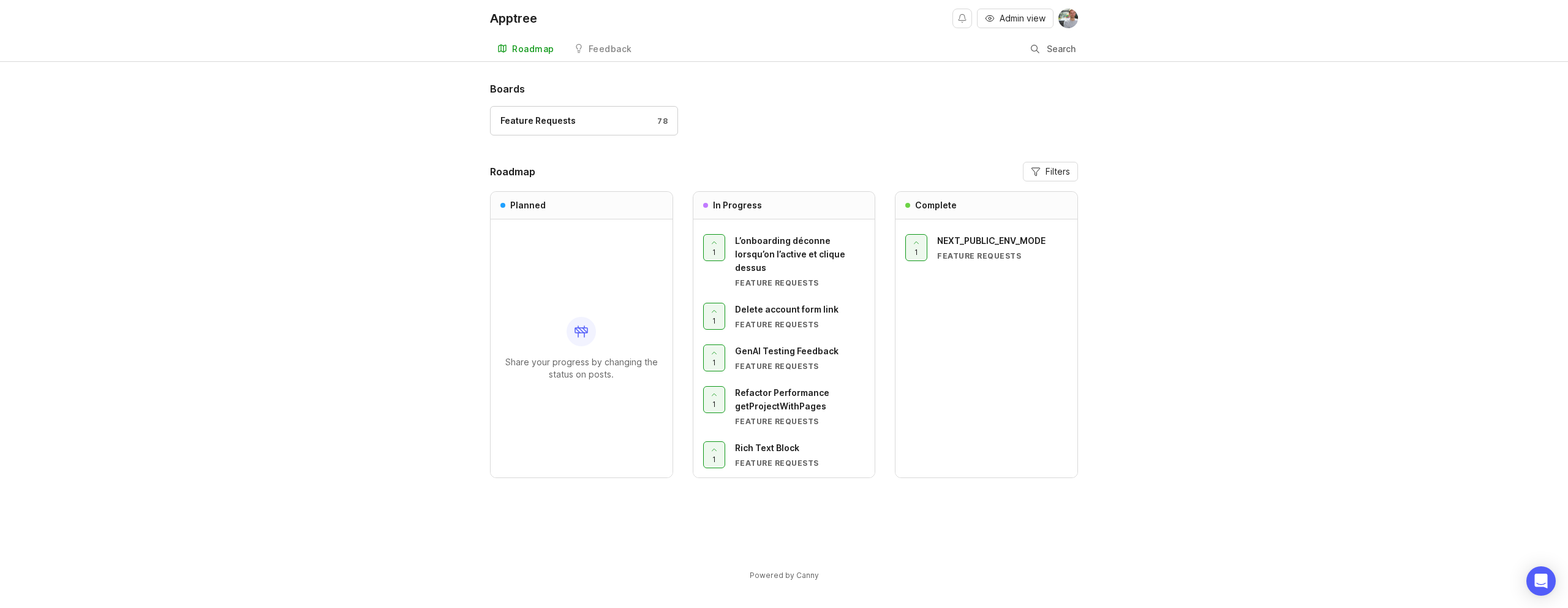
click at [604, 48] on div "Feedback" at bounding box center [610, 49] width 43 height 8
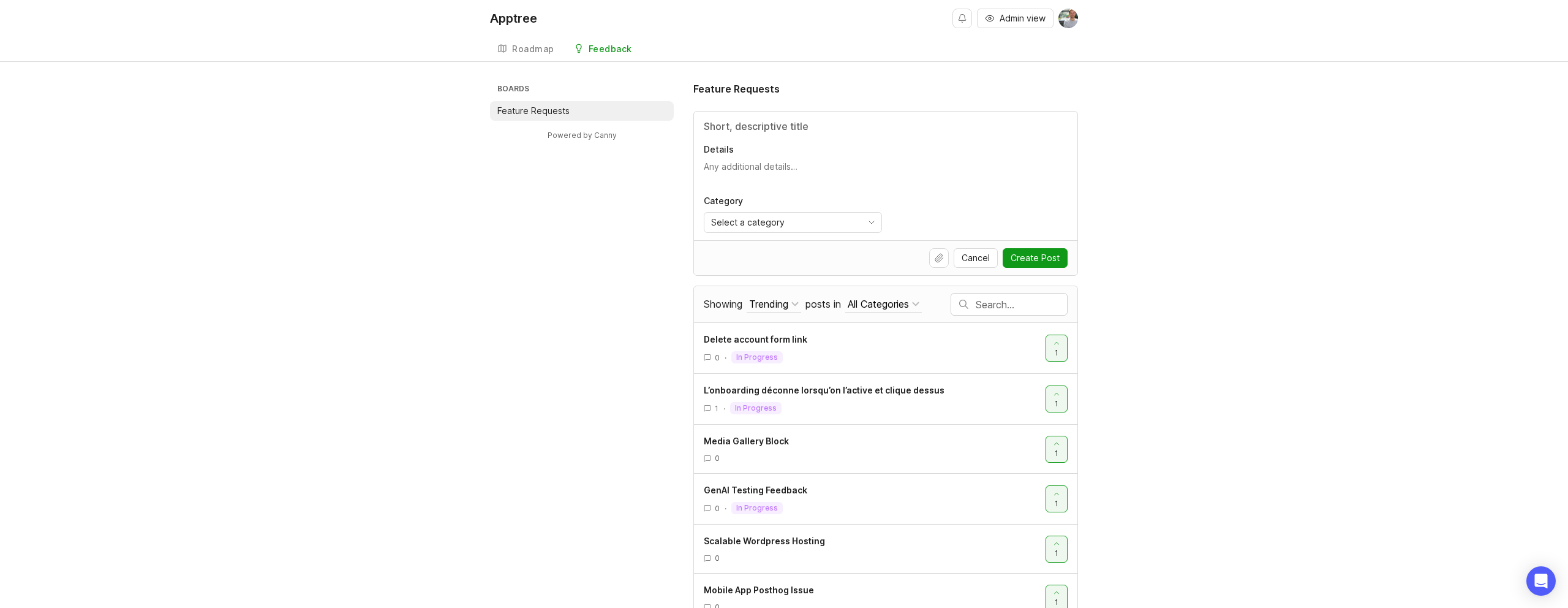
click at [542, 47] on div "Roadmap" at bounding box center [532, 49] width 42 height 8
click at [824, 205] on p "Category" at bounding box center [792, 200] width 179 height 12
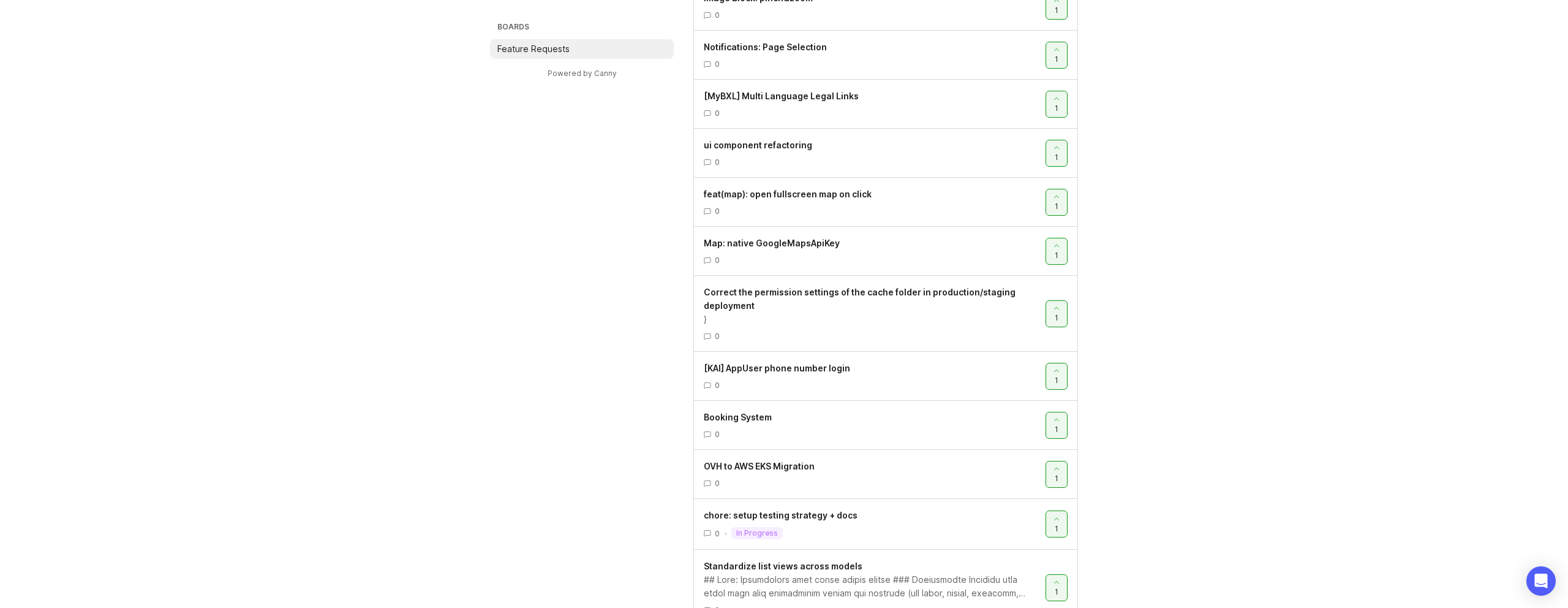
scroll to position [3939, 0]
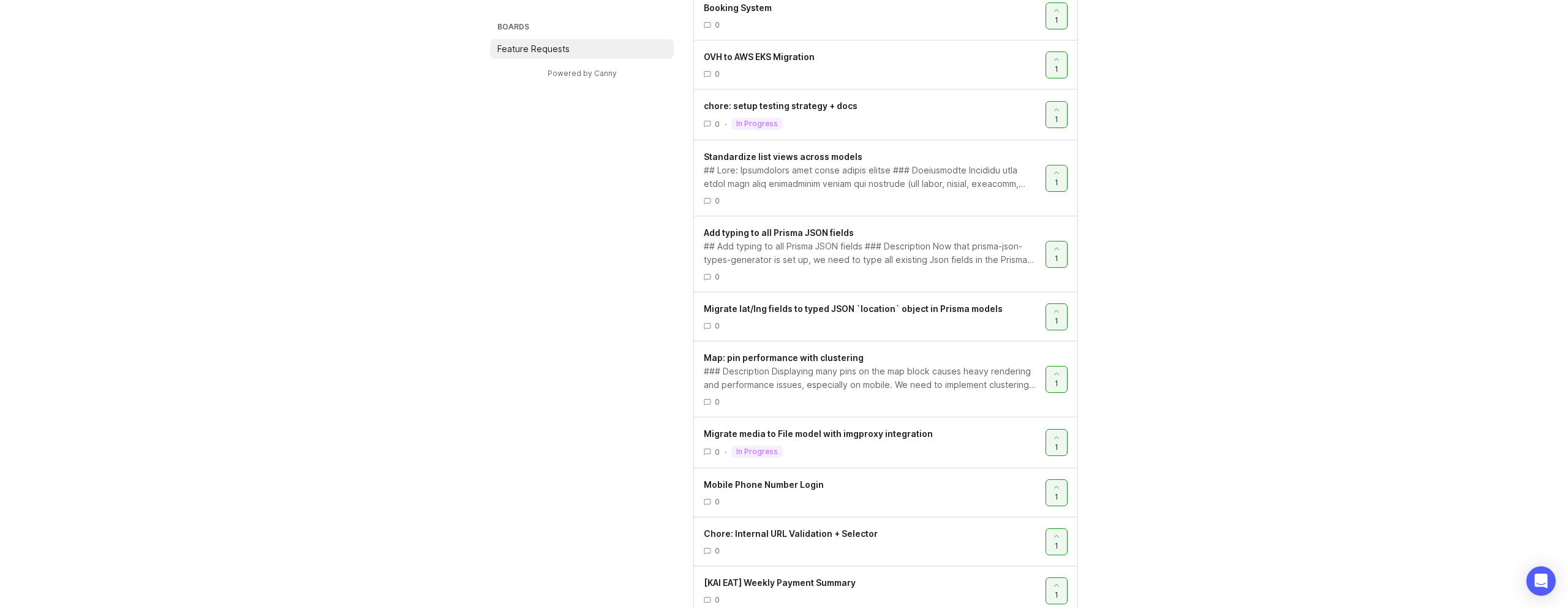
click at [793, 369] on div "### Description Displaying many pins on the map block causes heavy rendering an…" at bounding box center [869, 378] width 332 height 27
